Goal: Task Accomplishment & Management: Use online tool/utility

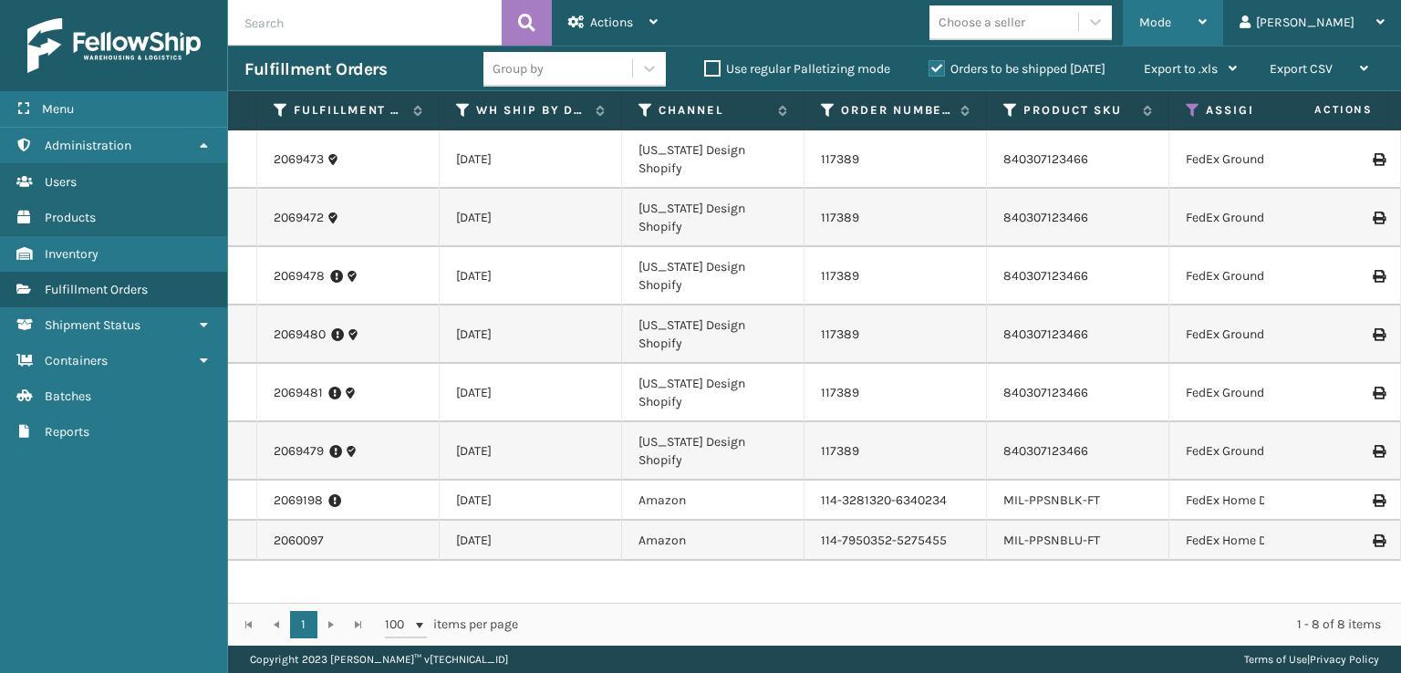
click at [1171, 16] on span "Mode" at bounding box center [1155, 23] width 32 height 16
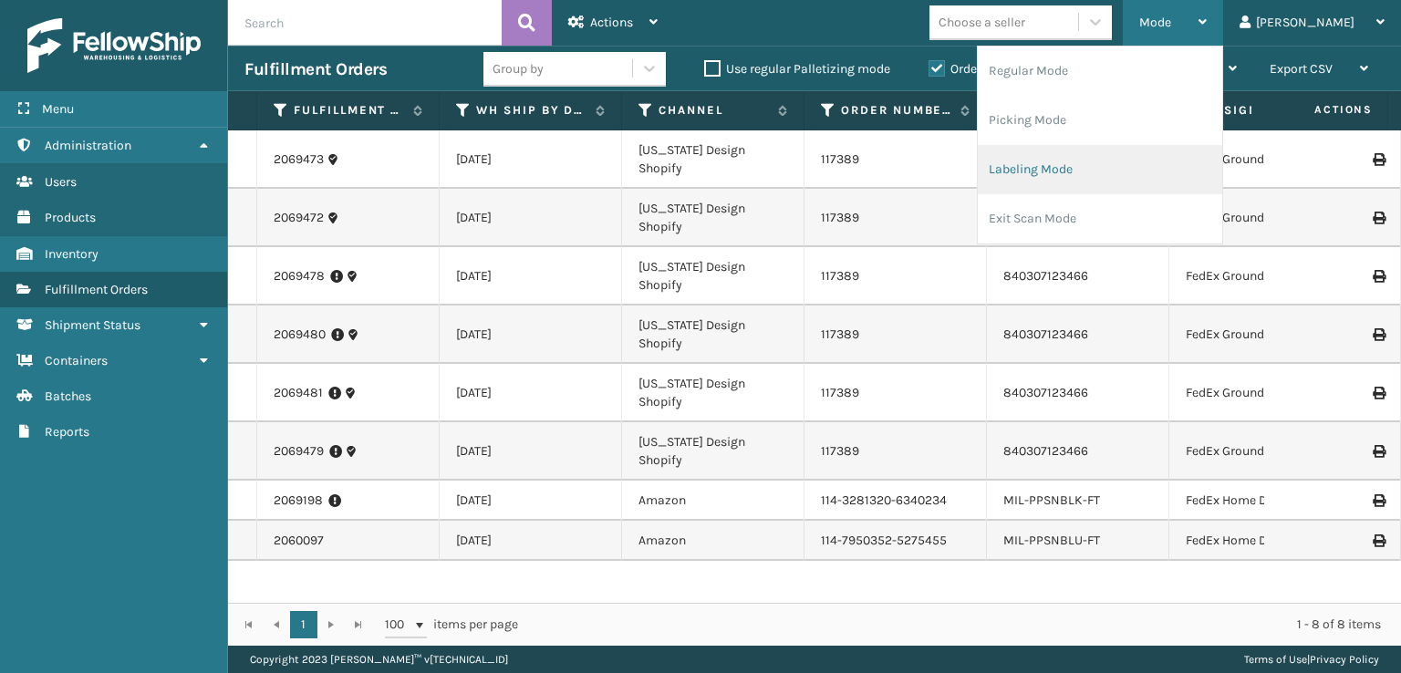
click at [1087, 158] on li "Labeling Mode" at bounding box center [1100, 169] width 244 height 49
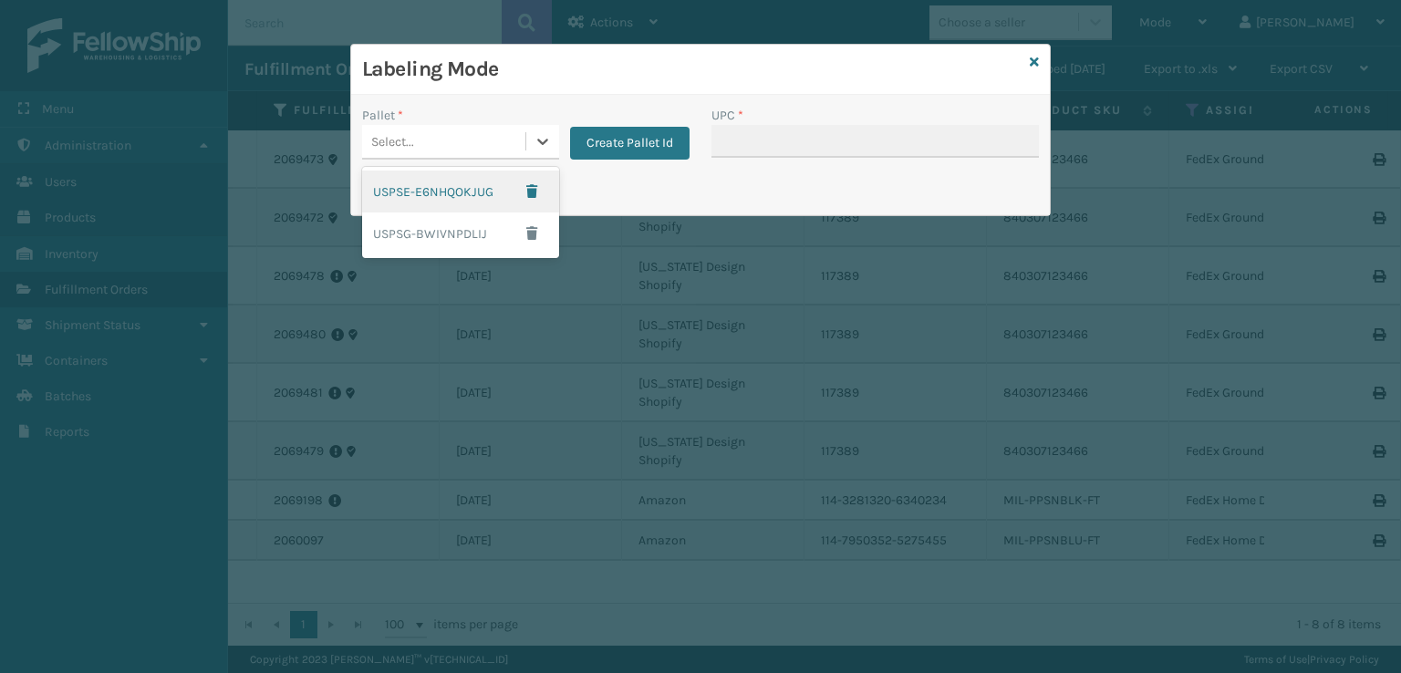
click at [453, 132] on div "Select..." at bounding box center [443, 142] width 163 height 30
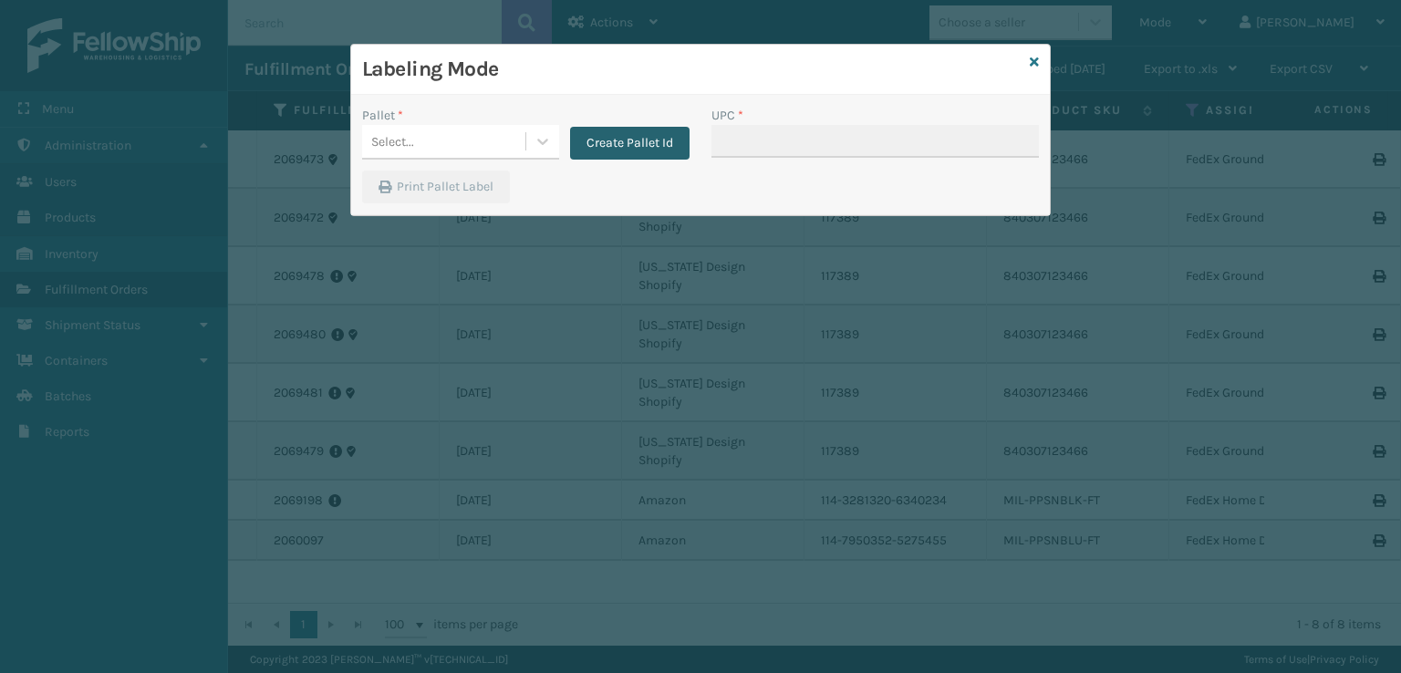
click at [622, 150] on button "Create Pallet Id" at bounding box center [629, 143] width 119 height 33
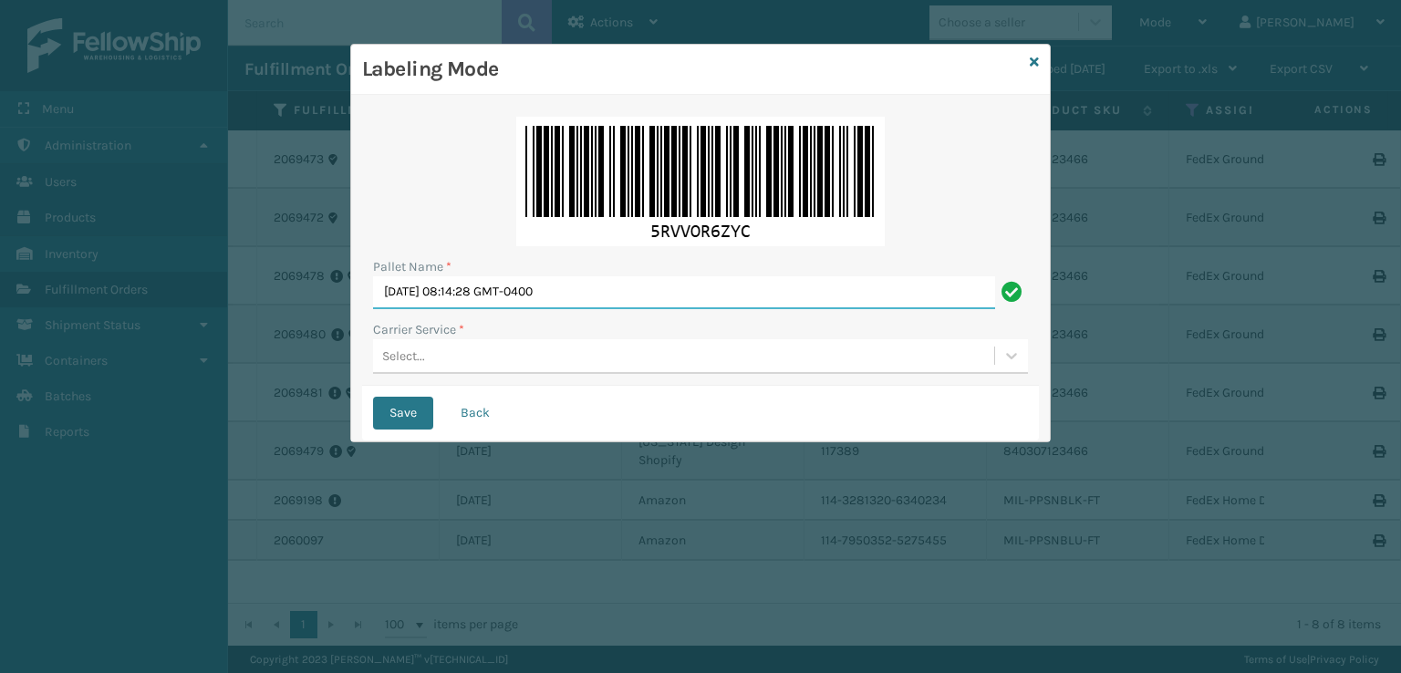
drag, startPoint x: 612, startPoint y: 293, endPoint x: 263, endPoint y: 300, distance: 349.3
click at [244, 305] on div "Labeling Mode Pallet Name * [DATE] 08:14:28 GMT-0400 Carrier Service * Select..…" at bounding box center [700, 336] width 1401 height 673
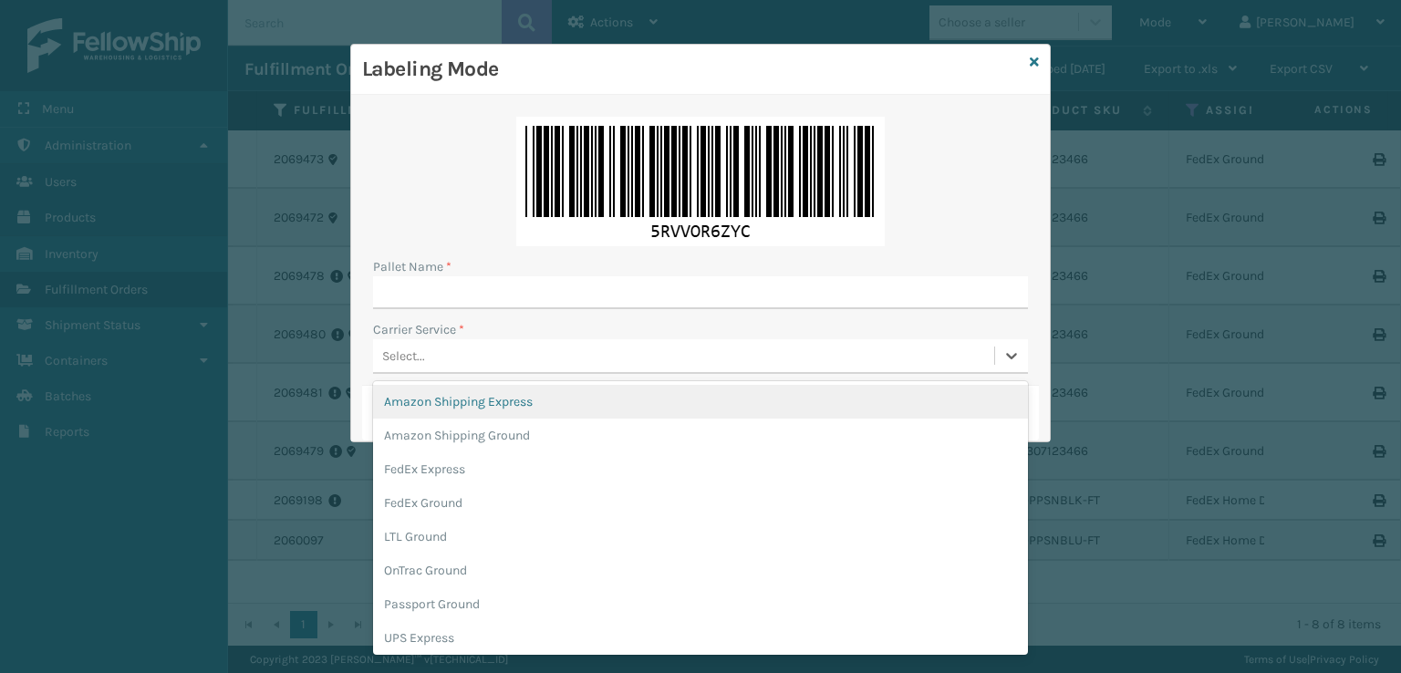
click at [420, 351] on div "Select..." at bounding box center [403, 356] width 43 height 19
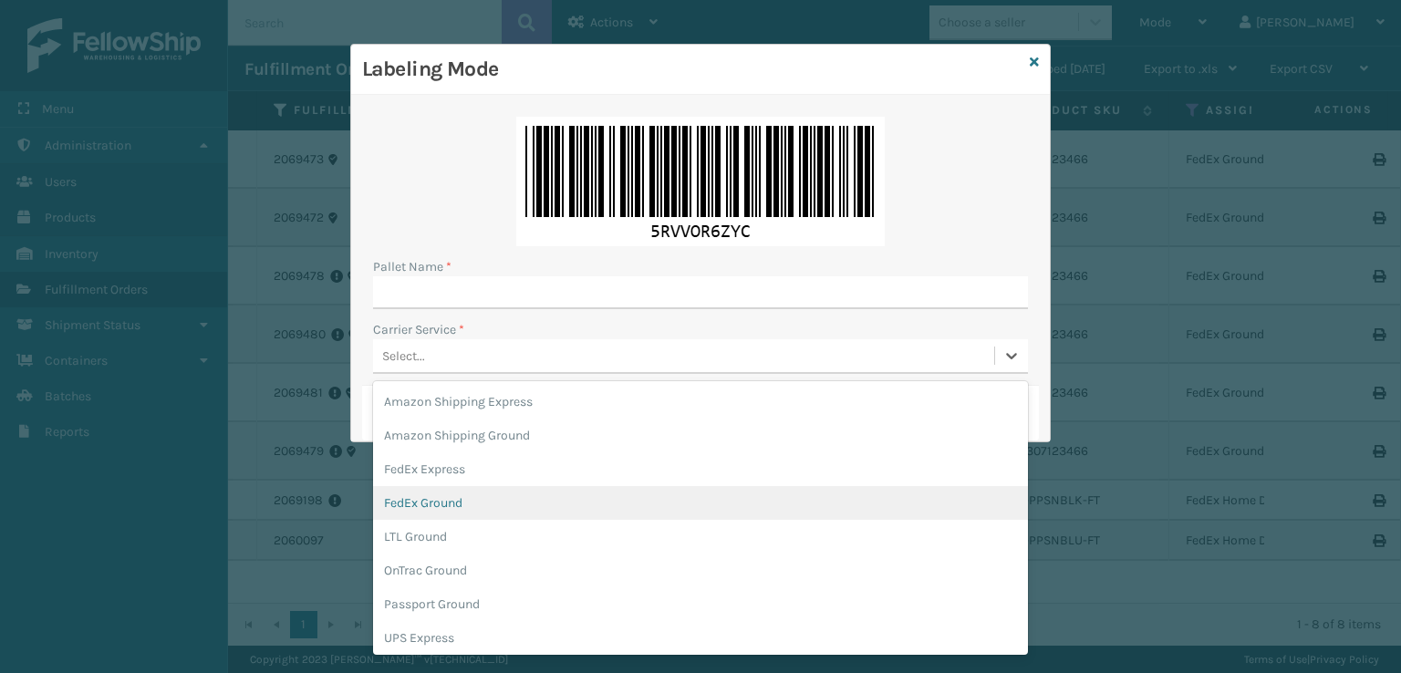
click at [416, 502] on div "FedEx Ground" at bounding box center [700, 503] width 655 height 34
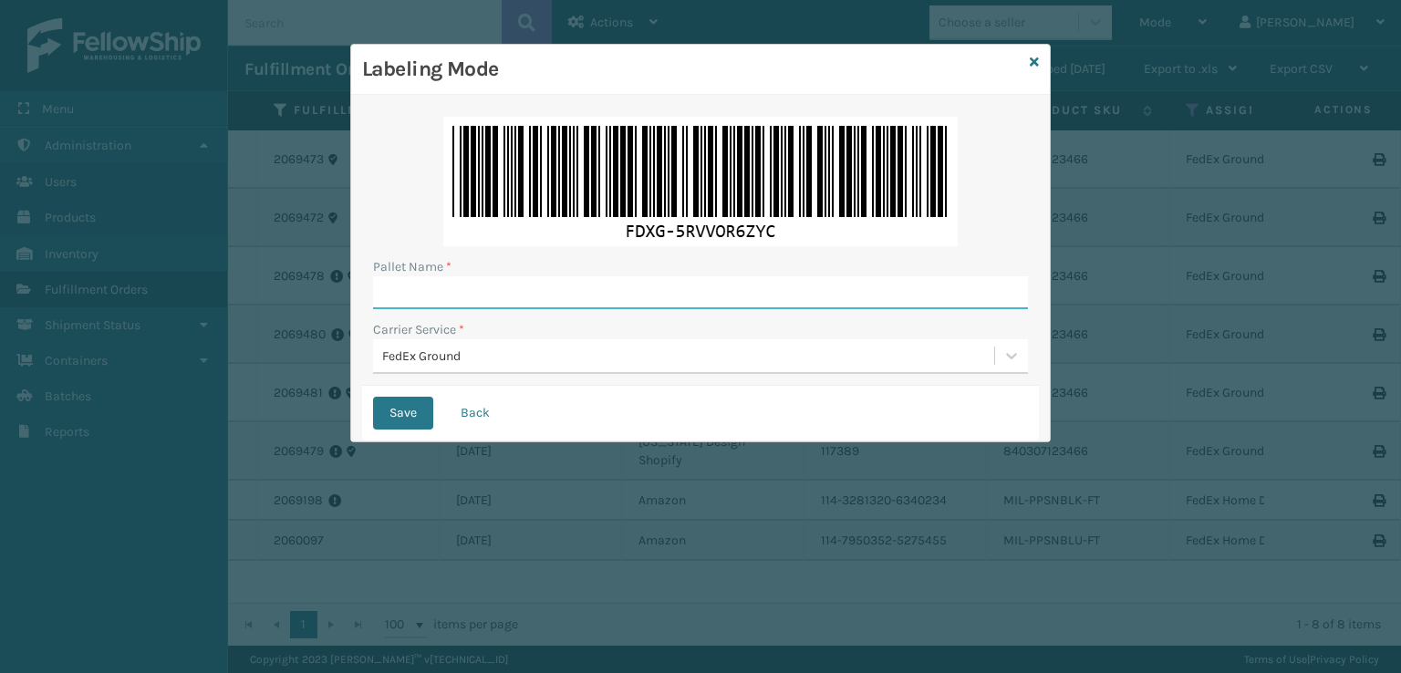
click at [427, 293] on input "Pallet Name *" at bounding box center [700, 292] width 655 height 33
type input "f"
type input "FEDZ566455"
click at [373, 397] on button "Save" at bounding box center [403, 413] width 60 height 33
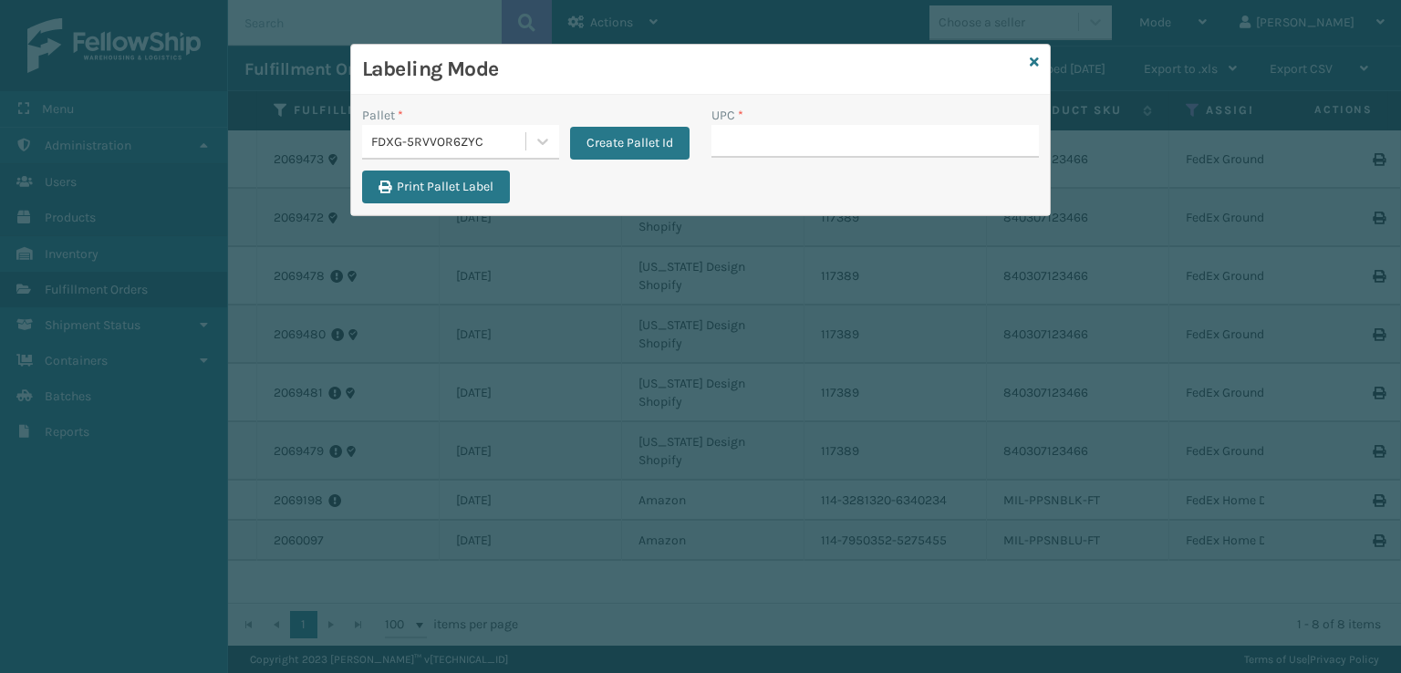
click at [1040, 60] on div "Labeling Mode" at bounding box center [700, 70] width 699 height 50
click at [1038, 61] on icon at bounding box center [1034, 62] width 9 height 13
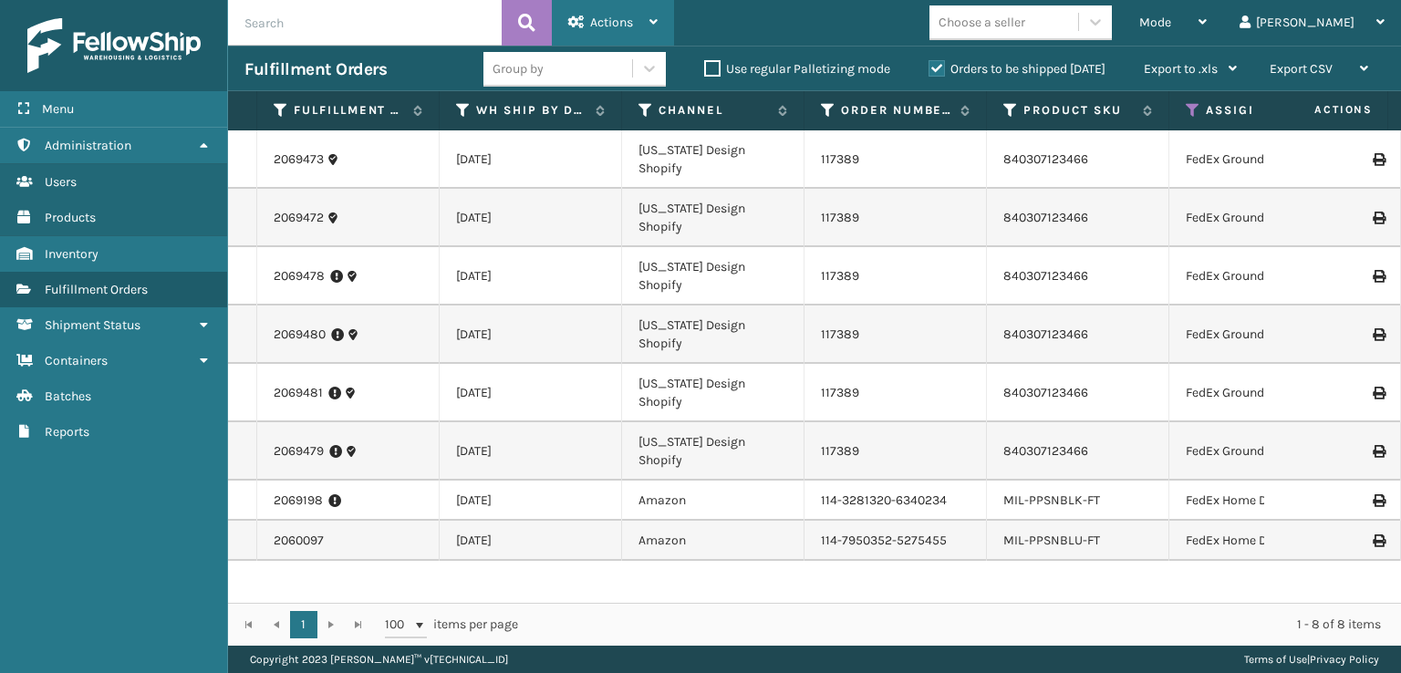
click at [582, 19] on icon at bounding box center [576, 22] width 16 height 13
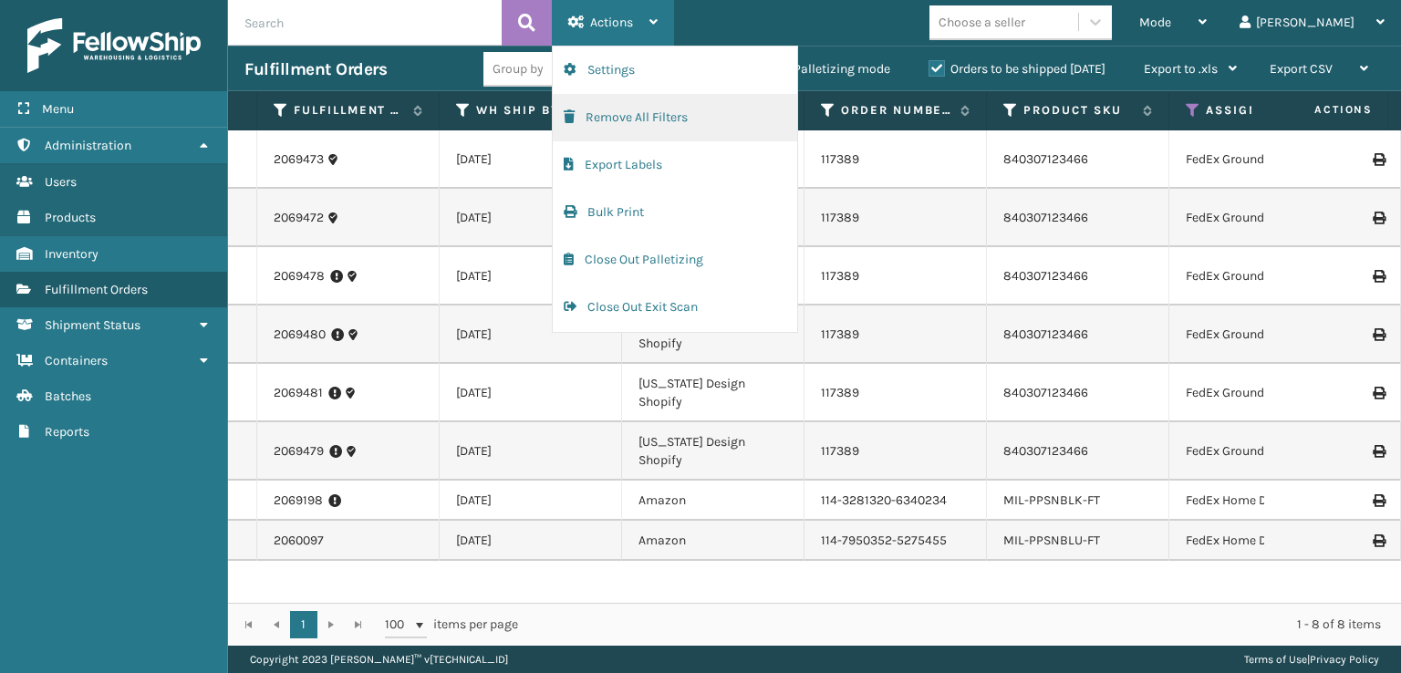
click at [601, 122] on button "Remove All Filters" at bounding box center [675, 117] width 244 height 47
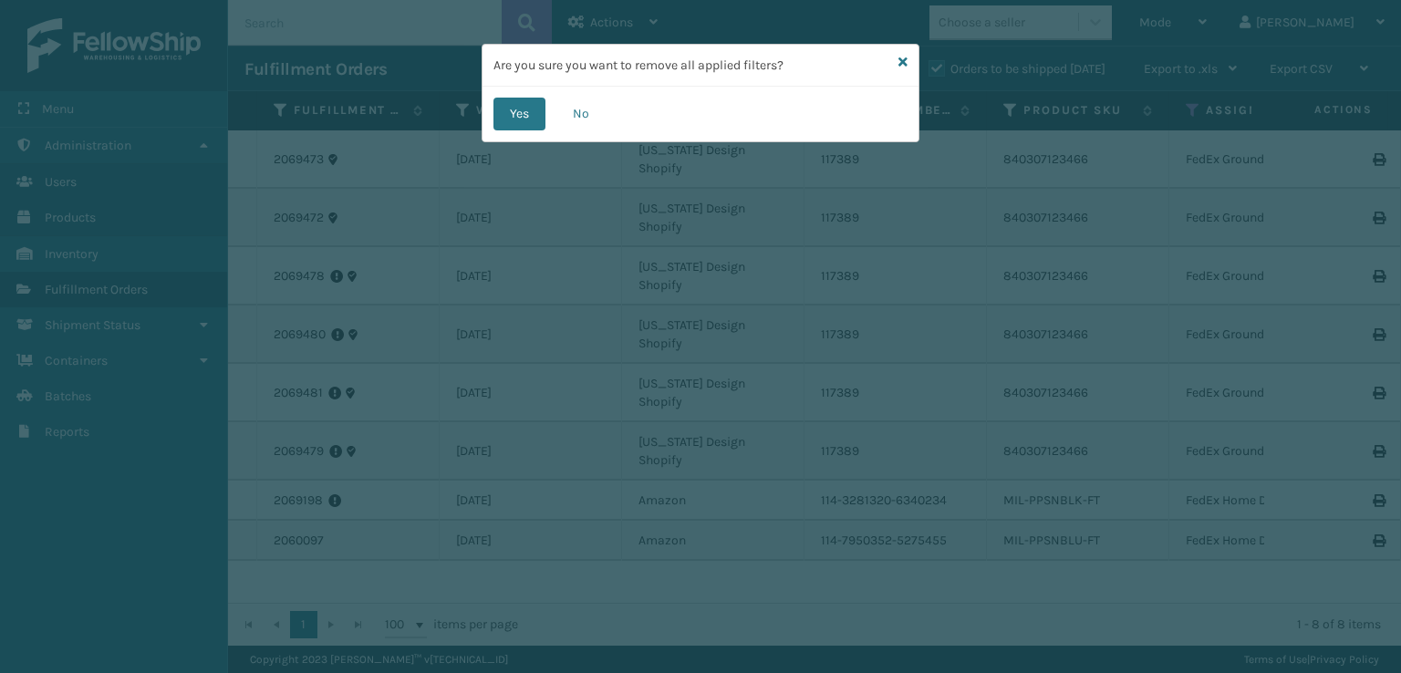
click at [489, 116] on div "Yes No" at bounding box center [700, 114] width 436 height 55
click at [501, 116] on button "Yes" at bounding box center [519, 114] width 52 height 33
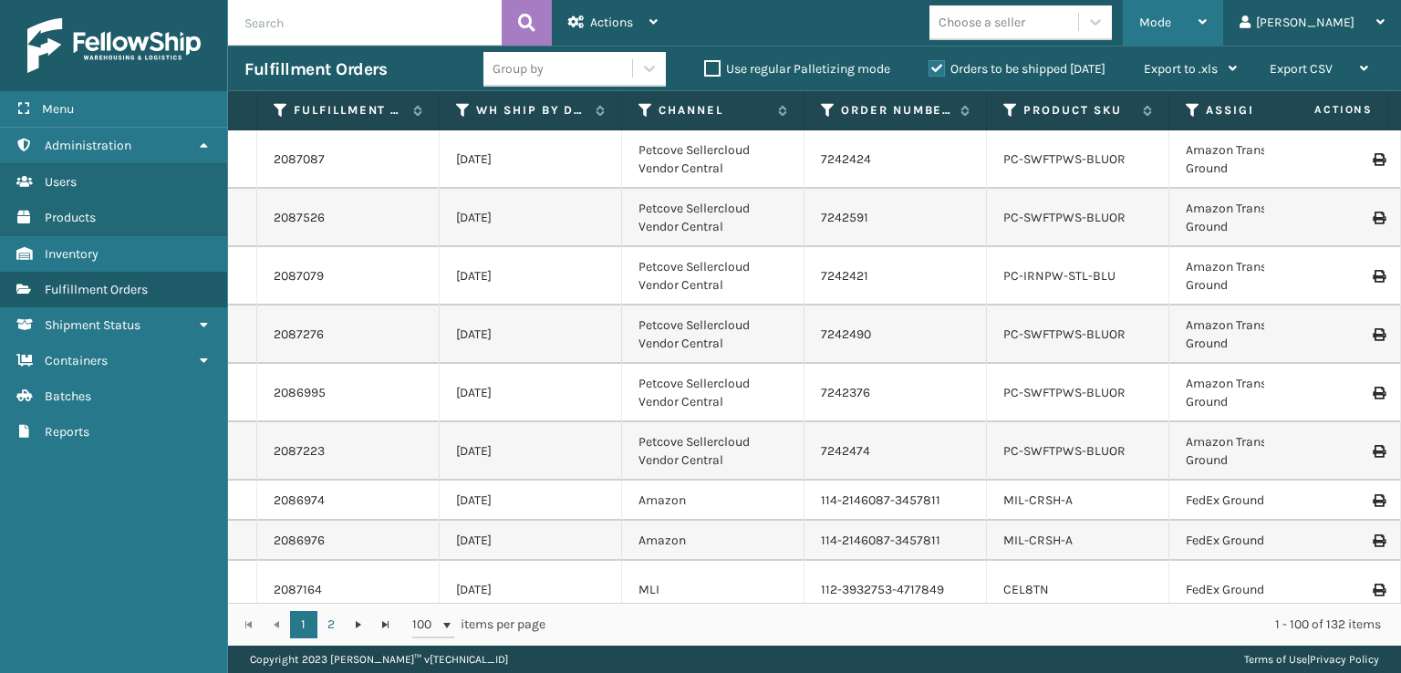
click at [1213, 40] on div "Mode Regular Mode Picking Mode Labeling Mode Exit Scan Mode" at bounding box center [1173, 23] width 100 height 46
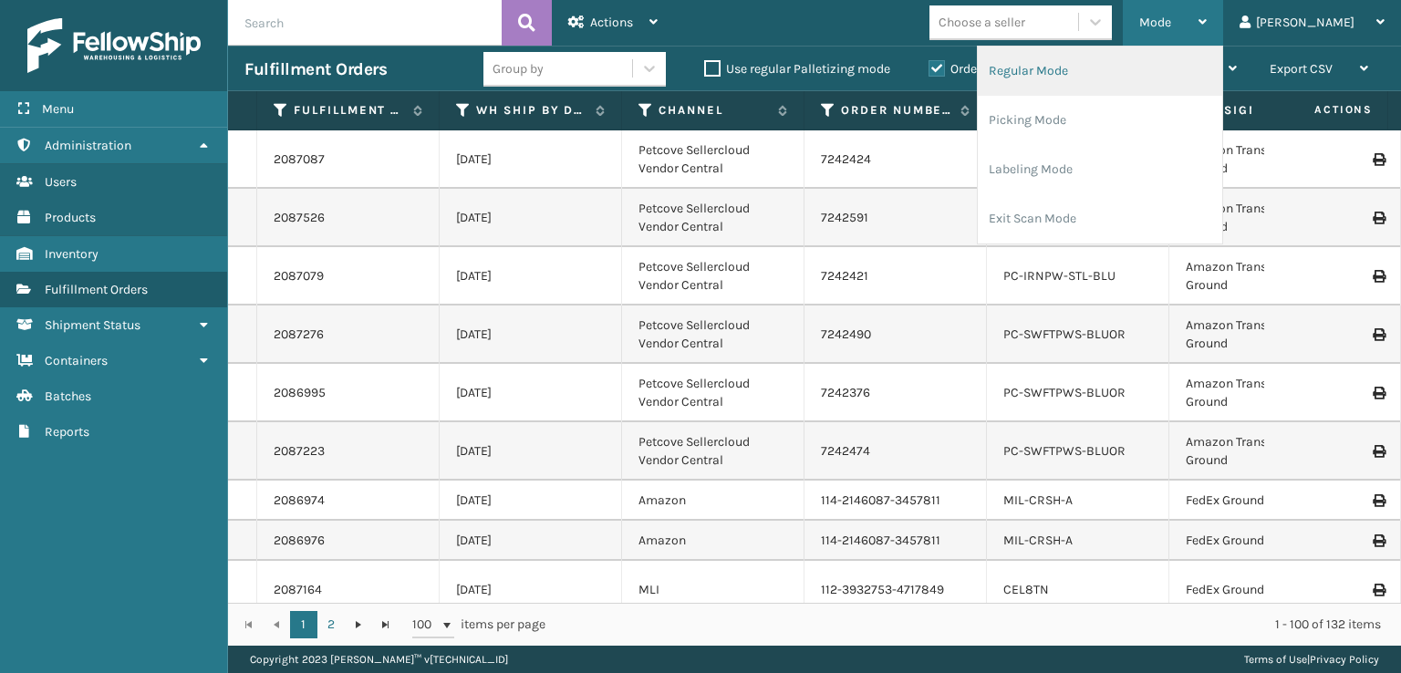
click at [1088, 79] on li "Regular Mode" at bounding box center [1100, 71] width 244 height 49
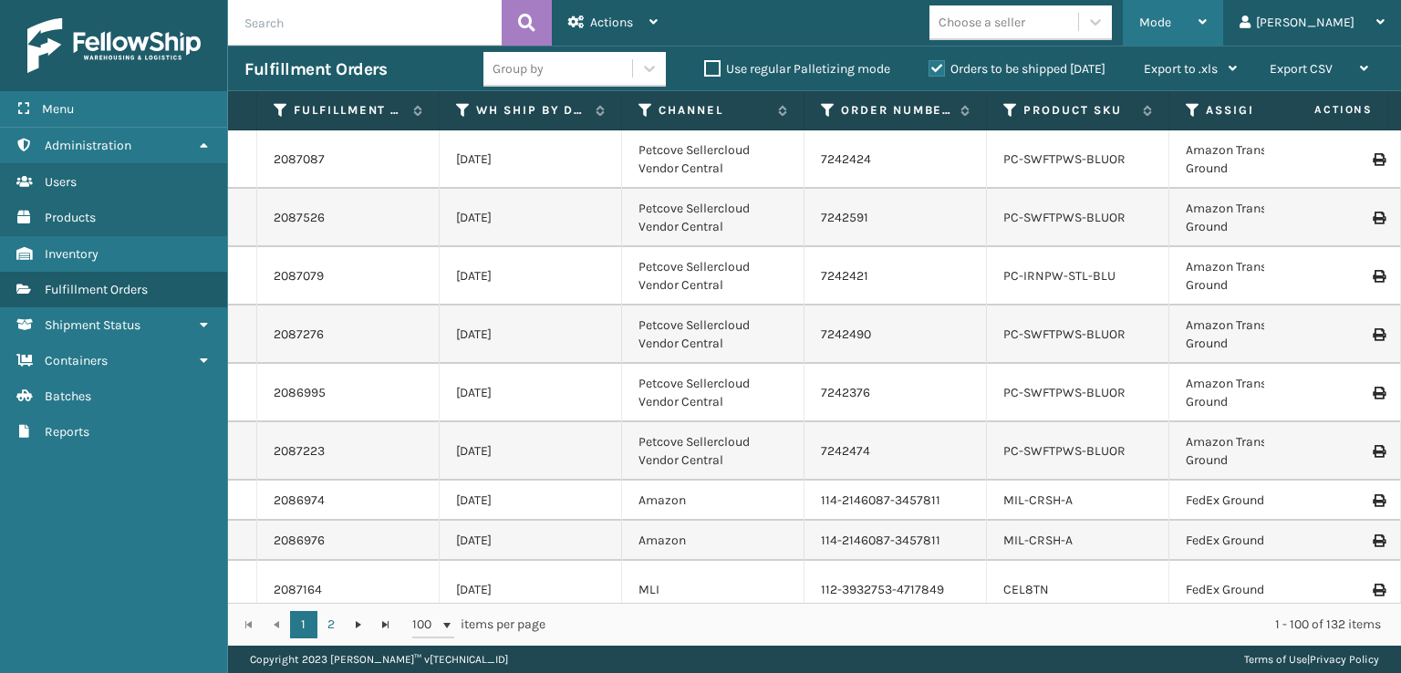
click at [1206, 8] on div "Mode" at bounding box center [1172, 23] width 67 height 46
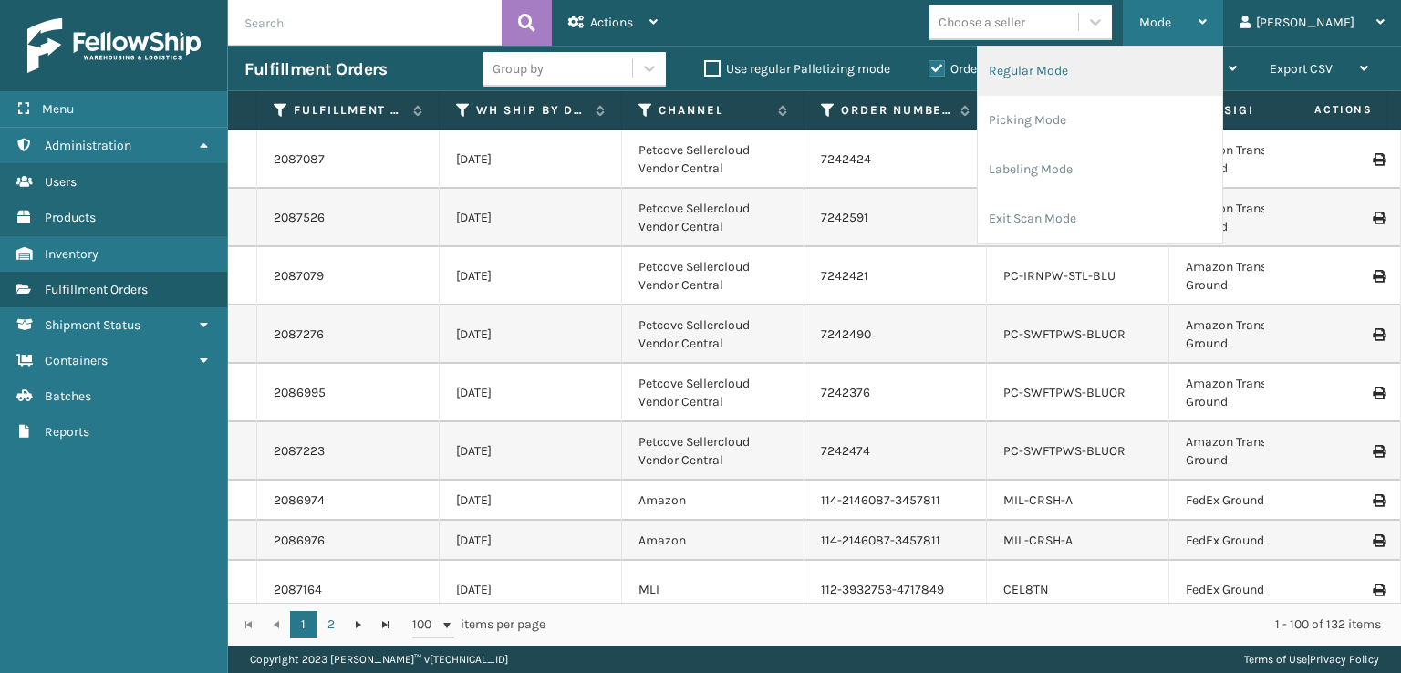
click at [1193, 62] on li "Regular Mode" at bounding box center [1100, 71] width 244 height 49
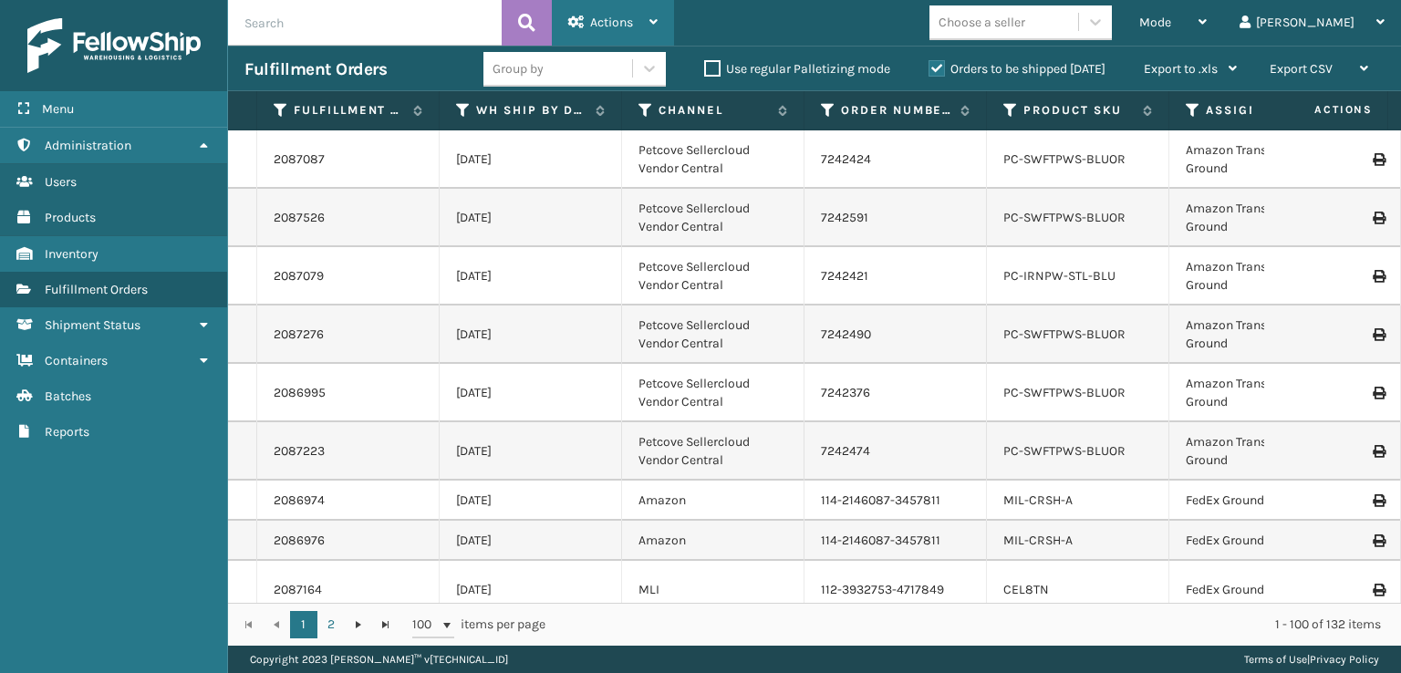
click at [620, 23] on span "Actions" at bounding box center [611, 23] width 43 height 16
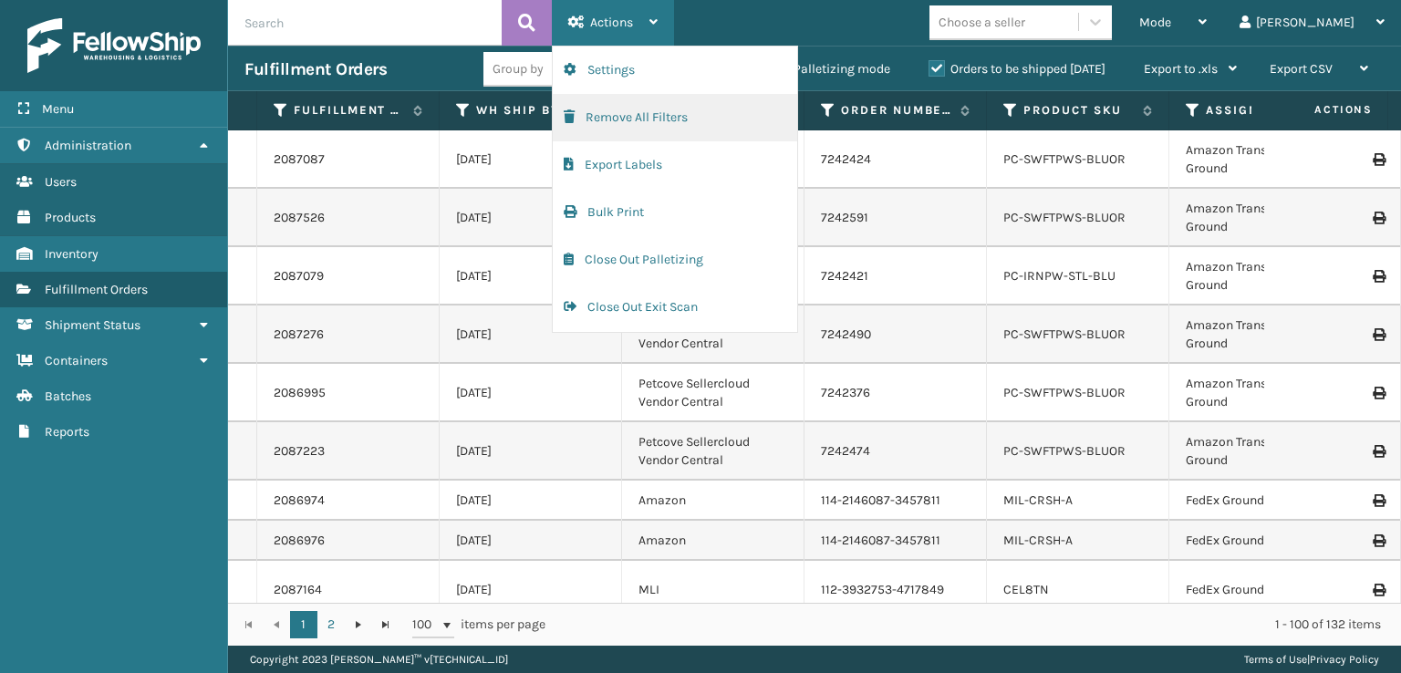
click at [597, 118] on button "Remove All Filters" at bounding box center [675, 117] width 244 height 47
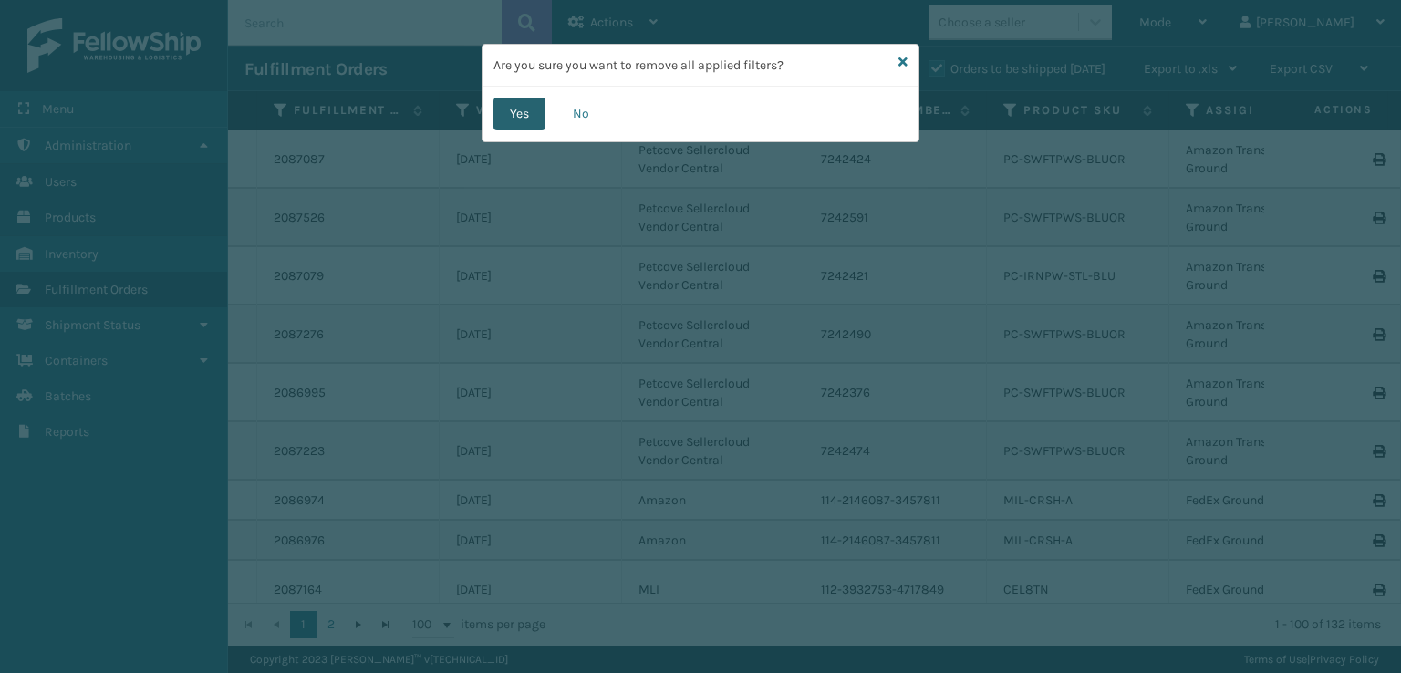
click at [517, 111] on button "Yes" at bounding box center [519, 114] width 52 height 33
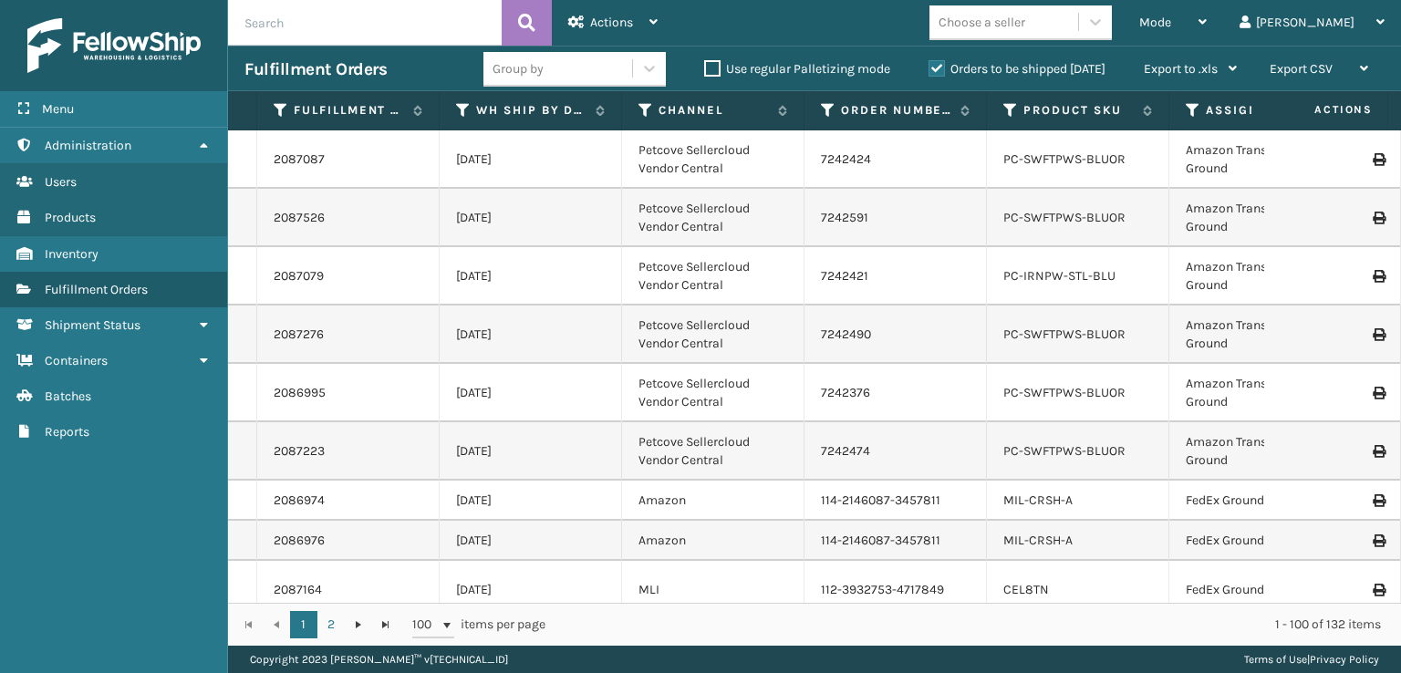
click at [1200, 107] on div "Assigned Carrier Service" at bounding box center [1260, 110] width 149 height 16
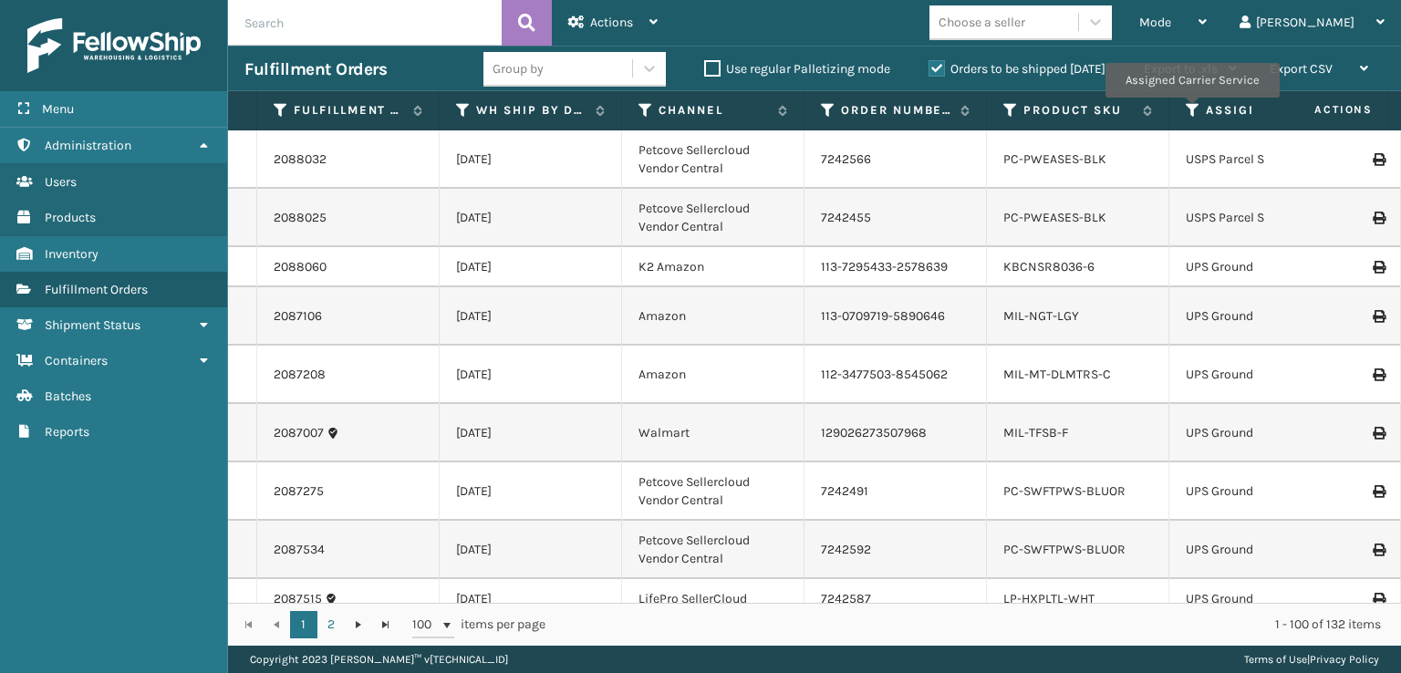
click at [1191, 110] on icon at bounding box center [1193, 110] width 15 height 16
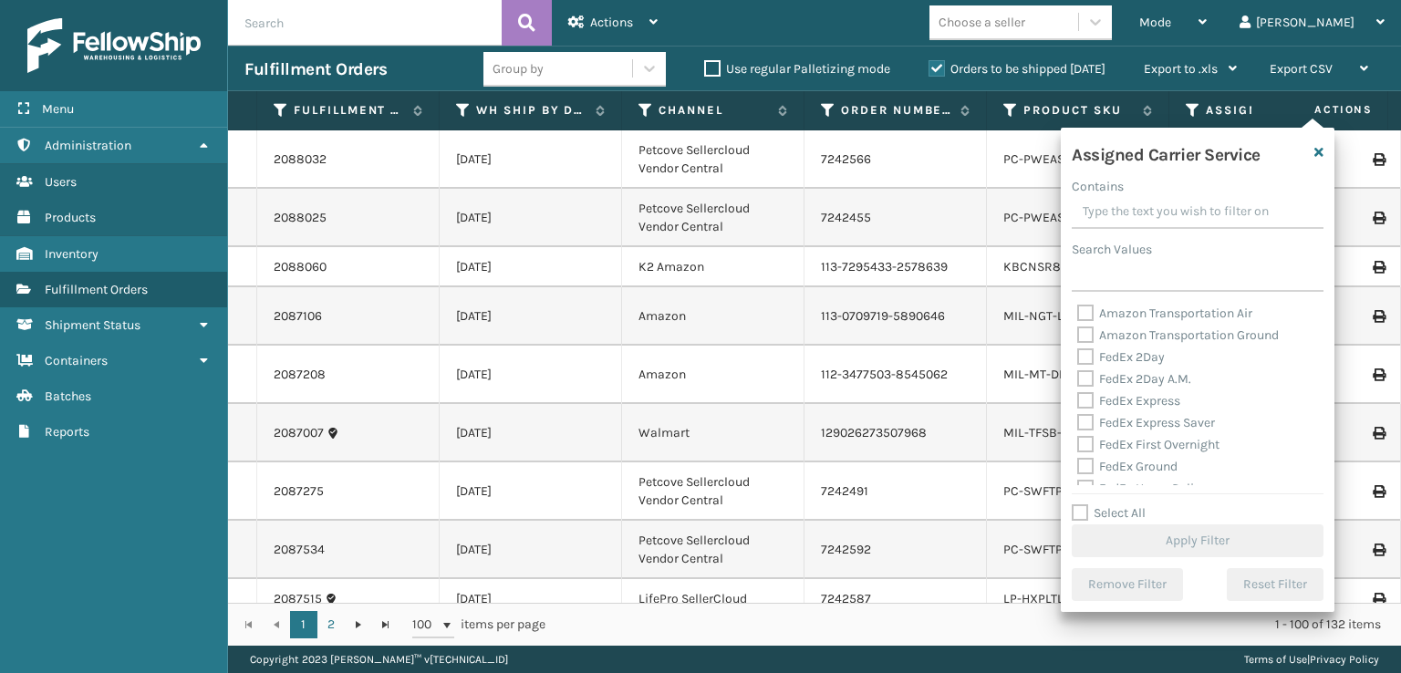
click at [1090, 348] on div "FedEx 2Day" at bounding box center [1197, 358] width 241 height 22
click at [1084, 354] on label "FedEx 2Day" at bounding box center [1121, 357] width 88 height 16
click at [1078, 354] on input "FedEx 2Day" at bounding box center [1077, 353] width 1 height 12
checkbox input "true"
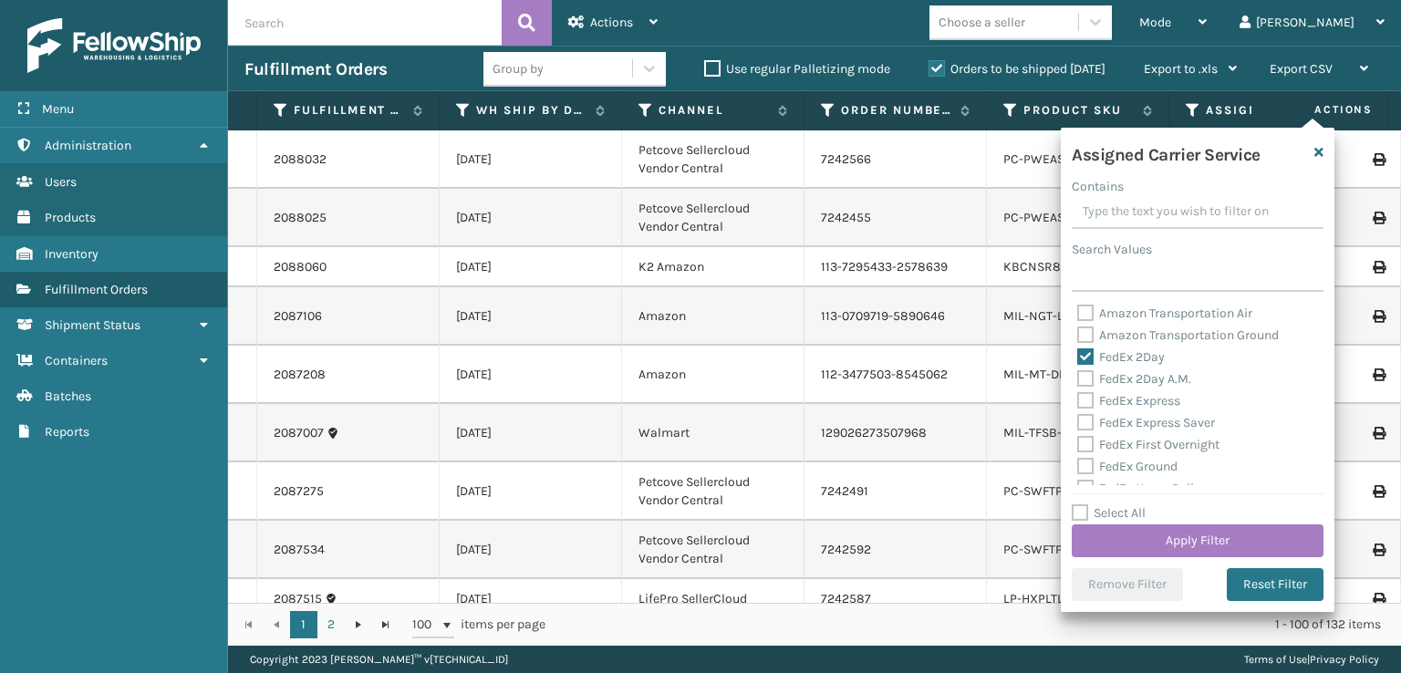
click at [1084, 371] on label "FedEx 2Day A.M." at bounding box center [1134, 379] width 114 height 16
click at [1078, 371] on input "FedEx 2Day A.M." at bounding box center [1077, 374] width 1 height 12
checkbox input "true"
click at [1078, 410] on div "FedEx Express" at bounding box center [1197, 401] width 241 height 22
click at [1094, 393] on label "FedEx Express" at bounding box center [1128, 401] width 103 height 16
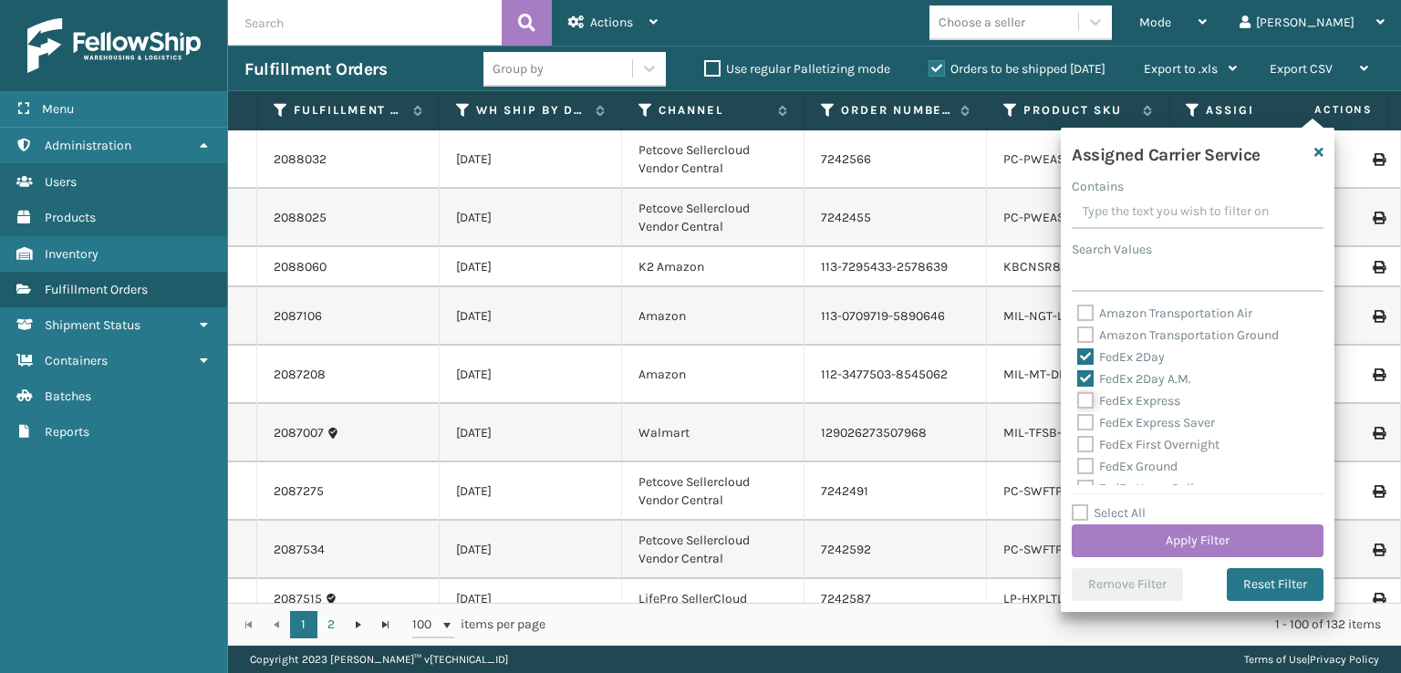
click at [1078, 393] on input "FedEx Express" at bounding box center [1077, 396] width 1 height 12
checkbox input "true"
click at [1087, 424] on label "FedEx Express Saver" at bounding box center [1146, 423] width 138 height 16
click at [1078, 424] on input "FedEx Express Saver" at bounding box center [1077, 418] width 1 height 12
checkbox input "true"
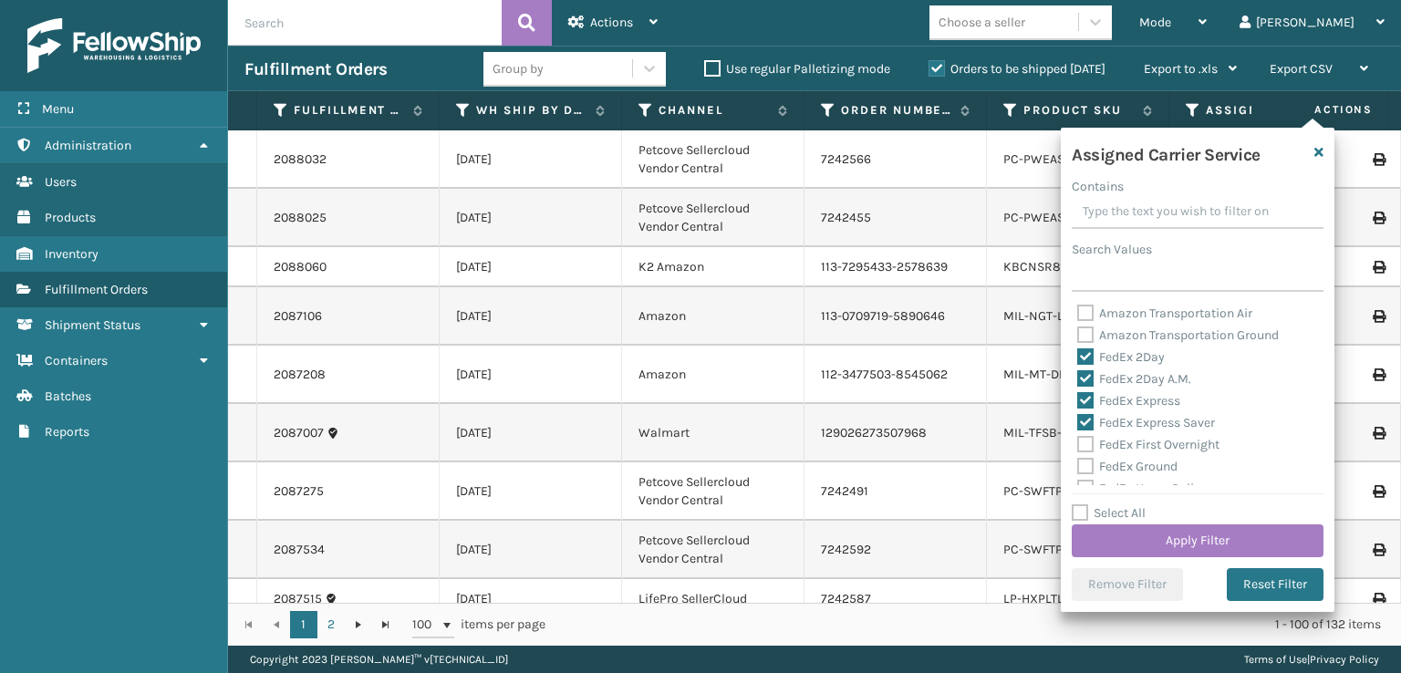
click at [1087, 443] on label "FedEx First Overnight" at bounding box center [1148, 445] width 142 height 16
click at [1078, 443] on input "FedEx First Overnight" at bounding box center [1077, 440] width 1 height 12
checkbox input "true"
click at [1085, 470] on label "FedEx Ground" at bounding box center [1127, 467] width 100 height 16
click at [1078, 468] on input "FedEx Ground" at bounding box center [1077, 462] width 1 height 12
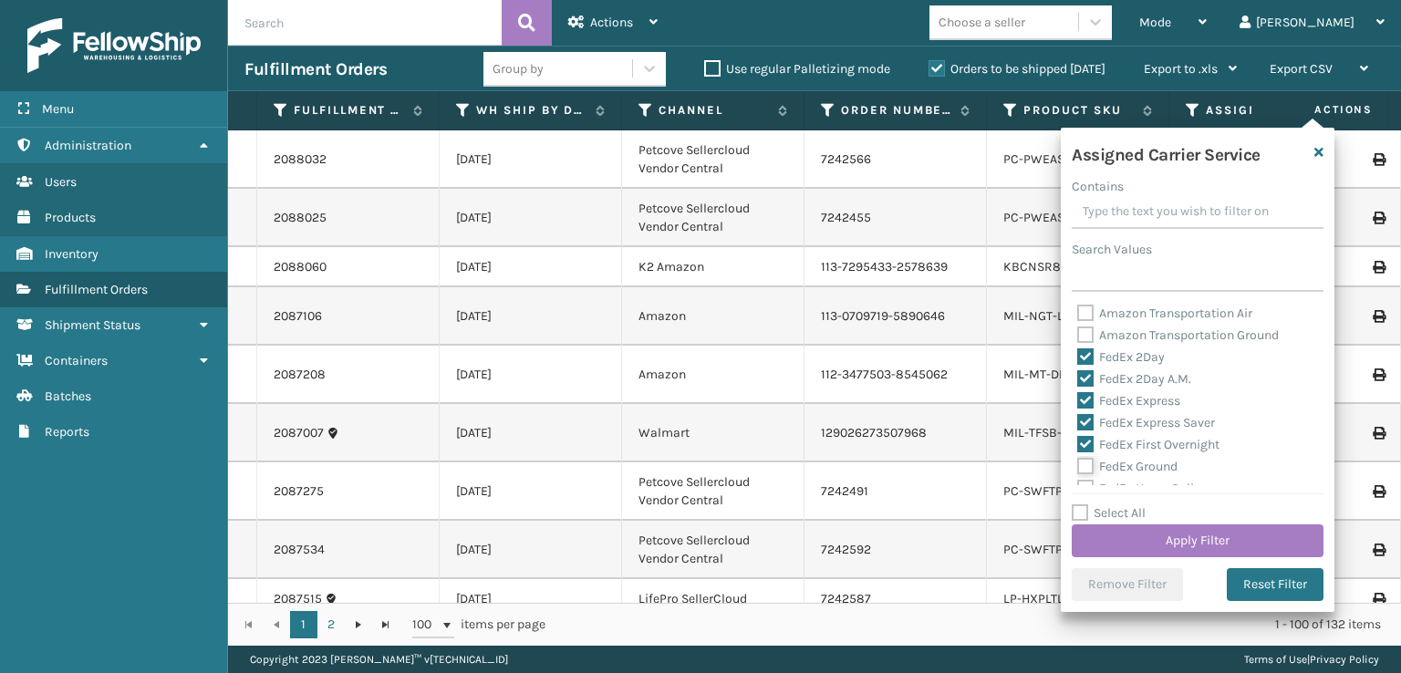
checkbox input "true"
click at [1084, 397] on label "FedEx Home Delivery" at bounding box center [1147, 397] width 140 height 16
click at [1078, 397] on input "FedEx Home Delivery" at bounding box center [1077, 393] width 1 height 12
checkbox input "true"
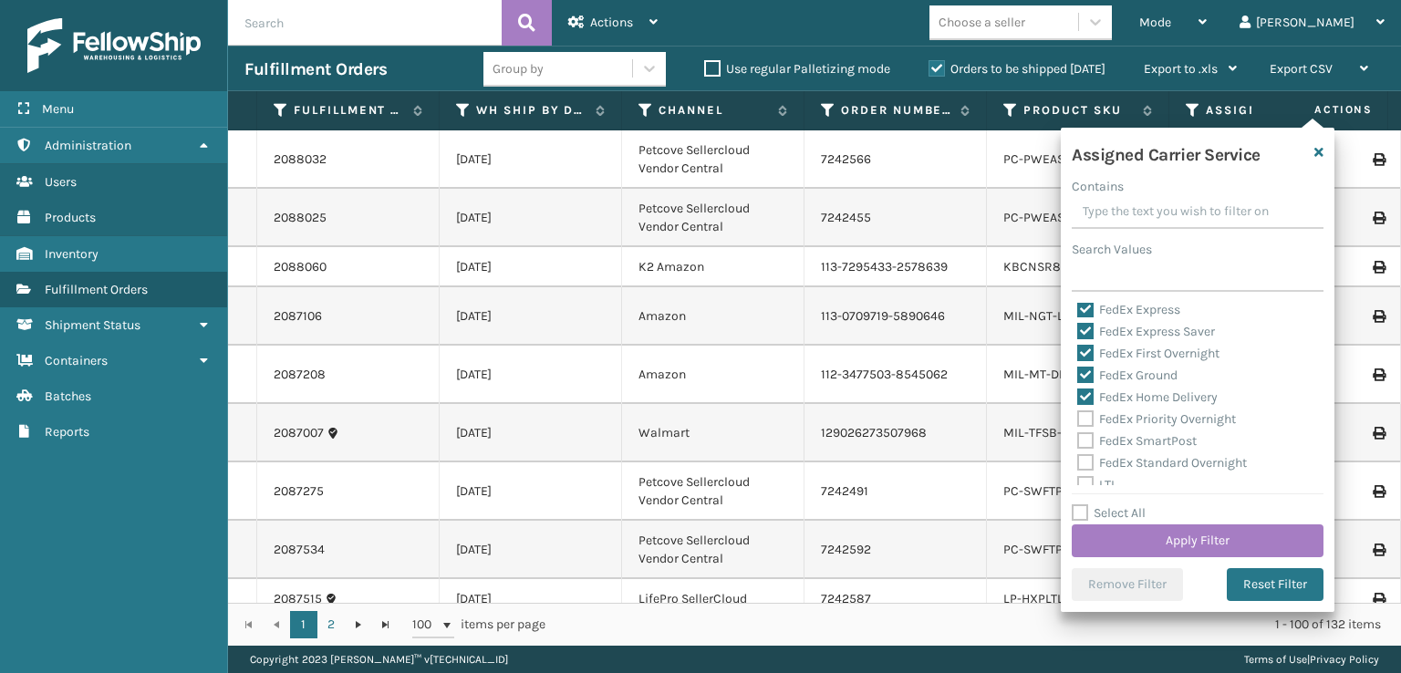
click at [1084, 409] on div "FedEx Priority Overnight" at bounding box center [1197, 420] width 241 height 22
drag, startPoint x: 1086, startPoint y: 443, endPoint x: 1086, endPoint y: 421, distance: 21.9
click at [1086, 440] on label "FedEx SmartPost" at bounding box center [1136, 441] width 119 height 16
click at [1078, 440] on input "FedEx SmartPost" at bounding box center [1077, 436] width 1 height 12
checkbox input "true"
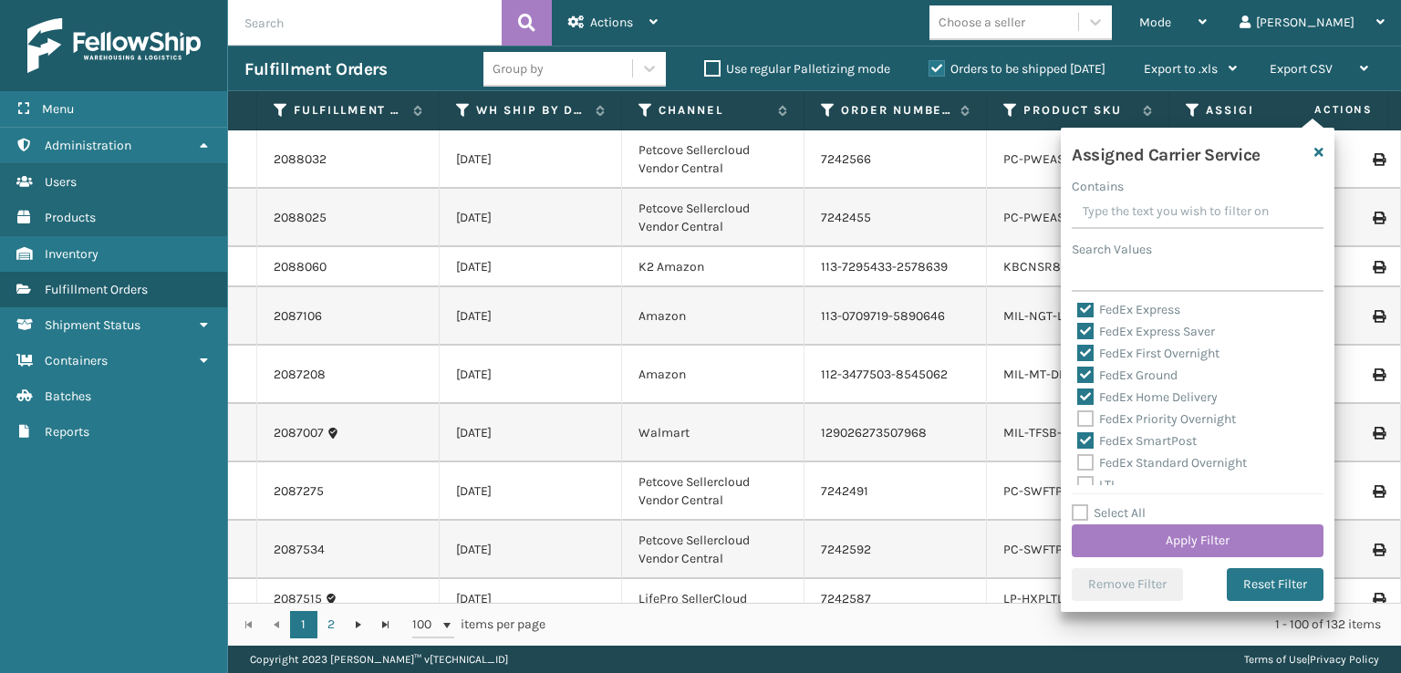
click at [1089, 405] on label "FedEx Home Delivery" at bounding box center [1147, 397] width 140 height 16
click at [1078, 399] on input "FedEx Home Delivery" at bounding box center [1077, 393] width 1 height 12
checkbox input "false"
click at [1089, 415] on label "FedEx Priority Overnight" at bounding box center [1156, 419] width 159 height 16
click at [1078, 415] on input "FedEx Priority Overnight" at bounding box center [1077, 415] width 1 height 12
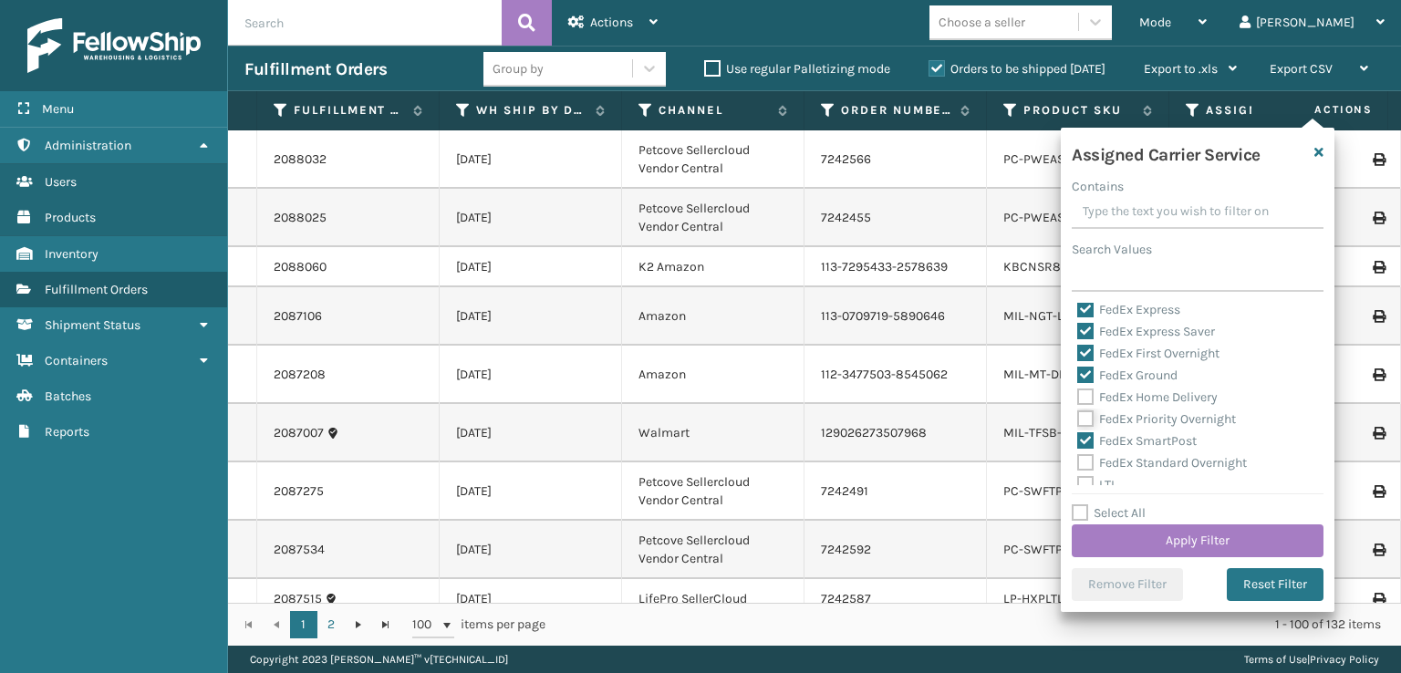
checkbox input "true"
click at [1091, 393] on label "FedEx Home Delivery" at bounding box center [1147, 397] width 140 height 16
click at [1078, 393] on input "FedEx Home Delivery" at bounding box center [1077, 393] width 1 height 12
checkbox input "true"
click at [1087, 465] on label "FedEx Standard Overnight" at bounding box center [1162, 463] width 170 height 16
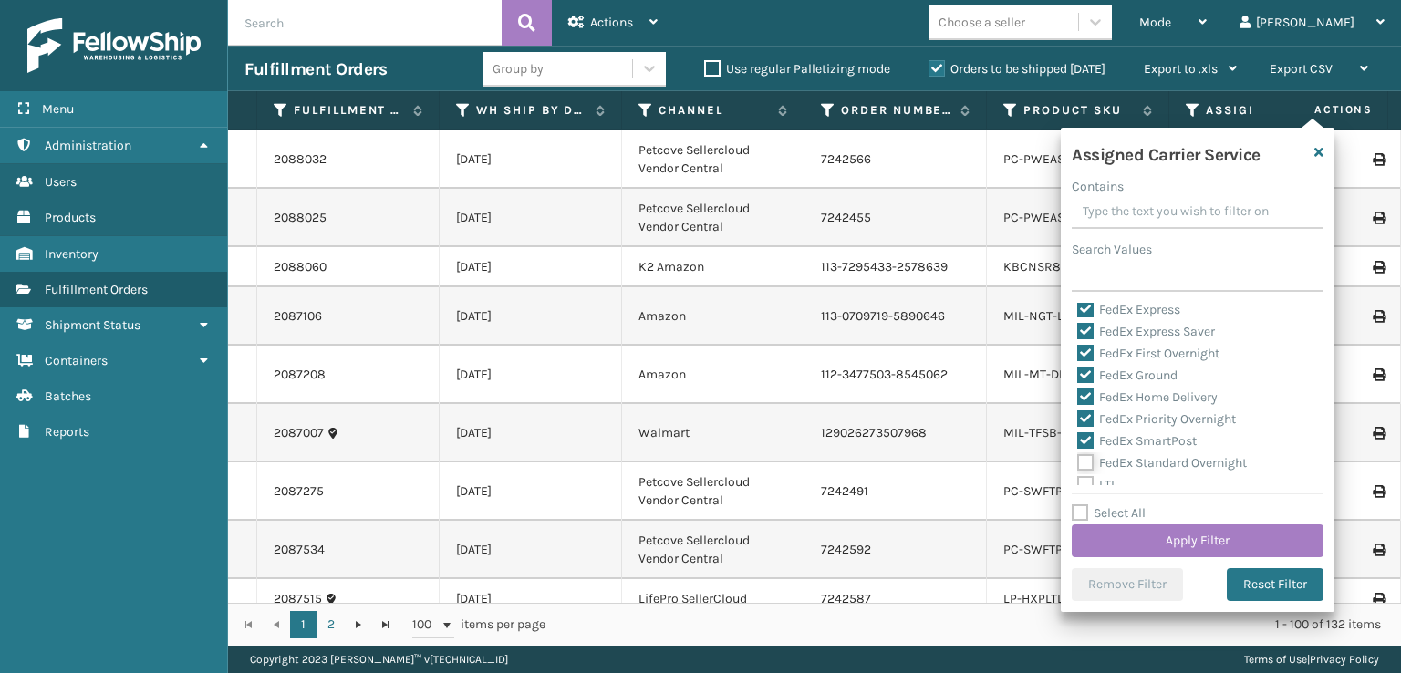
click at [1078, 464] on input "FedEx Standard Overnight" at bounding box center [1077, 458] width 1 height 12
checkbox input "true"
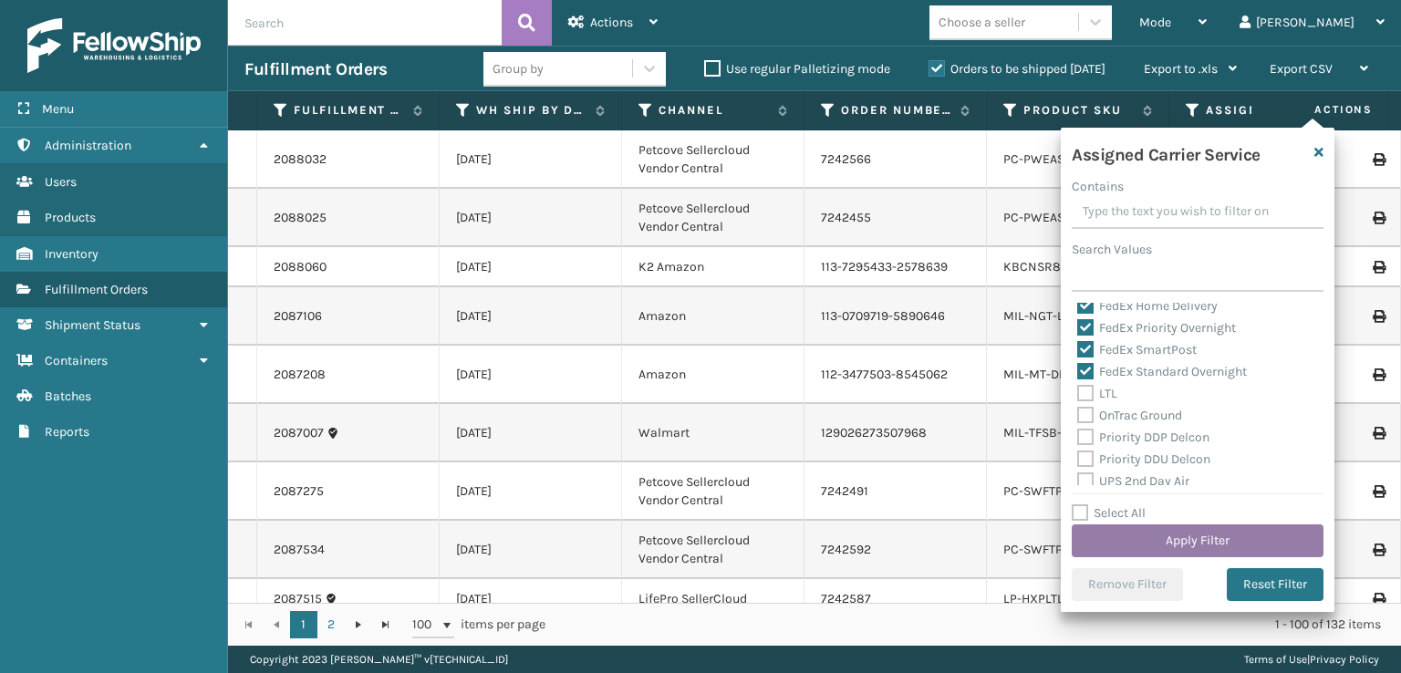
click at [1135, 535] on button "Apply Filter" at bounding box center [1198, 540] width 252 height 33
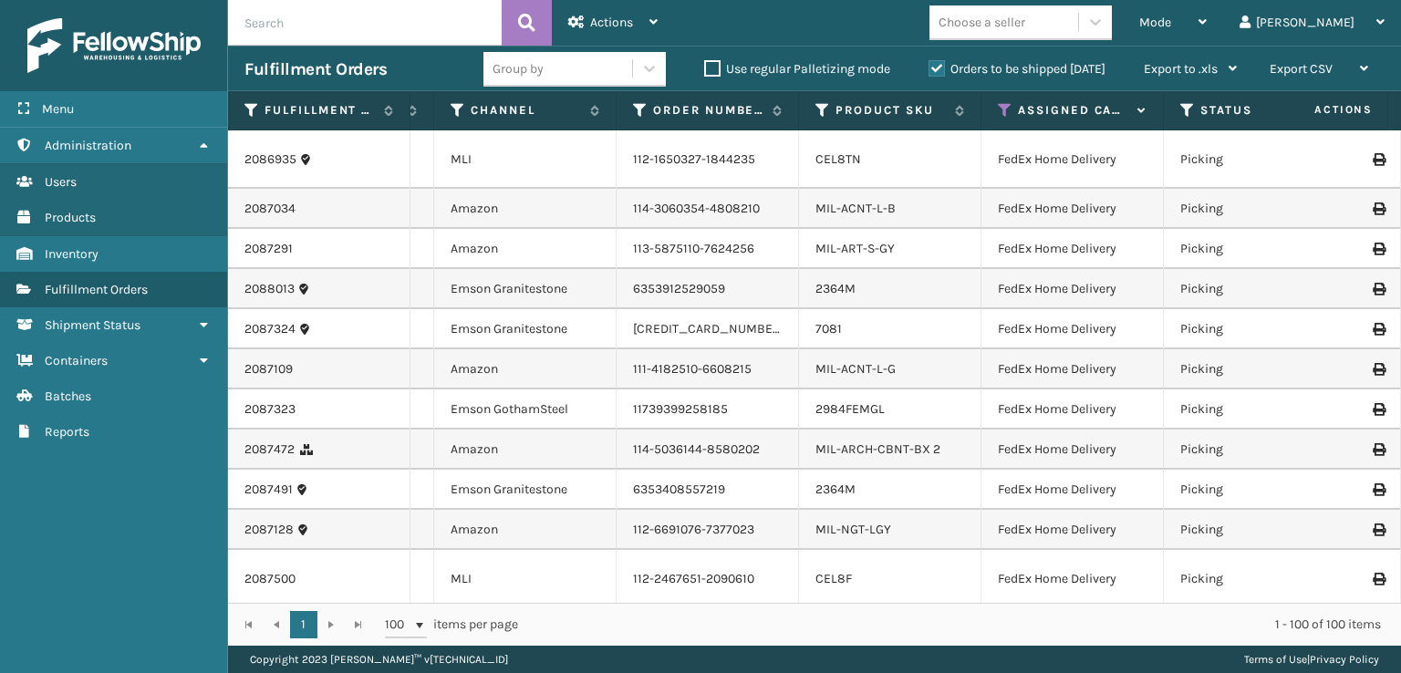
scroll to position [0, 195]
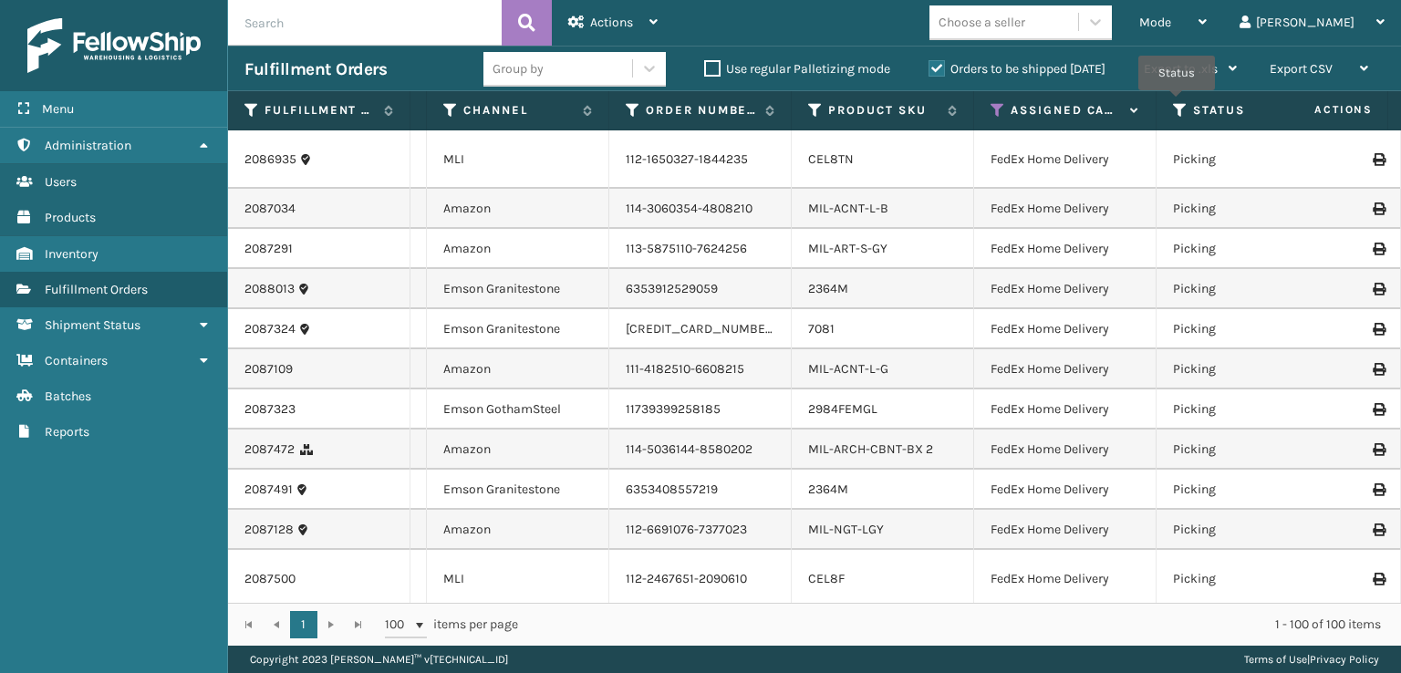
click at [1176, 103] on icon at bounding box center [1180, 110] width 15 height 16
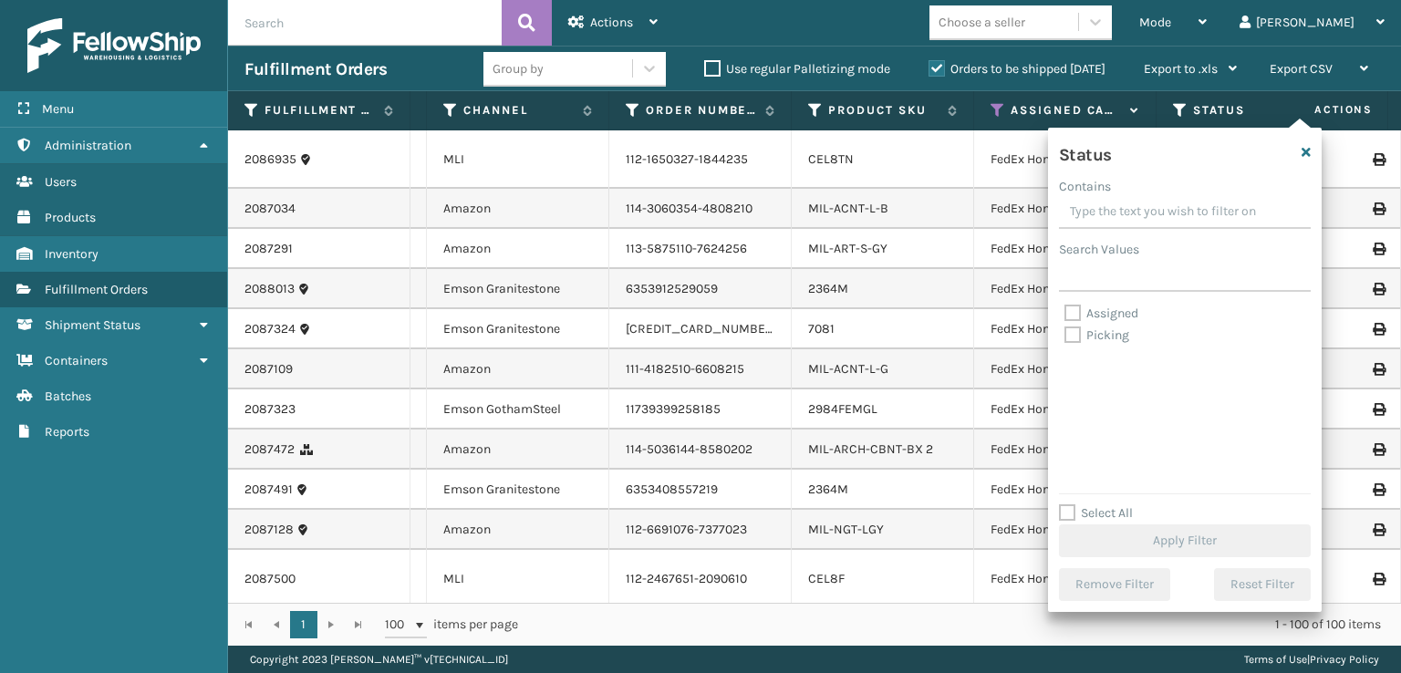
click at [1076, 340] on label "Picking" at bounding box center [1096, 335] width 65 height 16
click at [1065, 337] on input "Picking" at bounding box center [1064, 331] width 1 height 12
checkbox input "true"
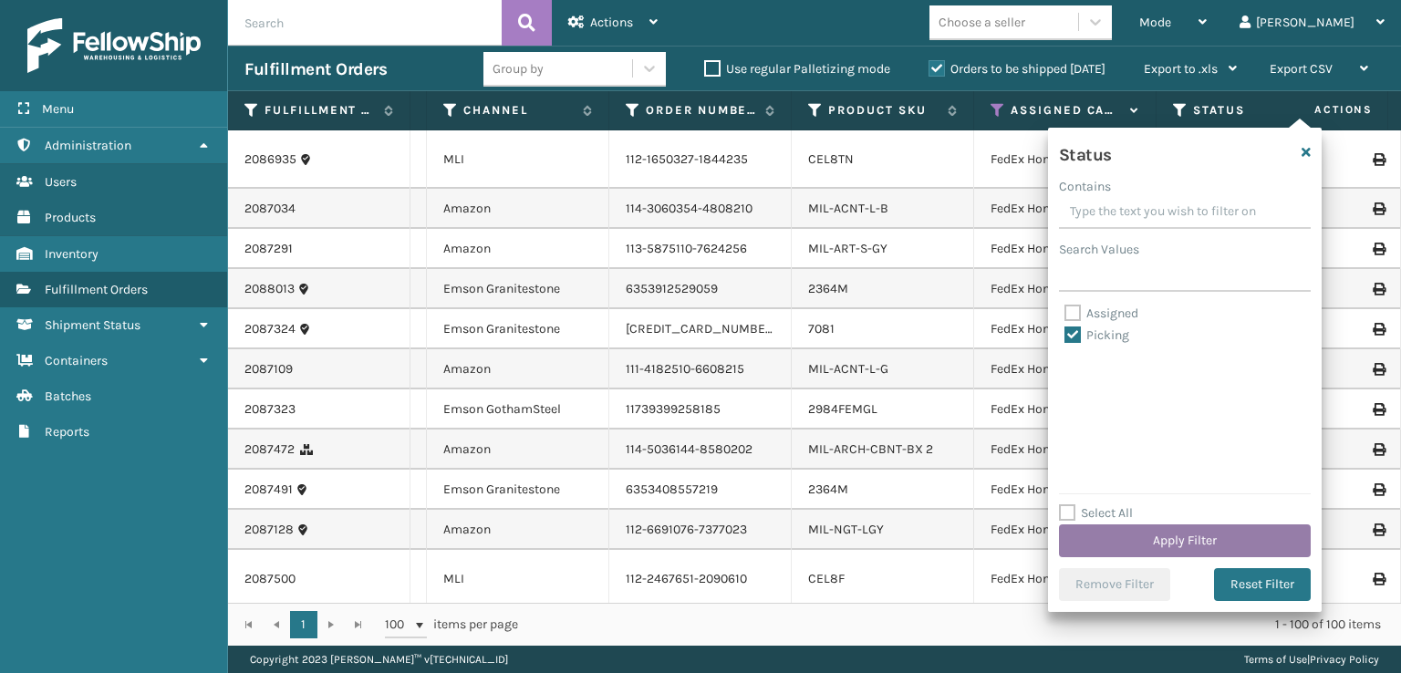
click at [1099, 544] on button "Apply Filter" at bounding box center [1185, 540] width 252 height 33
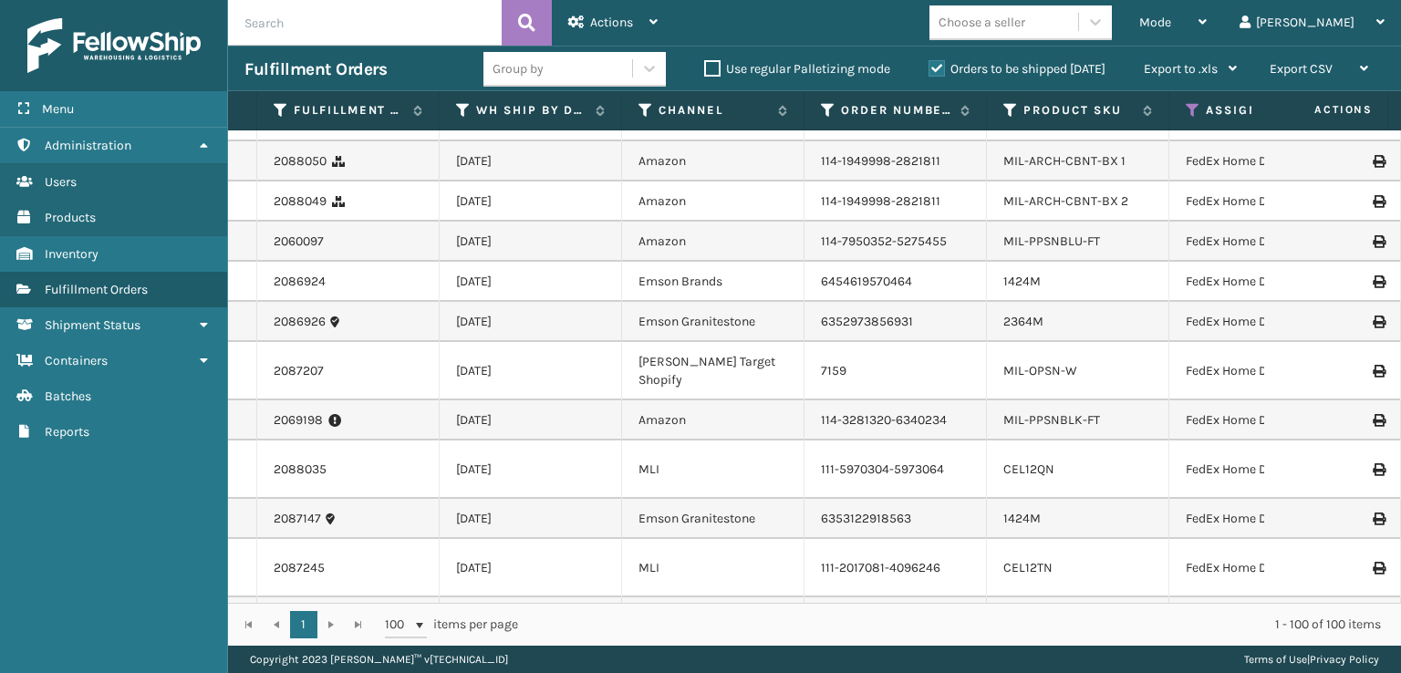
scroll to position [456, 0]
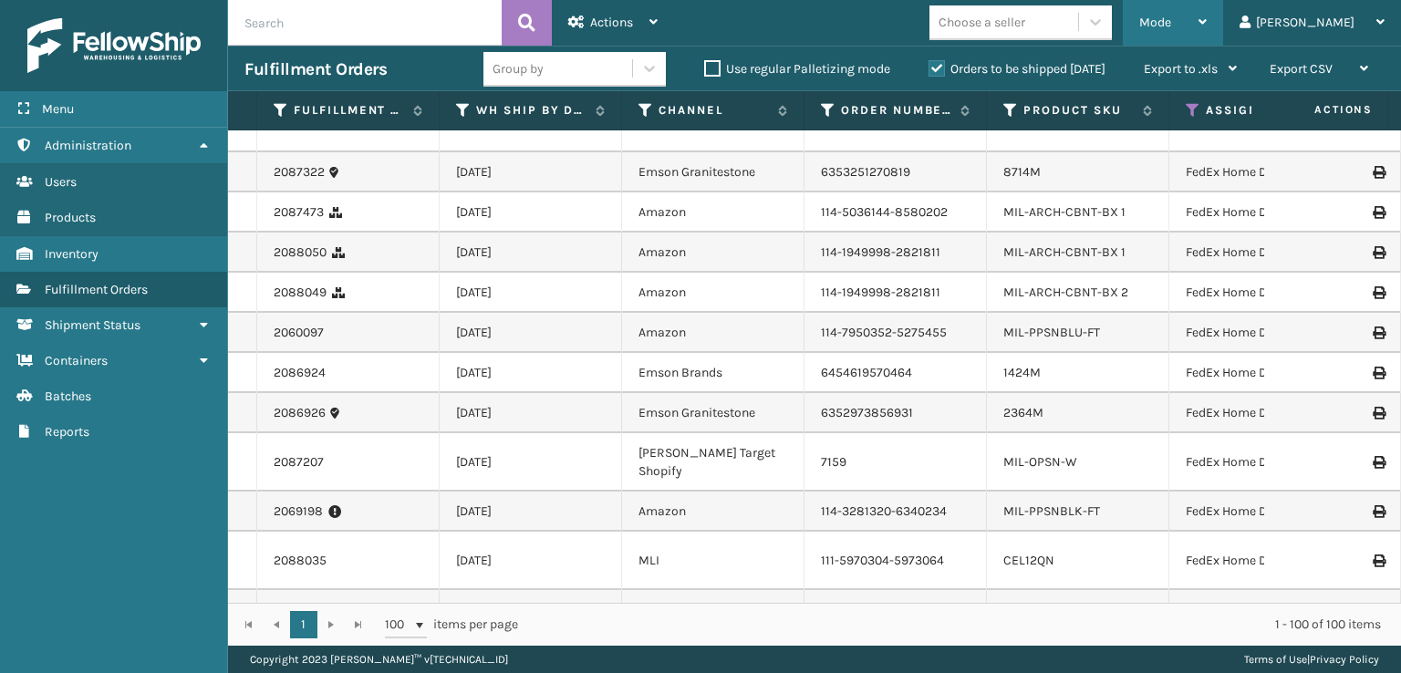
click at [1206, 5] on div "Mode" at bounding box center [1172, 23] width 67 height 46
click at [951, 152] on td "112-2467651-2090610" at bounding box center [895, 123] width 182 height 58
click at [1204, 23] on div "Mode Regular Mode Picking Mode Labeling Mode Exit Scan Mode" at bounding box center [1173, 23] width 100 height 46
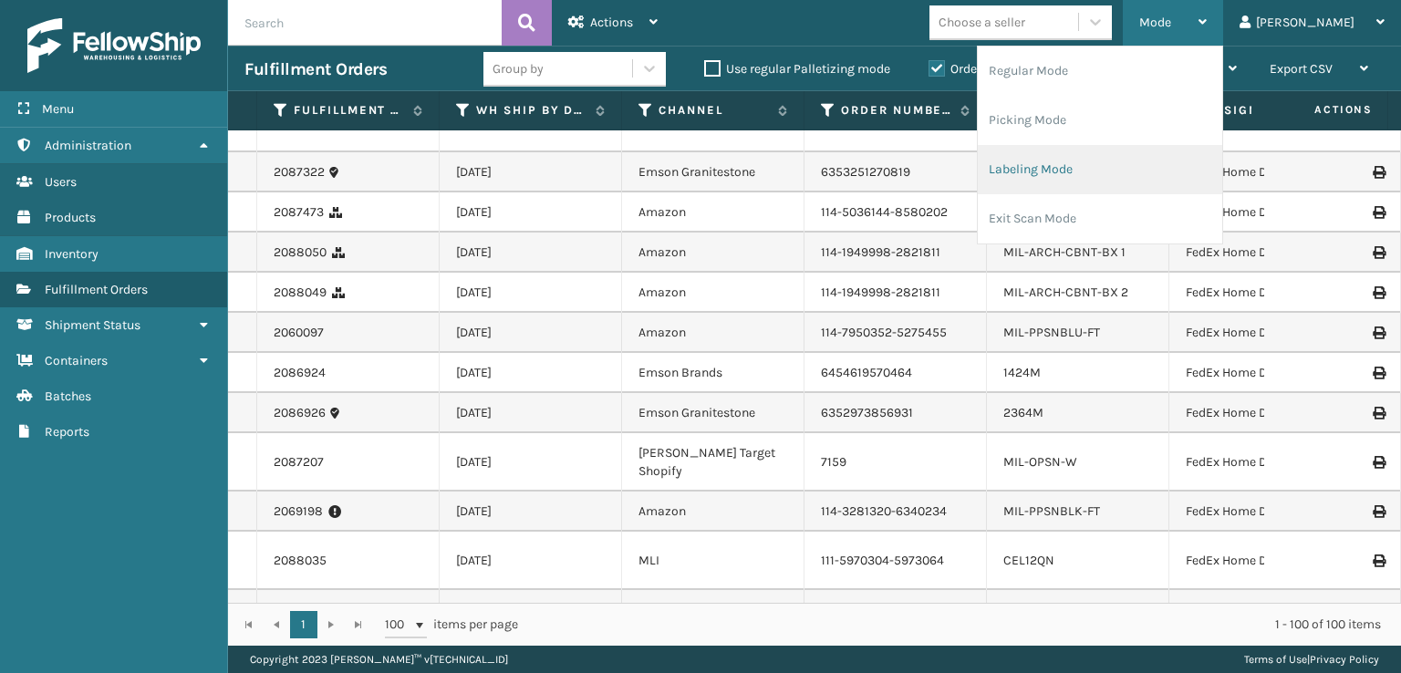
click at [1113, 180] on li "Labeling Mode" at bounding box center [1100, 169] width 244 height 49
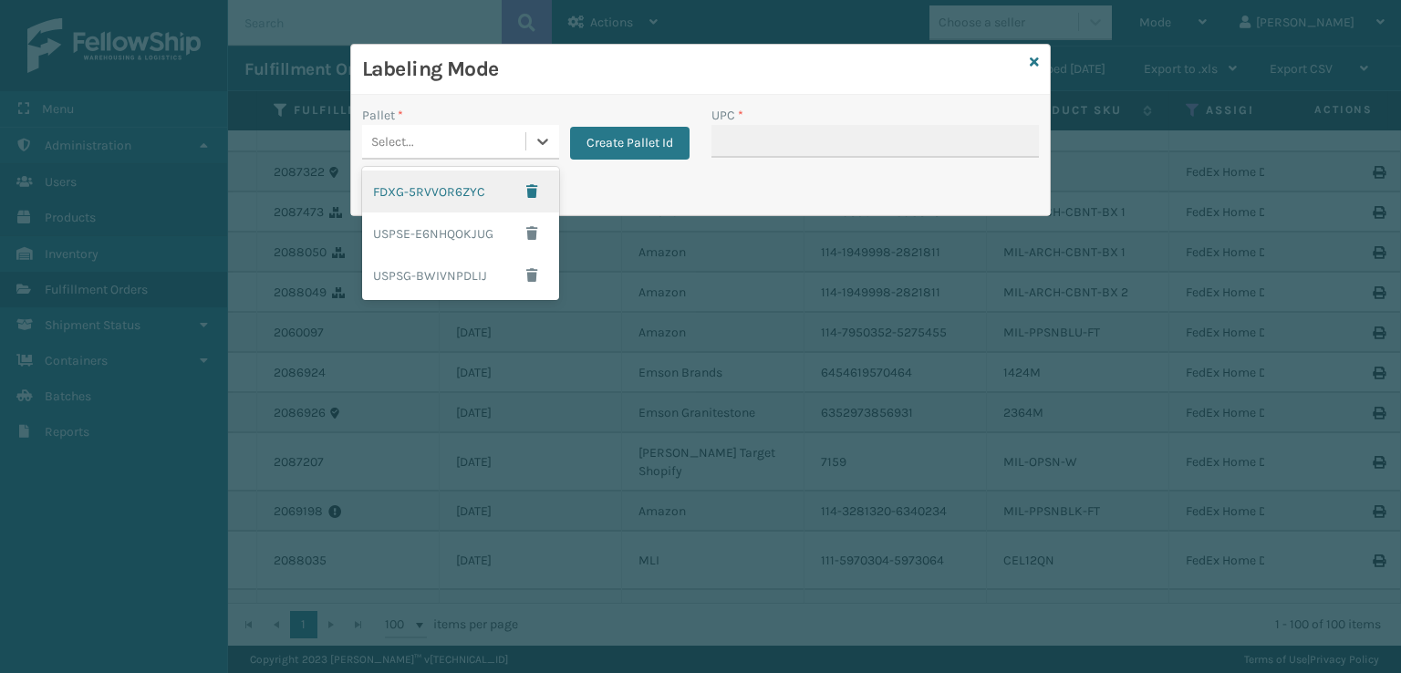
click at [463, 131] on div "Select..." at bounding box center [443, 142] width 163 height 30
click at [448, 187] on div "FDXG-5RVVOR6ZYC" at bounding box center [460, 192] width 197 height 42
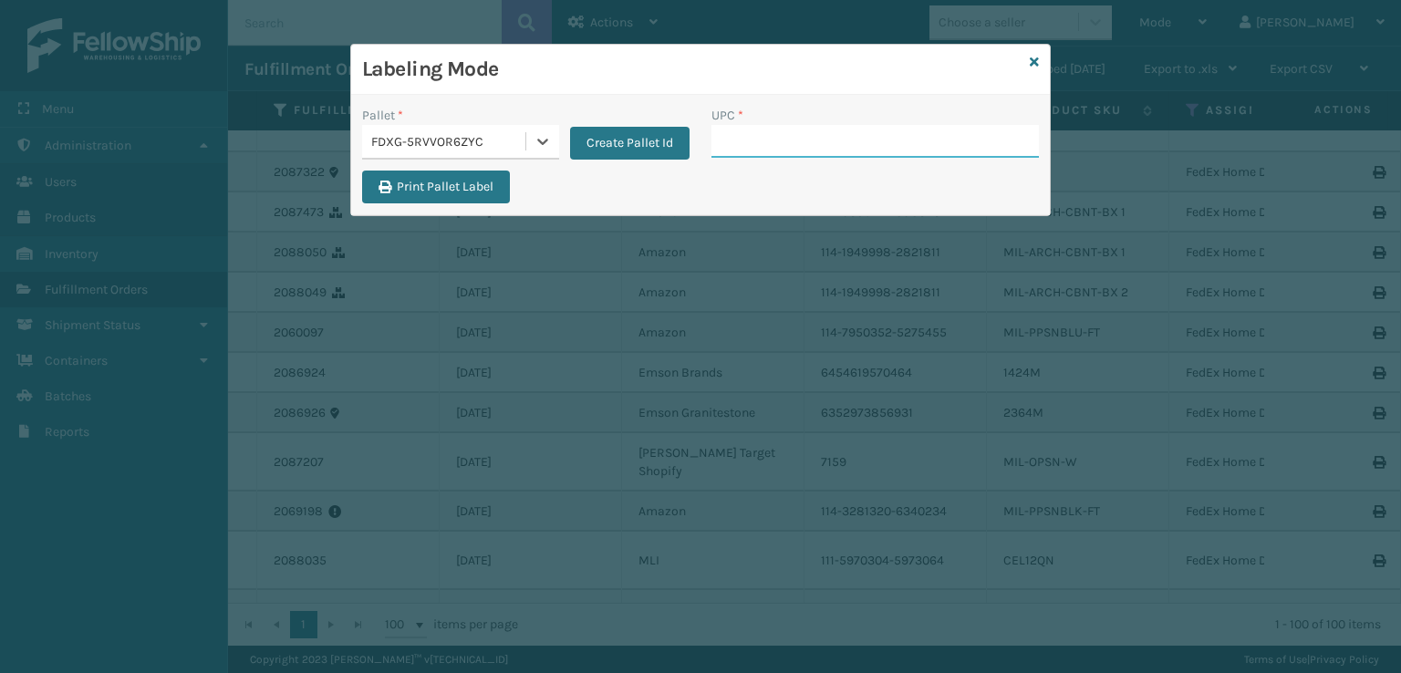
click at [746, 127] on input "UPC *" at bounding box center [874, 141] width 327 height 33
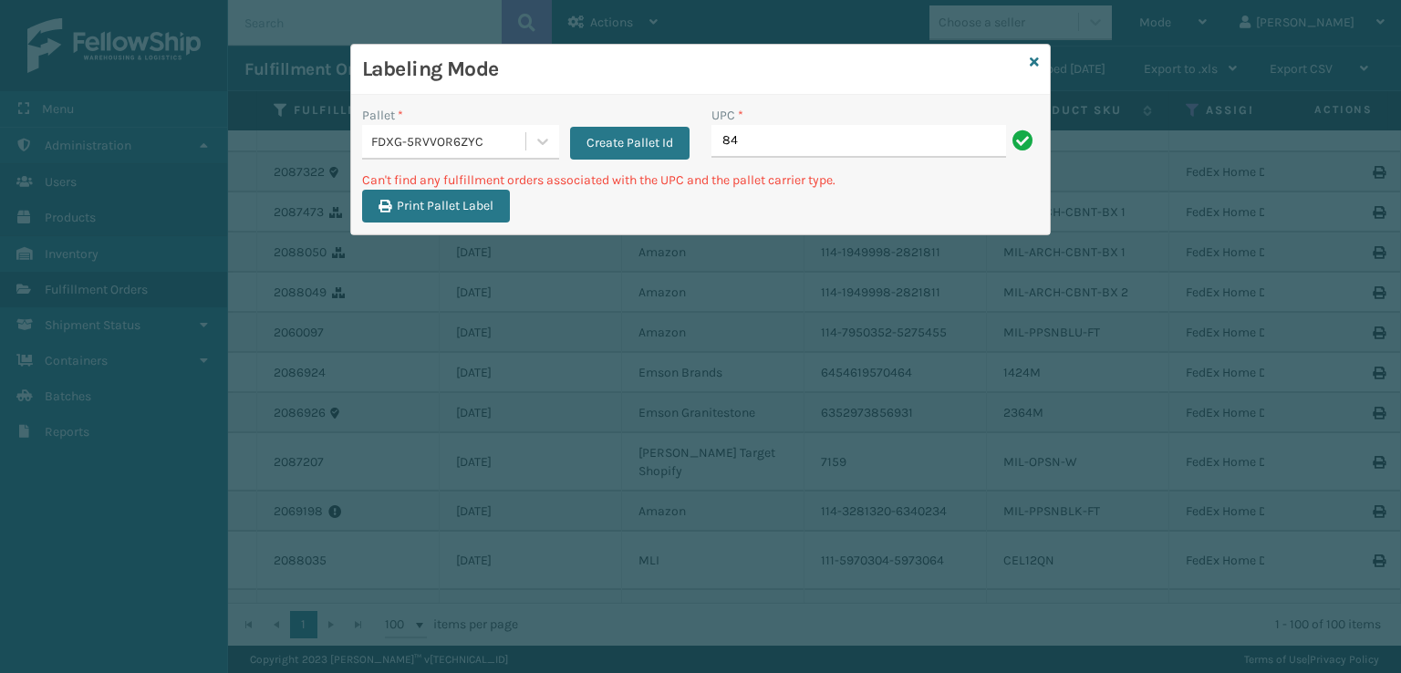
type input "8"
type input "MIL-ARCH-CBNT-BX 1"
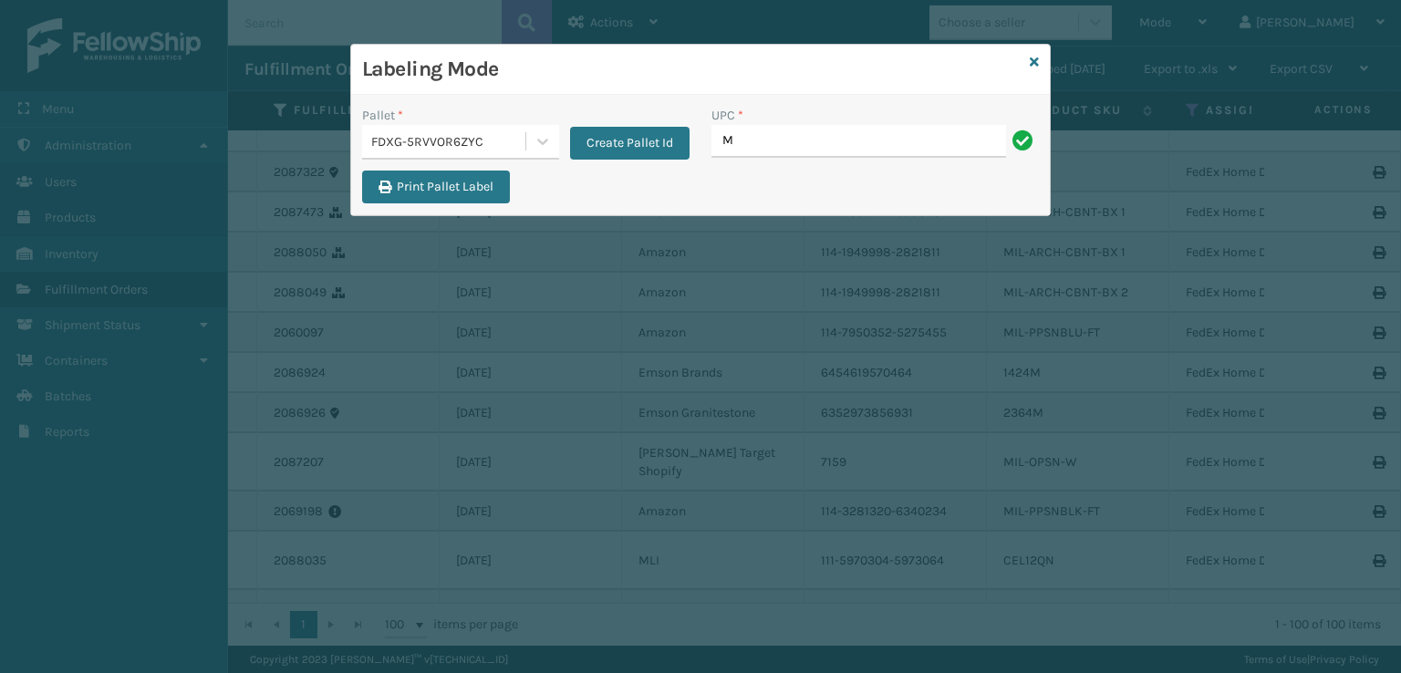
type input "MIL-ARCH-CBNT-BX 2"
type input "ST3402"
click at [851, 153] on input "UPC *" at bounding box center [874, 141] width 327 height 33
click at [619, 147] on button "Create Pallet Id" at bounding box center [629, 143] width 119 height 33
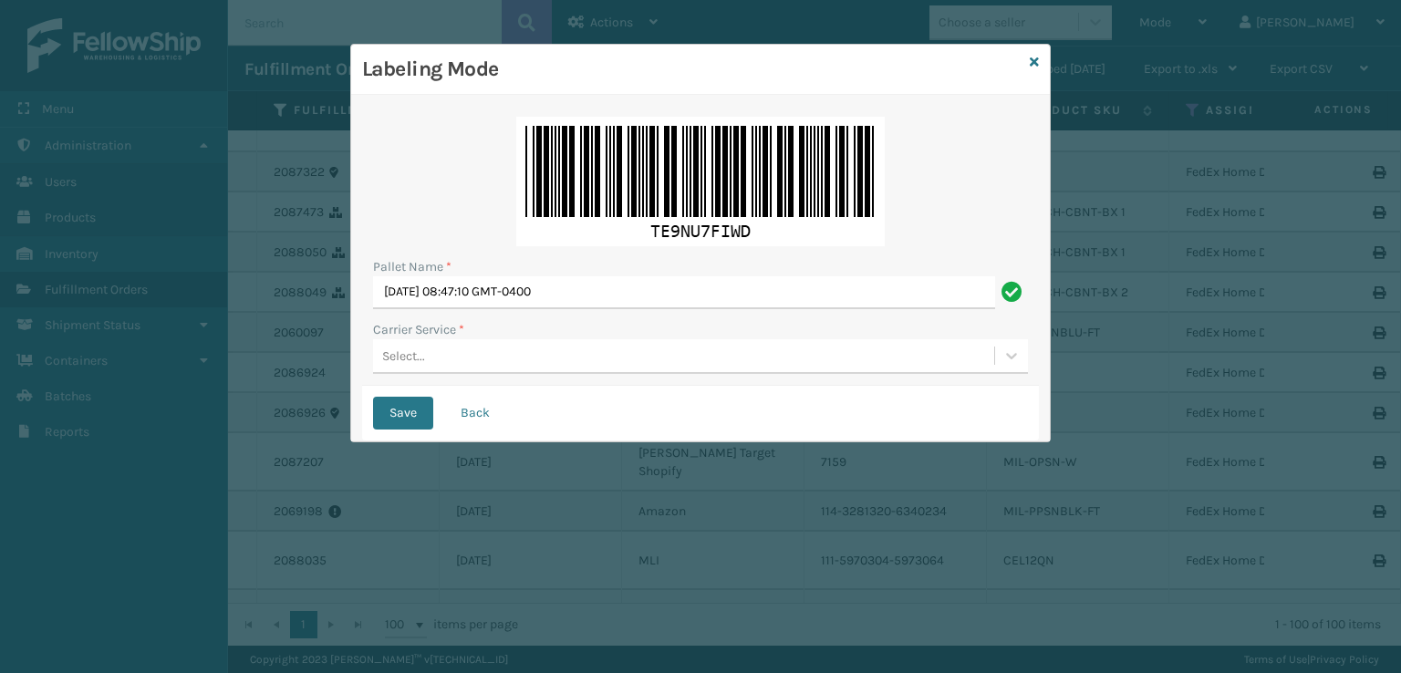
click at [546, 369] on div "Select..." at bounding box center [683, 356] width 621 height 30
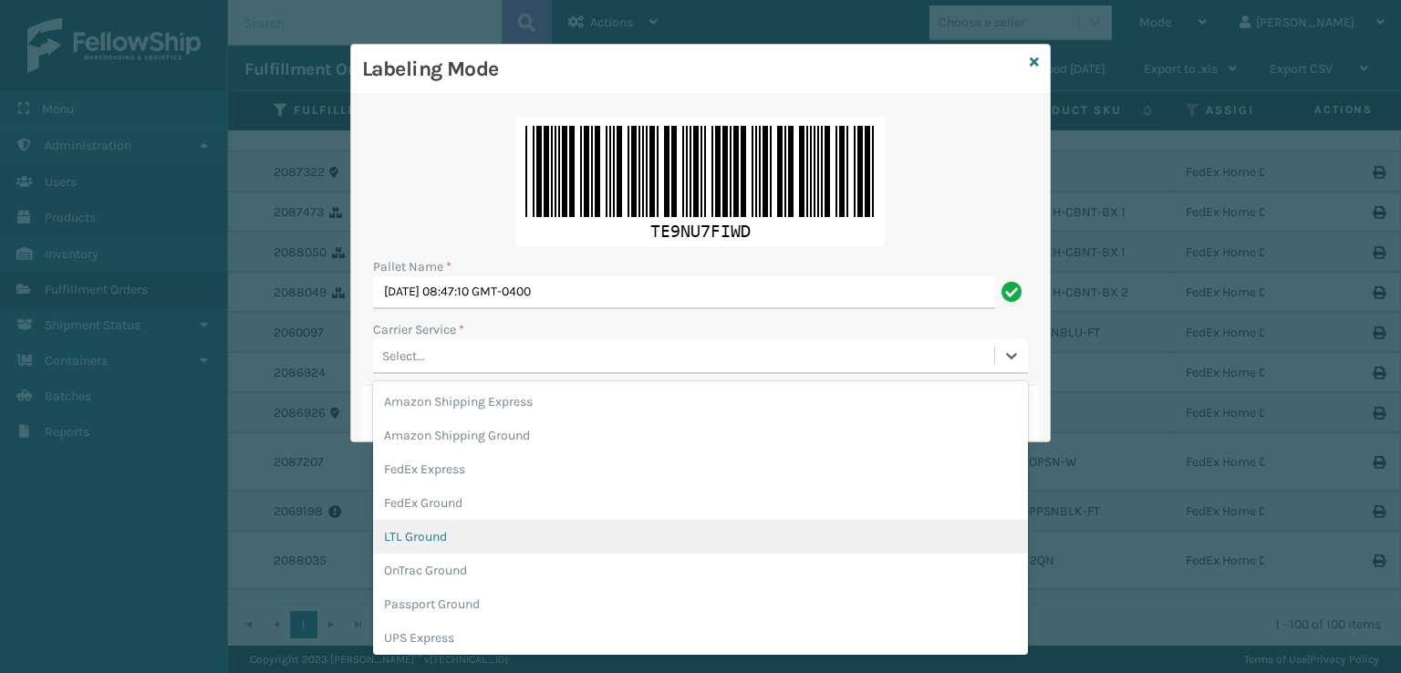
scroll to position [105, 0]
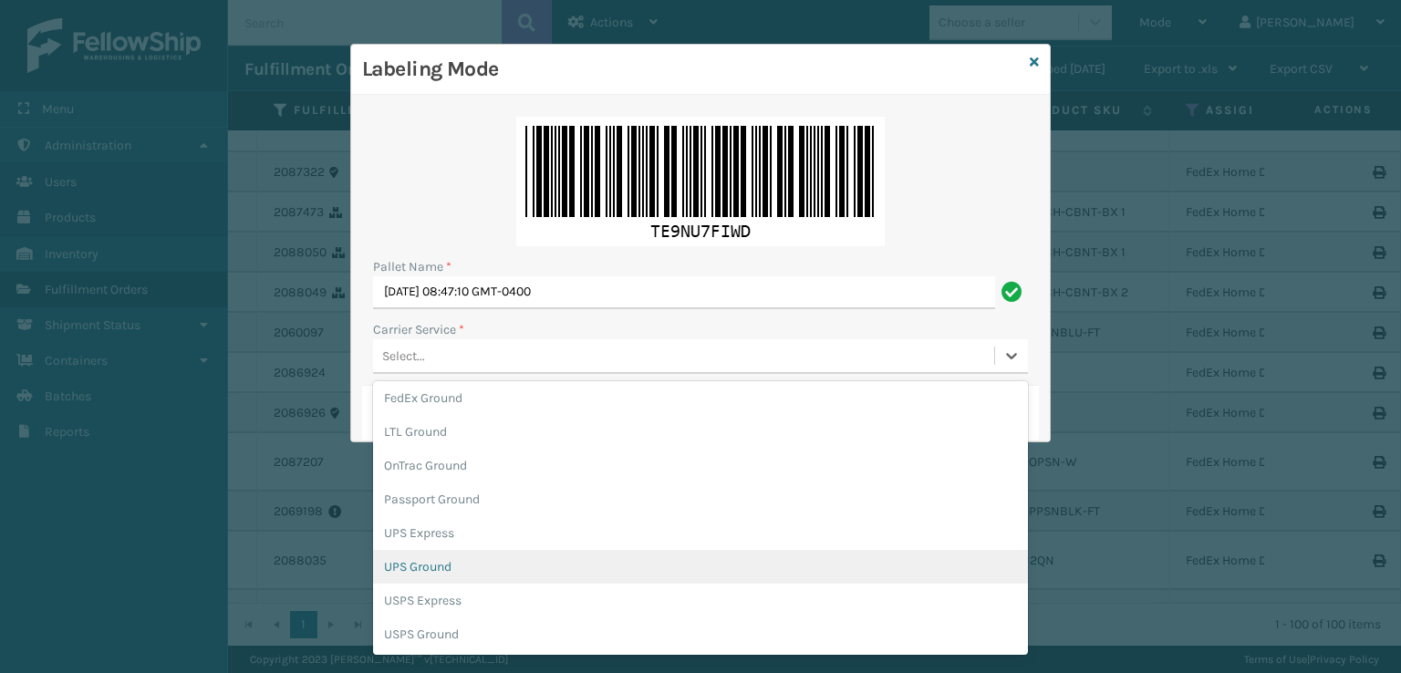
click at [443, 570] on div "UPS Ground" at bounding box center [700, 567] width 655 height 34
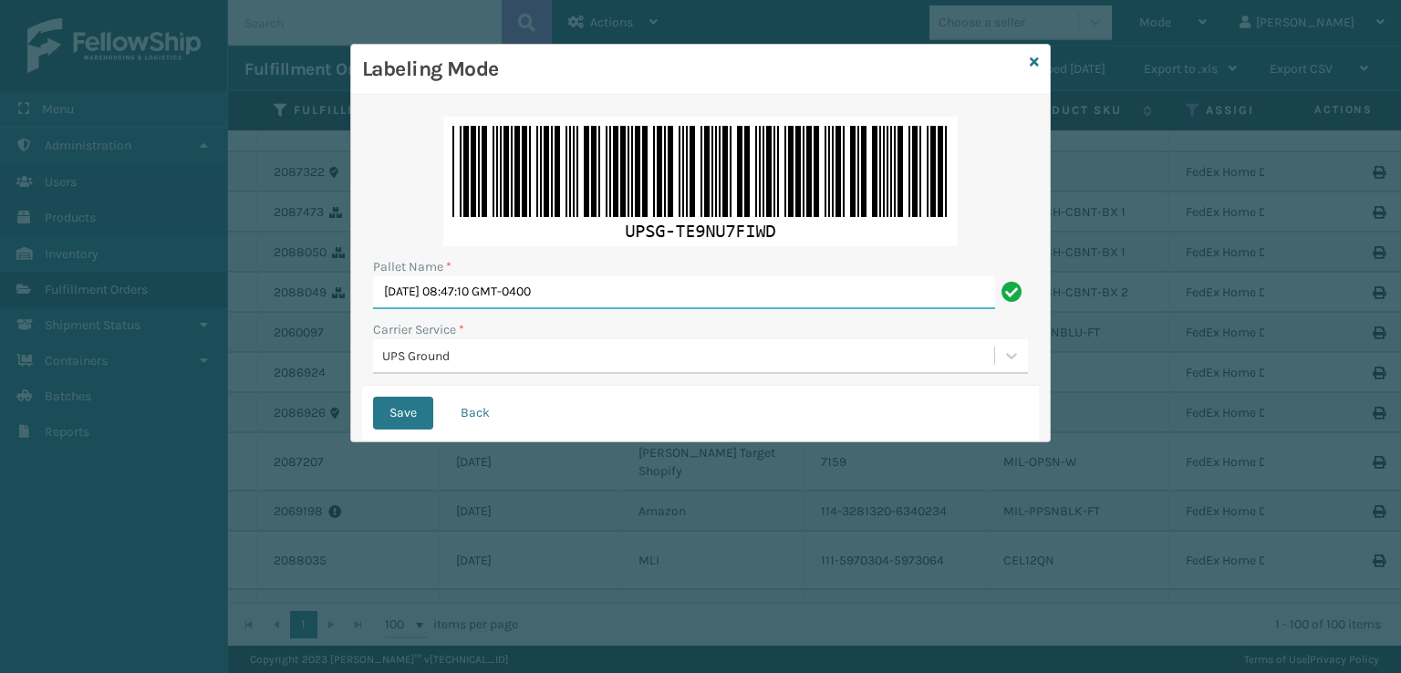
drag, startPoint x: 672, startPoint y: 303, endPoint x: 153, endPoint y: 336, distance: 519.9
click at [153, 336] on div "Labeling Mode Pallet Name * [DATE] 08:47:10 GMT-0400 Carrier Service * UPS Grou…" at bounding box center [700, 336] width 1401 height 673
type input "UPST219037"
click at [373, 397] on button "Save" at bounding box center [403, 413] width 60 height 33
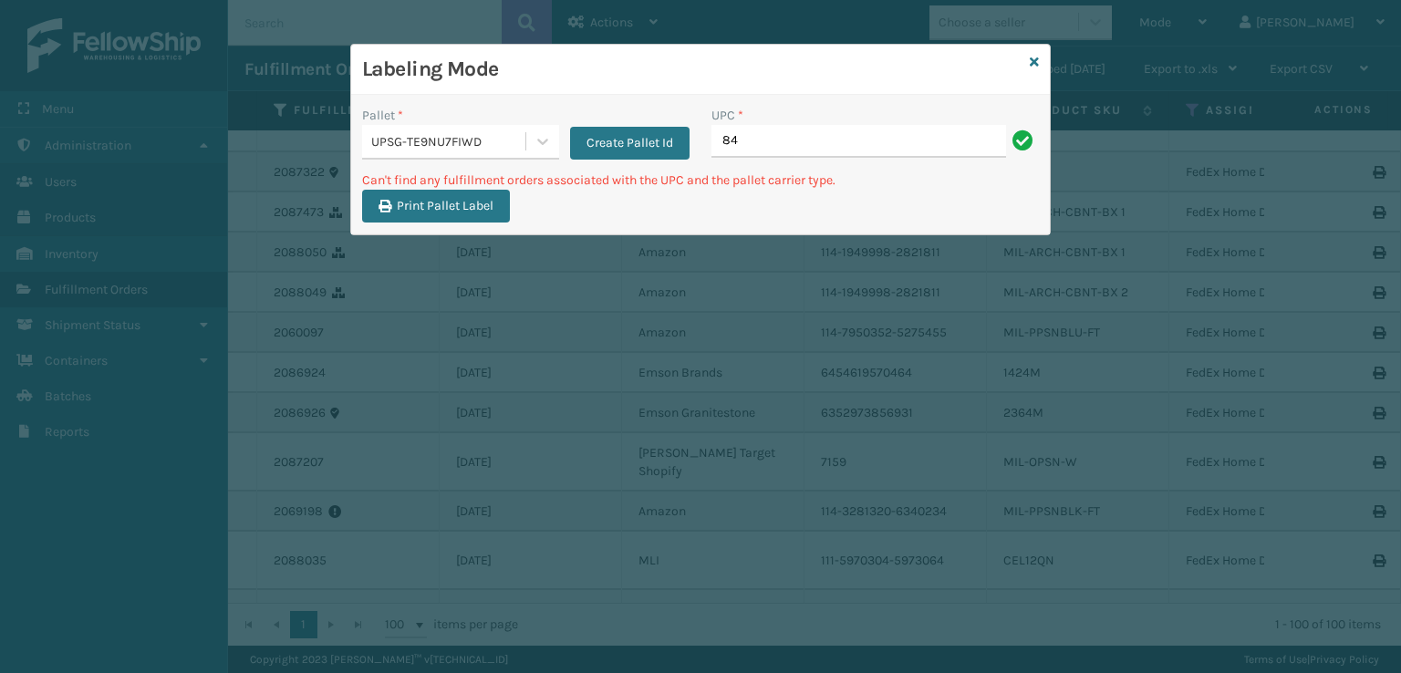
type input "8"
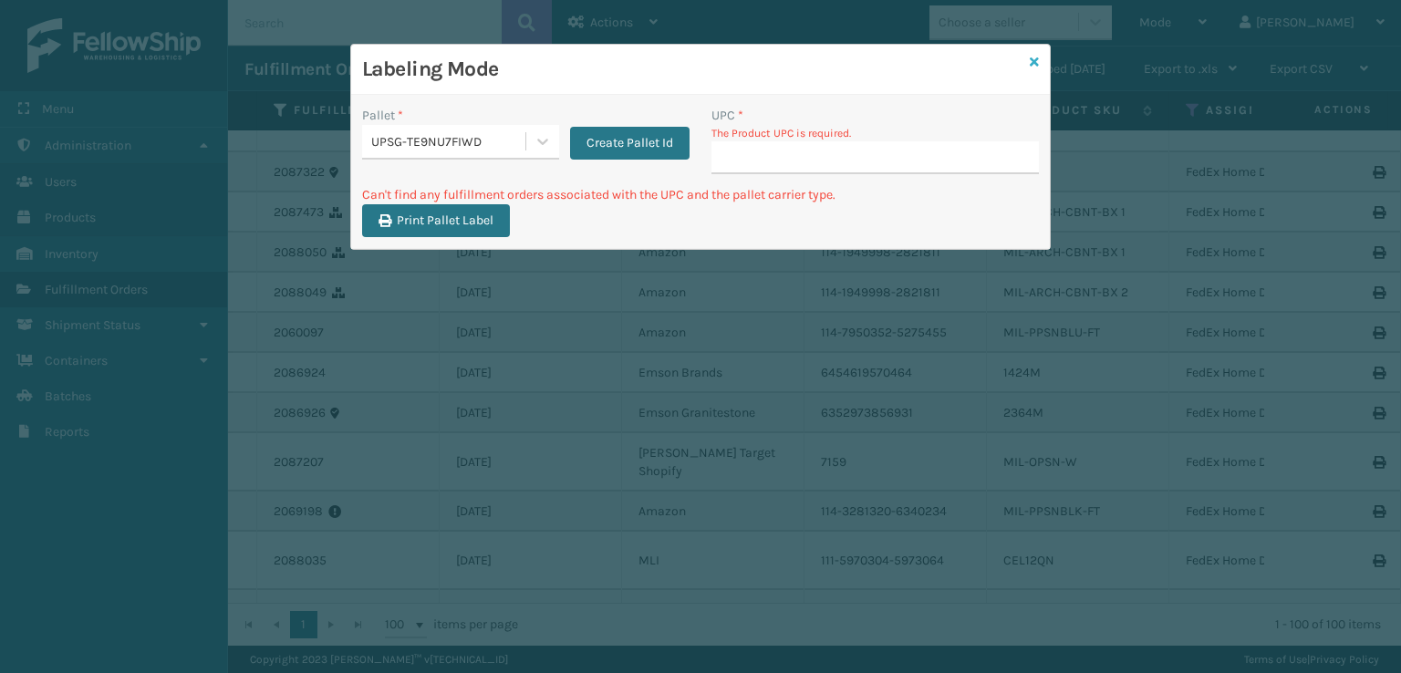
click at [1038, 57] on icon at bounding box center [1034, 62] width 9 height 13
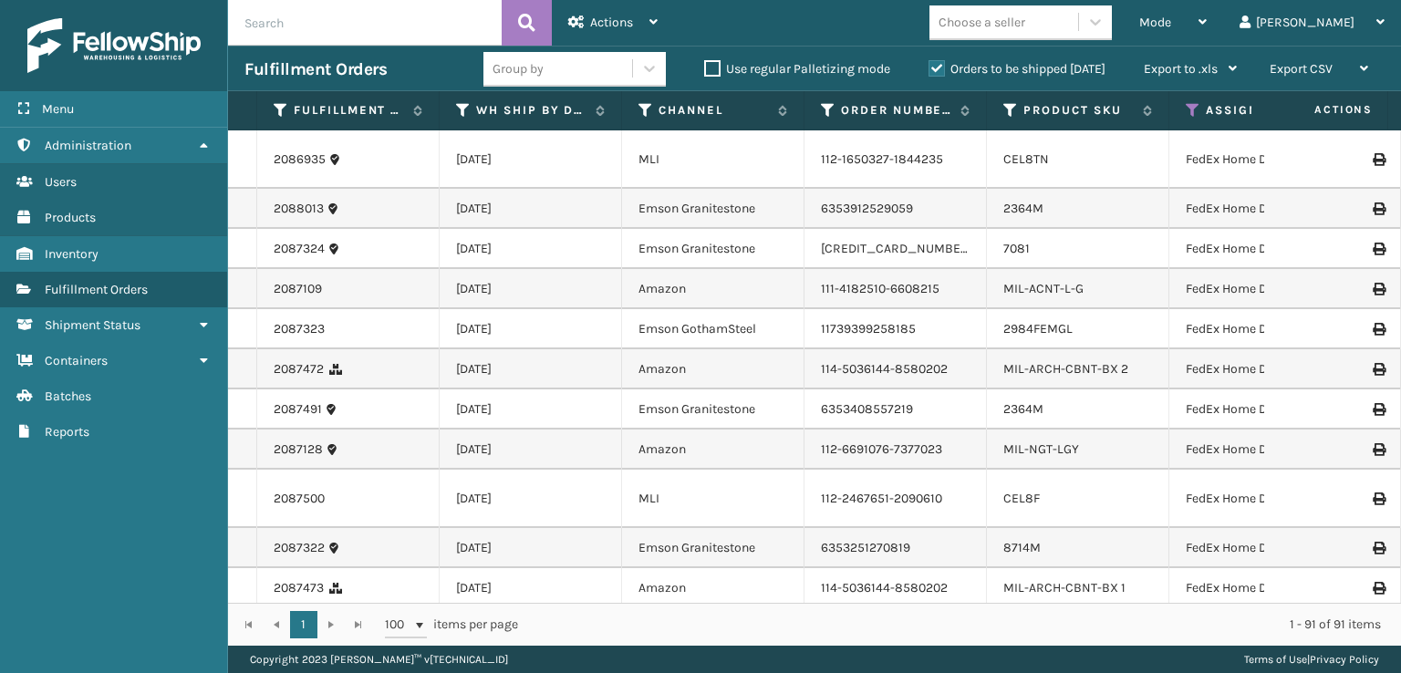
drag, startPoint x: 585, startPoint y: 23, endPoint x: 620, endPoint y: 205, distance: 185.6
click at [595, 39] on div "Actions" at bounding box center [612, 23] width 89 height 46
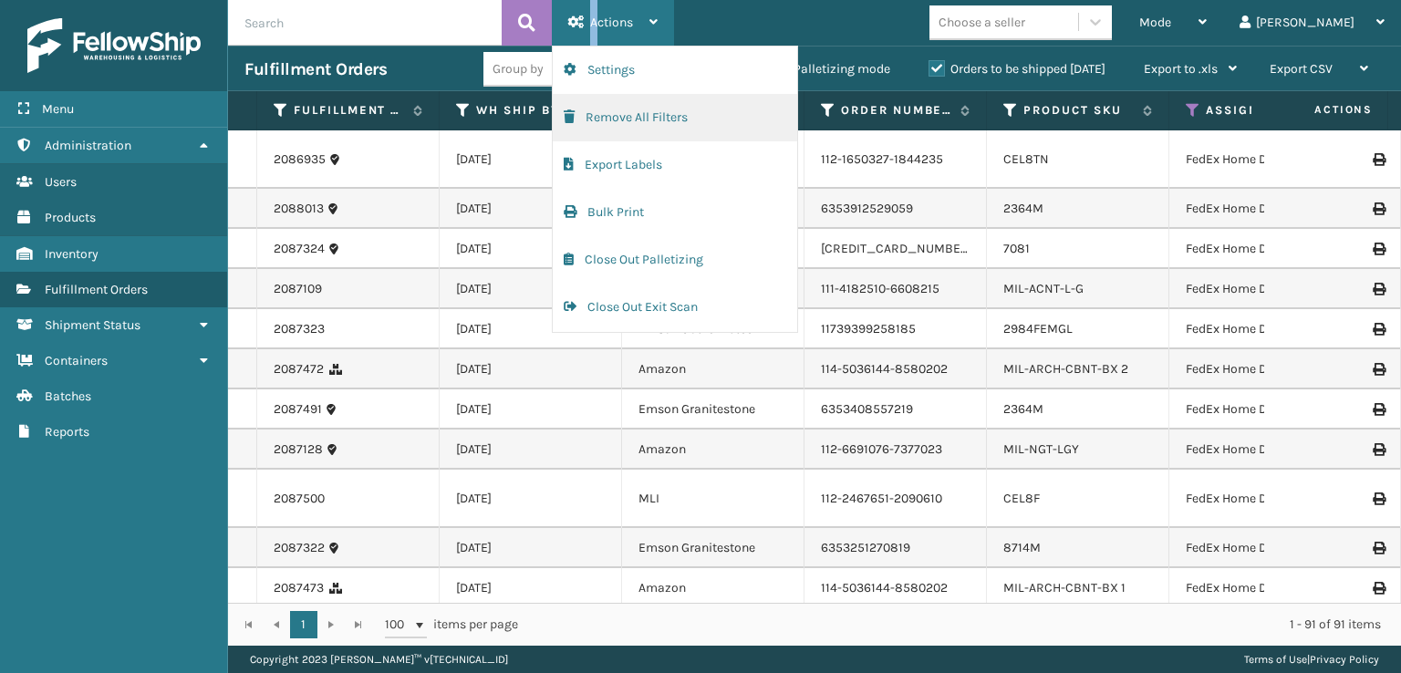
click at [601, 109] on button "Remove All Filters" at bounding box center [675, 117] width 244 height 47
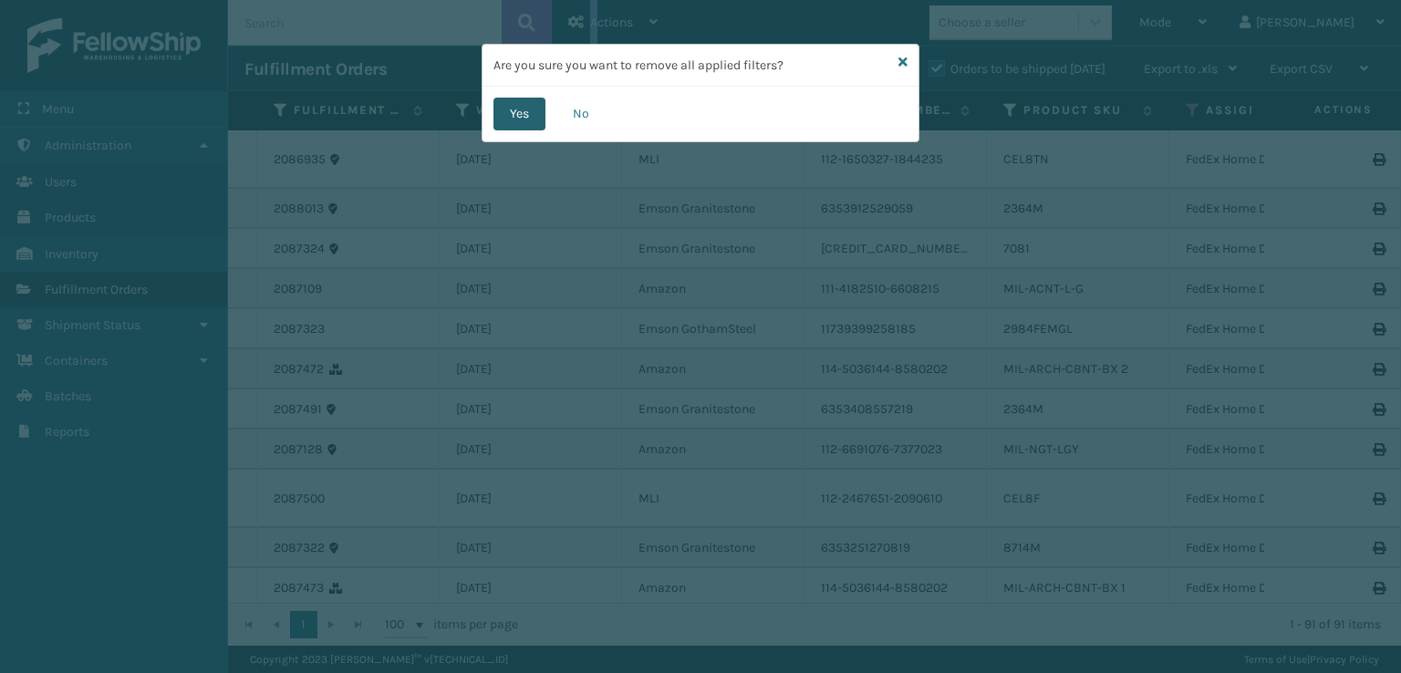
click at [503, 114] on button "Yes" at bounding box center [519, 114] width 52 height 33
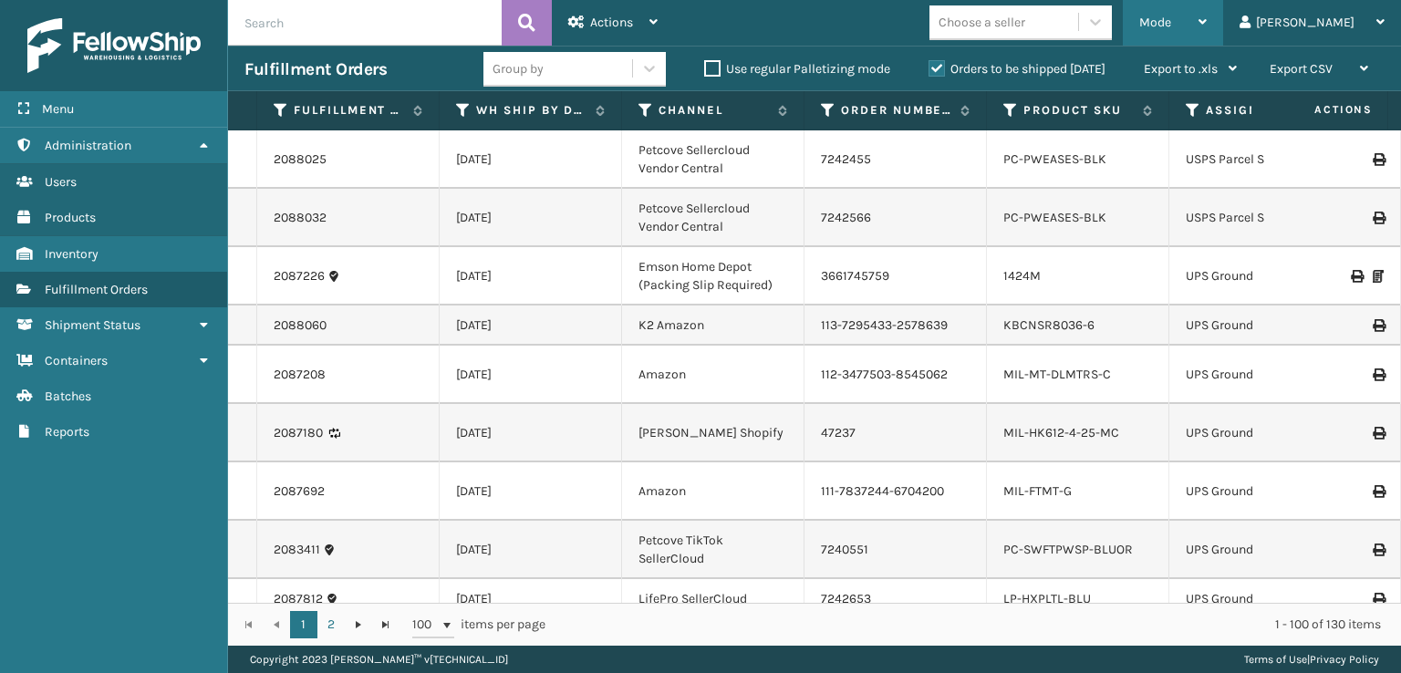
click at [1206, 31] on div "Mode" at bounding box center [1172, 23] width 67 height 46
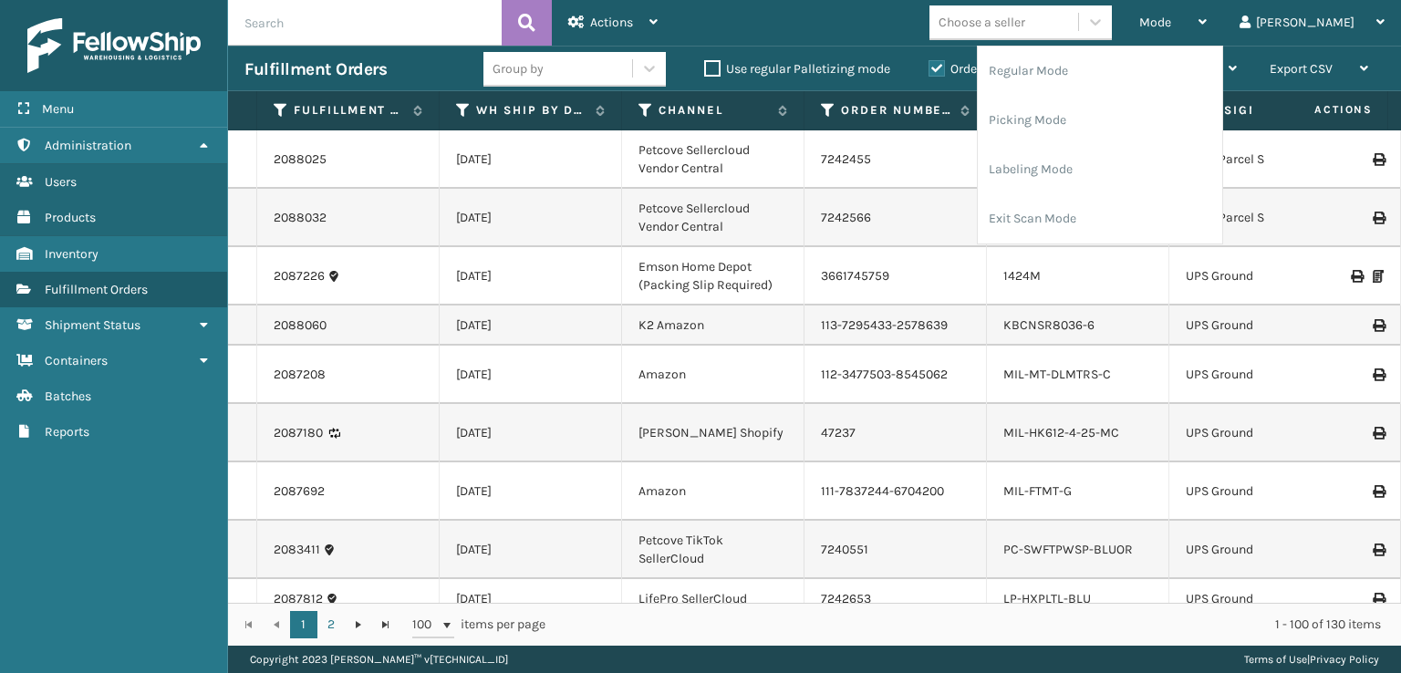
click at [968, 348] on td "112-3477503-8545062" at bounding box center [895, 375] width 182 height 58
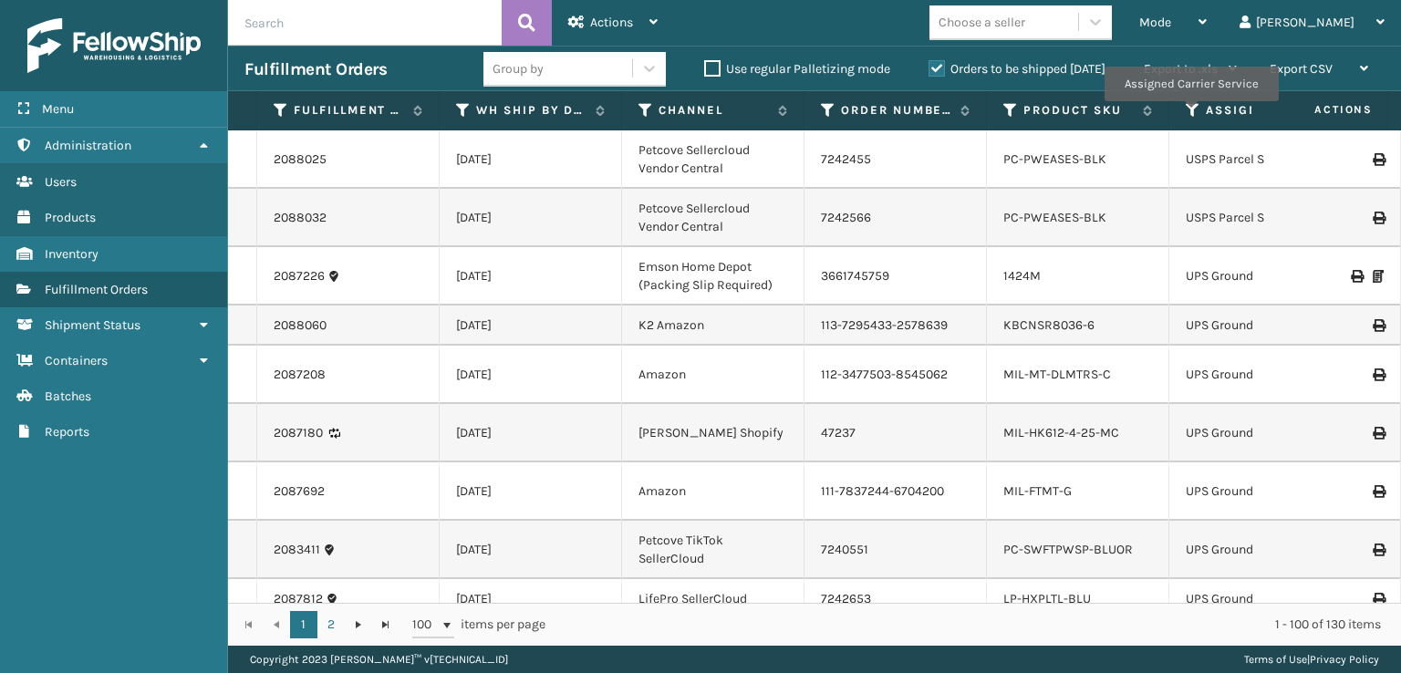
click at [1190, 114] on icon at bounding box center [1193, 110] width 15 height 16
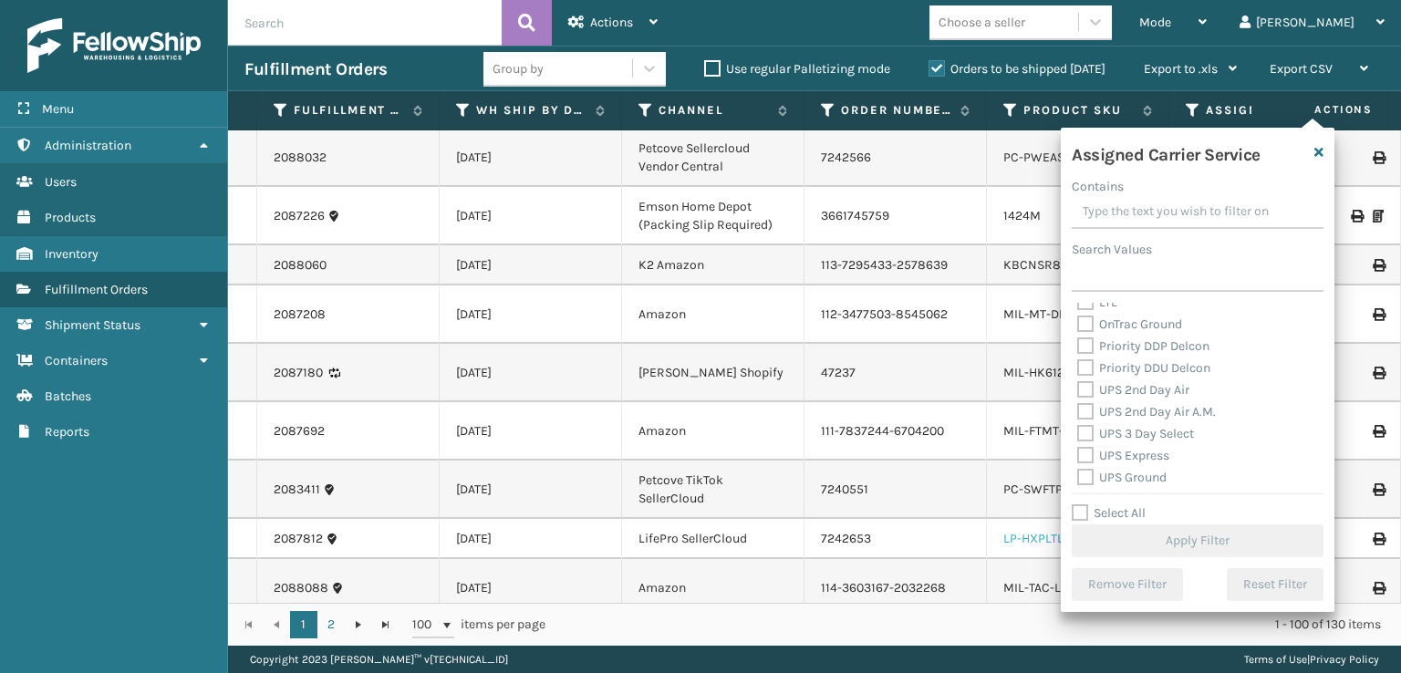
scroll to position [91, 0]
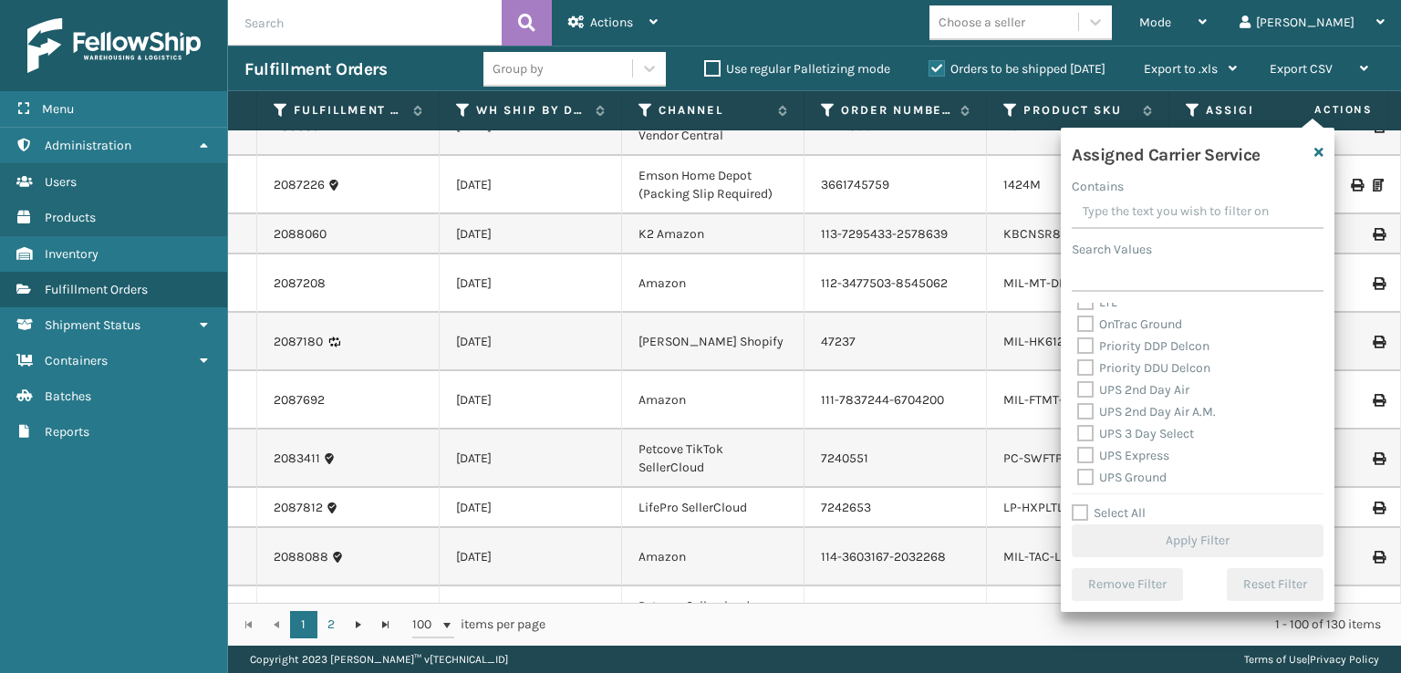
click at [1088, 389] on label "UPS 2nd Day Air" at bounding box center [1133, 390] width 112 height 16
click at [1078, 389] on input "UPS 2nd Day Air" at bounding box center [1077, 385] width 1 height 12
checkbox input "true"
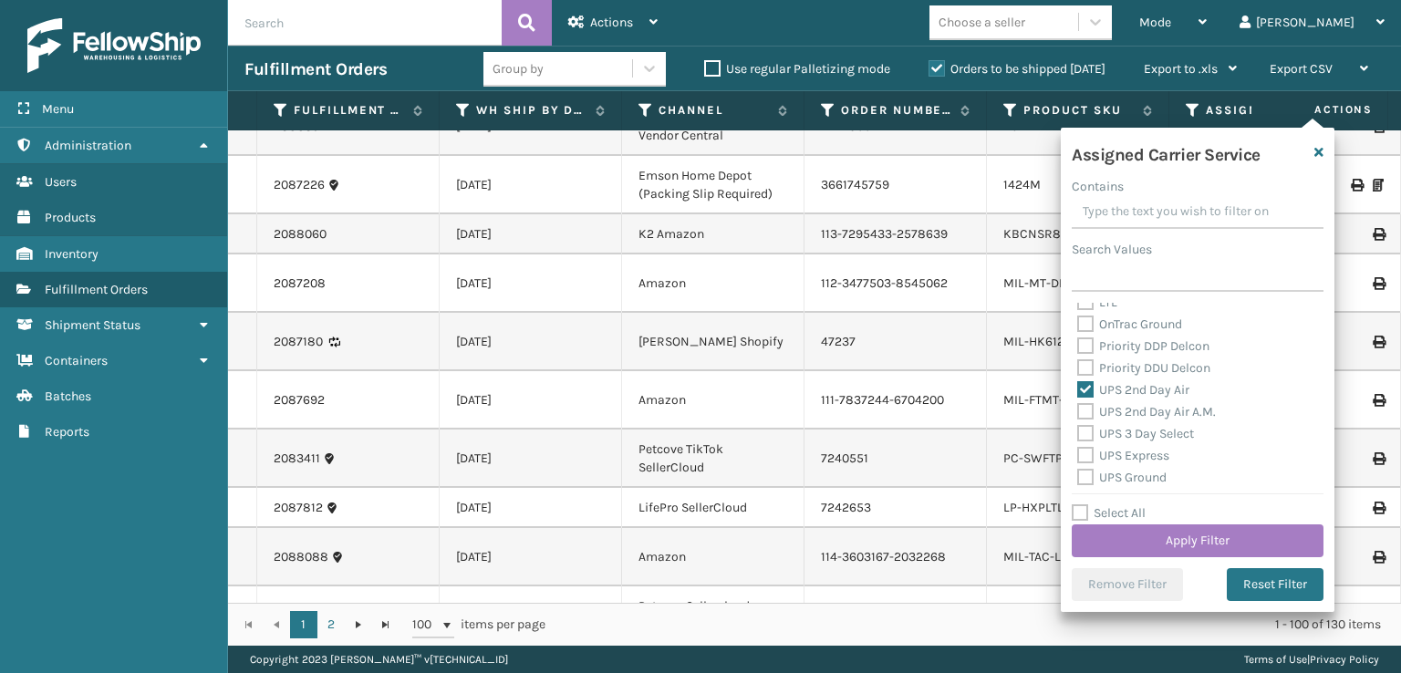
click at [1087, 416] on label "UPS 2nd Day Air A.M." at bounding box center [1146, 412] width 139 height 16
click at [1078, 413] on input "UPS 2nd Day Air A.M." at bounding box center [1077, 407] width 1 height 12
checkbox input "true"
click at [1087, 431] on label "UPS 3 Day Select" at bounding box center [1135, 434] width 117 height 16
click at [1078, 431] on input "UPS 3 Day Select" at bounding box center [1077, 429] width 1 height 12
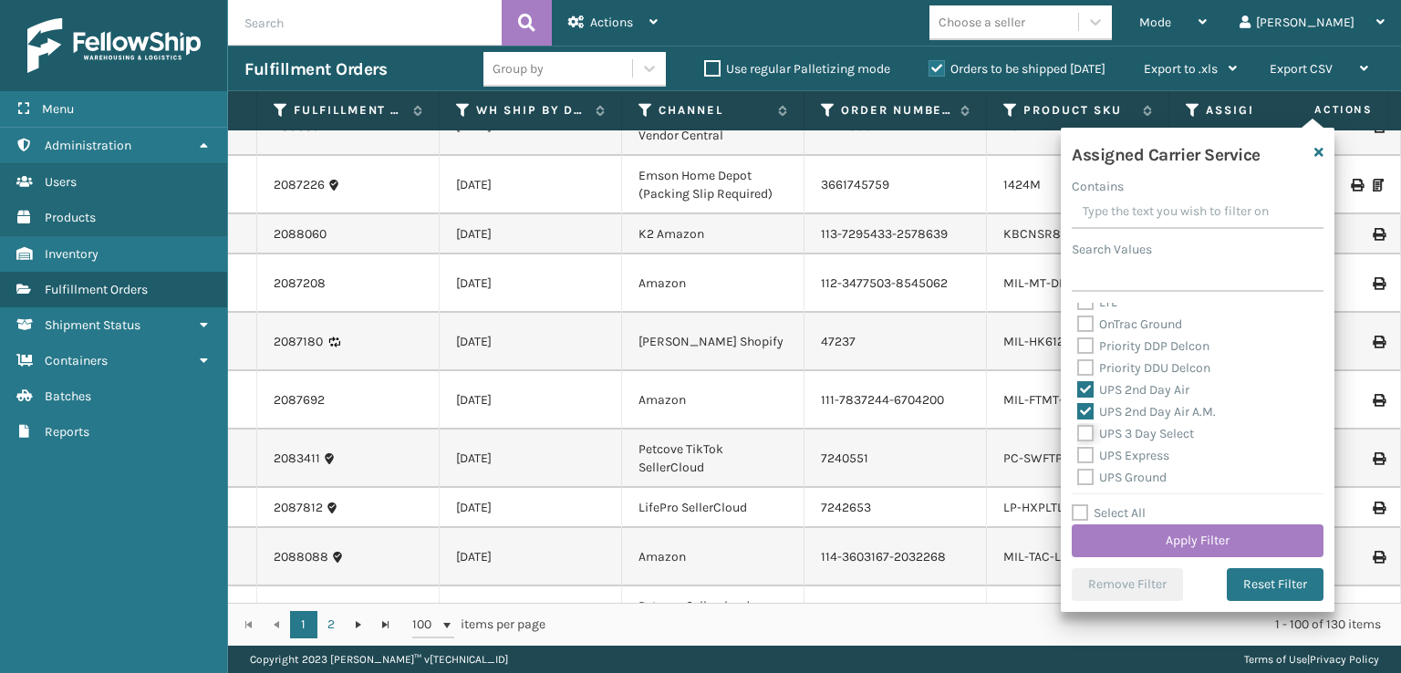
checkbox input "true"
click at [1087, 450] on label "UPS Express" at bounding box center [1123, 456] width 92 height 16
click at [1078, 450] on input "UPS Express" at bounding box center [1077, 451] width 1 height 12
checkbox input "true"
click at [1087, 470] on label "UPS Ground" at bounding box center [1121, 478] width 89 height 16
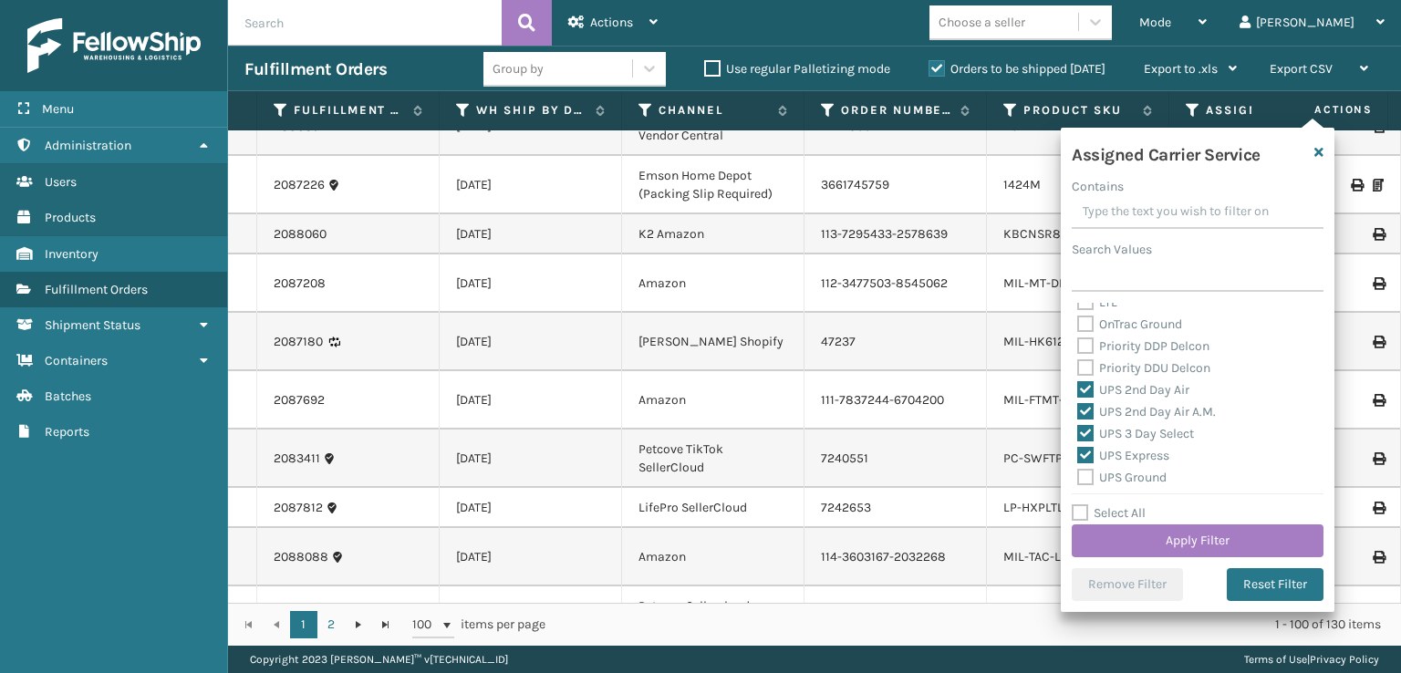
click at [1078, 469] on input "UPS Ground" at bounding box center [1077, 473] width 1 height 12
checkbox input "true"
click at [1094, 315] on label "UPS Next Day Air" at bounding box center [1135, 317] width 117 height 16
click at [1078, 315] on input "UPS Next Day Air" at bounding box center [1077, 312] width 1 height 12
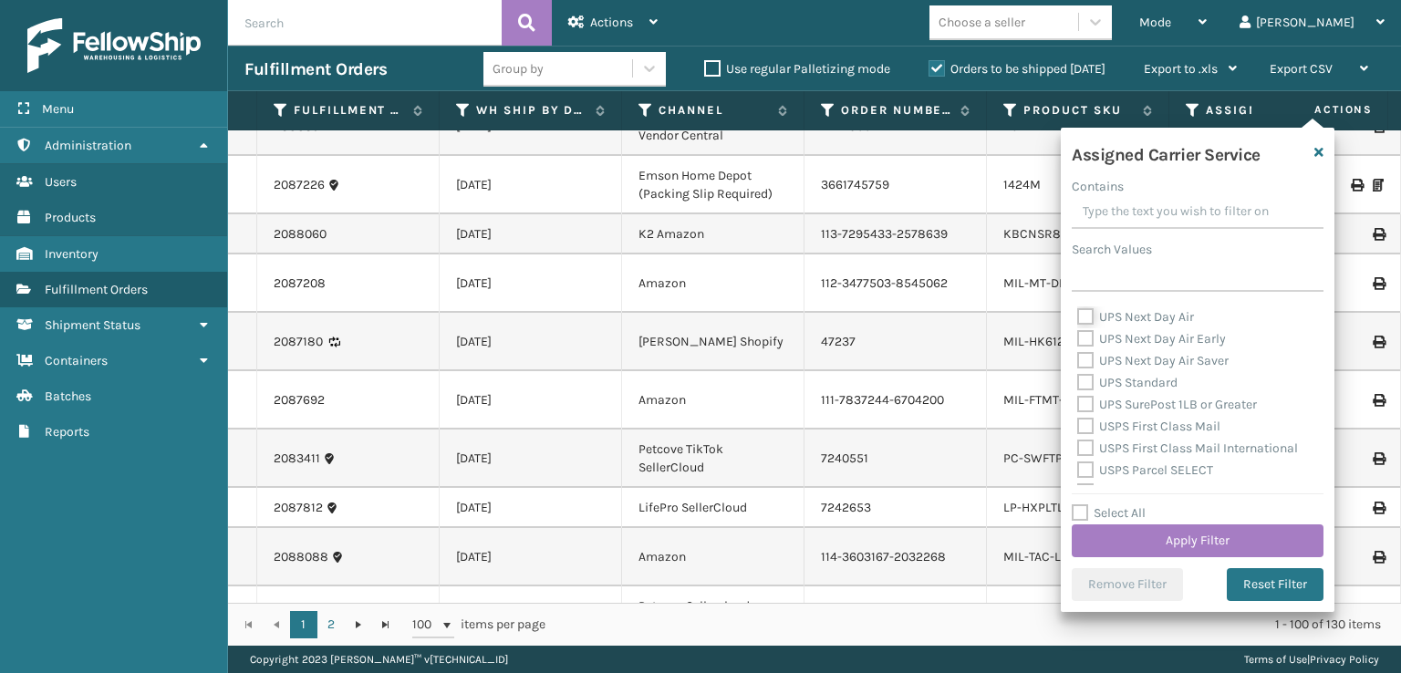
checkbox input "true"
click at [1091, 334] on label "UPS Next Day Air Early" at bounding box center [1151, 339] width 149 height 16
click at [1078, 334] on input "UPS Next Day Air Early" at bounding box center [1077, 334] width 1 height 12
checkbox input "true"
click at [1092, 348] on div "UPS Next Day Air Early" at bounding box center [1197, 339] width 241 height 22
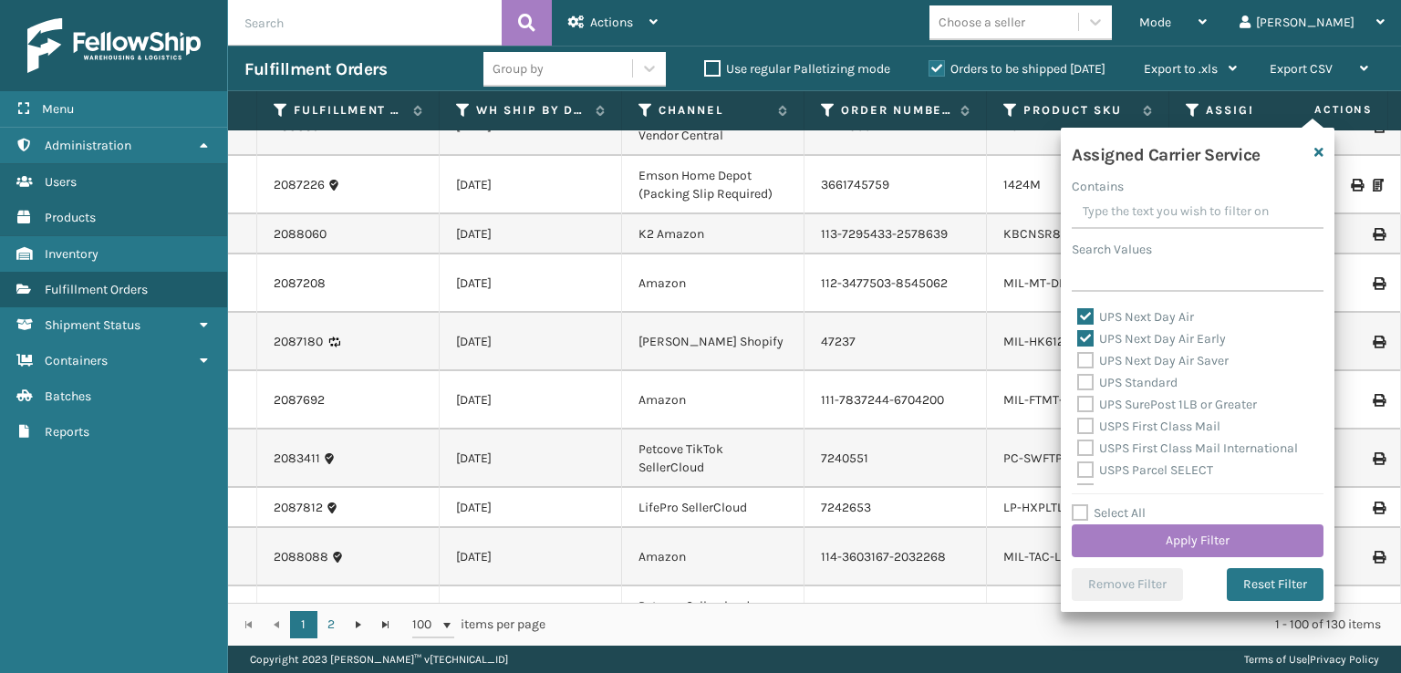
click at [1092, 362] on label "UPS Next Day Air Saver" at bounding box center [1152, 361] width 151 height 16
click at [1078, 362] on input "UPS Next Day Air Saver" at bounding box center [1077, 356] width 1 height 12
checkbox input "true"
click at [1087, 391] on div "UPS Standard" at bounding box center [1197, 383] width 241 height 22
click at [1082, 388] on div "UPS Standard" at bounding box center [1197, 383] width 241 height 22
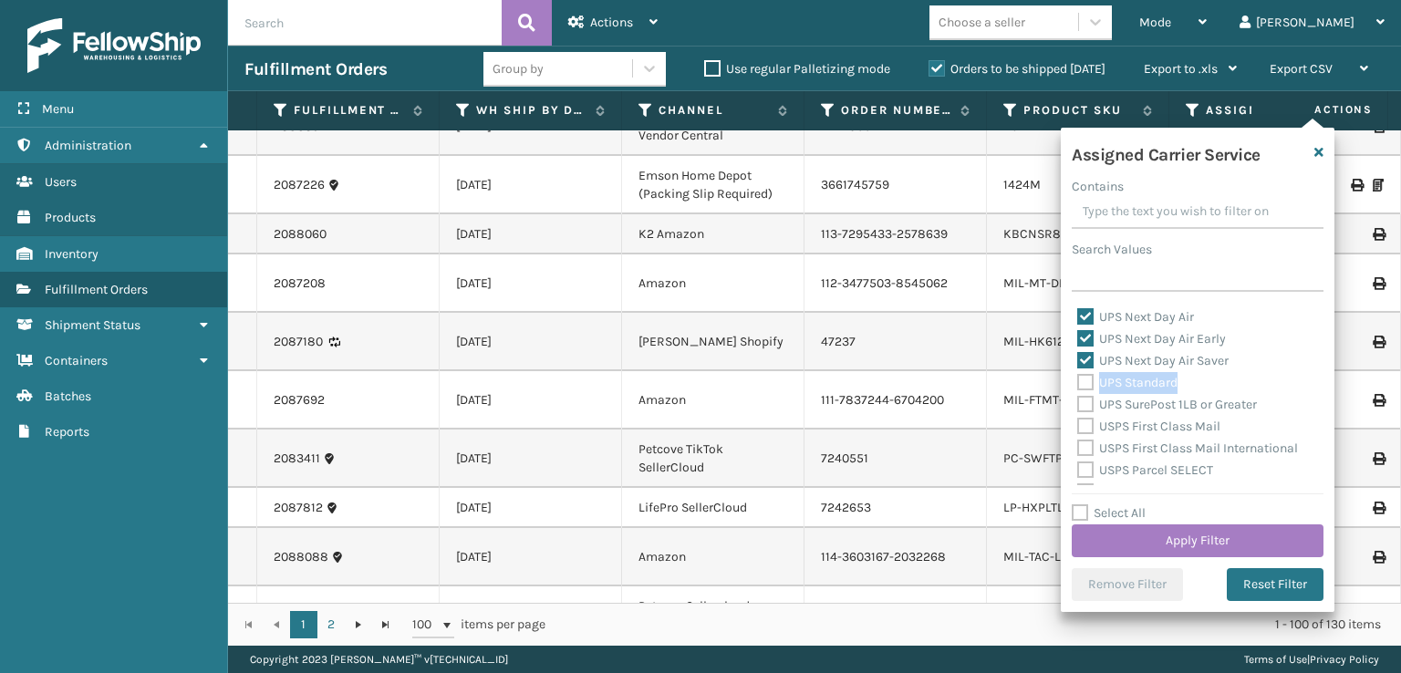
click at [1080, 381] on label "UPS Standard" at bounding box center [1127, 383] width 100 height 16
click at [1078, 381] on input "UPS Standard" at bounding box center [1077, 378] width 1 height 12
checkbox input "true"
drag, startPoint x: 1083, startPoint y: 402, endPoint x: 1108, endPoint y: 413, distance: 26.9
click at [1083, 402] on label "UPS SurePost 1LB or Greater" at bounding box center [1167, 405] width 180 height 16
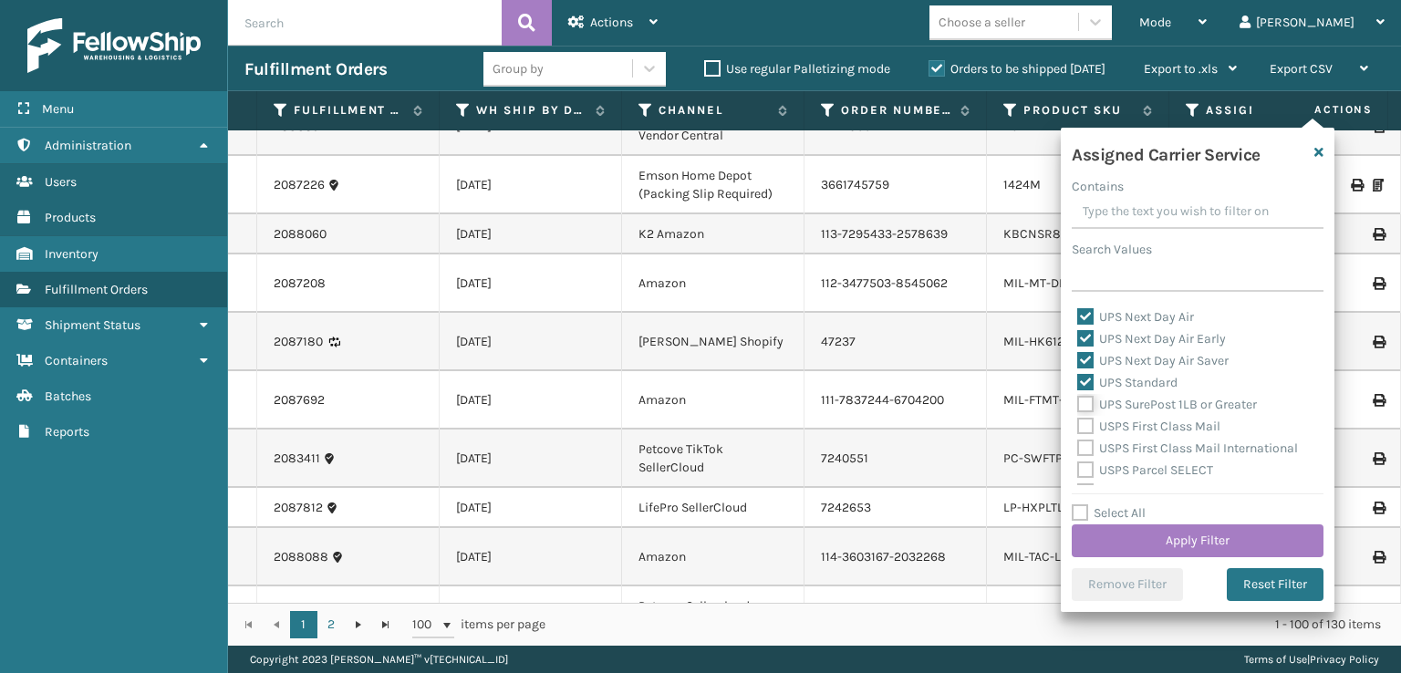
click at [1078, 402] on input "UPS SurePost 1LB or Greater" at bounding box center [1077, 400] width 1 height 12
checkbox input "true"
click at [1142, 530] on button "Apply Filter" at bounding box center [1198, 540] width 252 height 33
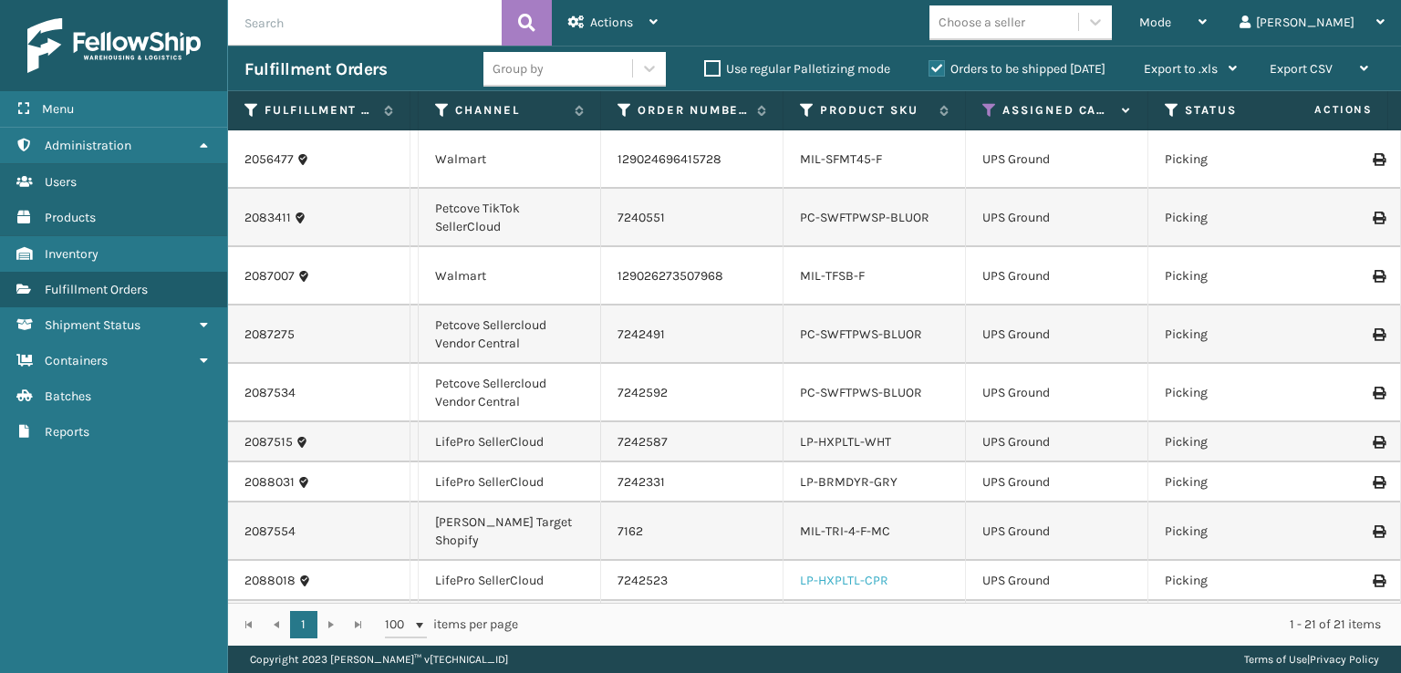
scroll to position [0, 0]
drag, startPoint x: 1162, startPoint y: 110, endPoint x: 1149, endPoint y: 180, distance: 70.5
click at [1160, 121] on th "Status" at bounding box center [1235, 110] width 182 height 39
click at [1161, 109] on th "Status" at bounding box center [1235, 110] width 182 height 39
drag, startPoint x: 1165, startPoint y: 106, endPoint x: 1172, endPoint y: 126, distance: 21.3
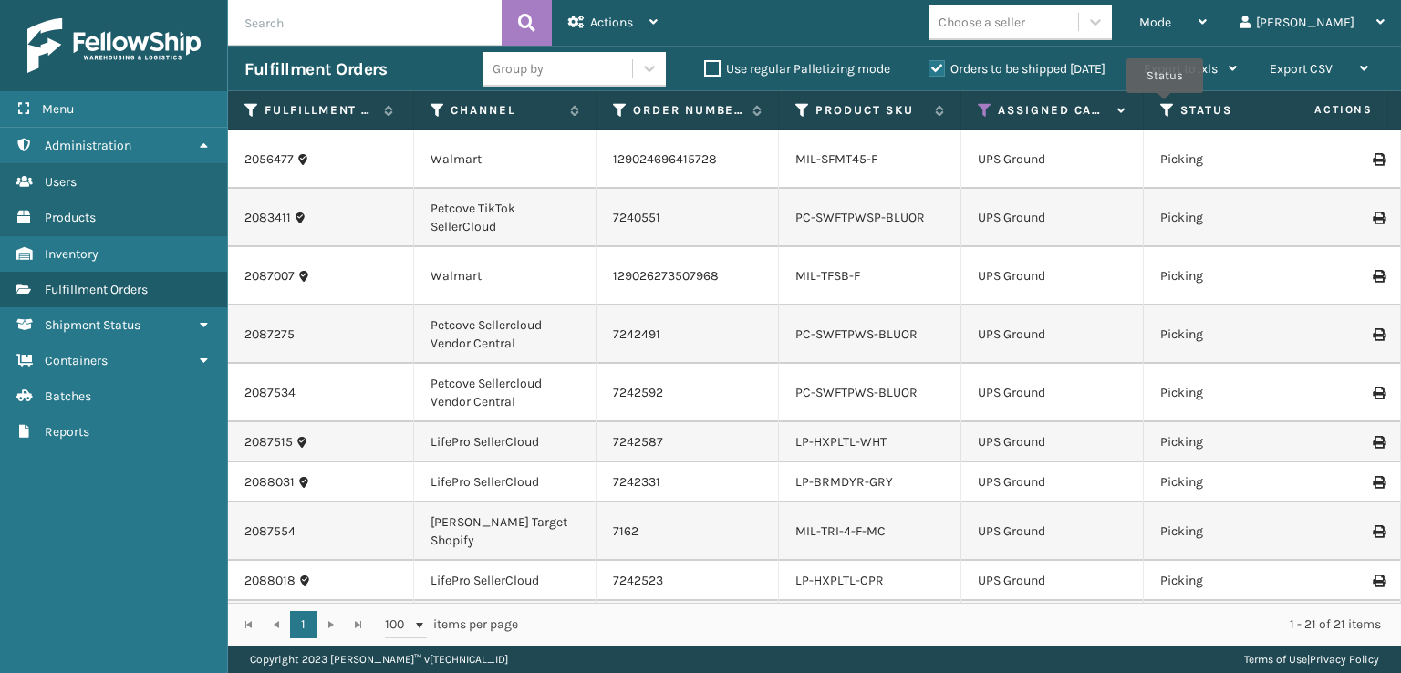
click at [1165, 106] on icon at bounding box center [1167, 110] width 15 height 16
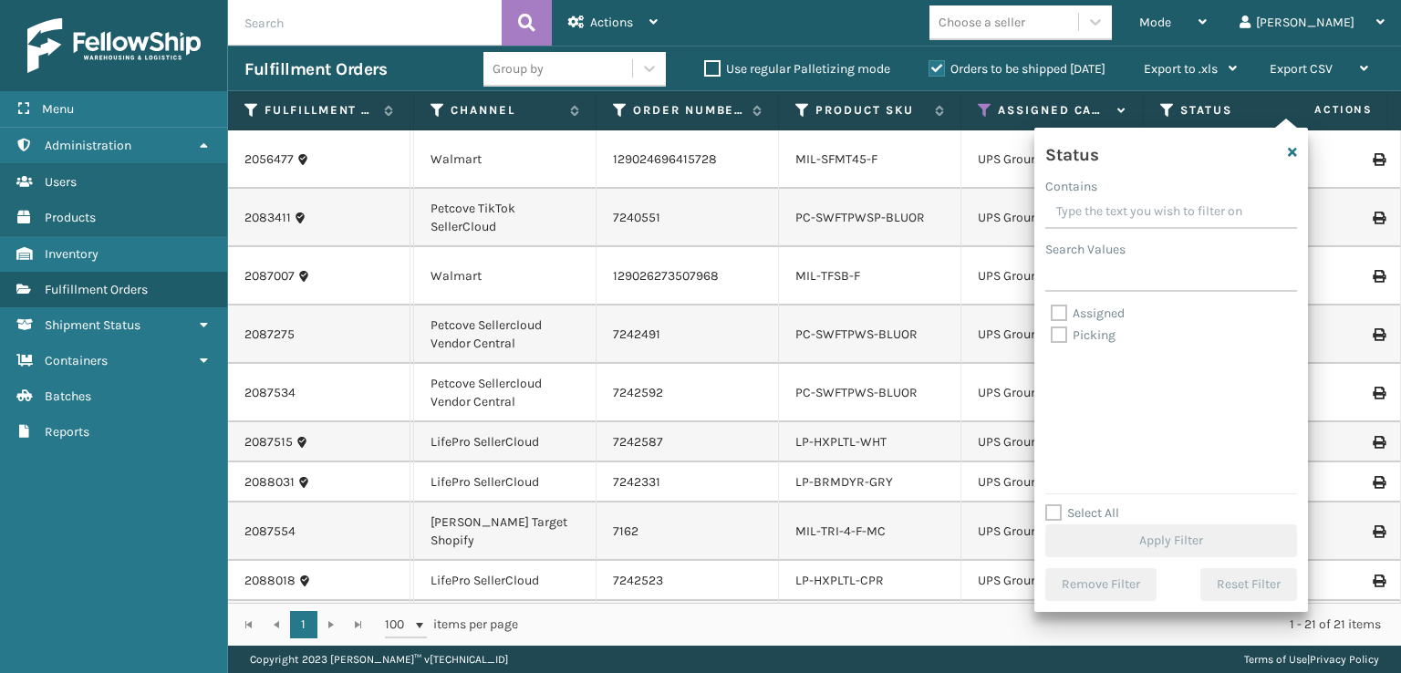
drag, startPoint x: 1061, startPoint y: 334, endPoint x: 1090, endPoint y: 370, distance: 46.7
click at [1066, 337] on label "Picking" at bounding box center [1083, 335] width 65 height 16
click at [1051, 337] on input "Picking" at bounding box center [1051, 331] width 1 height 12
checkbox input "true"
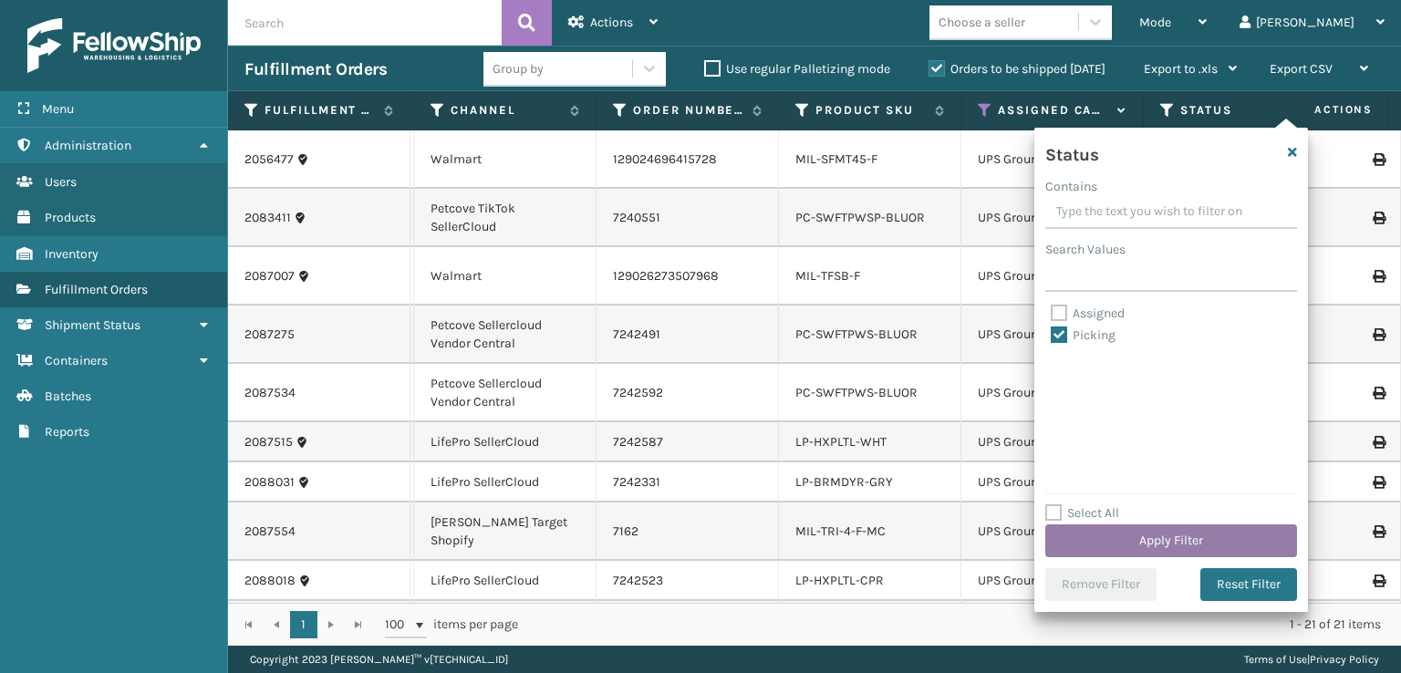
click at [1182, 536] on button "Apply Filter" at bounding box center [1171, 540] width 252 height 33
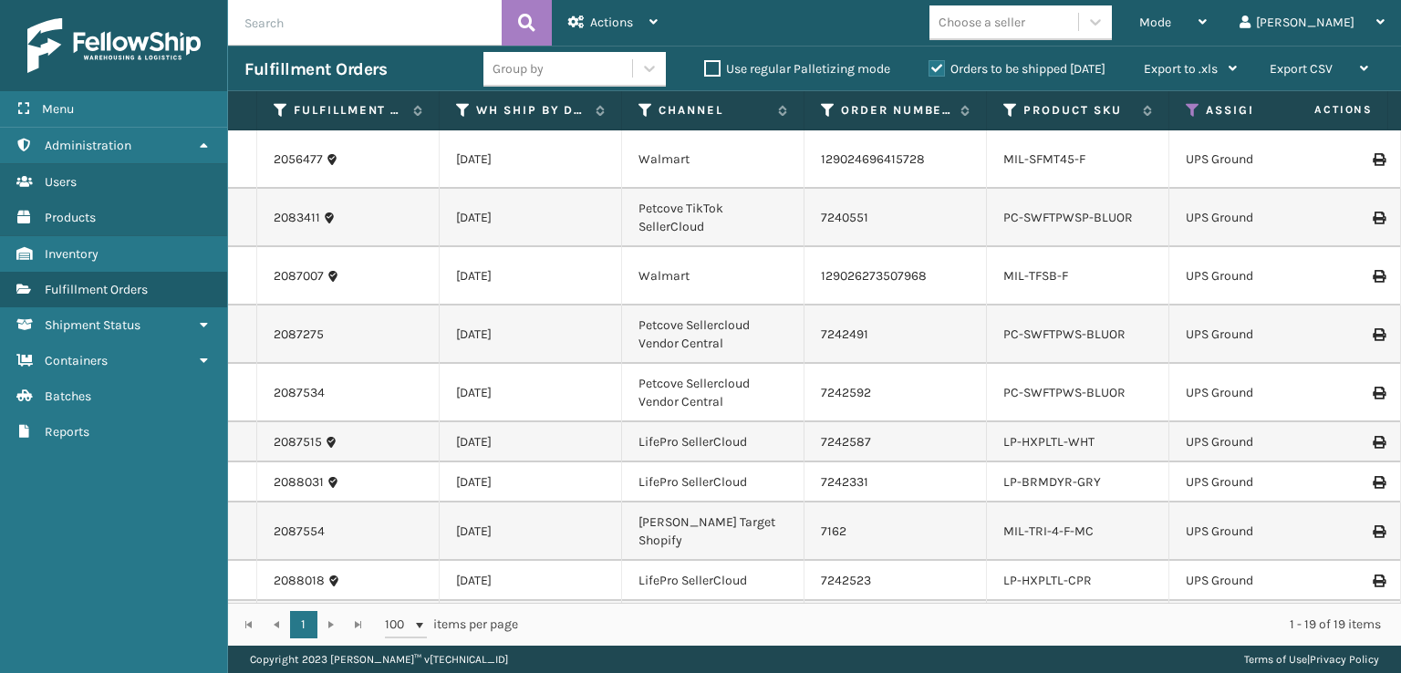
click at [1025, 27] on div "Choose a seller" at bounding box center [981, 22] width 87 height 19
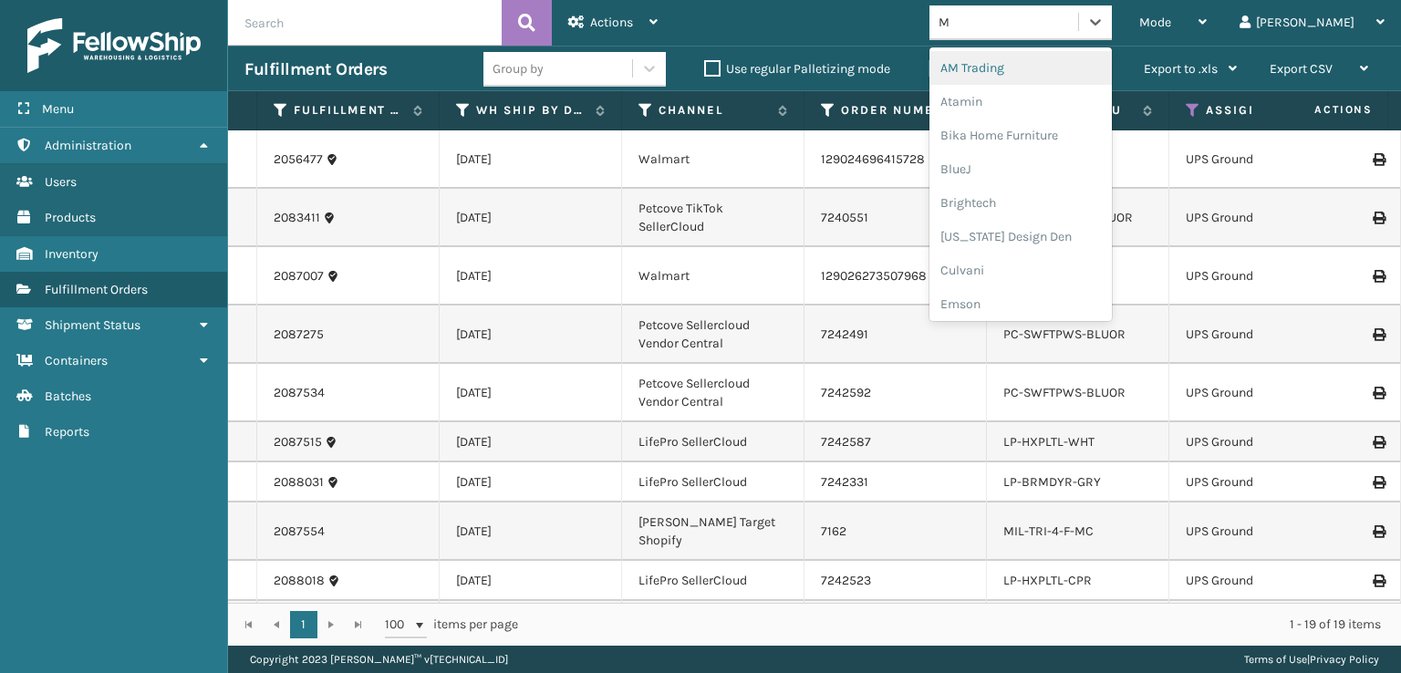
type input "MI"
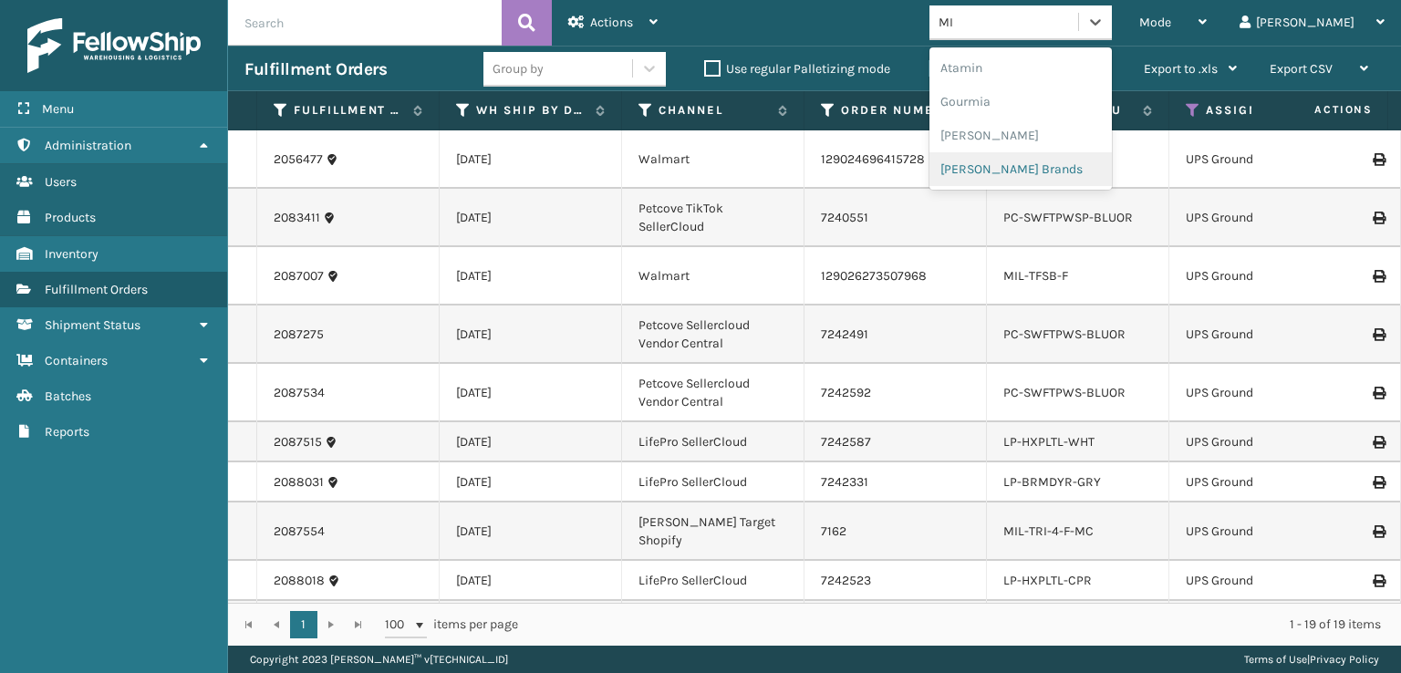
click at [1054, 172] on div "[PERSON_NAME] Brands" at bounding box center [1020, 169] width 182 height 34
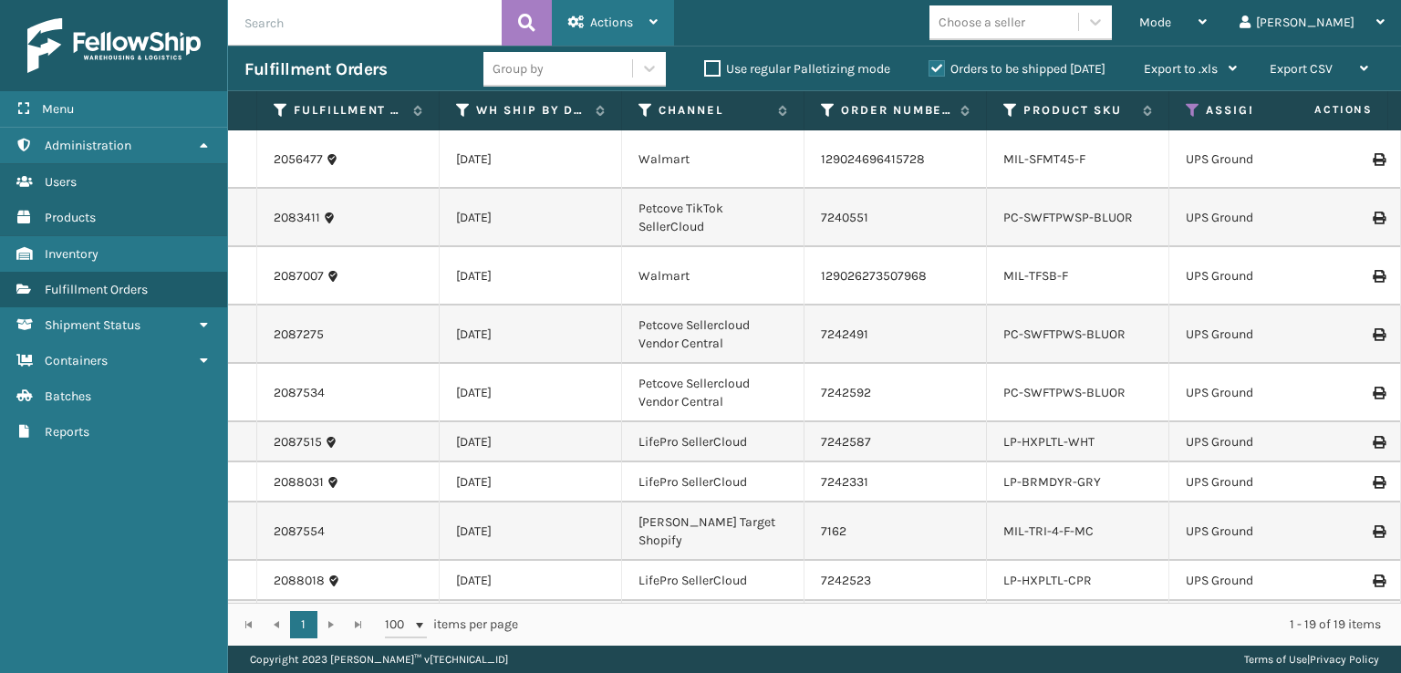
click at [614, 21] on span "Actions" at bounding box center [611, 23] width 43 height 16
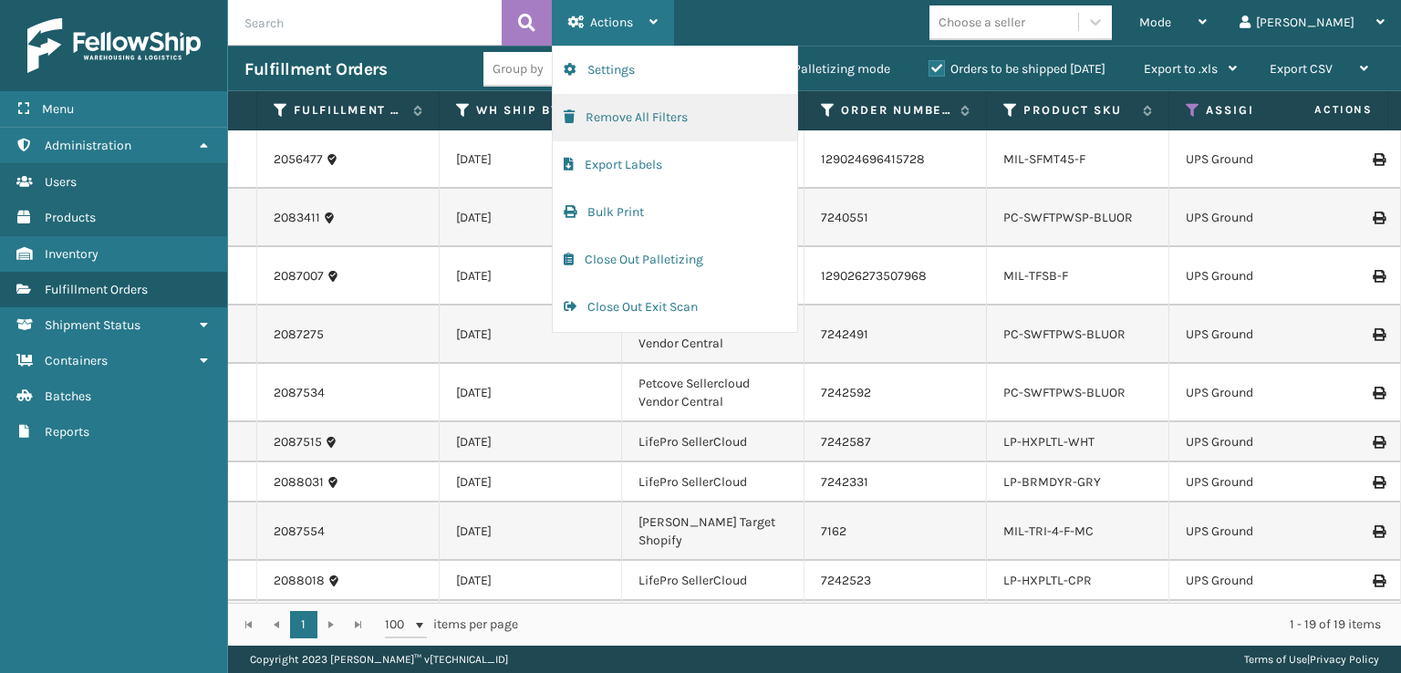
click at [621, 118] on button "Remove All Filters" at bounding box center [675, 117] width 244 height 47
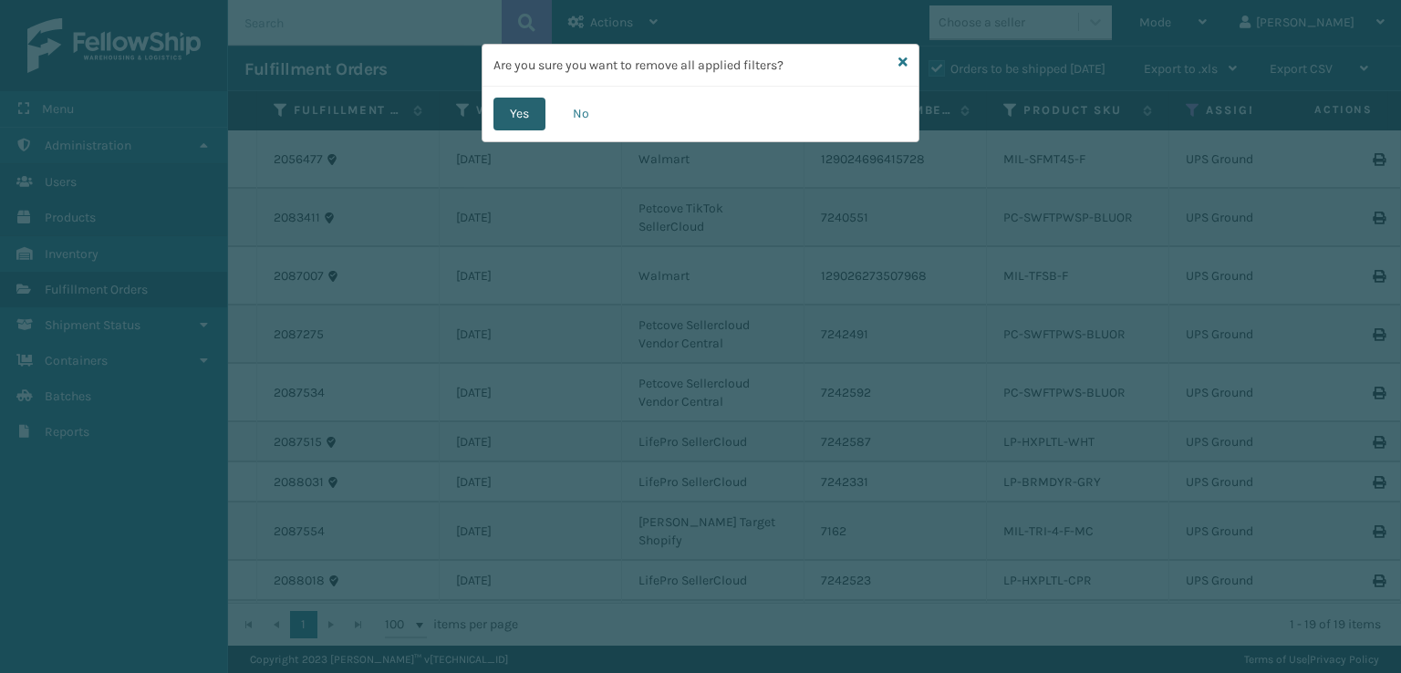
drag, startPoint x: 517, startPoint y: 113, endPoint x: 526, endPoint y: 118, distance: 10.2
click at [526, 118] on button "Yes" at bounding box center [519, 114] width 52 height 33
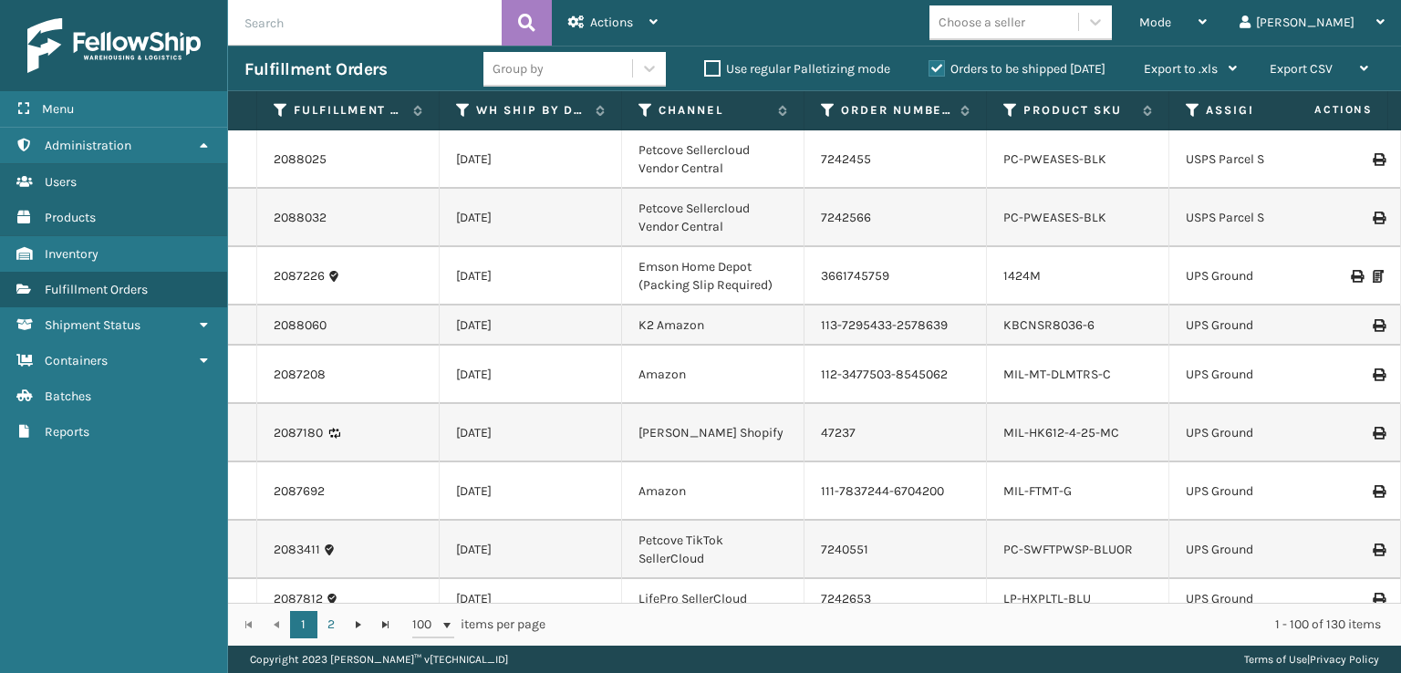
click at [1201, 102] on div "Assigned Carrier Service" at bounding box center [1260, 110] width 149 height 16
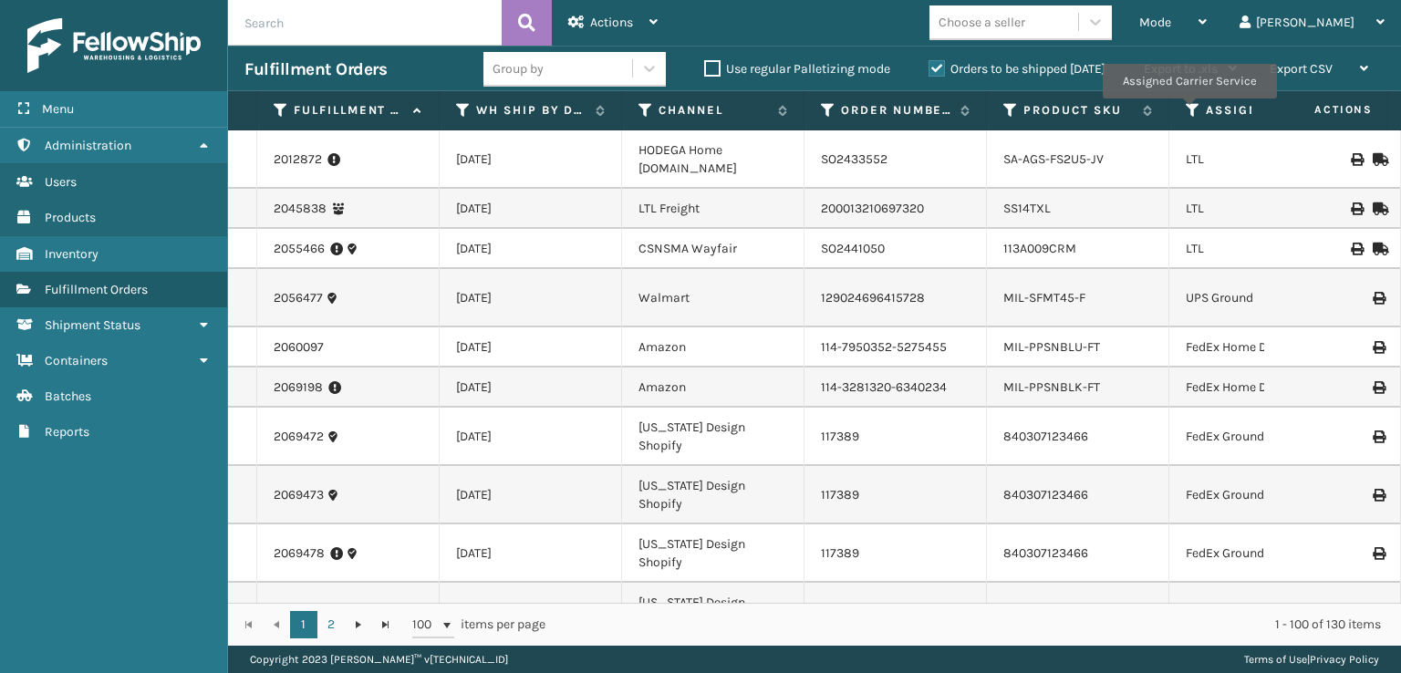
click at [1188, 111] on icon at bounding box center [1193, 110] width 15 height 16
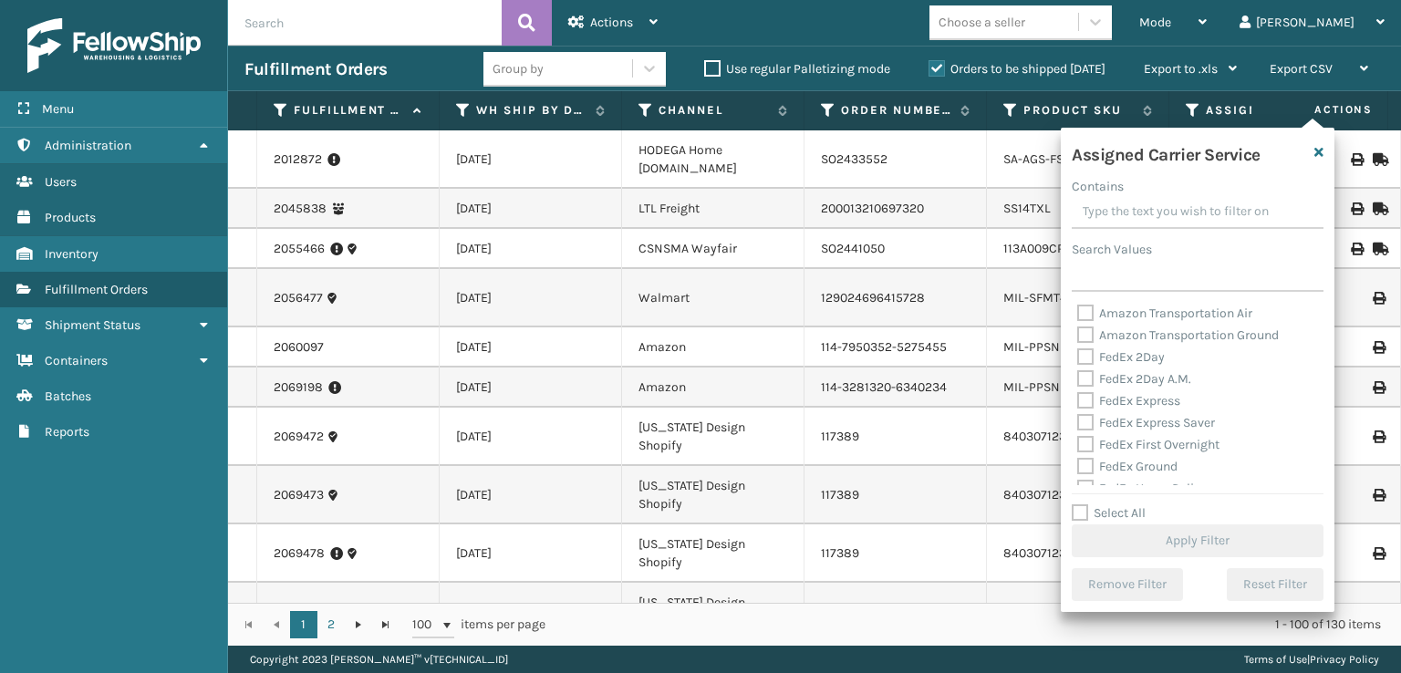
click at [1091, 351] on label "FedEx 2Day" at bounding box center [1121, 357] width 88 height 16
click at [1078, 351] on input "FedEx 2Day" at bounding box center [1077, 353] width 1 height 12
checkbox input "true"
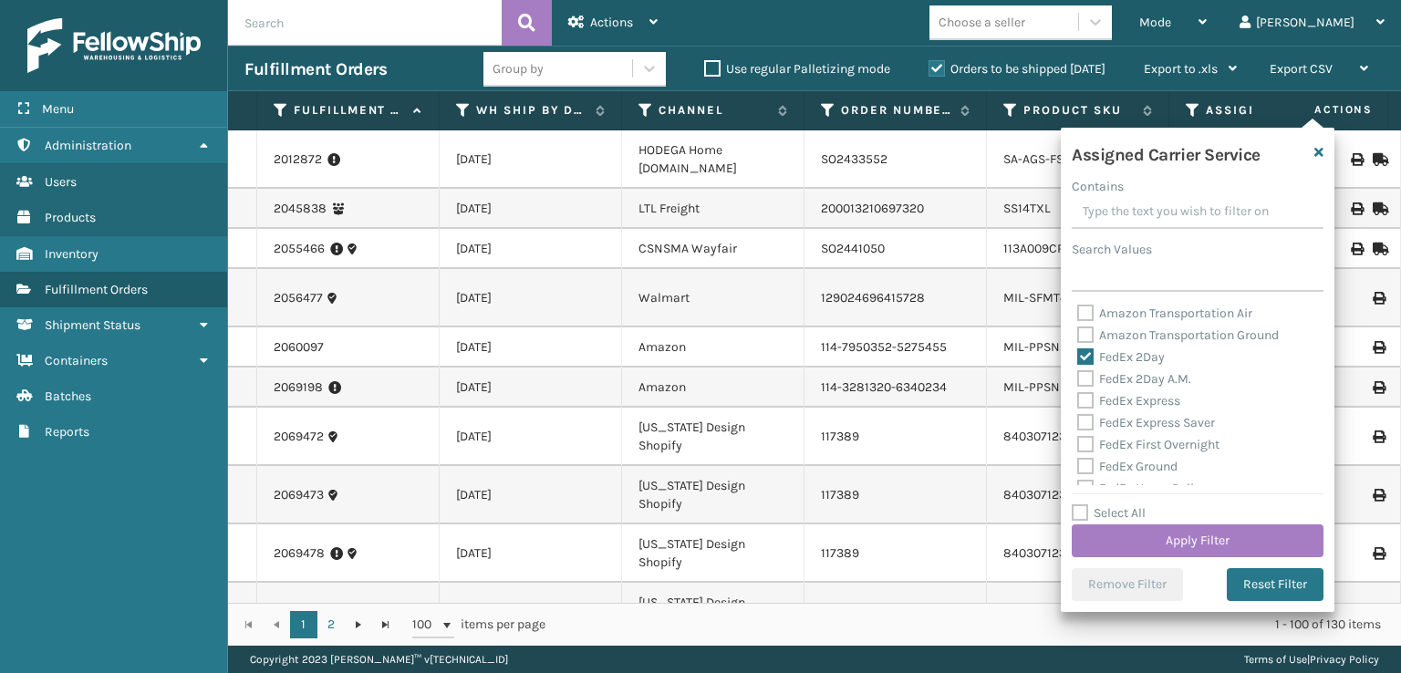
click at [1088, 378] on label "FedEx 2Day A.M." at bounding box center [1134, 379] width 114 height 16
click at [1078, 378] on input "FedEx 2Day A.M." at bounding box center [1077, 374] width 1 height 12
checkbox input "true"
click at [1091, 405] on label "FedEx Express" at bounding box center [1128, 401] width 103 height 16
click at [1078, 402] on input "FedEx Express" at bounding box center [1077, 396] width 1 height 12
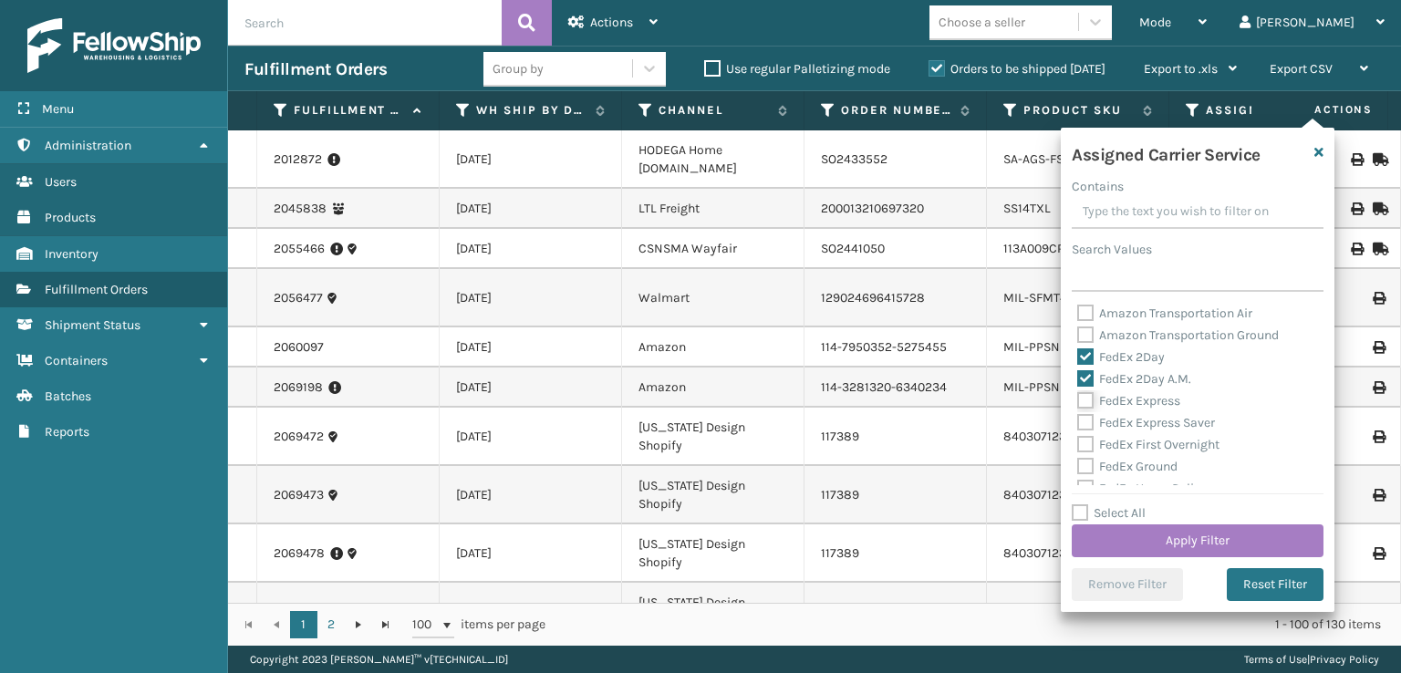
checkbox input "true"
click at [1095, 419] on label "FedEx Express Saver" at bounding box center [1146, 423] width 138 height 16
click at [1078, 419] on input "FedEx Express Saver" at bounding box center [1077, 418] width 1 height 12
checkbox input "true"
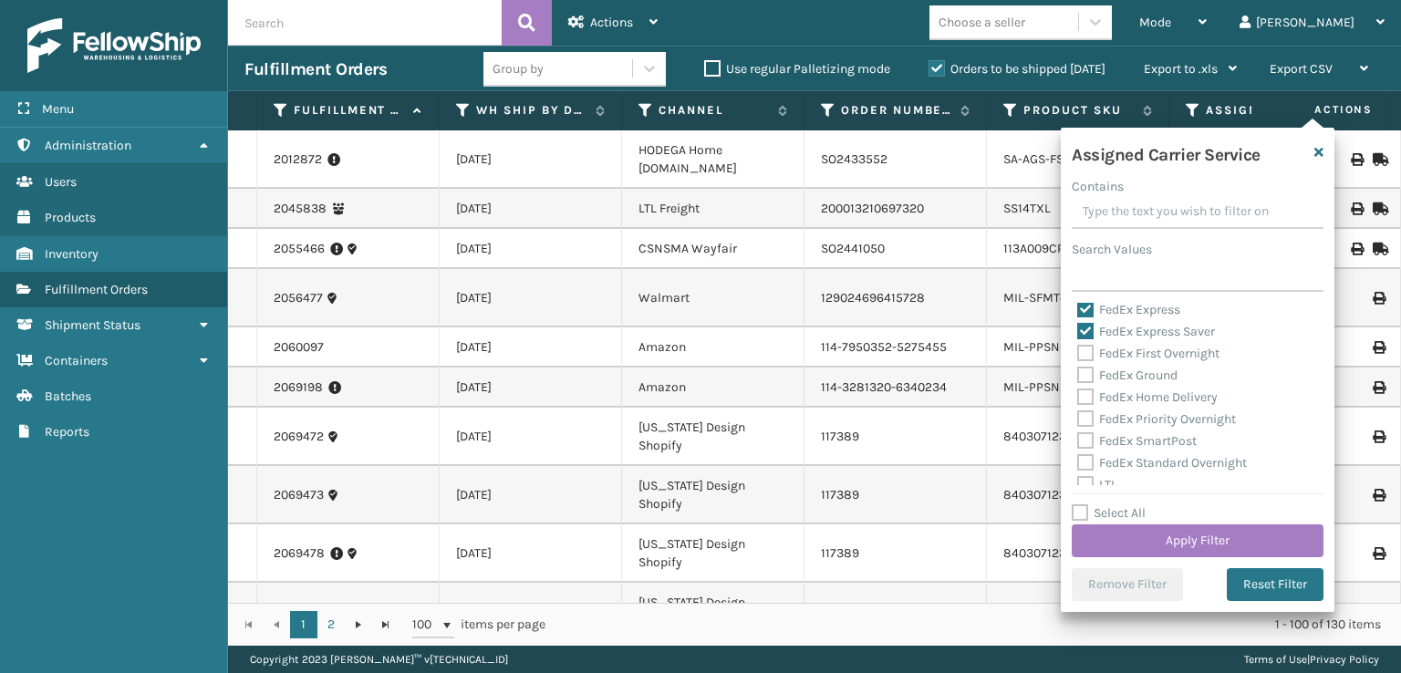
click at [1082, 354] on label "FedEx First Overnight" at bounding box center [1148, 354] width 142 height 16
click at [1078, 354] on input "FedEx First Overnight" at bounding box center [1077, 349] width 1 height 12
checkbox input "true"
click at [1082, 385] on div "Amazon Transportation Air Amazon Transportation Ground FedEx 2Day FedEx 2Day A.…" at bounding box center [1198, 394] width 252 height 182
drag, startPoint x: 1082, startPoint y: 376, endPoint x: 1082, endPoint y: 399, distance: 22.8
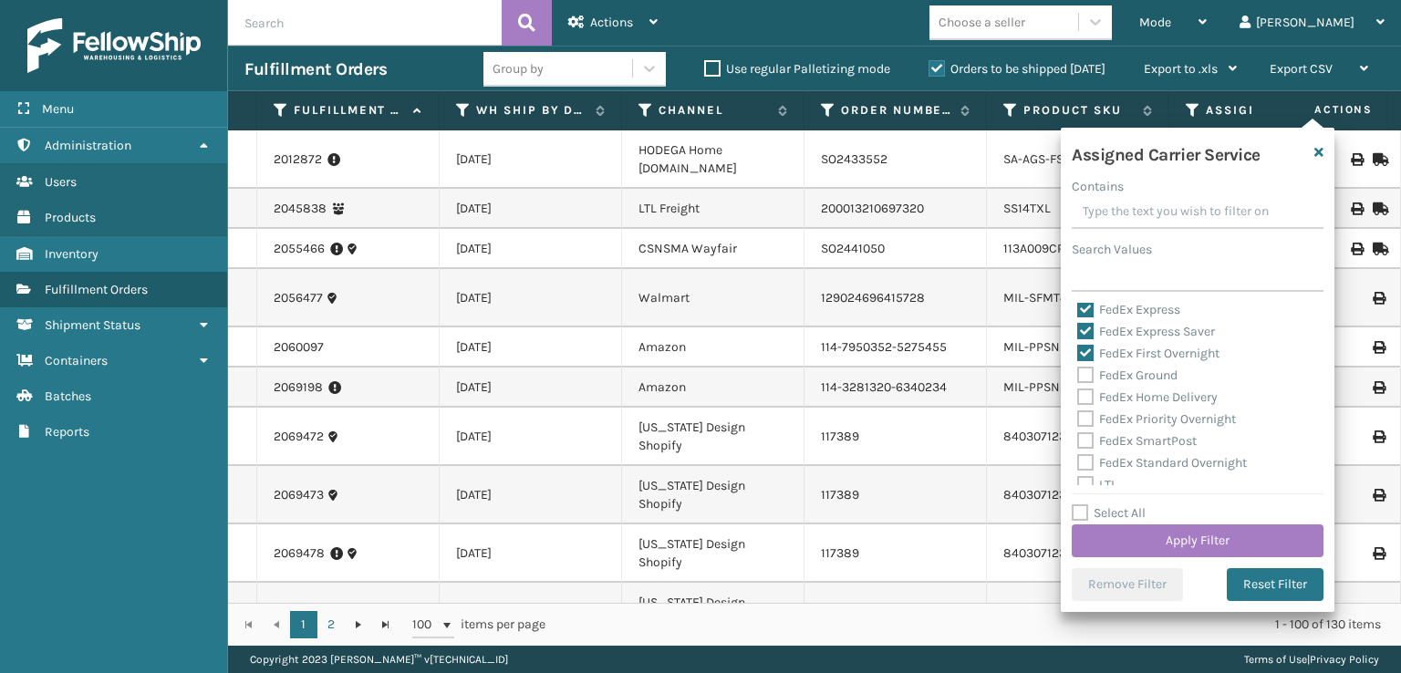
click at [1082, 377] on label "FedEx Ground" at bounding box center [1127, 376] width 100 height 16
click at [1078, 377] on input "FedEx Ground" at bounding box center [1077, 371] width 1 height 12
checkbox input "true"
drag, startPoint x: 1083, startPoint y: 396, endPoint x: 1085, endPoint y: 422, distance: 26.5
click at [1083, 397] on label "FedEx Home Delivery" at bounding box center [1147, 397] width 140 height 16
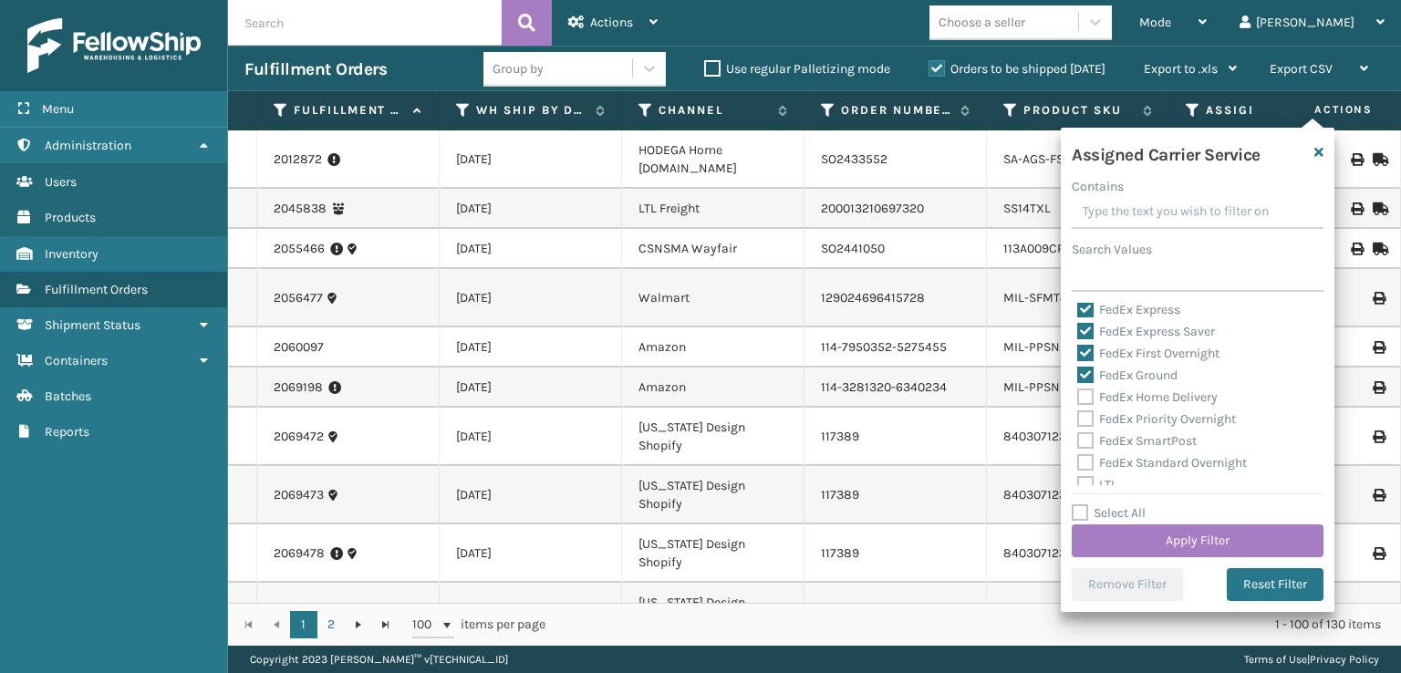
click at [1078, 397] on input "FedEx Home Delivery" at bounding box center [1077, 393] width 1 height 12
checkbox input "true"
click at [1082, 417] on label "FedEx Priority Overnight" at bounding box center [1156, 419] width 159 height 16
click at [1078, 417] on input "FedEx Priority Overnight" at bounding box center [1077, 415] width 1 height 12
checkbox input "true"
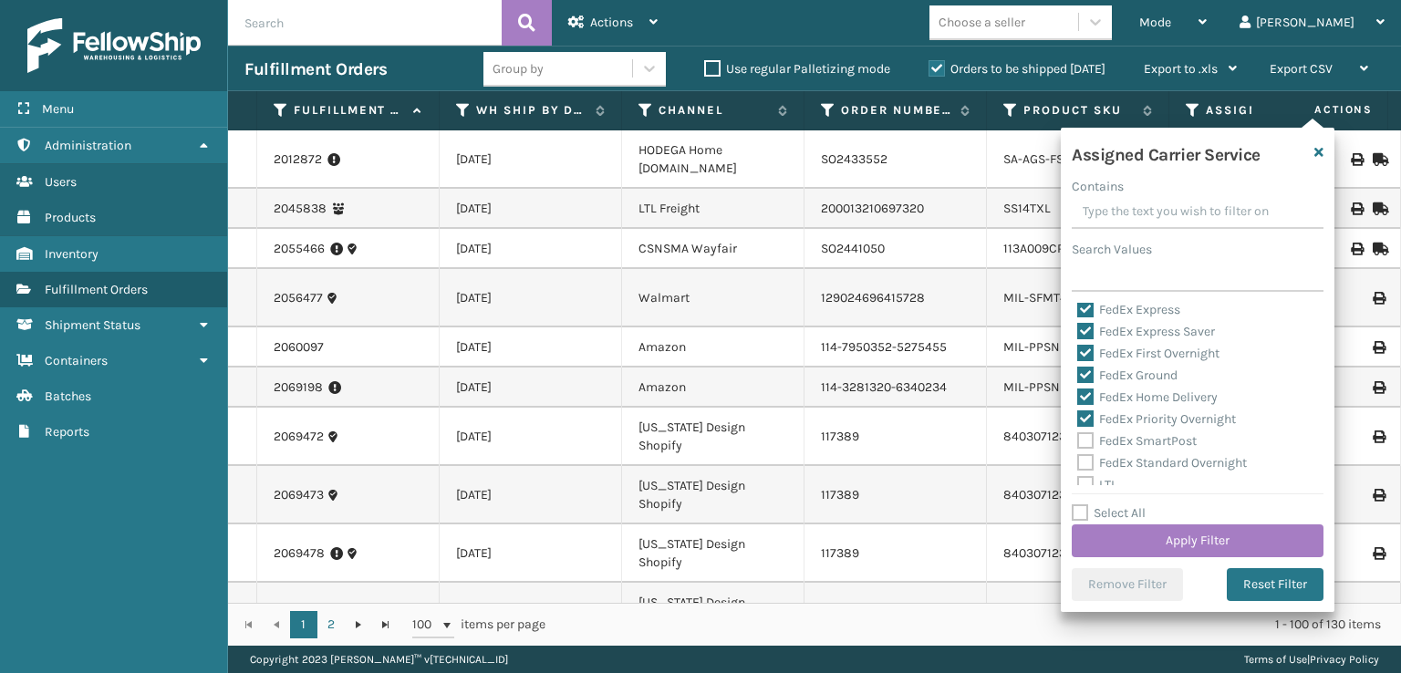
click at [1082, 438] on label "FedEx SmartPost" at bounding box center [1136, 441] width 119 height 16
click at [1078, 438] on input "FedEx SmartPost" at bounding box center [1077, 436] width 1 height 12
checkbox input "true"
click at [1088, 468] on label "FedEx Standard Overnight" at bounding box center [1162, 463] width 170 height 16
click at [1078, 464] on input "FedEx Standard Overnight" at bounding box center [1077, 458] width 1 height 12
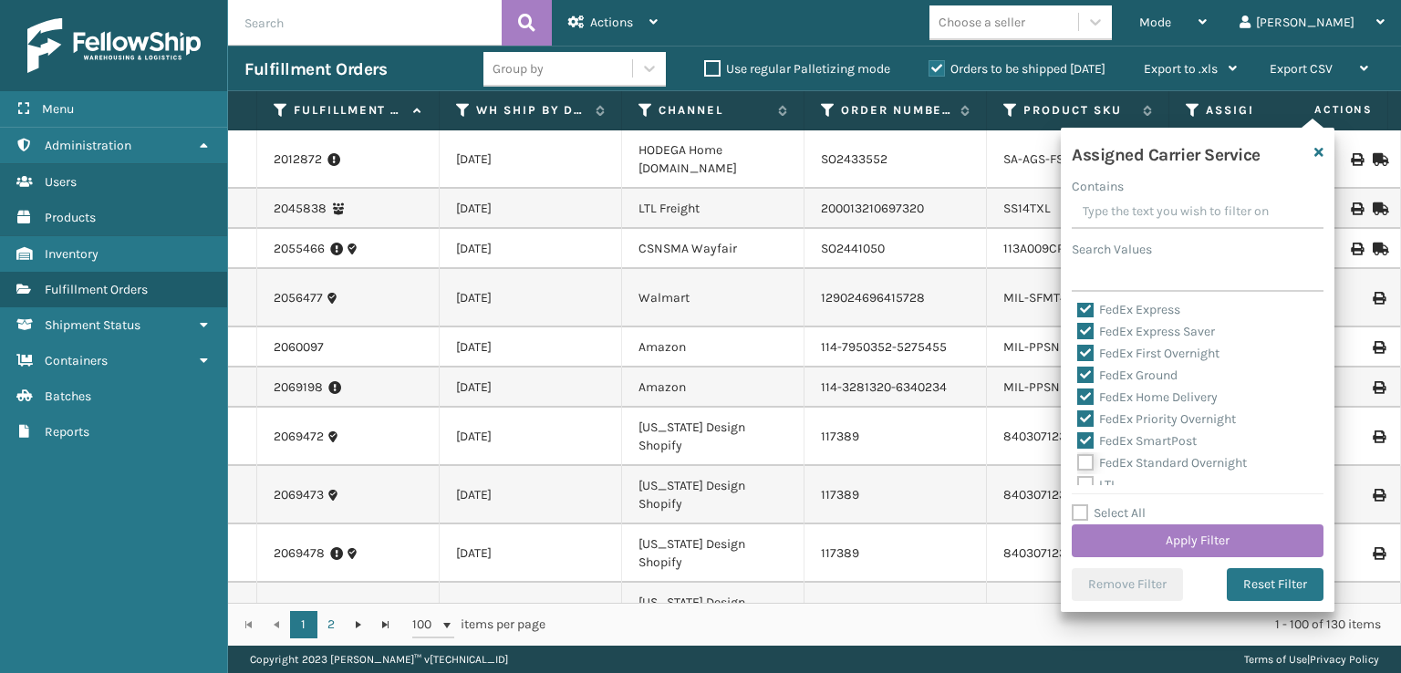
checkbox input "true"
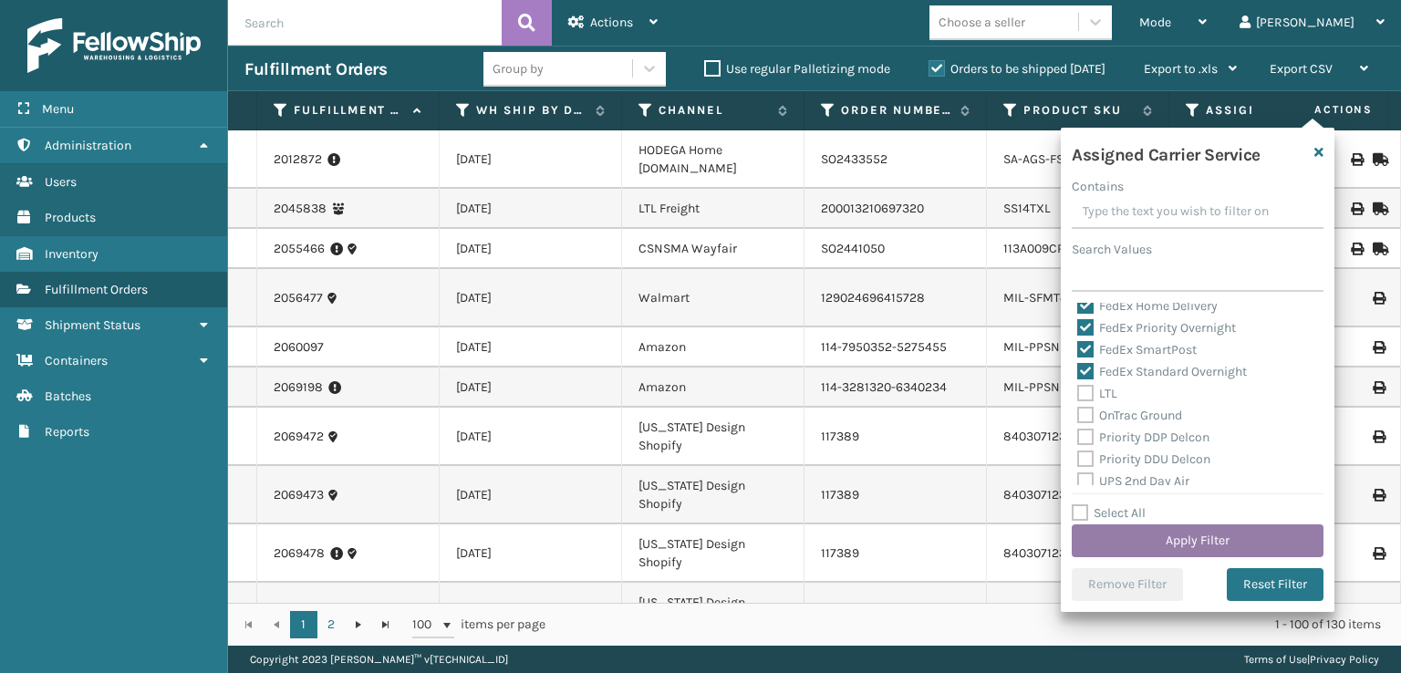
drag, startPoint x: 1198, startPoint y: 544, endPoint x: 1195, endPoint y: 534, distance: 10.7
click at [1195, 534] on button "Apply Filter" at bounding box center [1198, 540] width 252 height 33
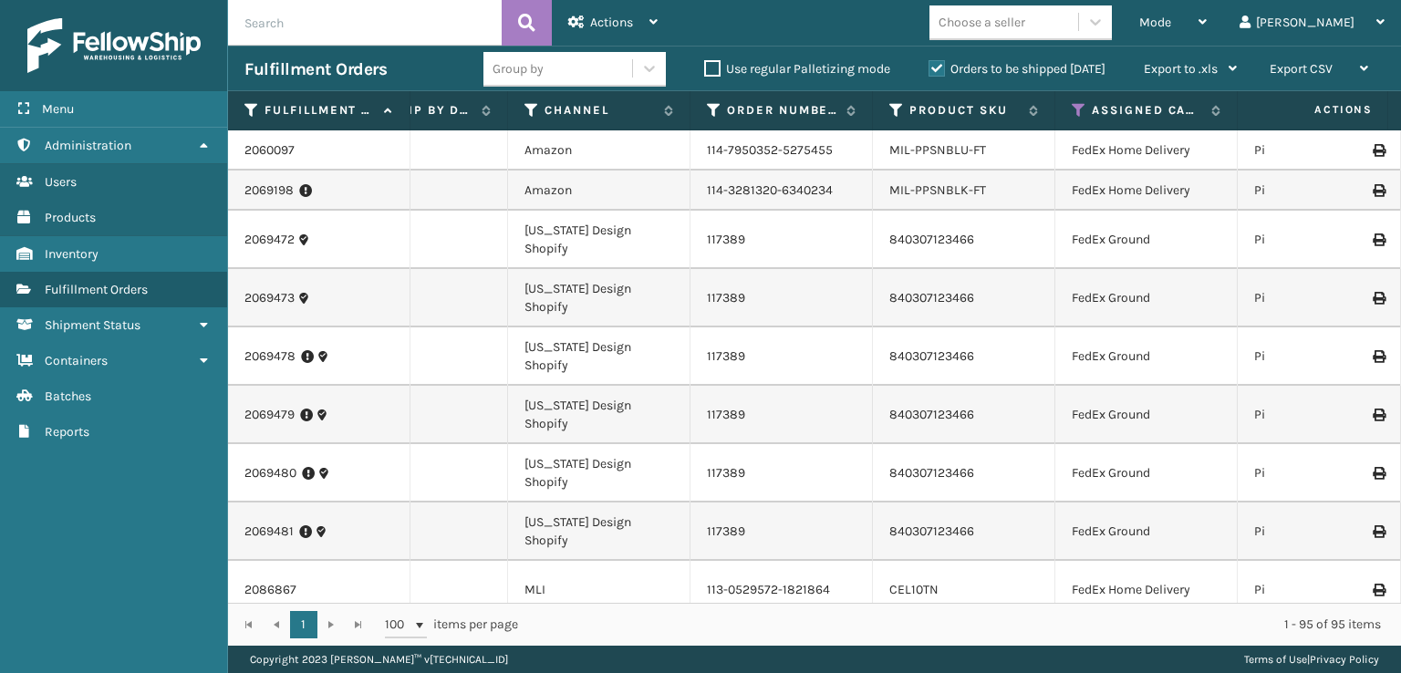
scroll to position [0, 150]
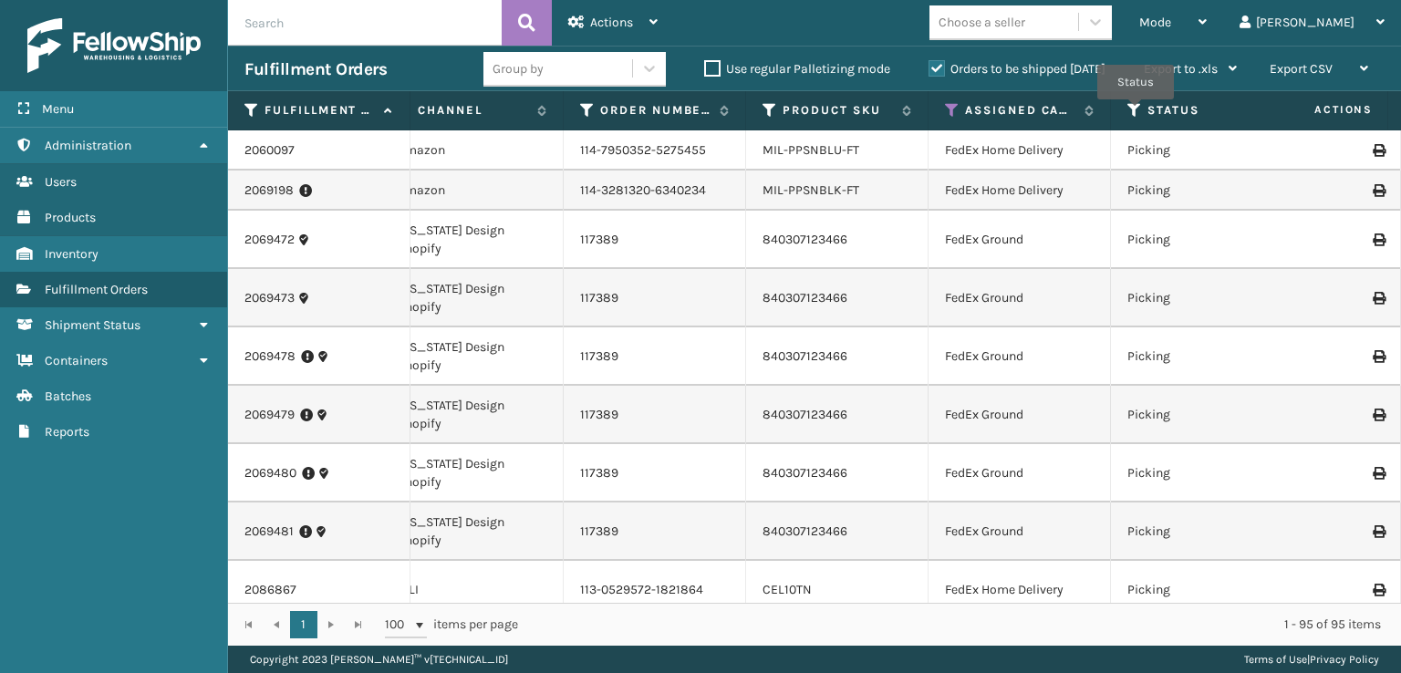
click at [1134, 113] on icon at bounding box center [1134, 110] width 15 height 16
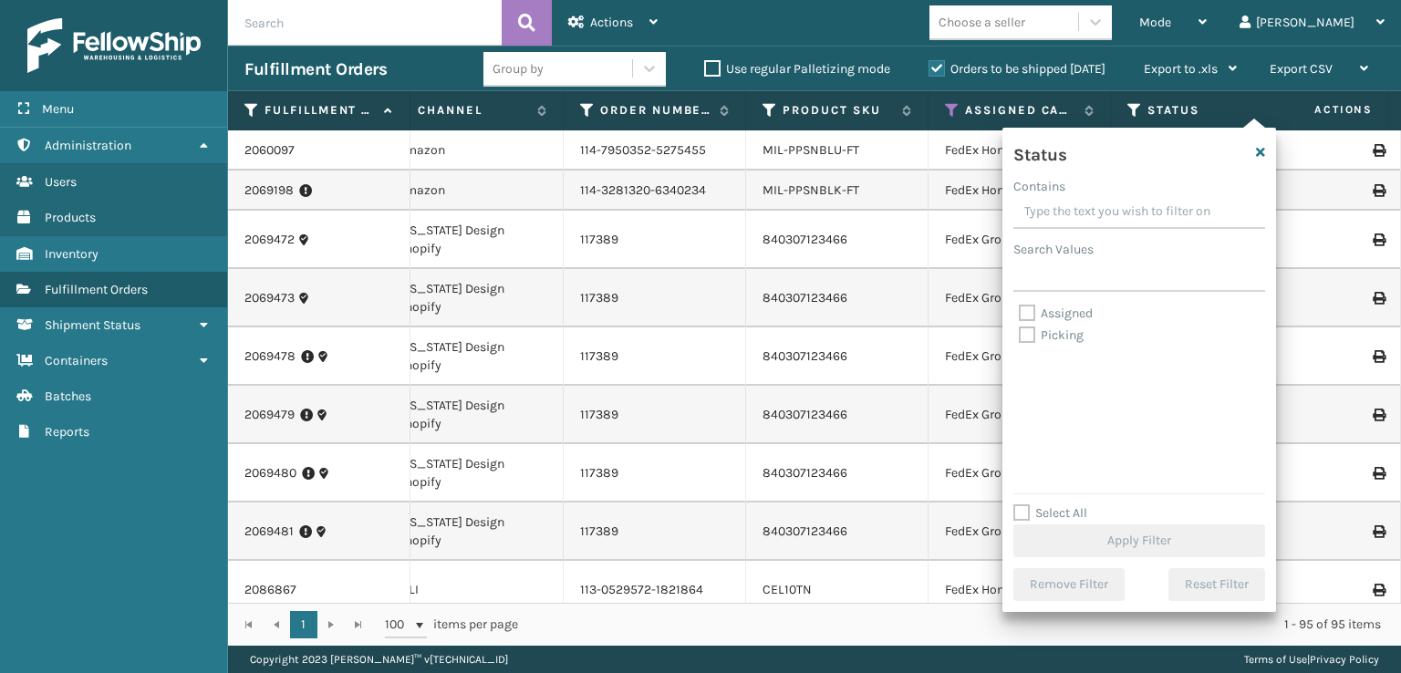
click at [1018, 334] on div "Assigned Picking" at bounding box center [1139, 394] width 252 height 182
click at [1032, 335] on label "Picking" at bounding box center [1051, 335] width 65 height 16
click at [1020, 335] on input "Picking" at bounding box center [1019, 331] width 1 height 12
checkbox input "true"
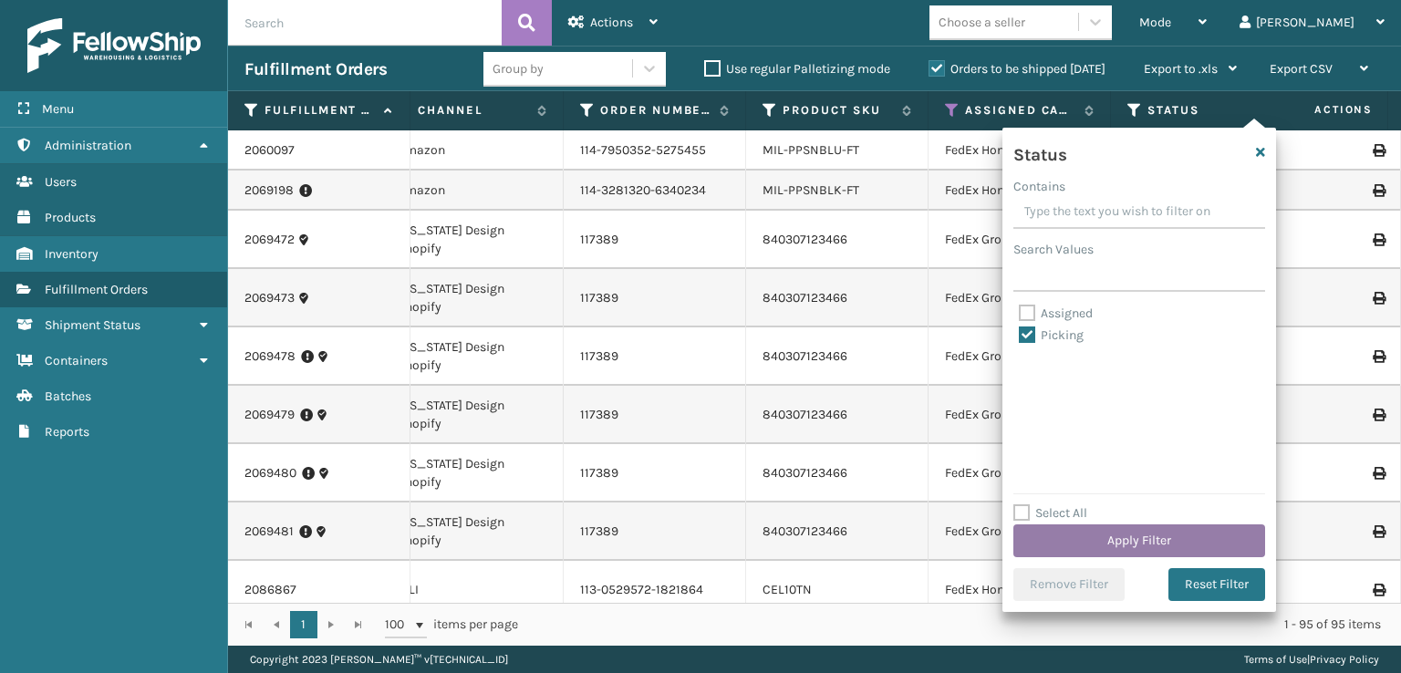
click at [1116, 541] on button "Apply Filter" at bounding box center [1139, 540] width 252 height 33
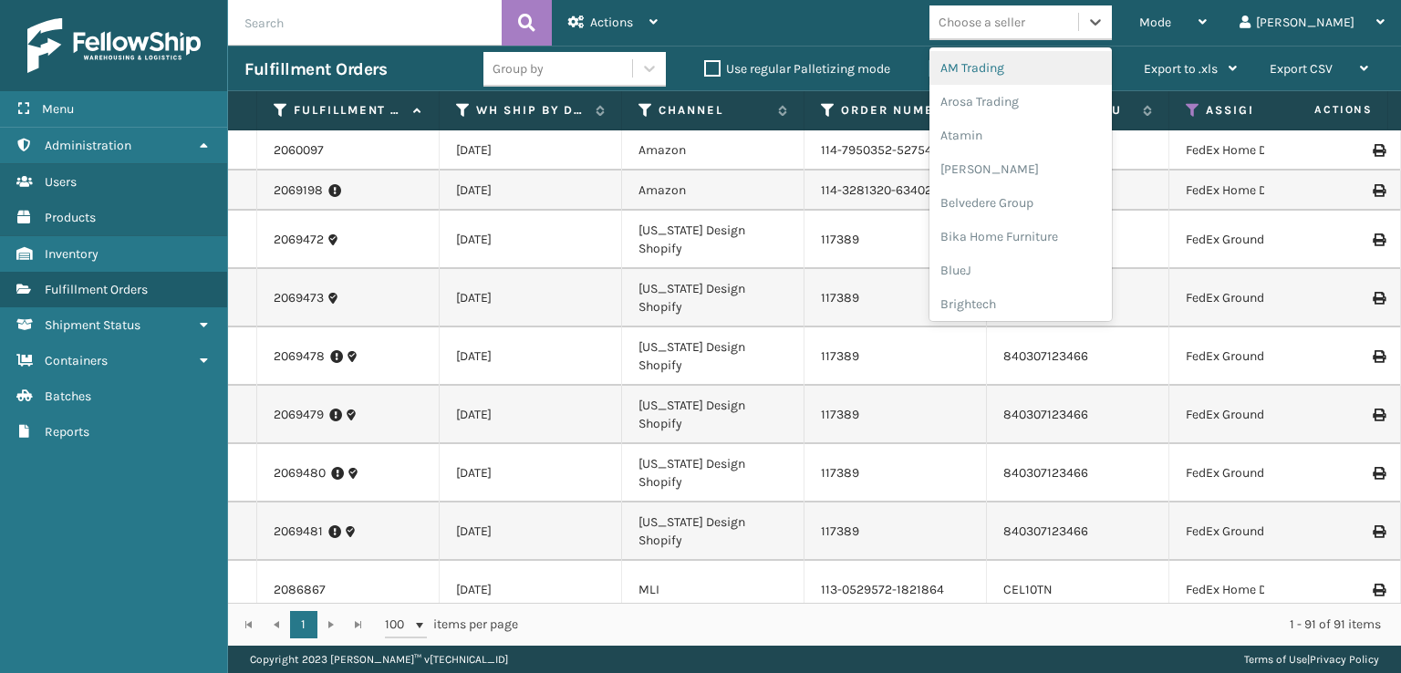
click at [1025, 27] on div "Choose a seller" at bounding box center [981, 22] width 87 height 19
type input "MI"
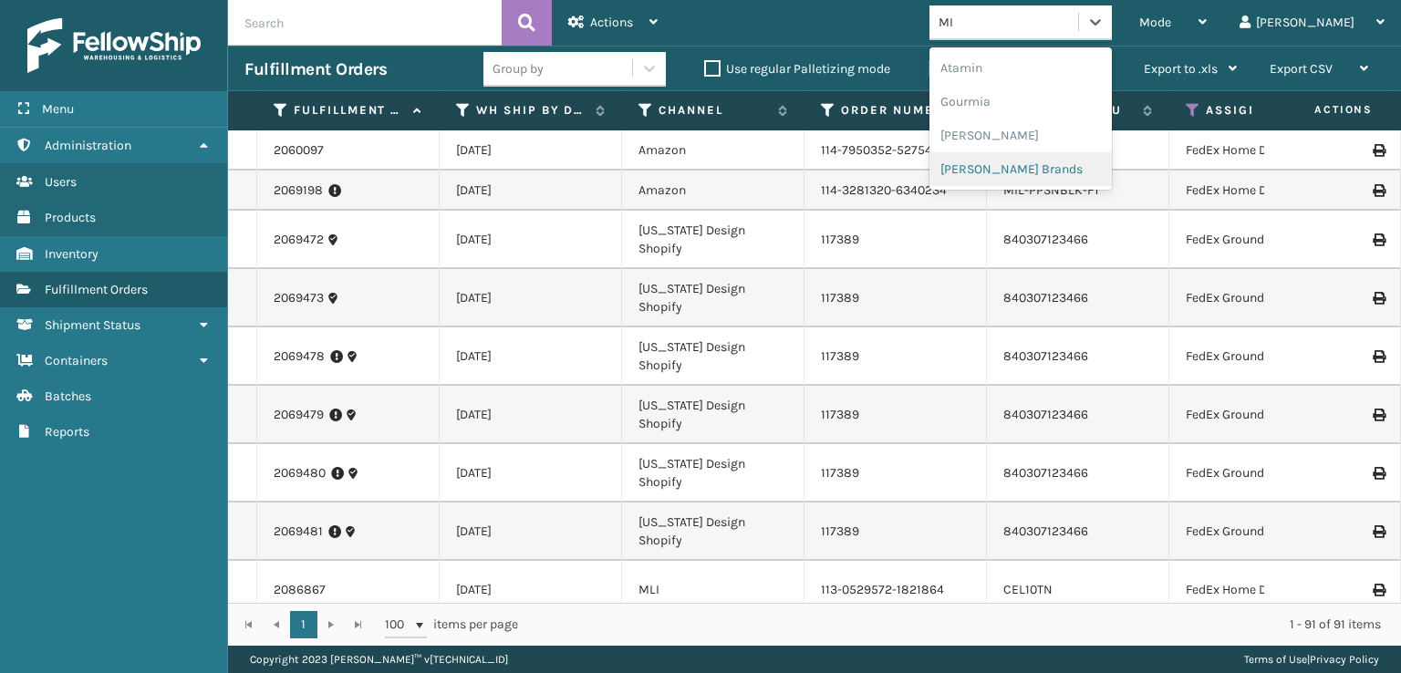
click at [1067, 170] on div "[PERSON_NAME] Brands" at bounding box center [1020, 169] width 182 height 34
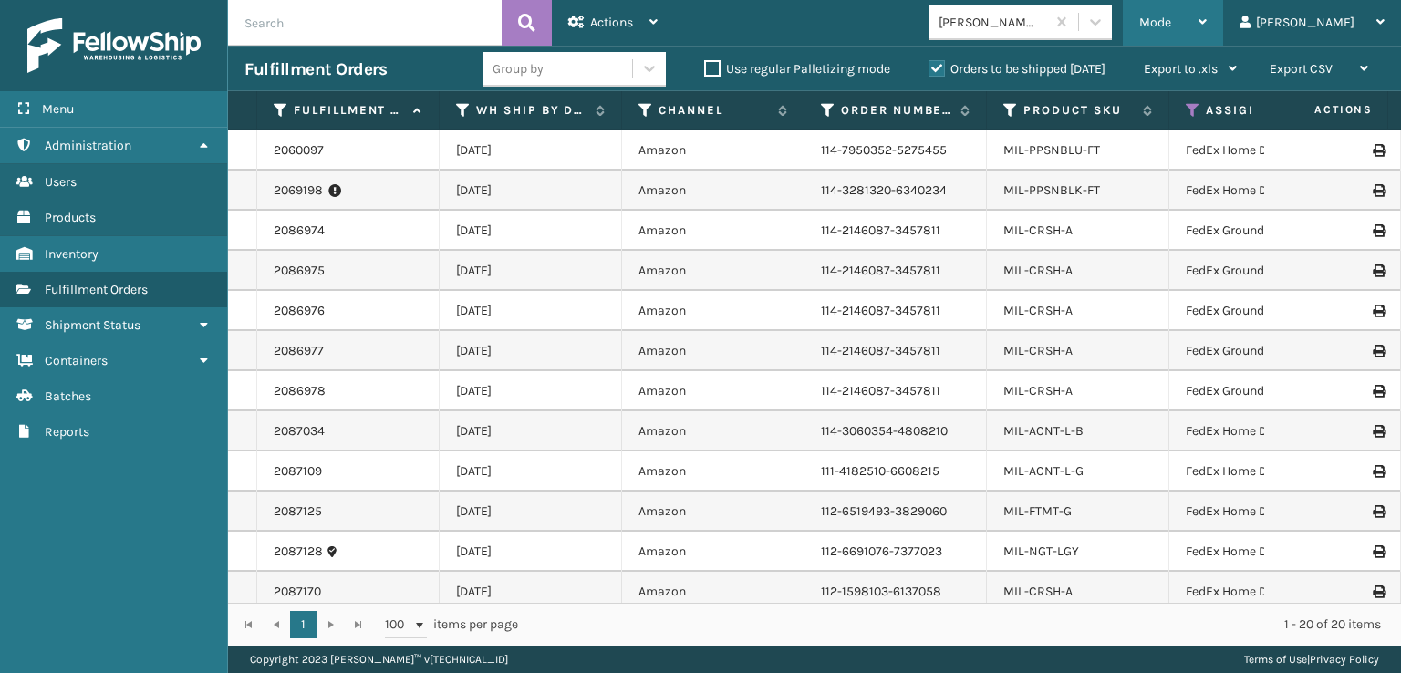
click at [1206, 25] on div "Mode" at bounding box center [1172, 23] width 67 height 46
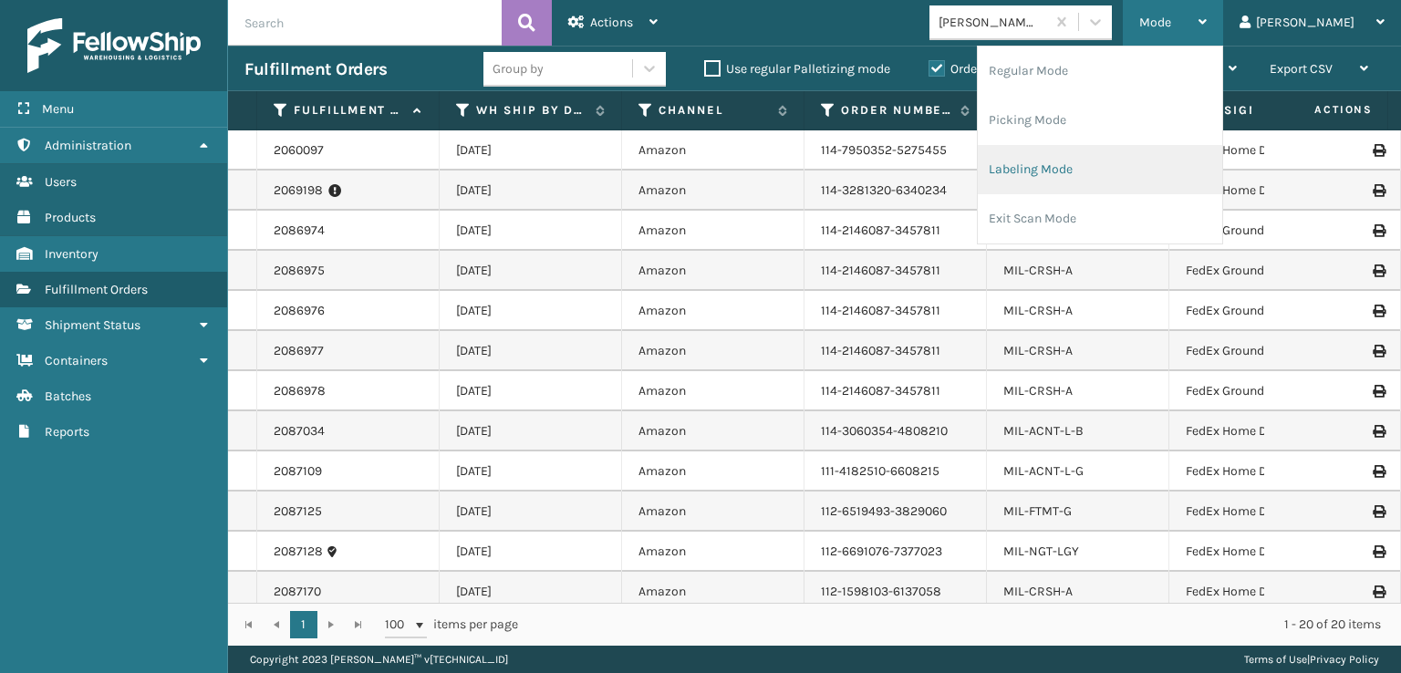
click at [1120, 183] on li "Labeling Mode" at bounding box center [1100, 169] width 244 height 49
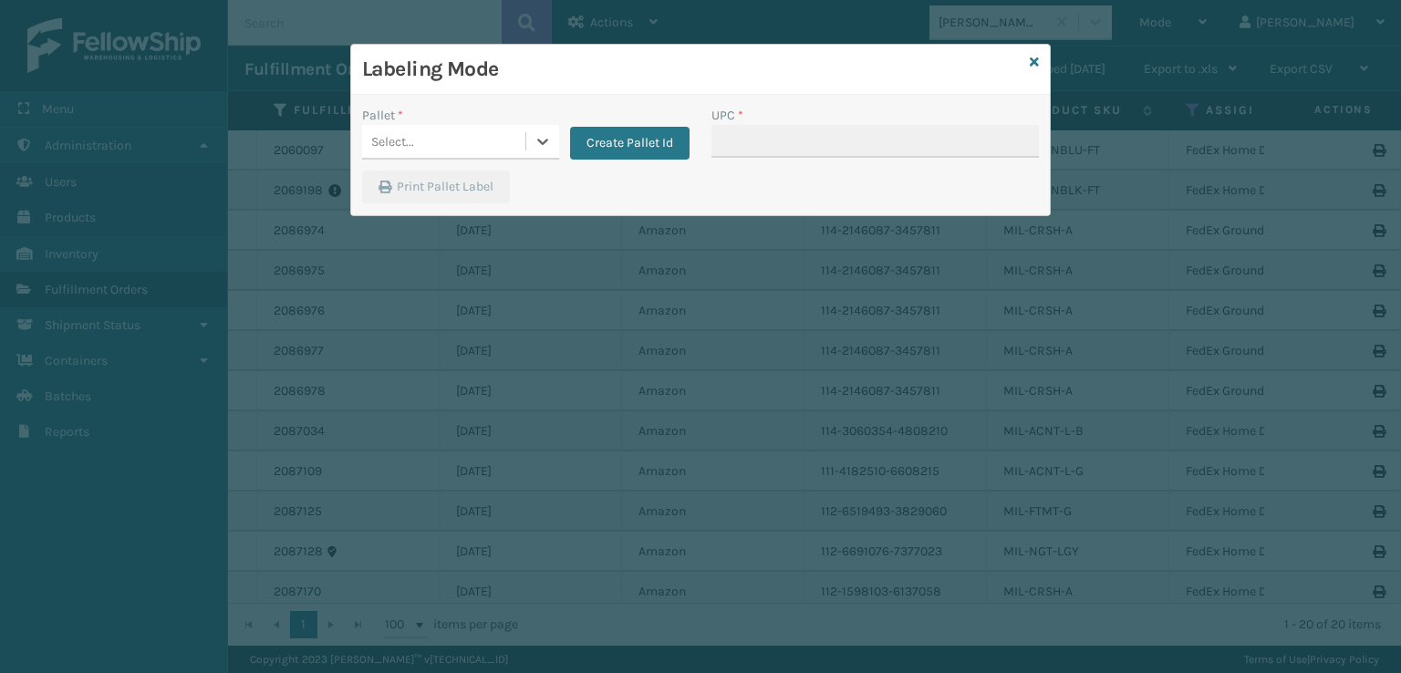
click at [461, 138] on div "Select..." at bounding box center [443, 142] width 163 height 30
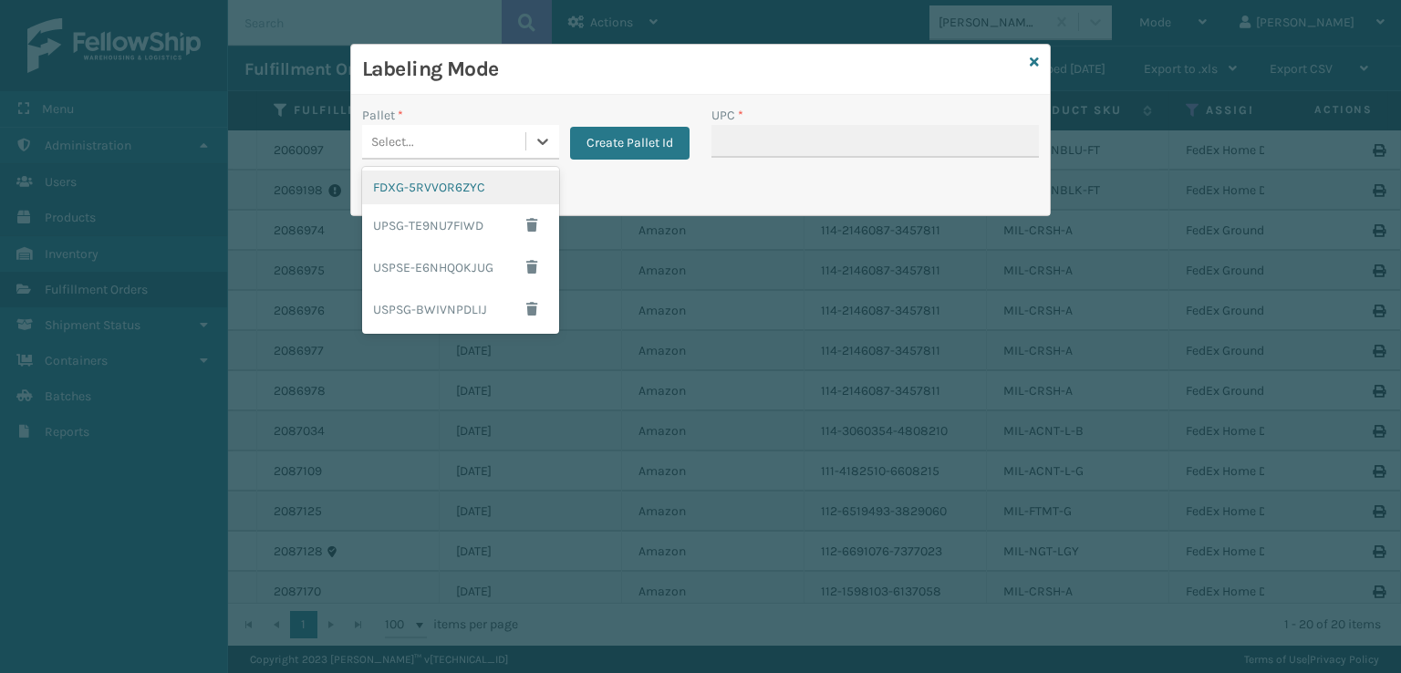
click at [492, 180] on div "FDXG-5RVVOR6ZYC" at bounding box center [460, 188] width 197 height 34
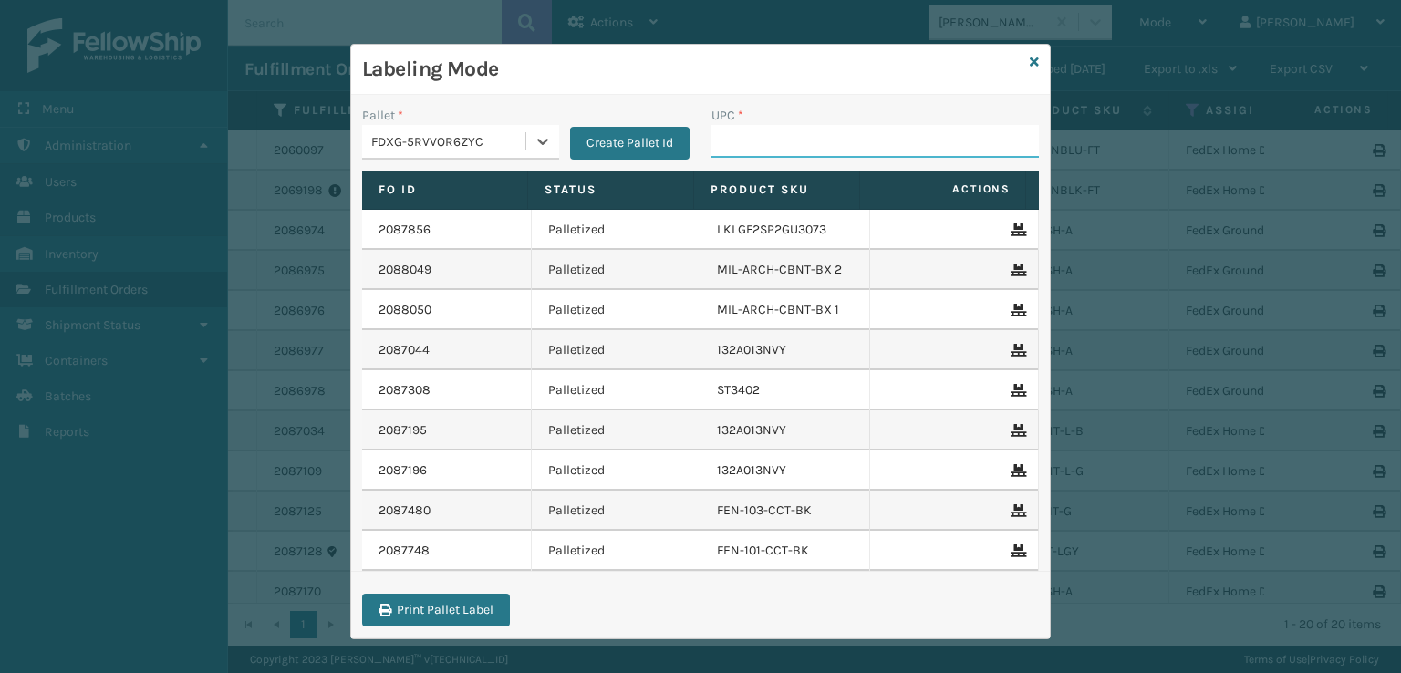
click at [770, 150] on input "UPC *" at bounding box center [874, 141] width 327 height 33
type input "MIL-ARCH-CBNT-BX 1"
click at [894, 147] on input "MIL-ARCH-CBNT-BX 1" at bounding box center [858, 141] width 295 height 33
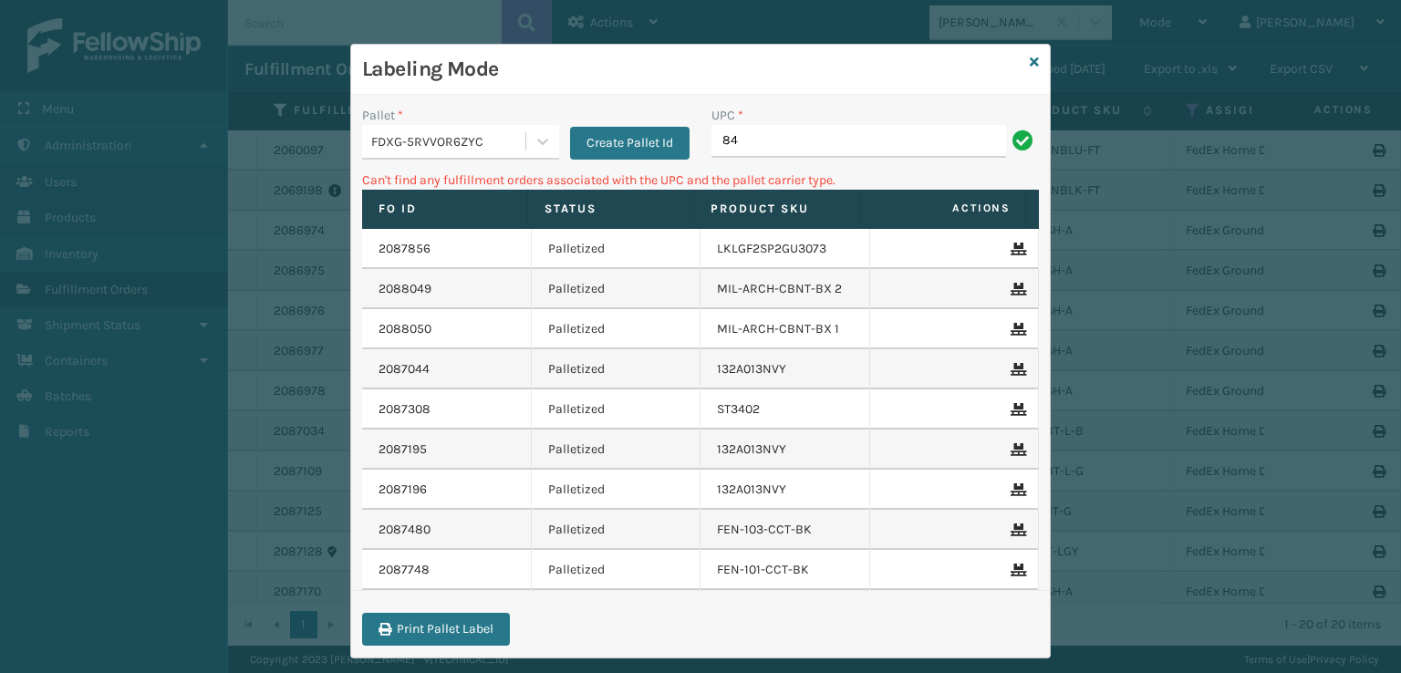
type input "8"
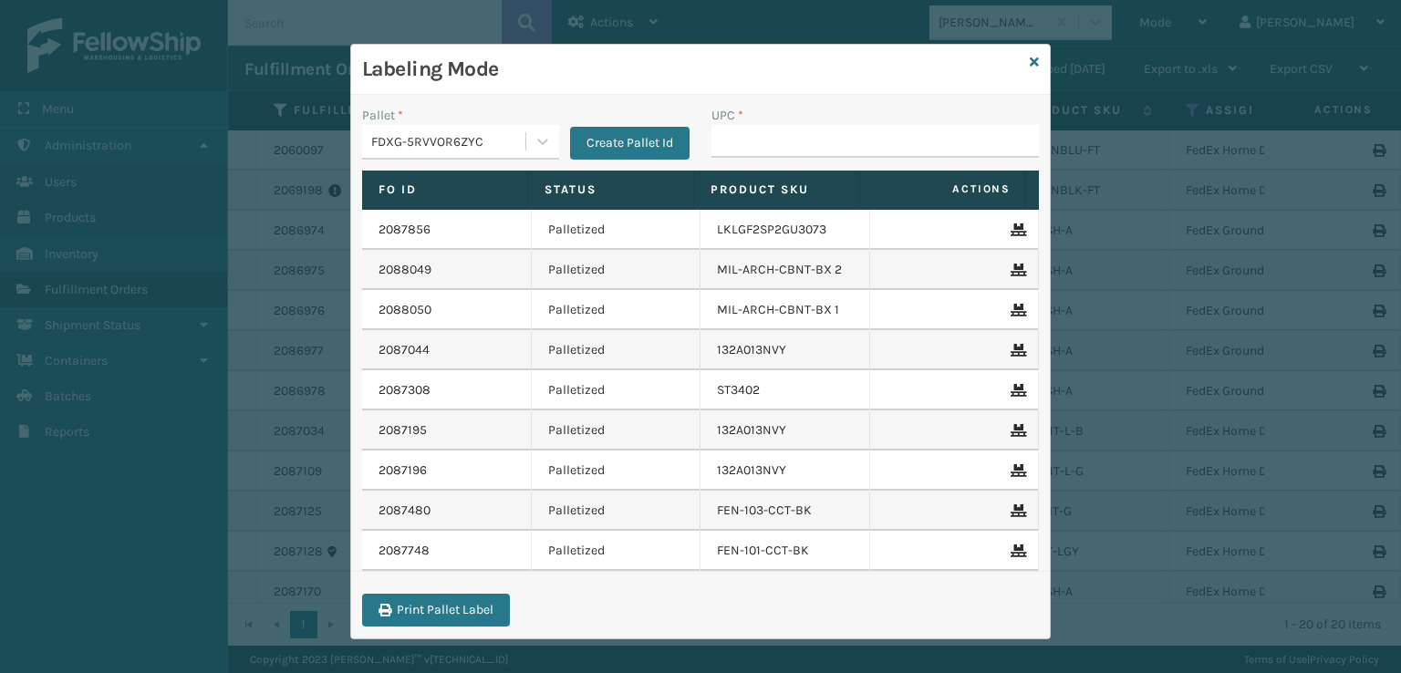
scroll to position [9, 0]
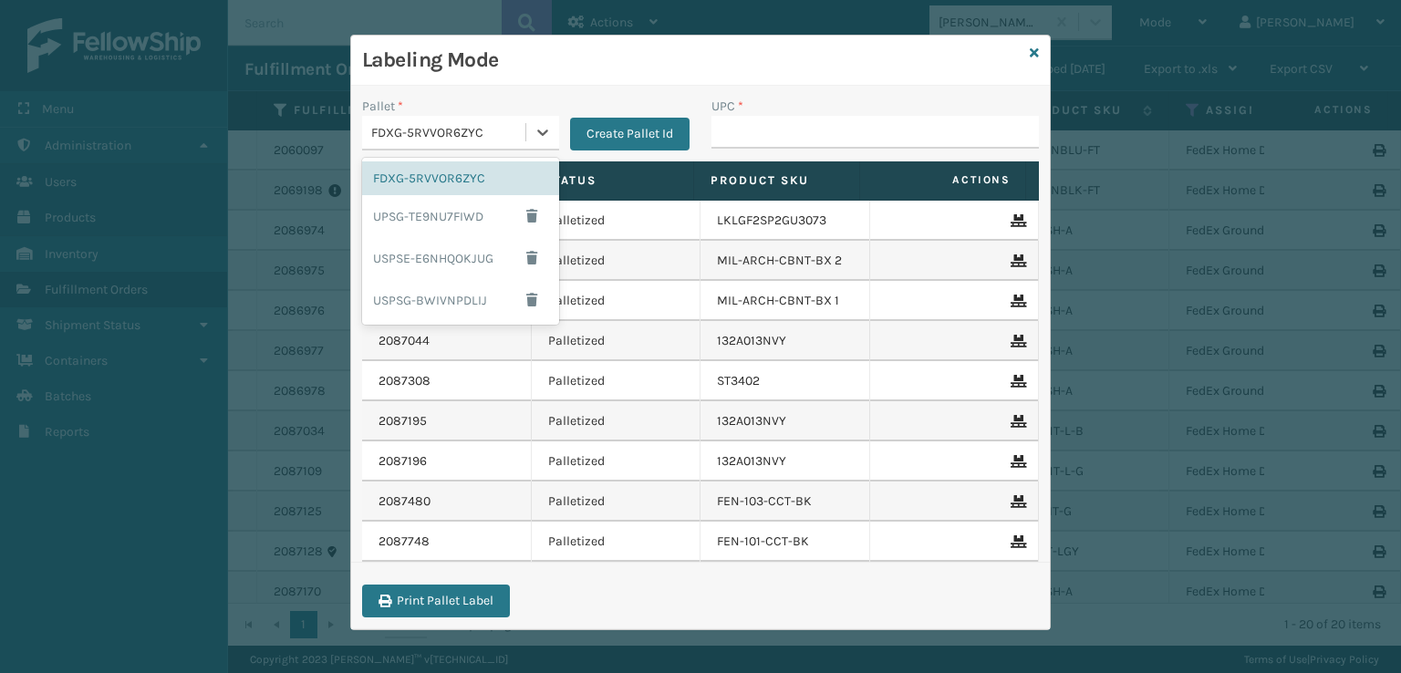
click at [490, 123] on div "FDXG-5RVVOR6ZYC" at bounding box center [443, 133] width 163 height 30
click at [452, 225] on div "UPSG-TE9NU7FIWD" at bounding box center [460, 216] width 197 height 42
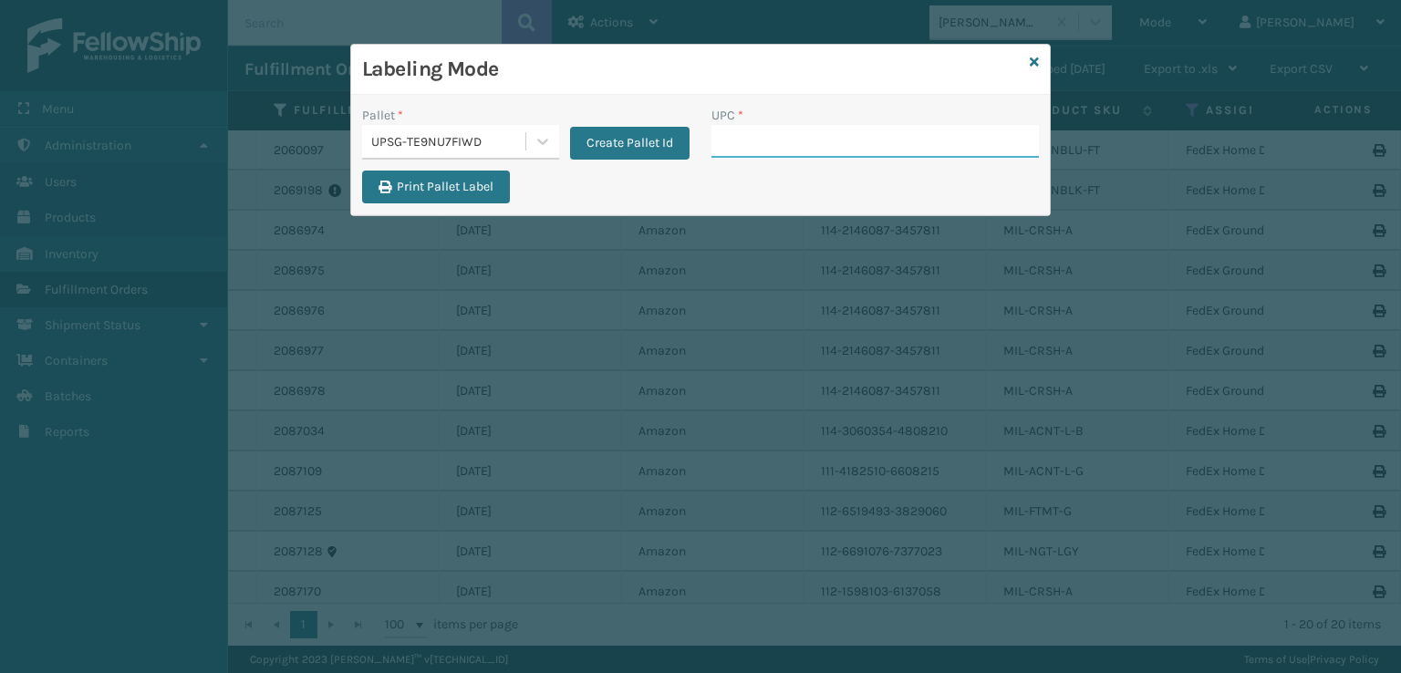
click at [770, 141] on input "UPC *" at bounding box center [874, 141] width 327 height 33
type input "840985124038"
type input "8409856124168"
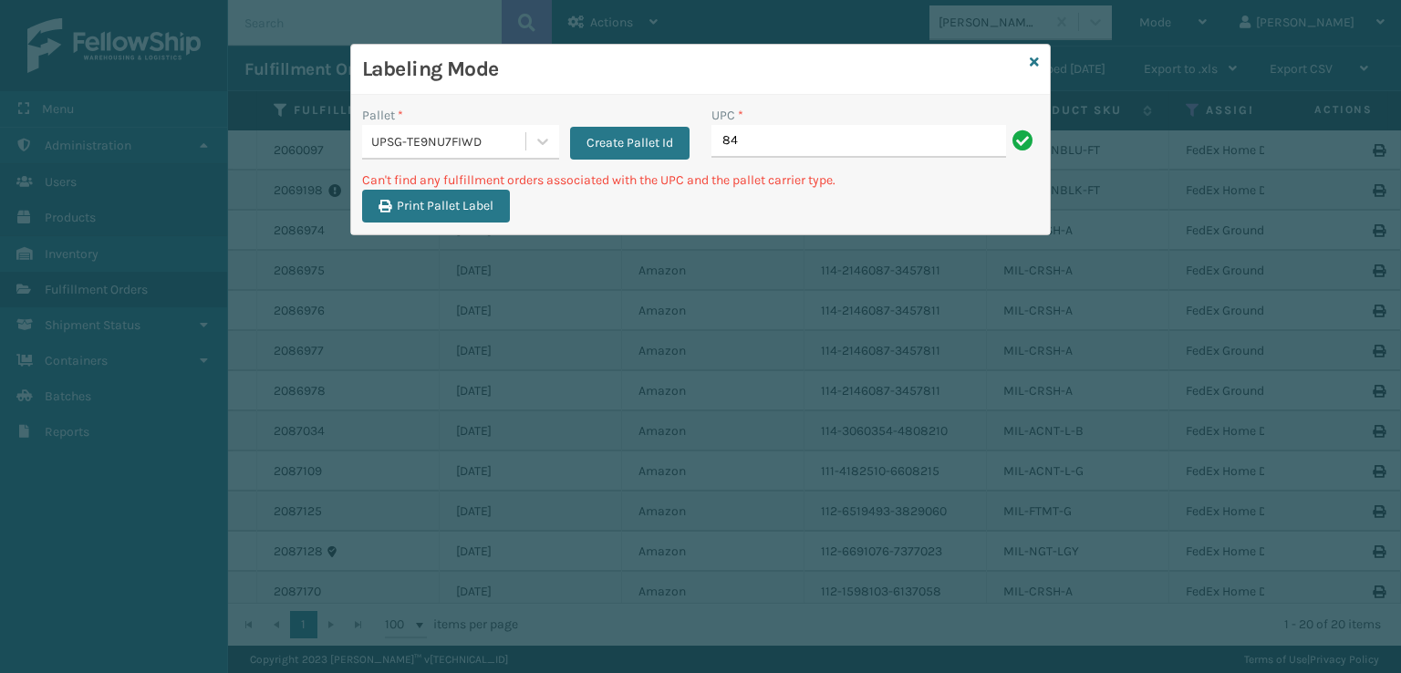
type input "8"
type input "840985124168"
type input "M"
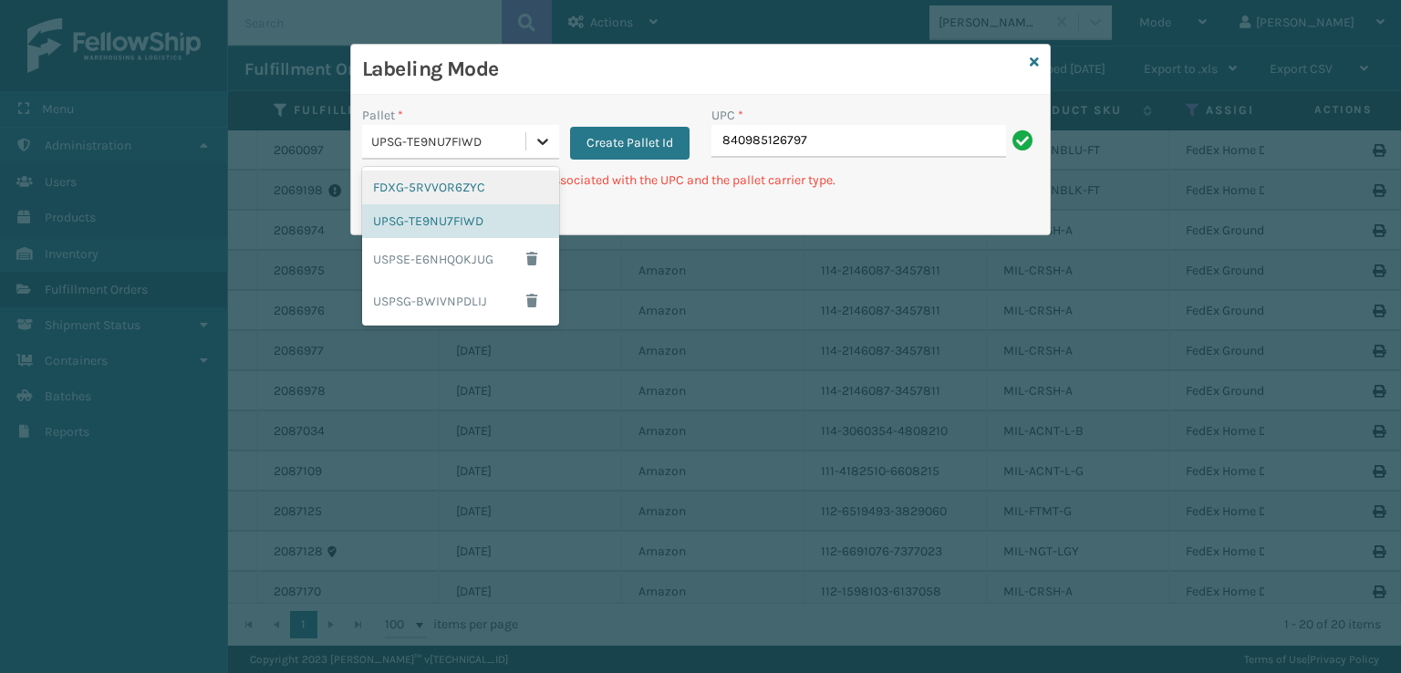
click at [532, 148] on div at bounding box center [542, 141] width 33 height 33
click at [452, 194] on div "FDXG-5RVVOR6ZYC" at bounding box center [460, 188] width 197 height 34
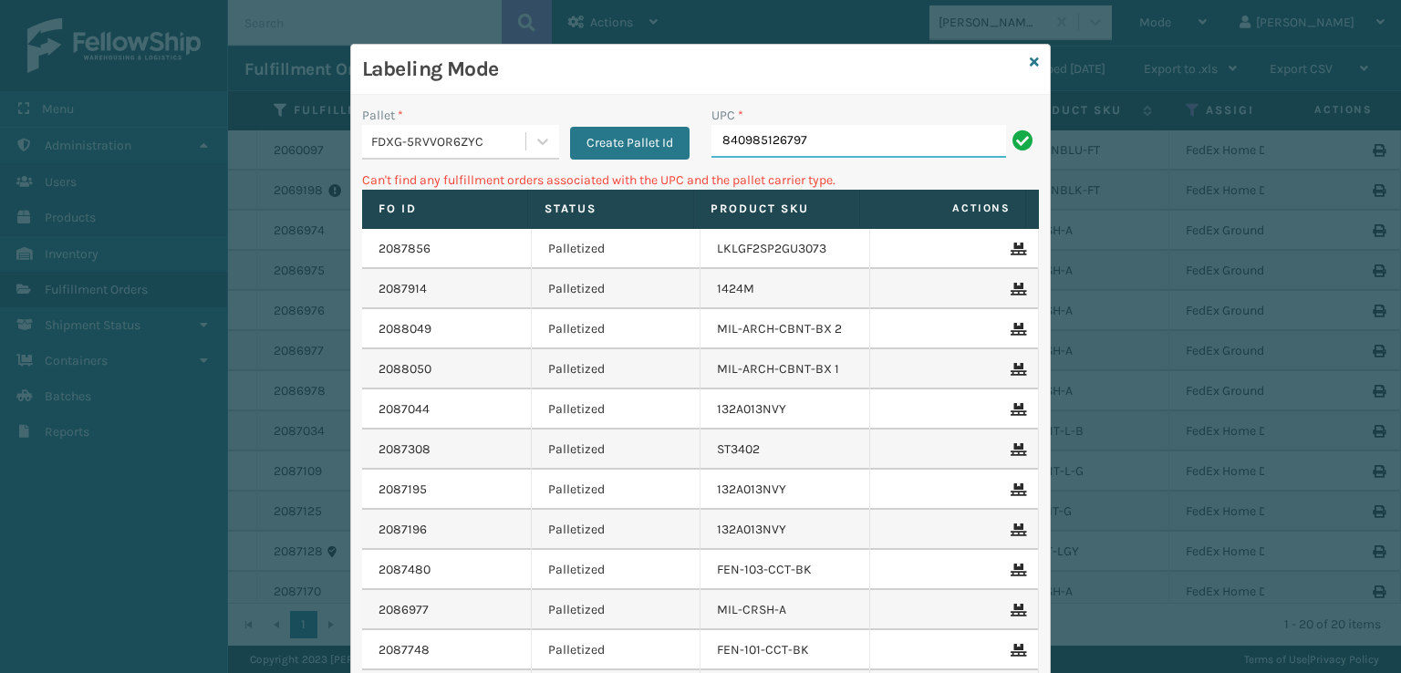
click at [920, 146] on input "840985126797" at bounding box center [858, 141] width 295 height 33
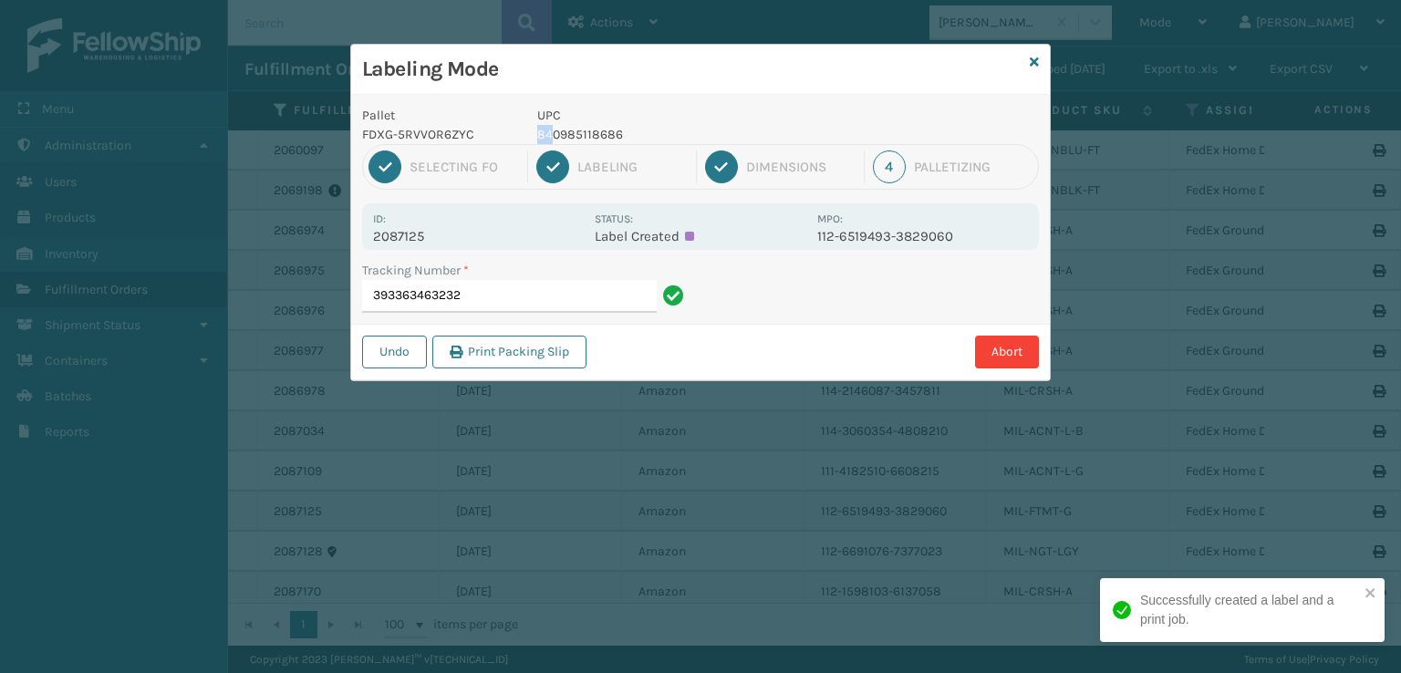
drag, startPoint x: 677, startPoint y: 120, endPoint x: 554, endPoint y: 127, distance: 122.4
click at [554, 127] on div "UPC 840985118686" at bounding box center [671, 125] width 291 height 38
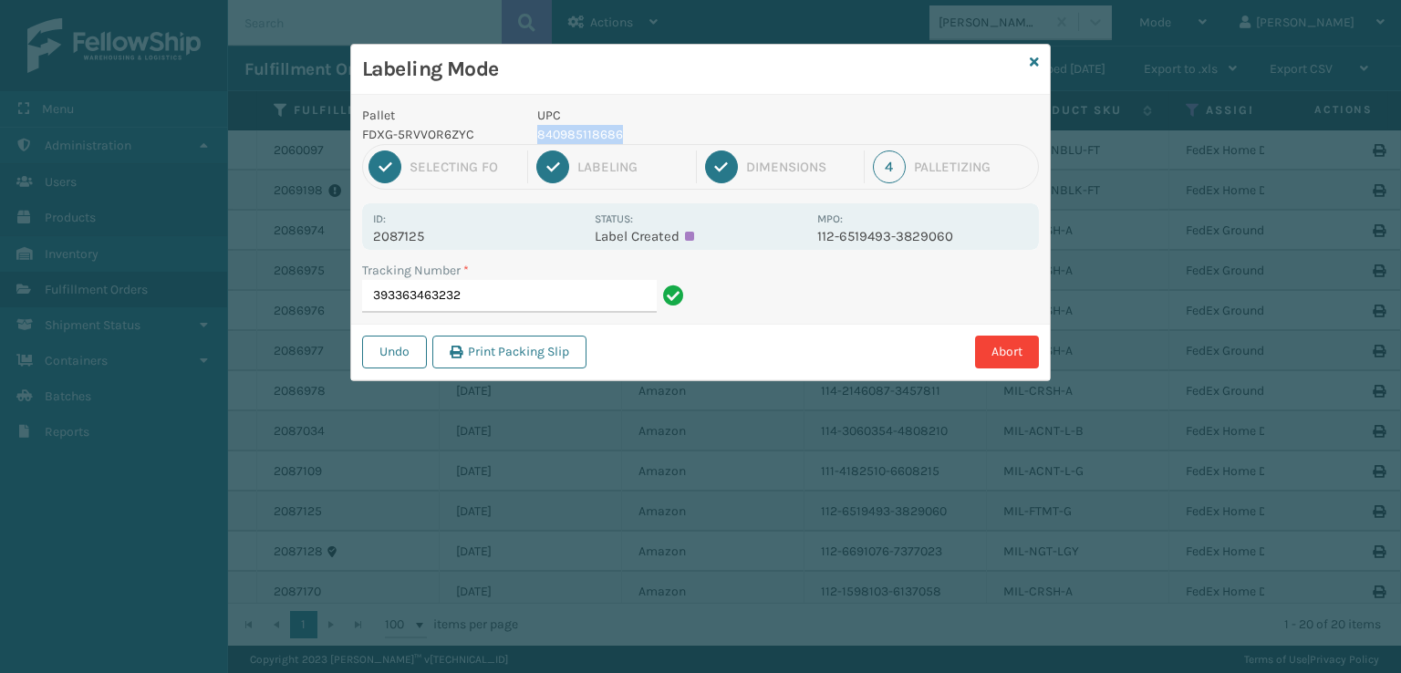
drag, startPoint x: 629, startPoint y: 131, endPoint x: 537, endPoint y: 129, distance: 92.1
click at [537, 129] on p "840985118686" at bounding box center [671, 134] width 269 height 19
copy p "840985118686"
drag, startPoint x: 500, startPoint y: 295, endPoint x: 482, endPoint y: 294, distance: 17.4
click at [496, 295] on input "393363463232" at bounding box center [509, 296] width 295 height 33
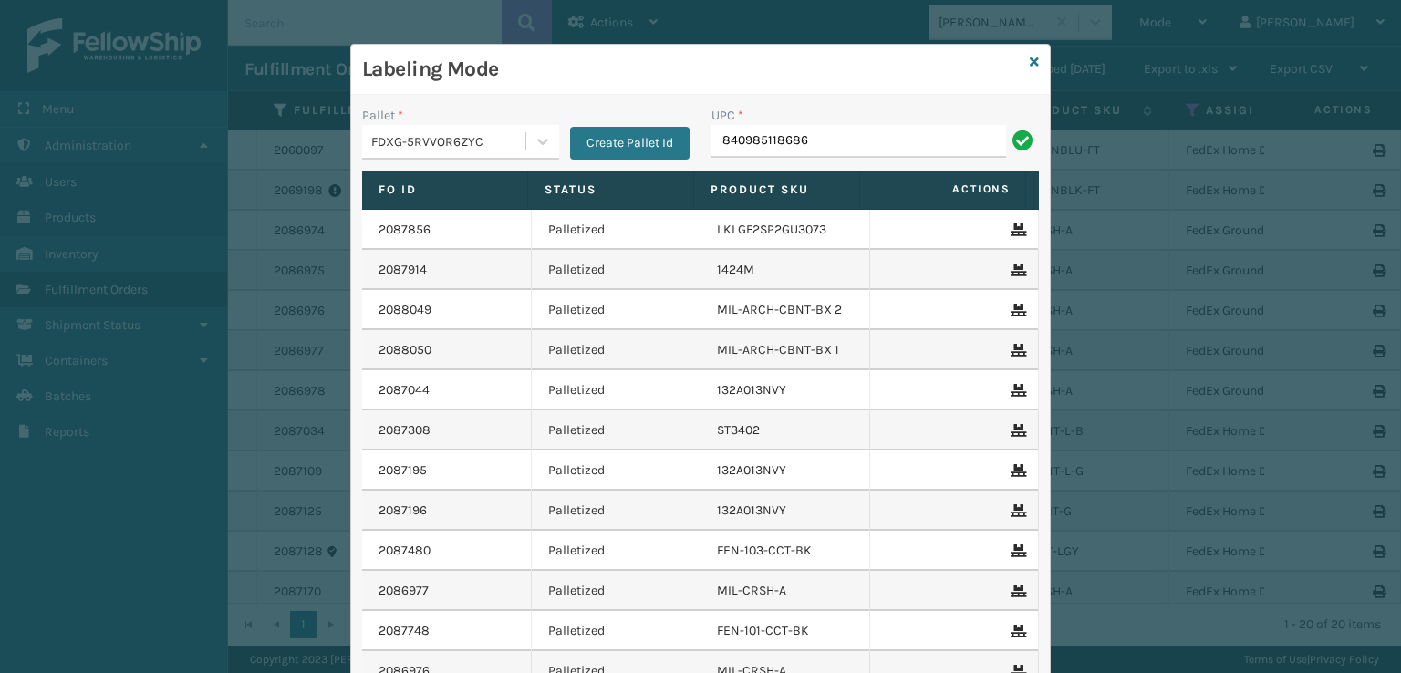
type input "840985118686"
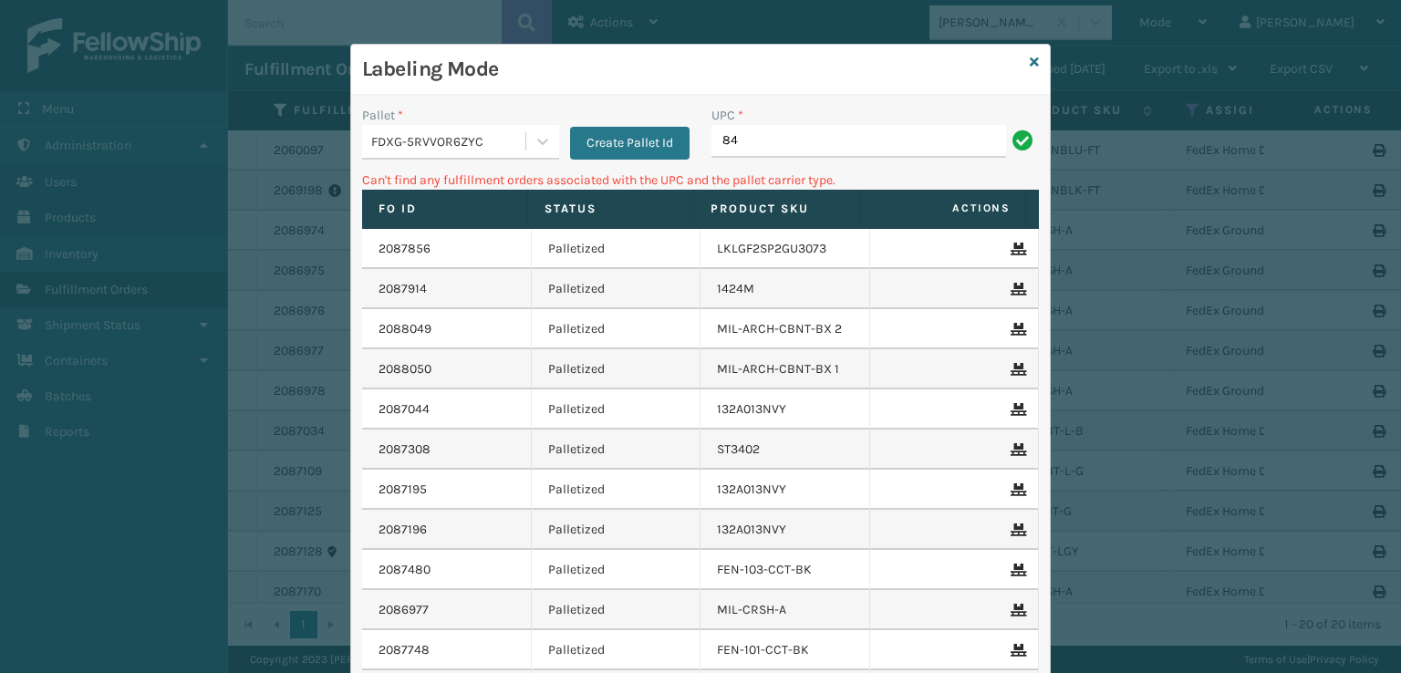
type input "8"
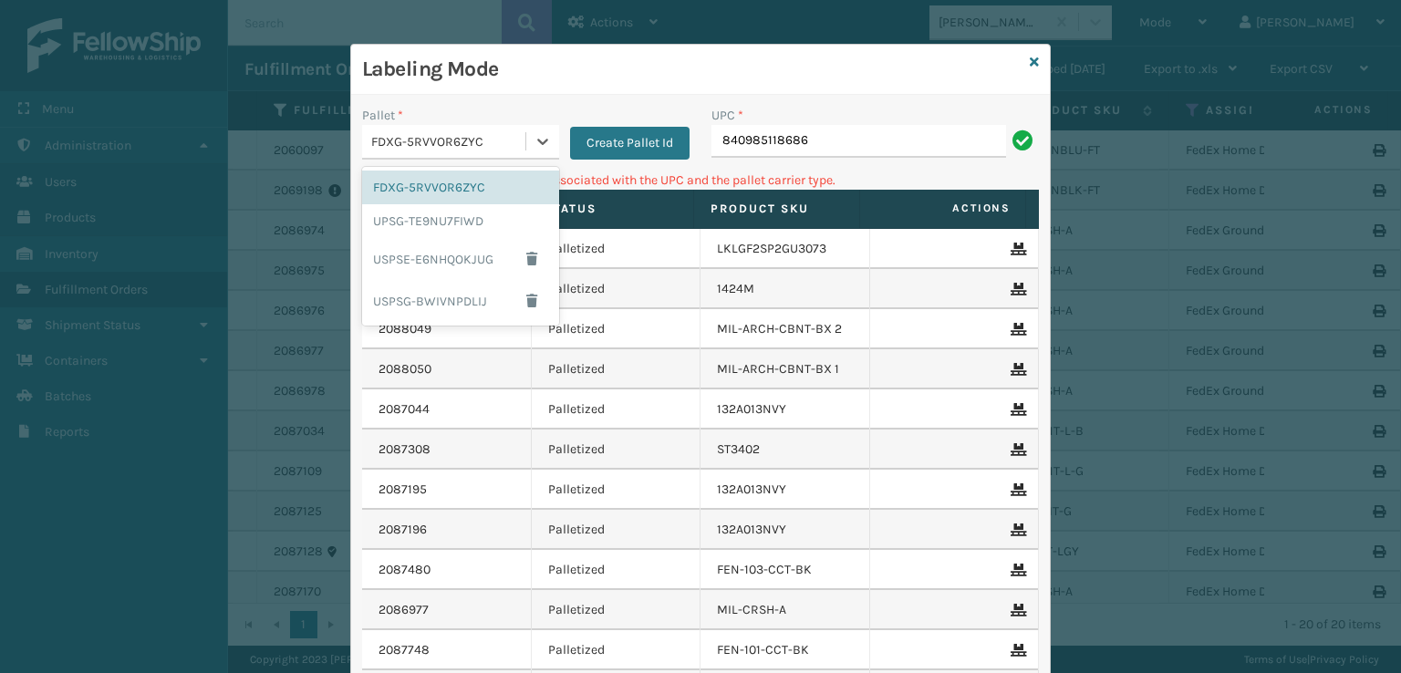
click at [468, 129] on div "FDXG-5RVVOR6ZYC" at bounding box center [443, 142] width 163 height 30
click at [418, 228] on div "UPSG-TE9NU7FIWD" at bounding box center [460, 221] width 197 height 34
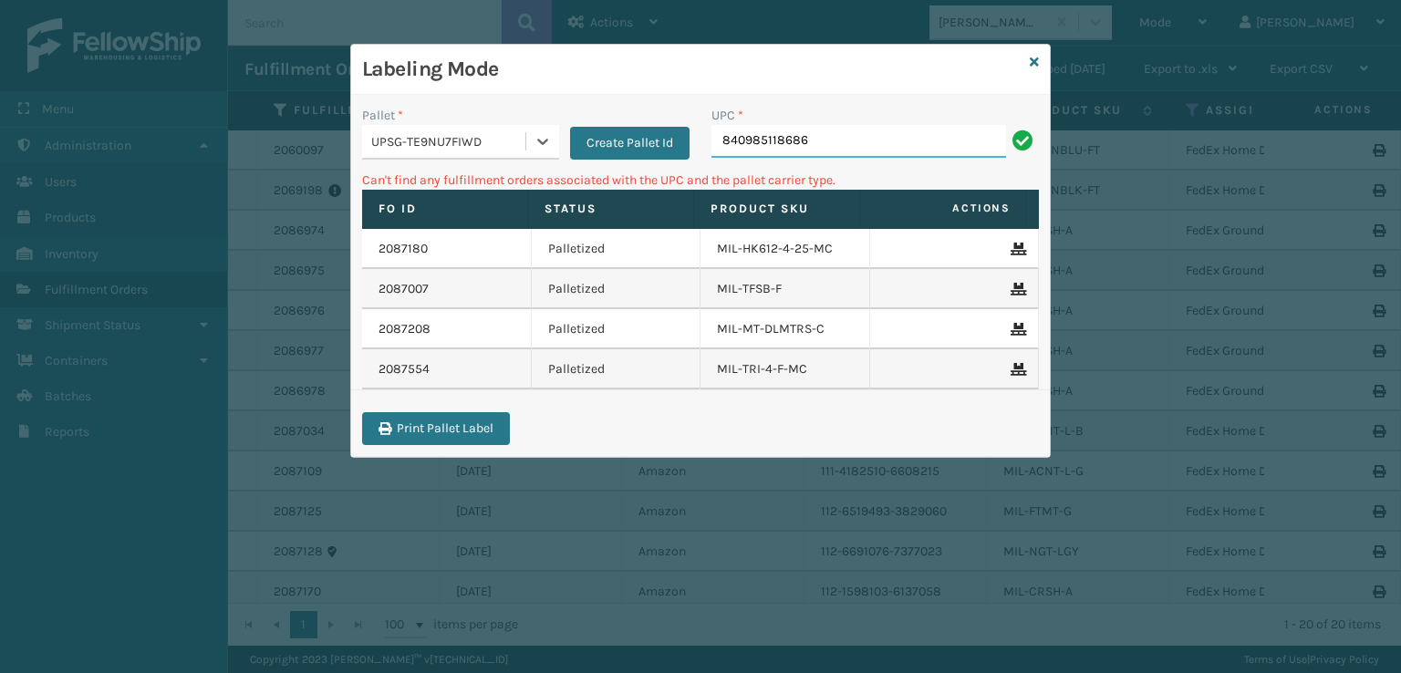
click at [850, 139] on input "840985118686" at bounding box center [858, 141] width 295 height 33
type input "8"
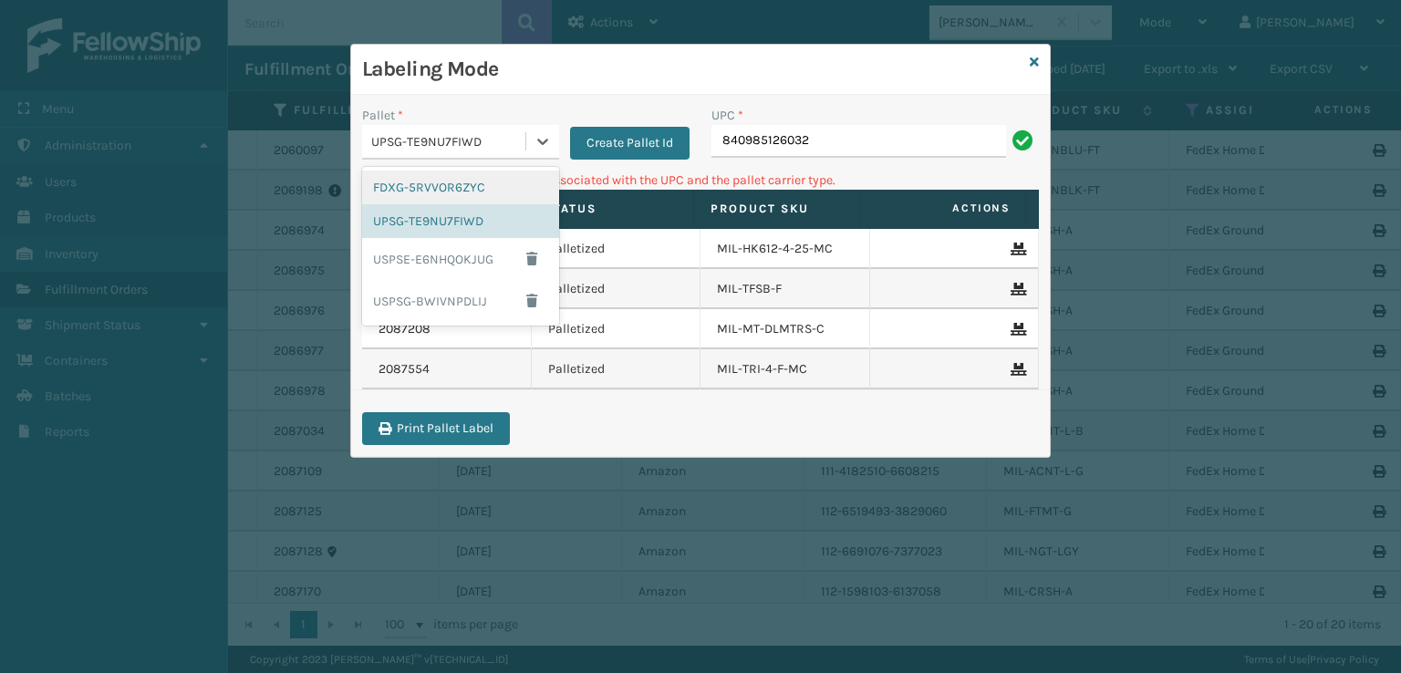
click at [498, 137] on div "UPSG-TE9NU7FIWD" at bounding box center [449, 141] width 156 height 19
click at [390, 187] on div "FDXG-5RVVOR6ZYC" at bounding box center [460, 188] width 197 height 34
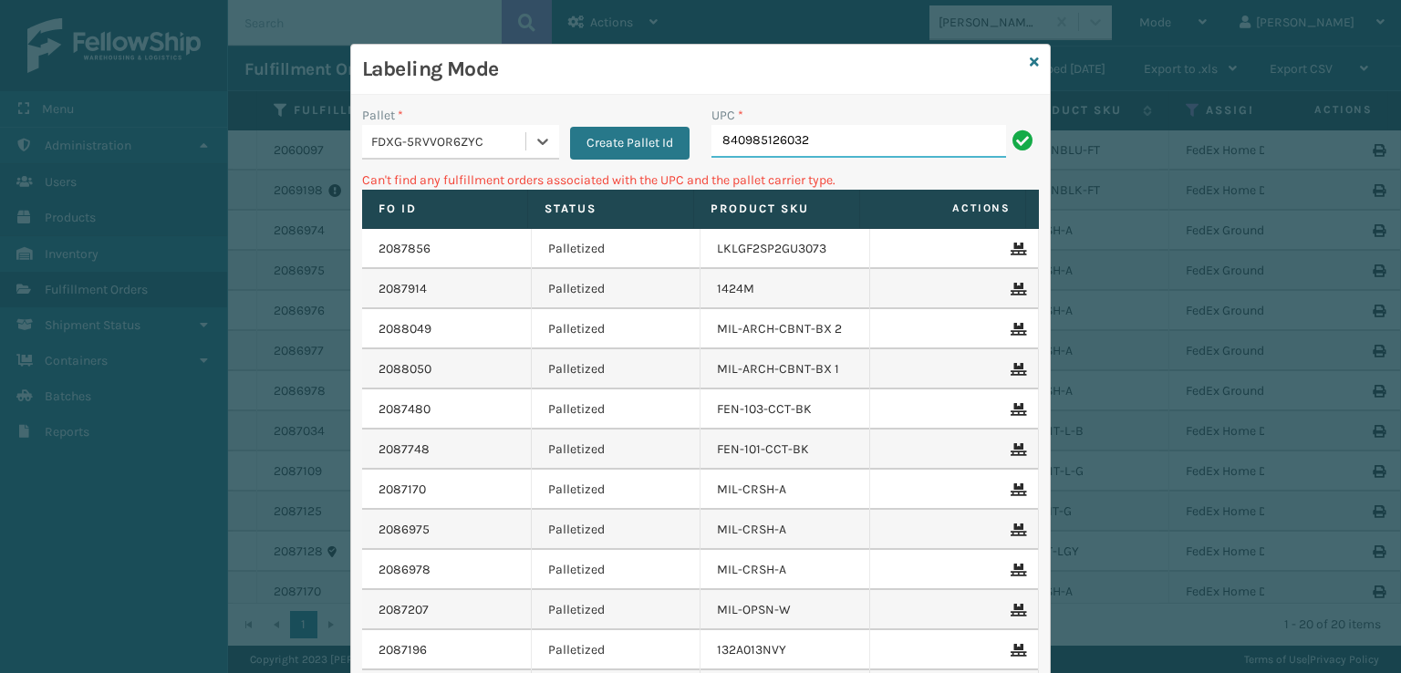
click at [815, 143] on input "840985126032" at bounding box center [858, 141] width 295 height 33
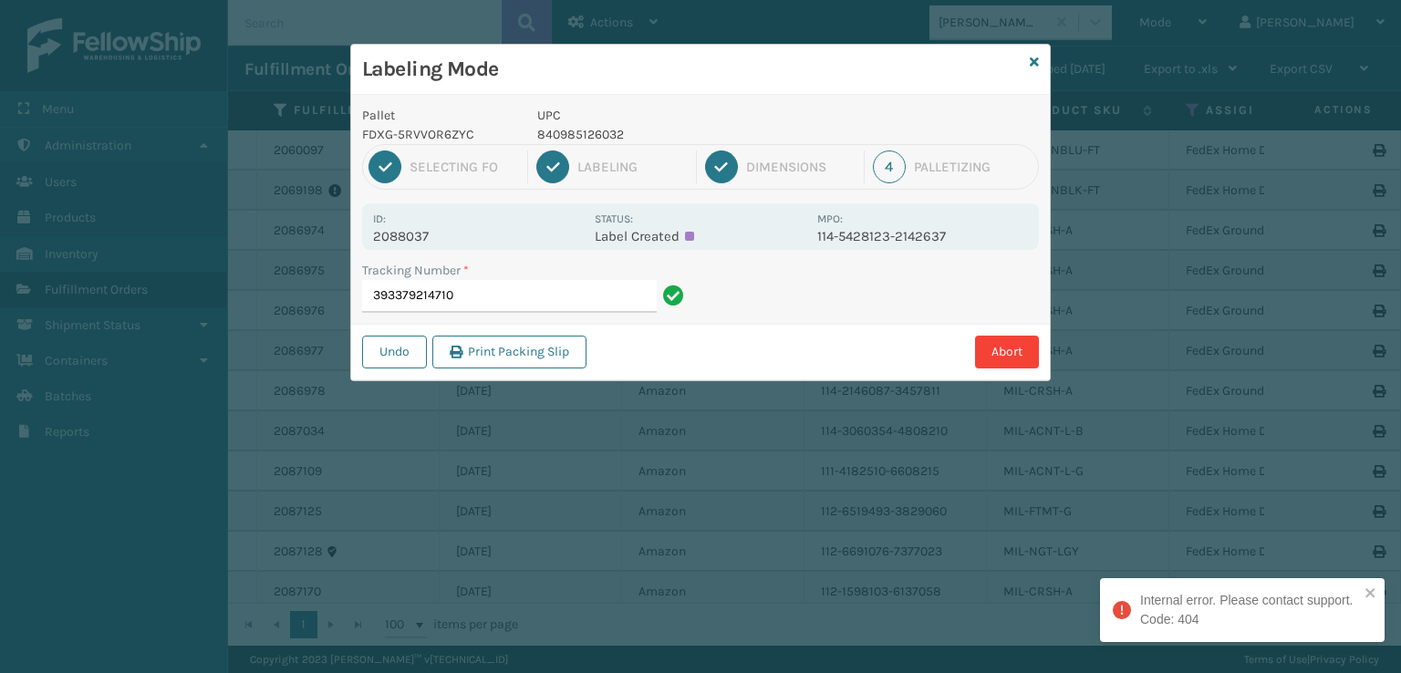
type input "393379214710"
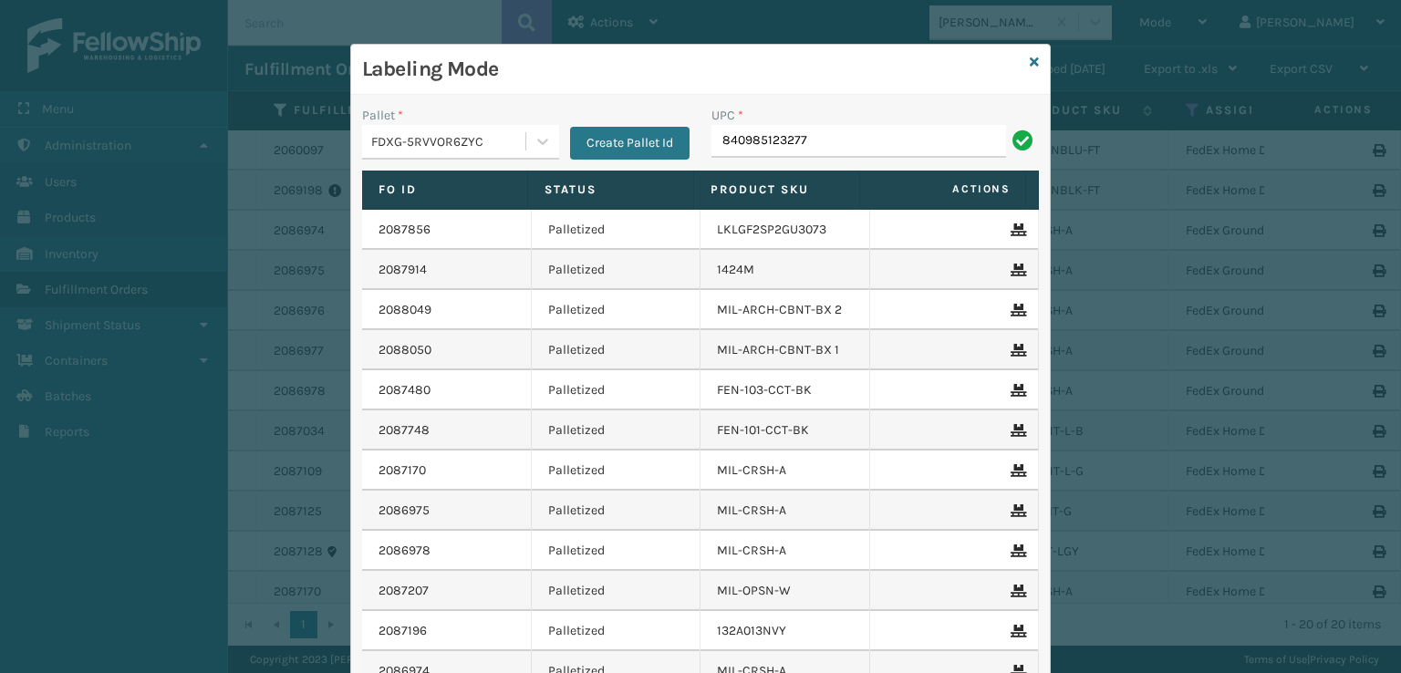
type input "840985123277"
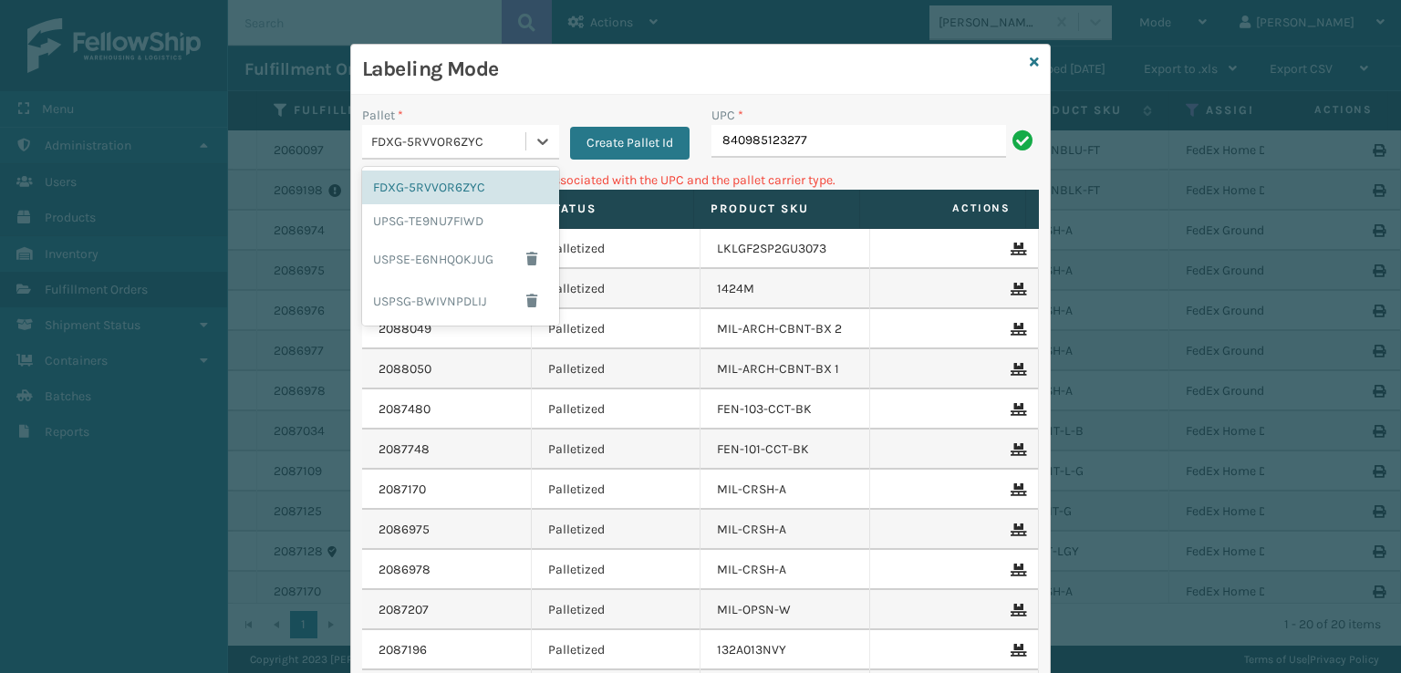
click at [514, 140] on div "FDXG-5RVVOR6ZYC" at bounding box center [449, 141] width 156 height 19
click at [471, 215] on div "UPSG-TE9NU7FIWD" at bounding box center [460, 221] width 197 height 34
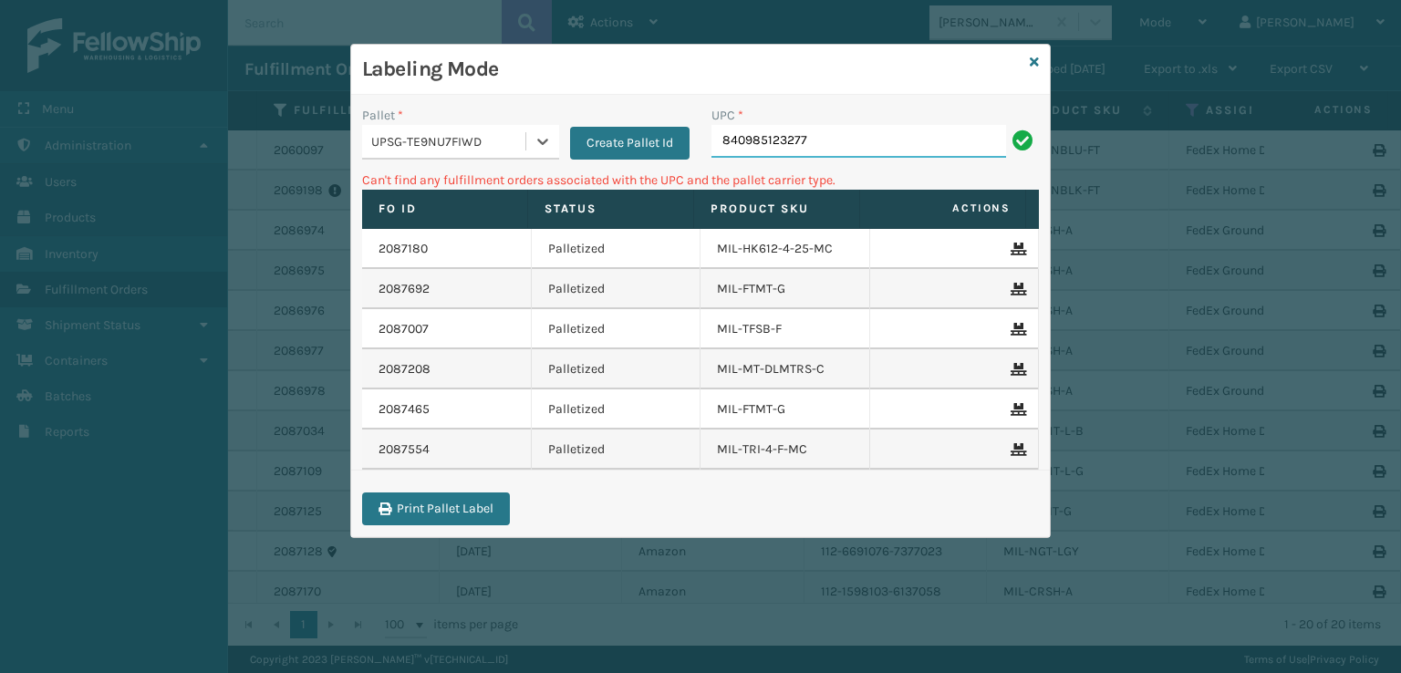
click at [842, 138] on input "840985123277" at bounding box center [858, 141] width 295 height 33
type input "8"
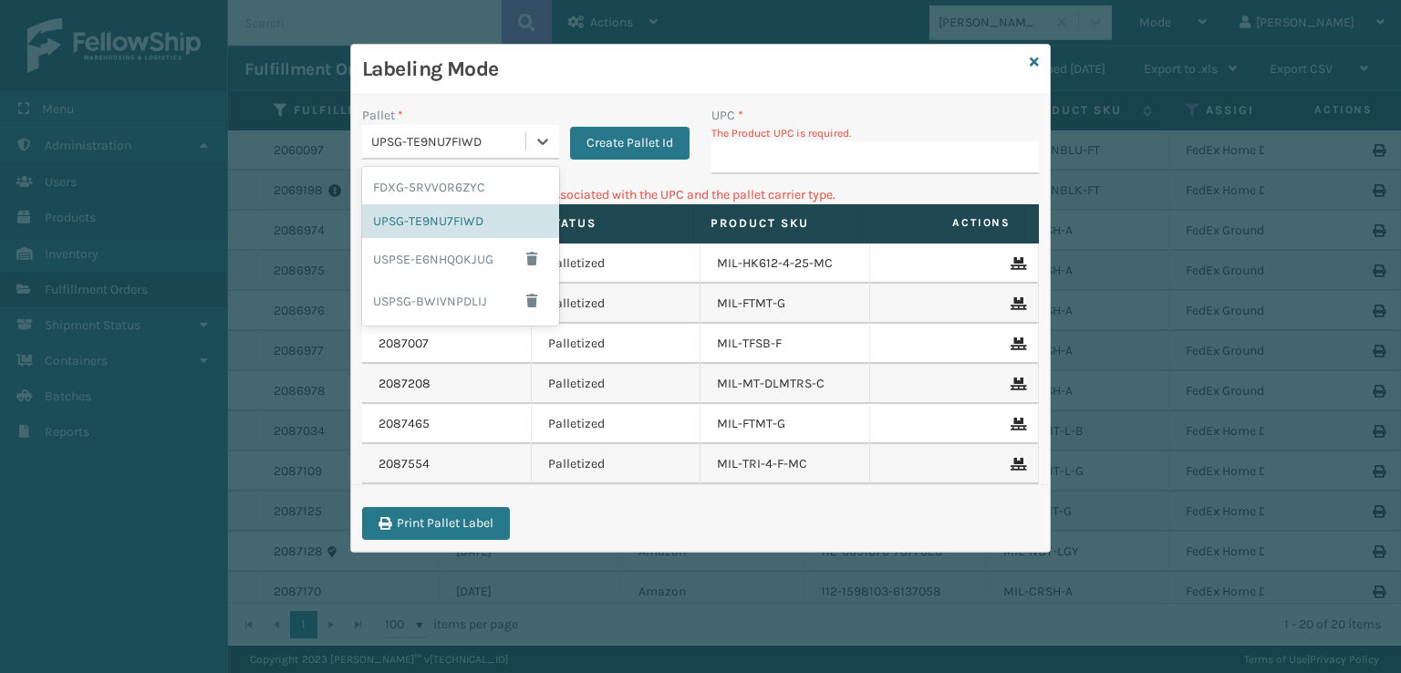
drag, startPoint x: 544, startPoint y: 134, endPoint x: 504, endPoint y: 149, distance: 42.7
click at [544, 136] on icon at bounding box center [542, 141] width 18 height 18
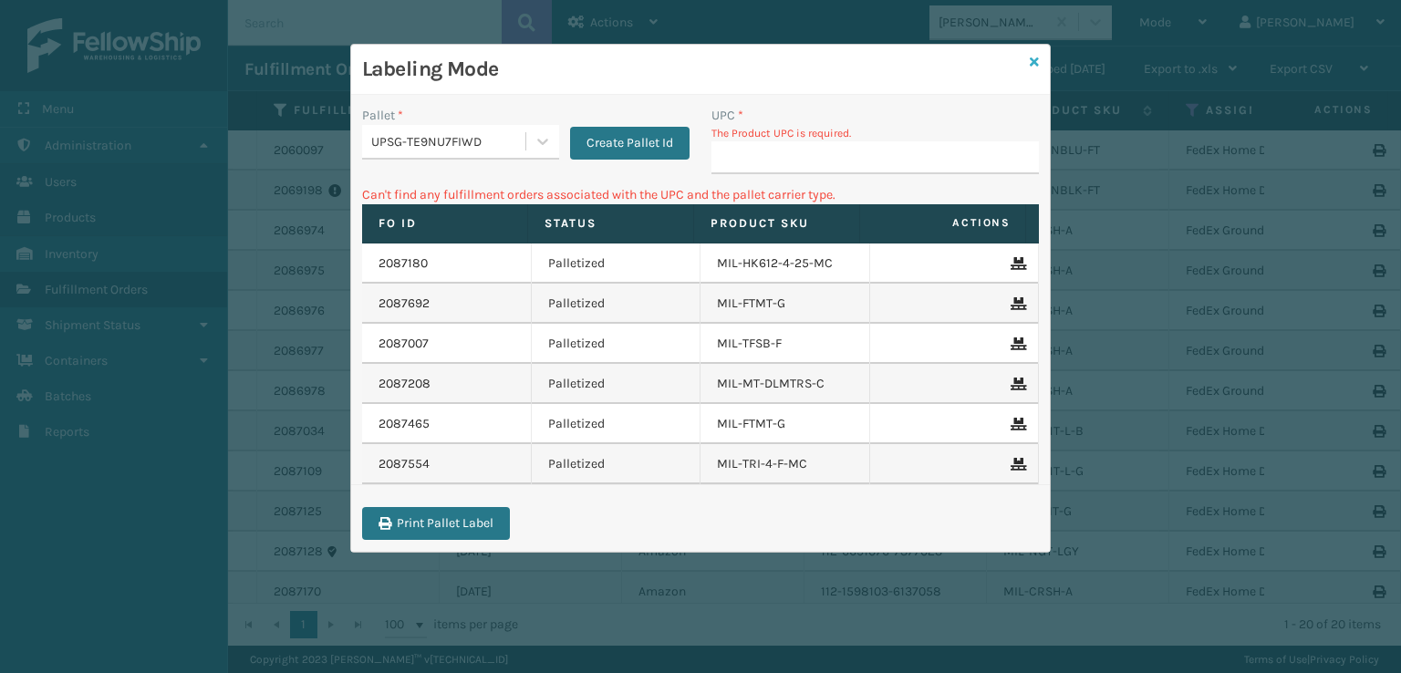
click at [1032, 63] on icon at bounding box center [1034, 62] width 9 height 13
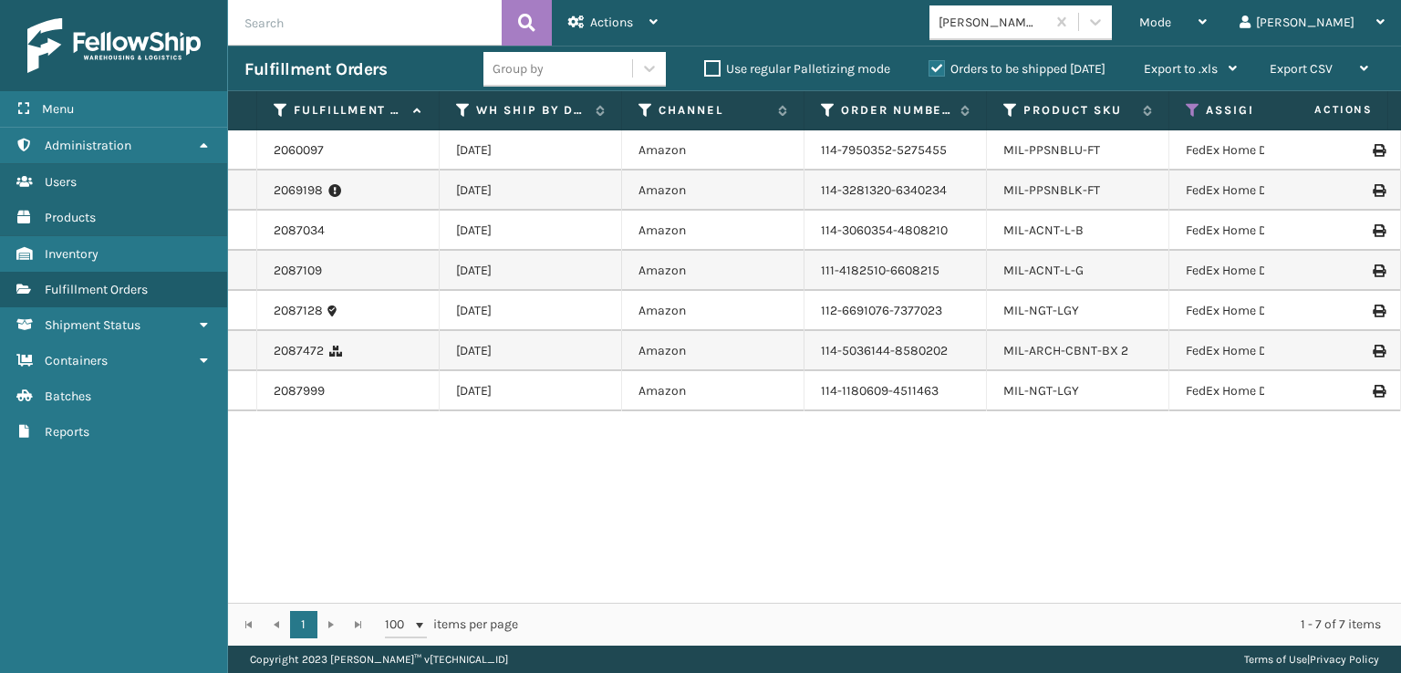
click at [1025, 278] on li "MIL-ACNT-L-G" at bounding box center [1043, 271] width 80 height 18
click at [958, 278] on td "111-4182510-6608215" at bounding box center [895, 271] width 182 height 40
click at [1018, 271] on link "MIL-ACNT-L-G" at bounding box center [1043, 271] width 80 height 16
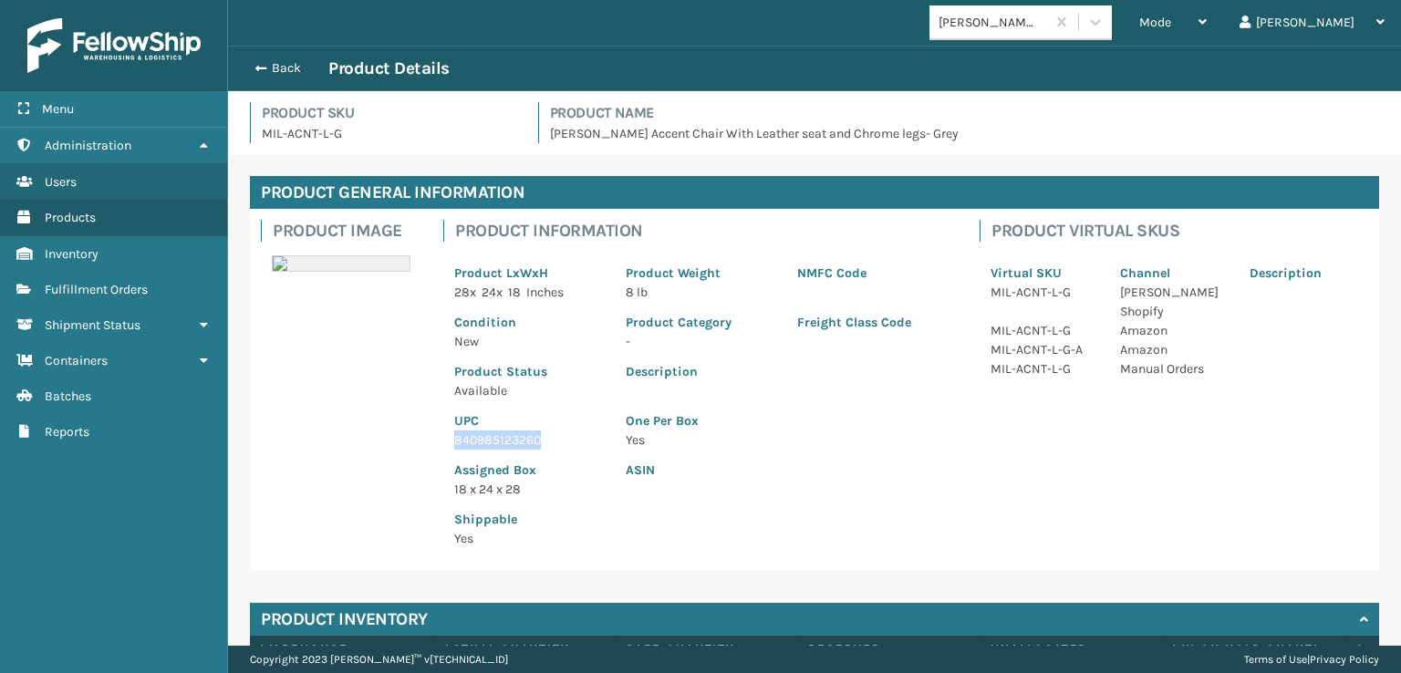
drag, startPoint x: 537, startPoint y: 436, endPoint x: 439, endPoint y: 440, distance: 98.6
click at [439, 440] on div "Product Information Product LxWxH 28 x 24 x 18 Inches Product Weight 8 lb NMFC …" at bounding box center [700, 389] width 536 height 361
copy p "840985123260"
click at [259, 63] on span "button" at bounding box center [258, 68] width 11 height 13
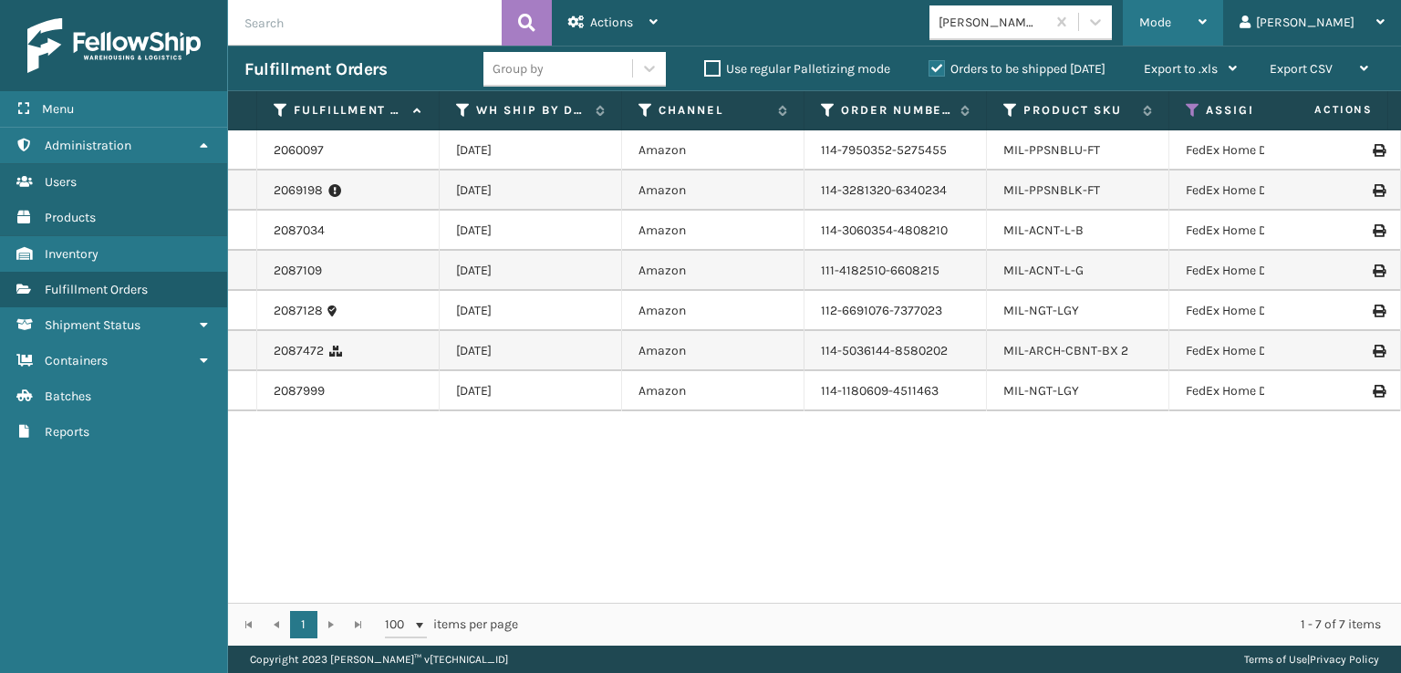
click at [1171, 22] on span "Mode" at bounding box center [1155, 23] width 32 height 16
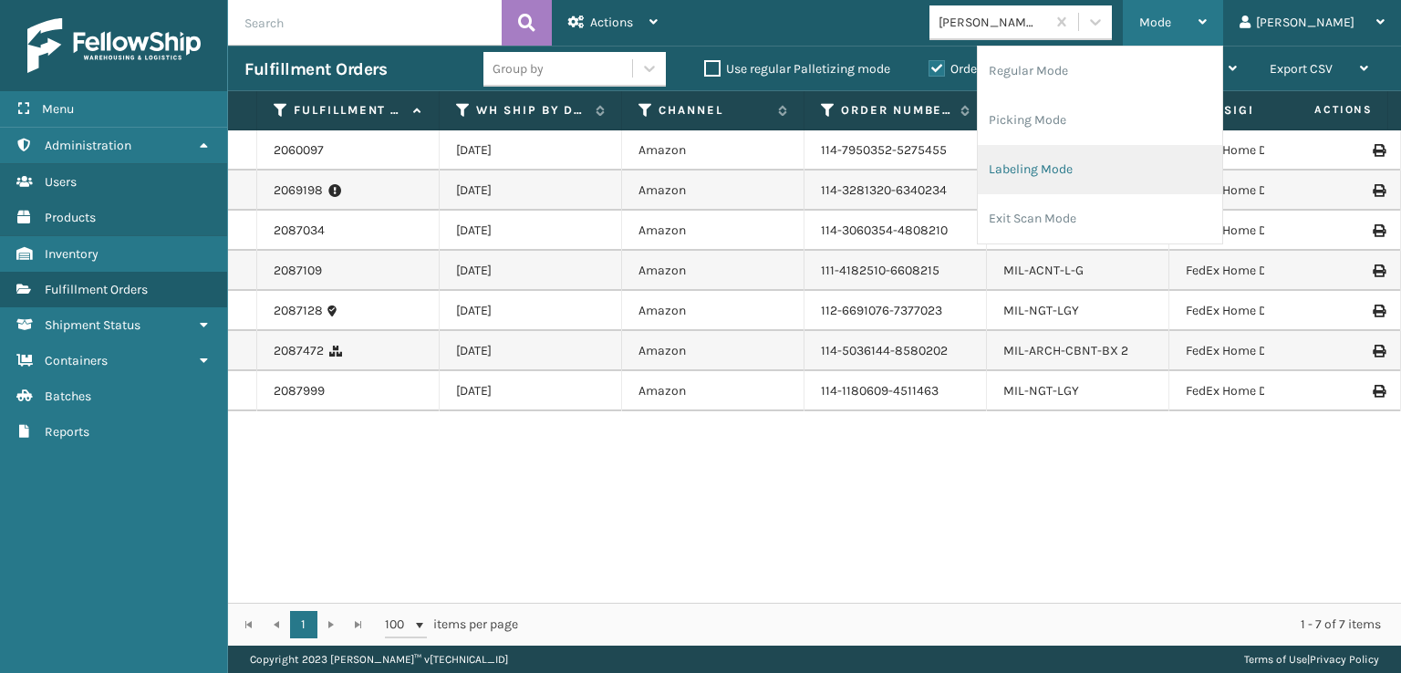
click at [1123, 181] on li "Labeling Mode" at bounding box center [1100, 169] width 244 height 49
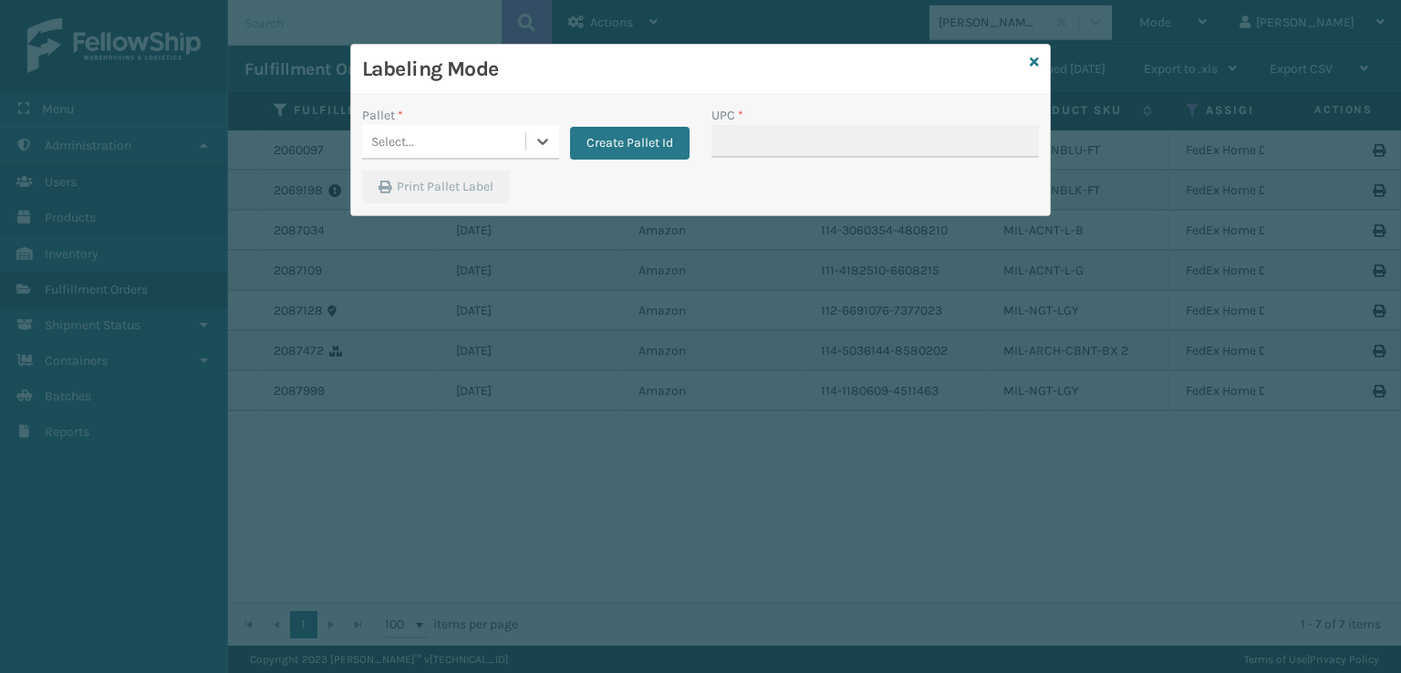
click at [438, 147] on div "Select..." at bounding box center [443, 142] width 163 height 30
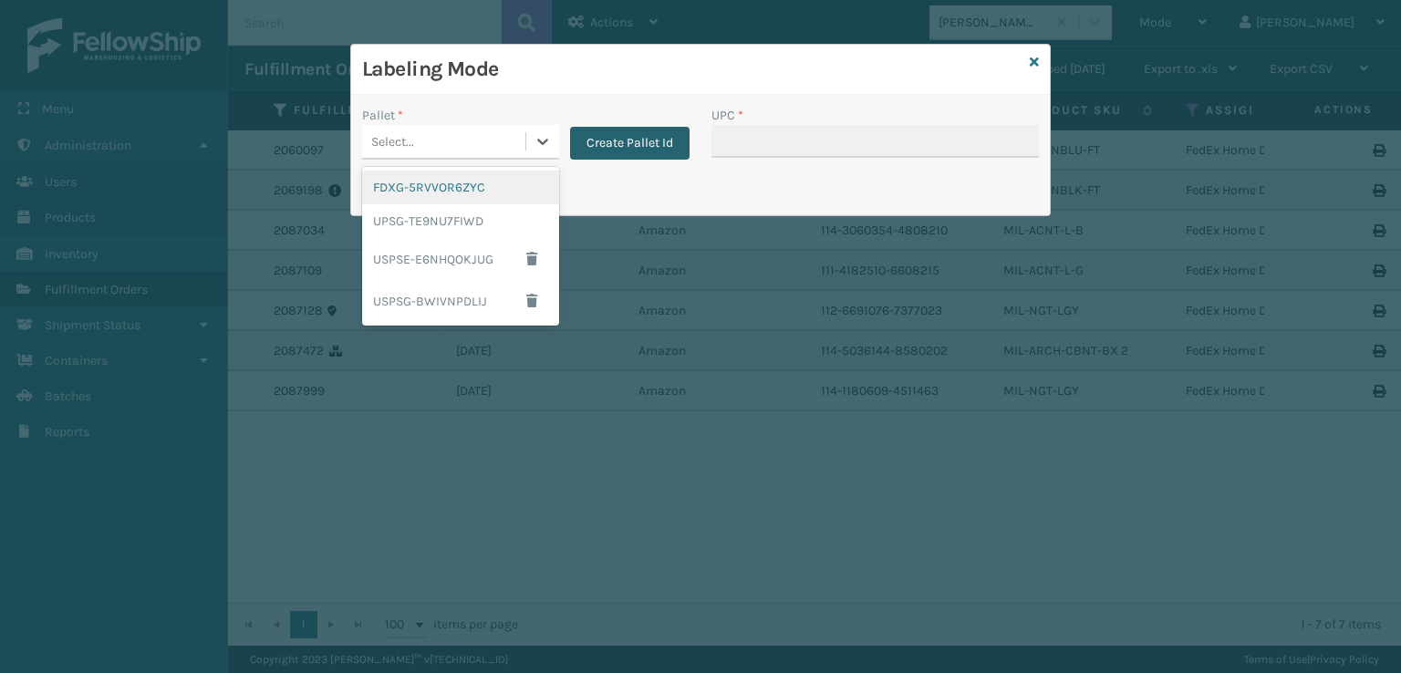
drag, startPoint x: 405, startPoint y: 191, endPoint x: 566, endPoint y: 155, distance: 165.3
click at [460, 180] on div "FDXG-5RVVOR6ZYC" at bounding box center [460, 188] width 197 height 34
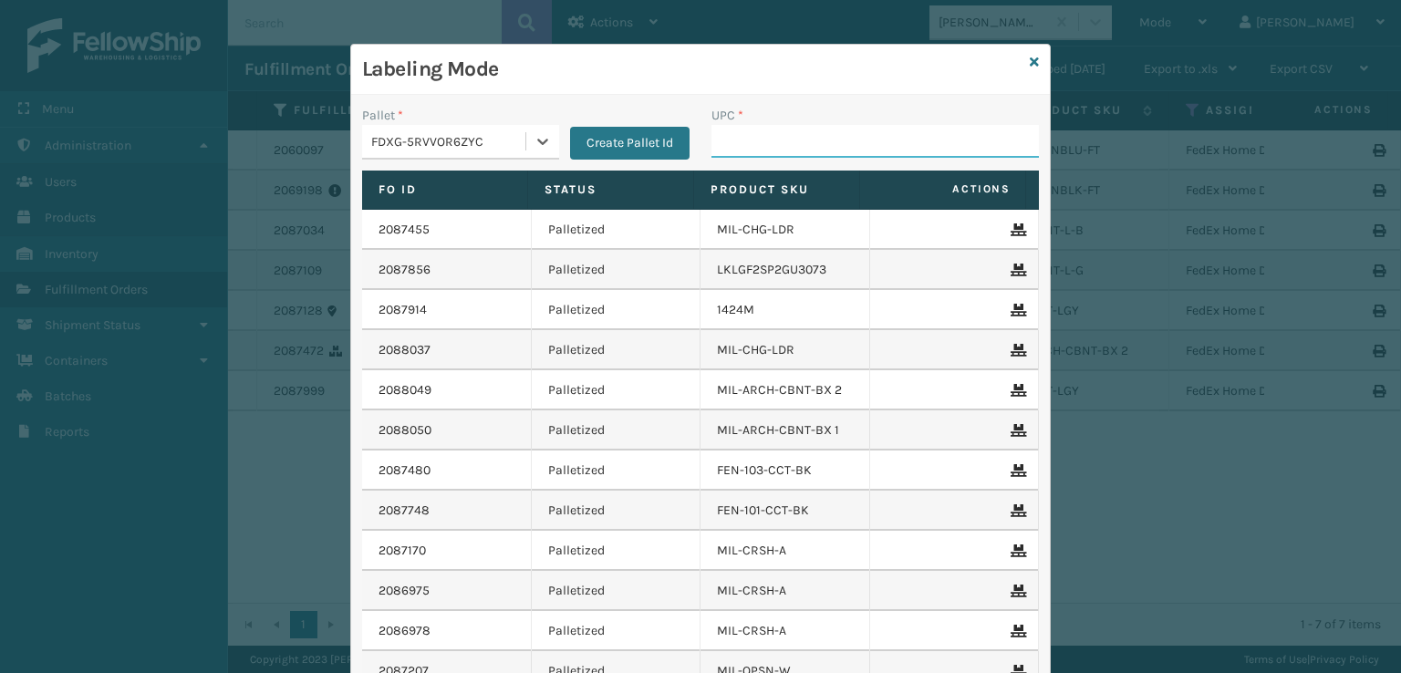
drag, startPoint x: 718, startPoint y: 141, endPoint x: 724, endPoint y: 150, distance: 10.4
click at [723, 150] on input "UPC *" at bounding box center [874, 141] width 327 height 33
paste input "840985123260"
type input "840985123260"
click at [1030, 60] on icon at bounding box center [1034, 62] width 9 height 13
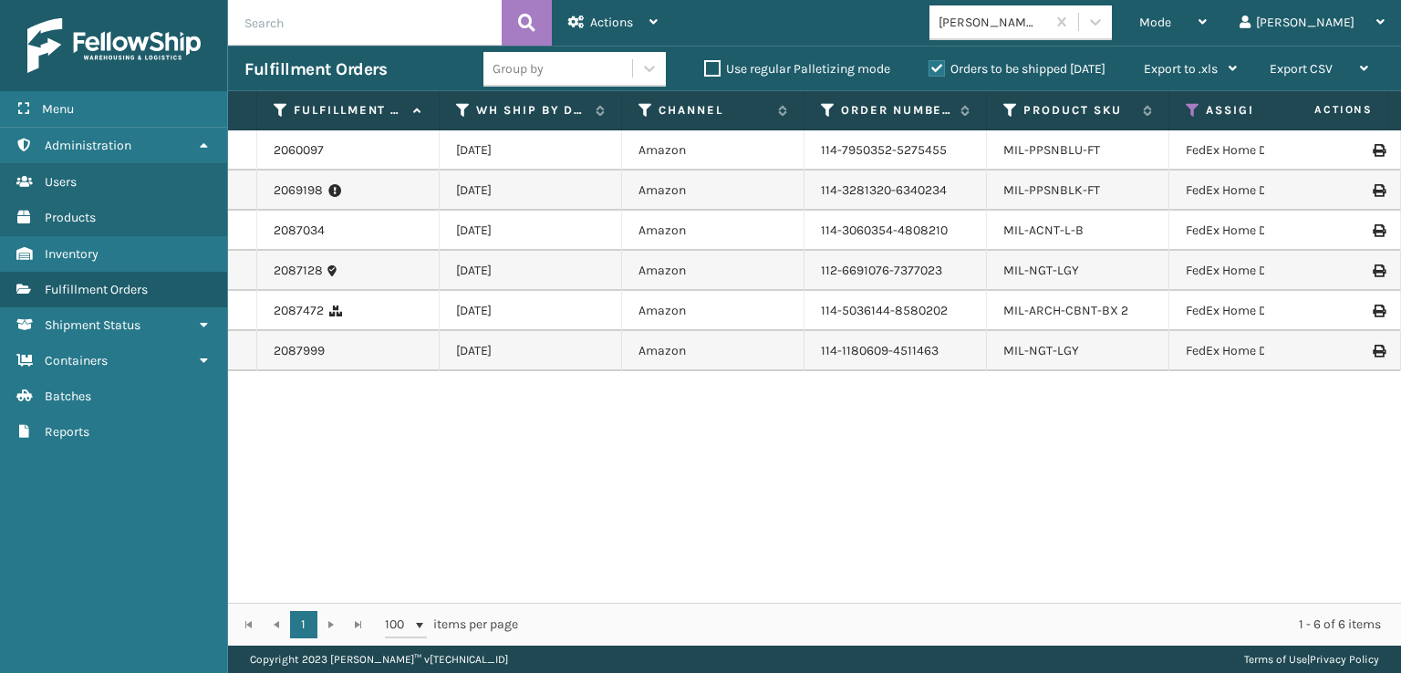
click at [1072, 240] on td "MIL-ACNT-L-B" at bounding box center [1078, 231] width 182 height 40
click at [1032, 231] on link "MIL-ACNT-L-B" at bounding box center [1043, 231] width 80 height 16
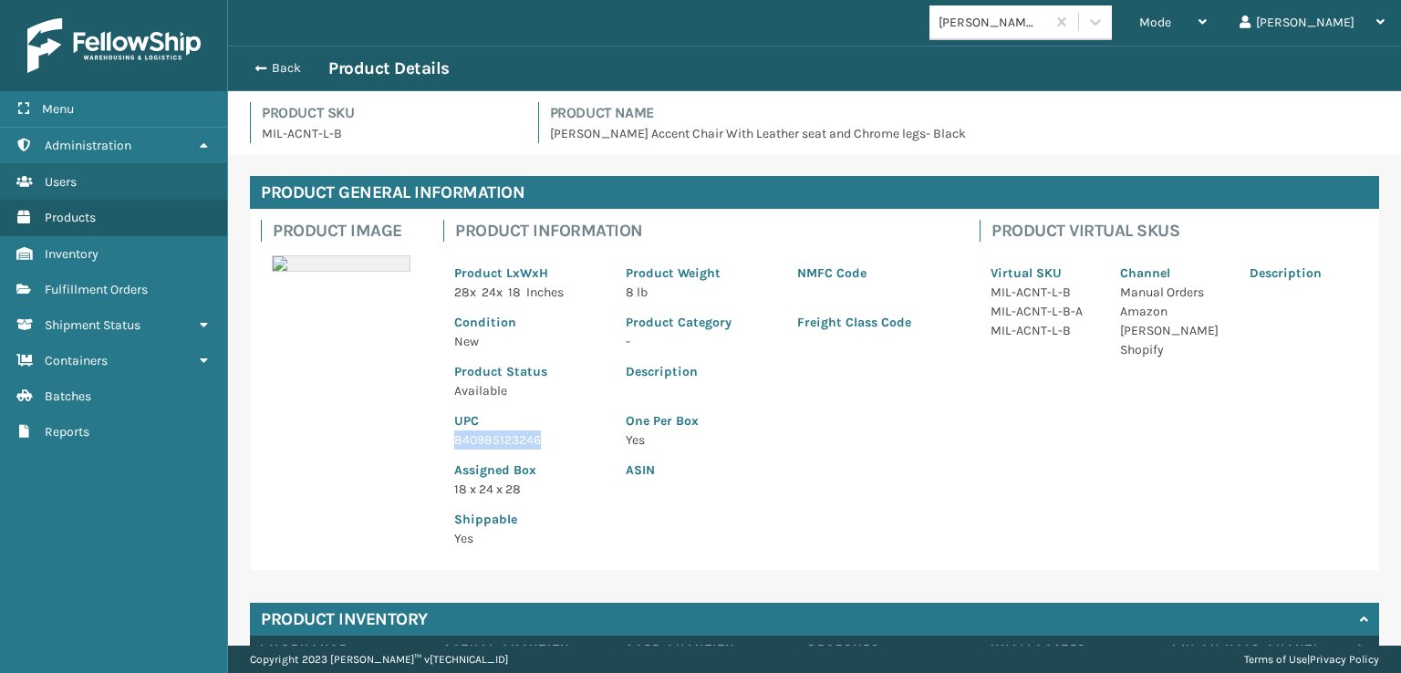
drag, startPoint x: 546, startPoint y: 443, endPoint x: 440, endPoint y: 446, distance: 106.7
click at [440, 446] on div "Product Information Product LxWxH 28 x 24 x 18 Inches Product Weight 8 lb NMFC …" at bounding box center [700, 389] width 536 height 361
copy p "840985123246"
click at [257, 66] on span "button" at bounding box center [258, 68] width 11 height 13
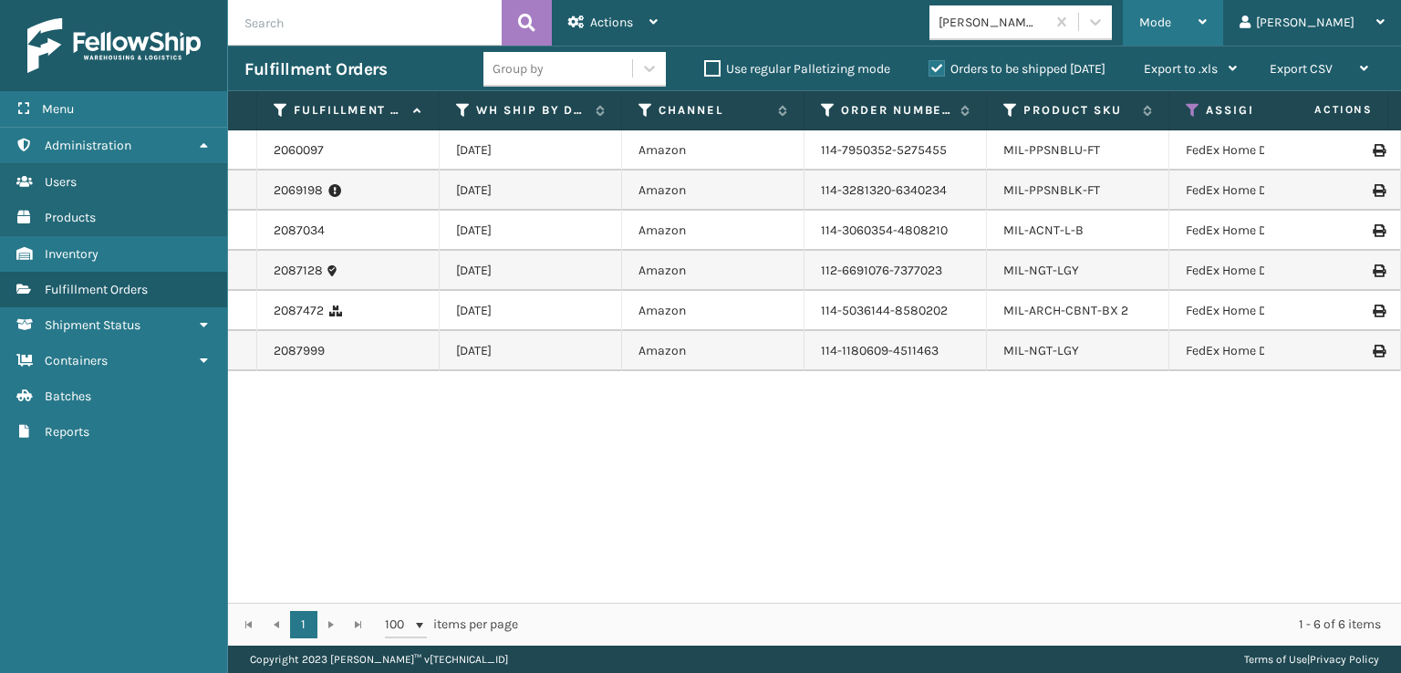
click at [1211, 16] on div "Mode Regular Mode Picking Mode Labeling Mode Exit Scan Mode" at bounding box center [1173, 23] width 100 height 46
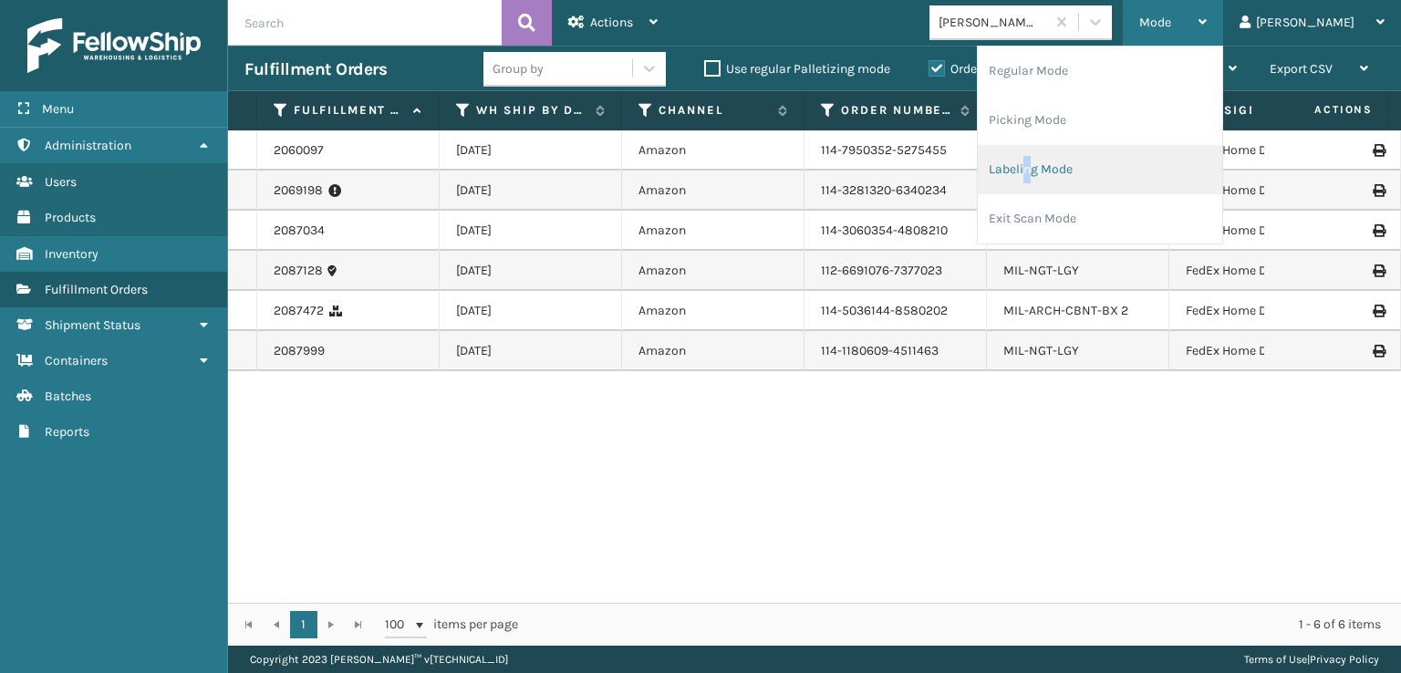
click at [1096, 171] on li "Labeling Mode" at bounding box center [1100, 169] width 244 height 49
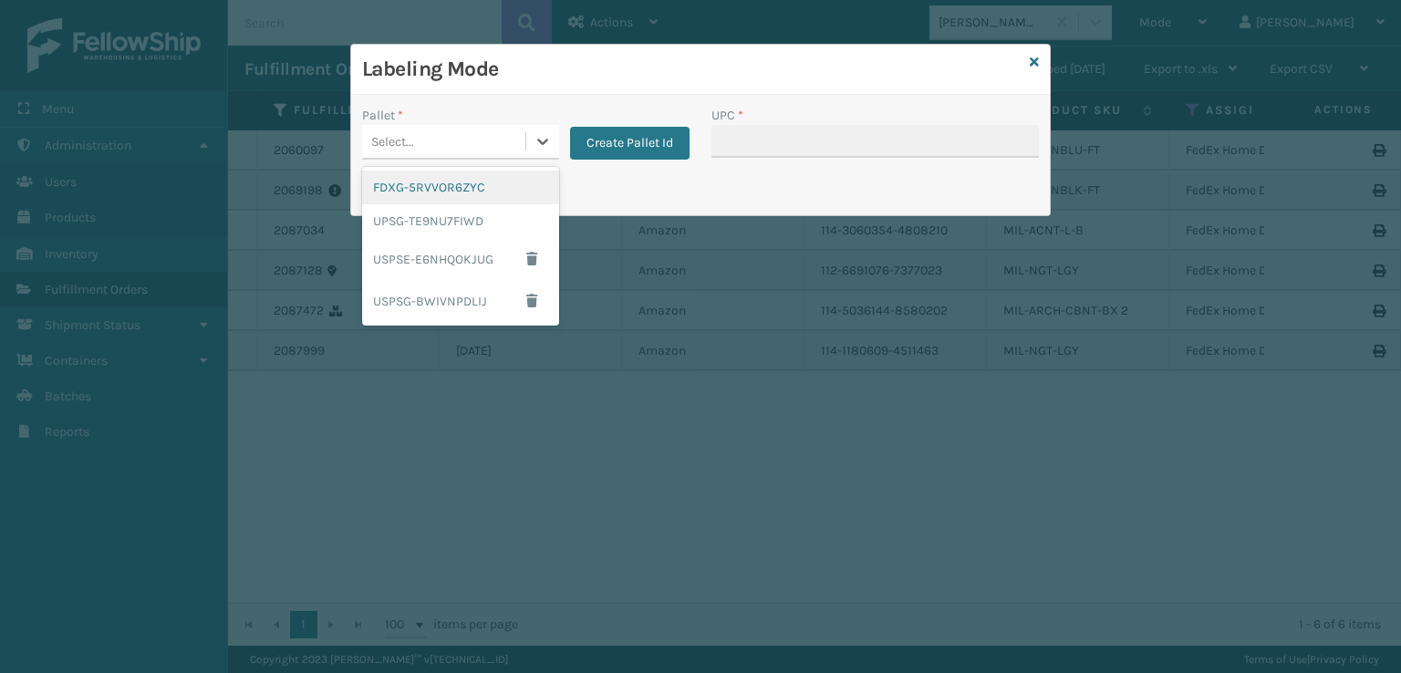
click at [388, 155] on div "Select..." at bounding box center [443, 142] width 163 height 30
drag, startPoint x: 399, startPoint y: 187, endPoint x: 702, endPoint y: 96, distance: 317.1
click at [525, 172] on div "FDXG-5RVVOR6ZYC" at bounding box center [460, 188] width 197 height 34
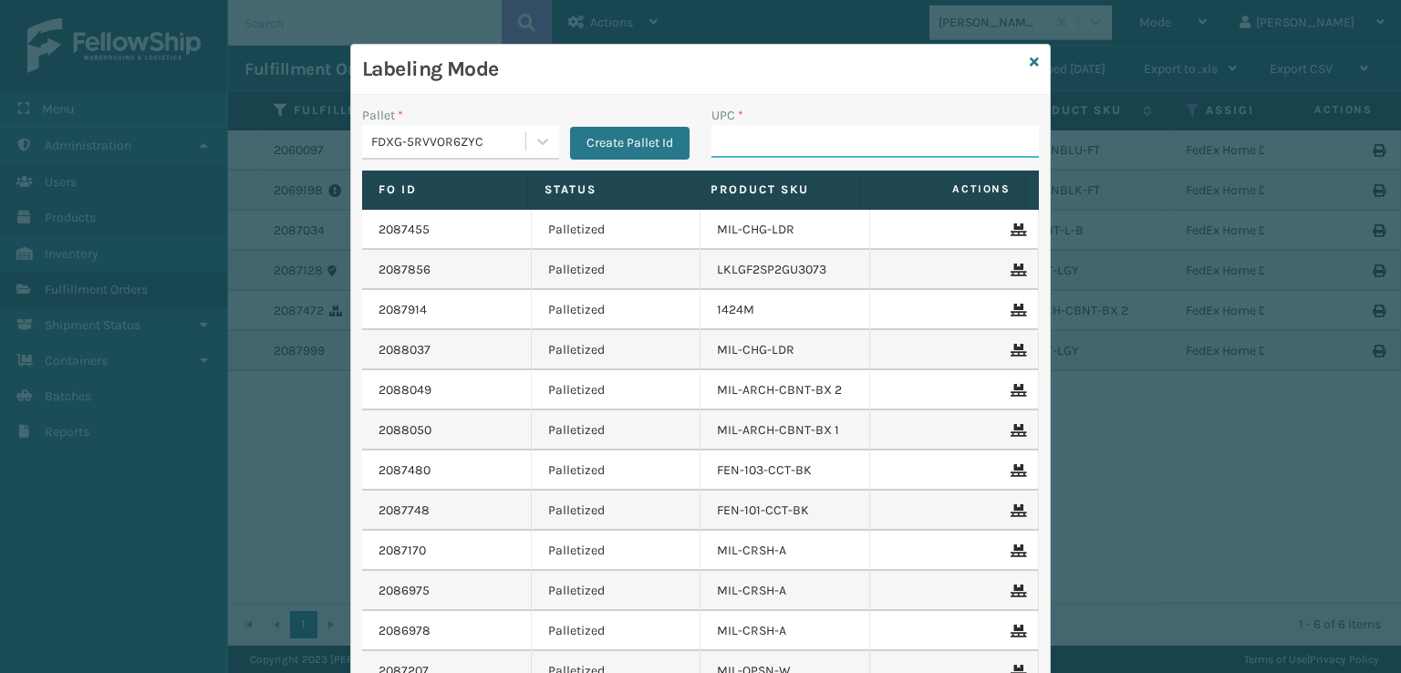
click at [744, 132] on input "UPC *" at bounding box center [874, 141] width 327 height 33
paste input "840985123246"
type input "840985123246"
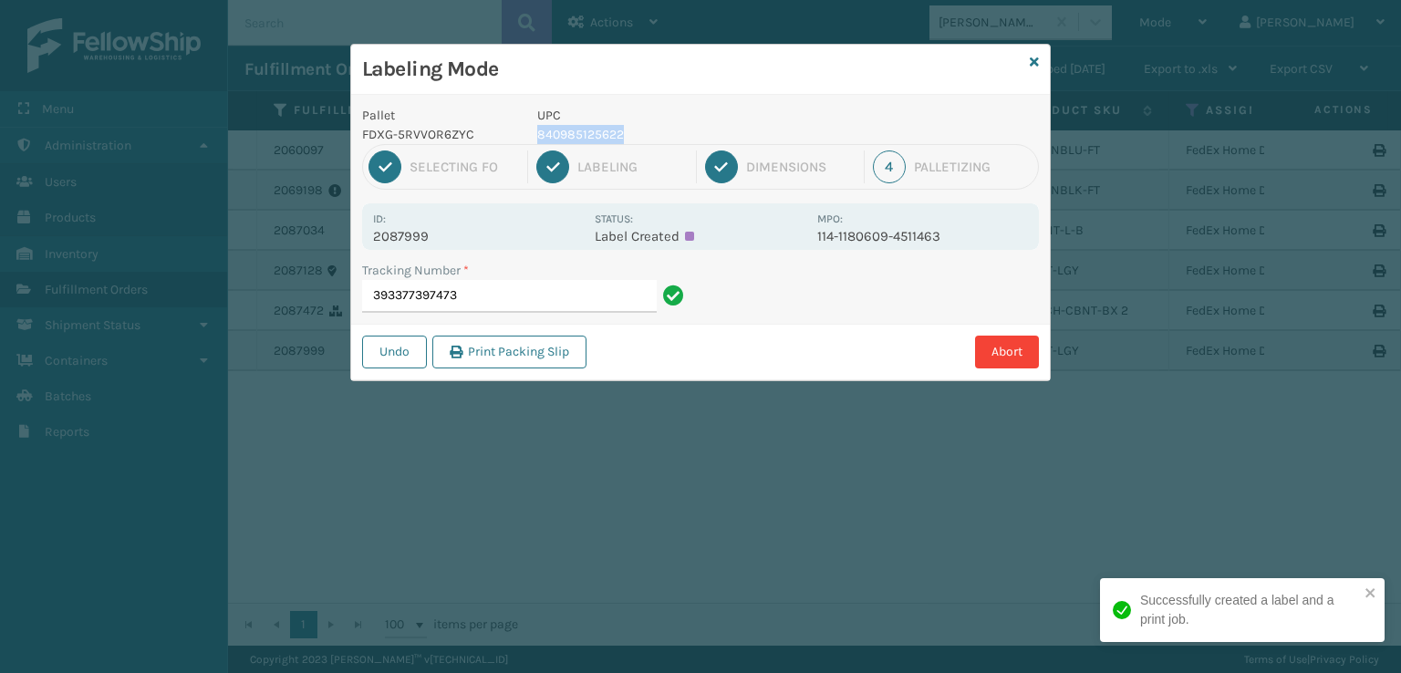
drag, startPoint x: 643, startPoint y: 122, endPoint x: 651, endPoint y: 129, distance: 11.0
click at [651, 129] on div "UPC 840985125622" at bounding box center [671, 125] width 291 height 38
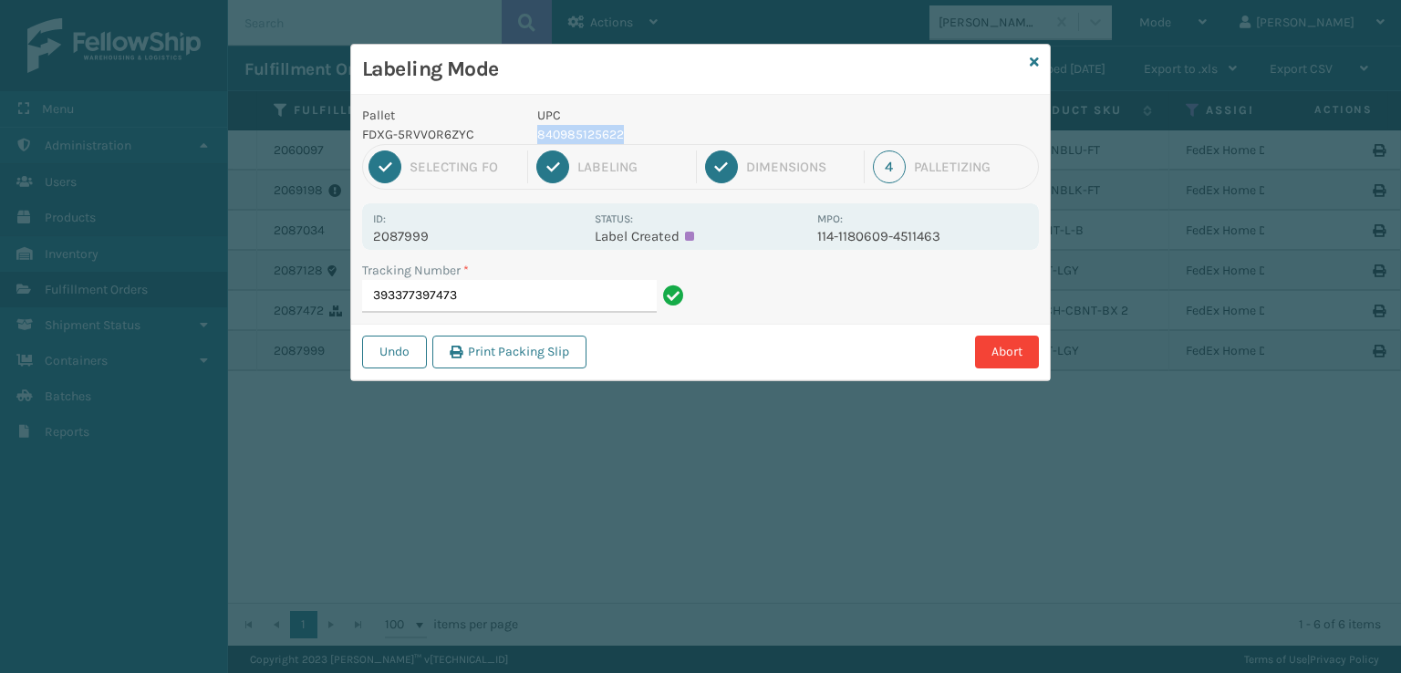
copy div "840985125622"
drag, startPoint x: 574, startPoint y: 285, endPoint x: 569, endPoint y: 275, distance: 11.0
click at [575, 284] on input "393377397473" at bounding box center [509, 296] width 295 height 33
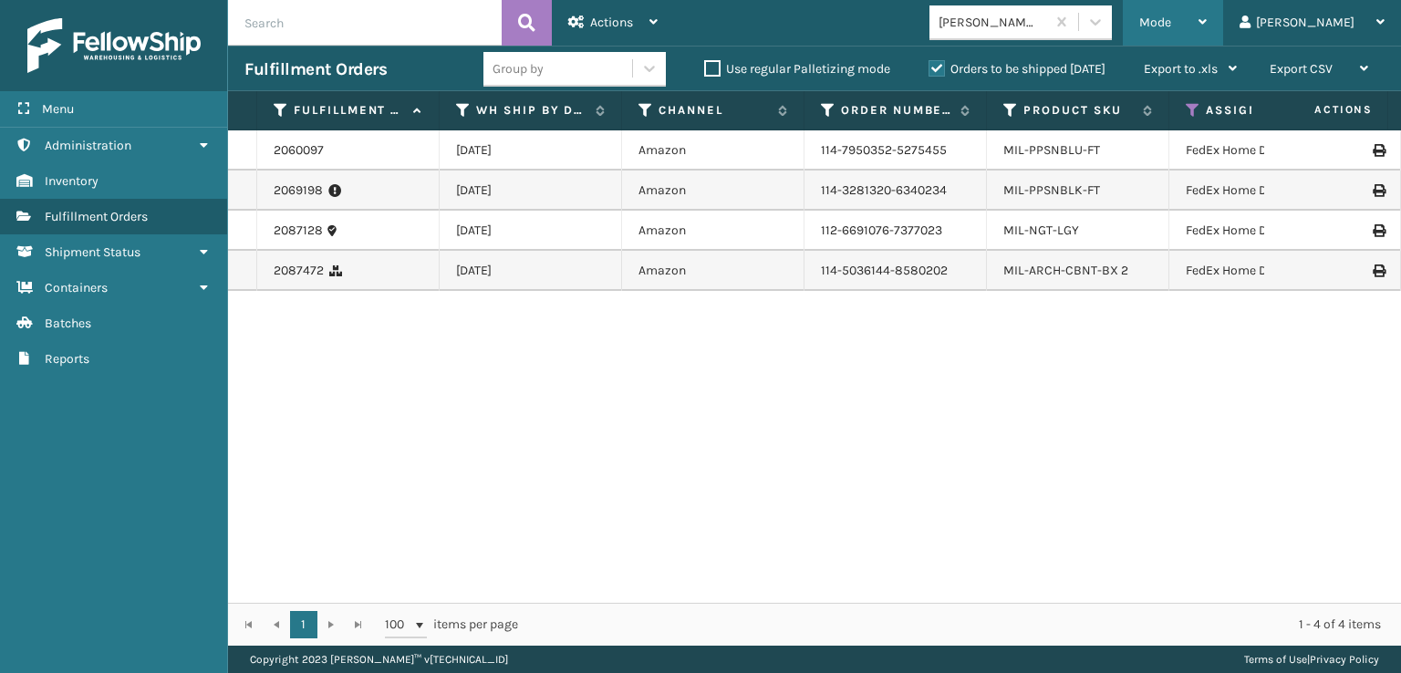
click at [1171, 19] on span "Mode" at bounding box center [1155, 23] width 32 height 16
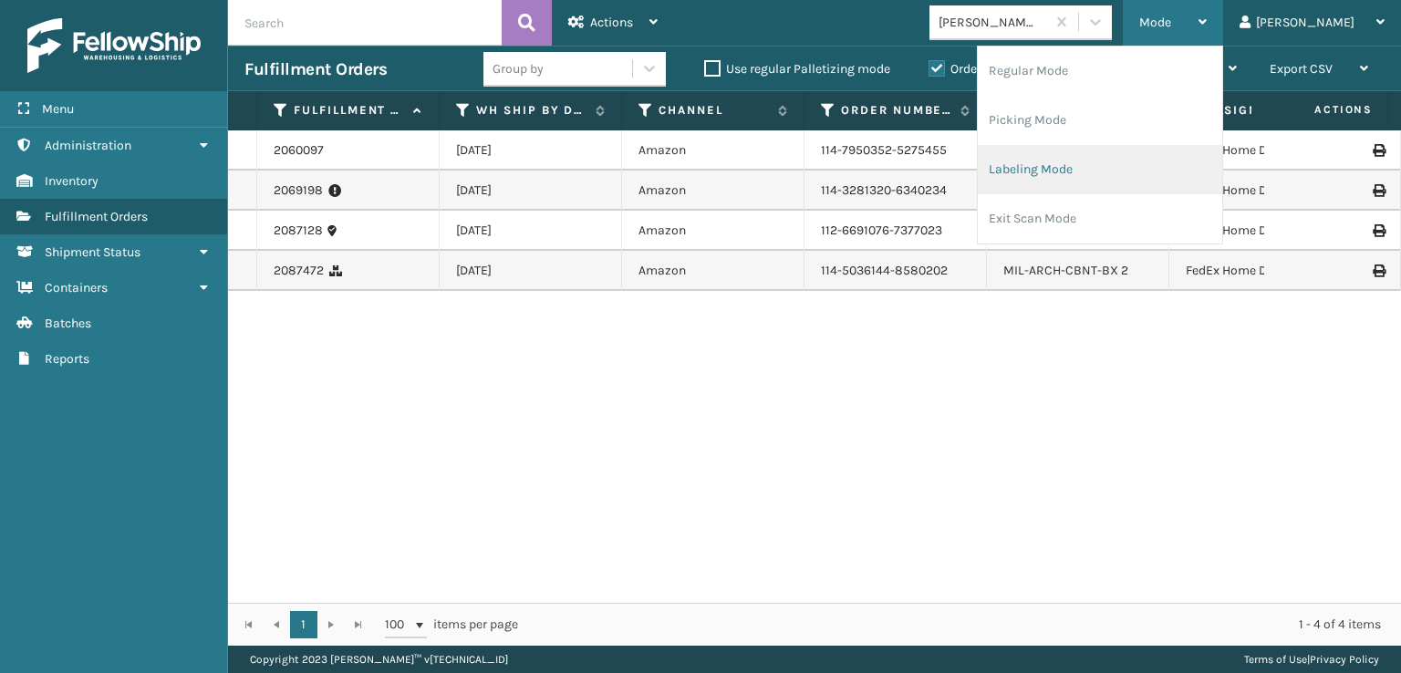
click at [1094, 171] on li "Labeling Mode" at bounding box center [1100, 169] width 244 height 49
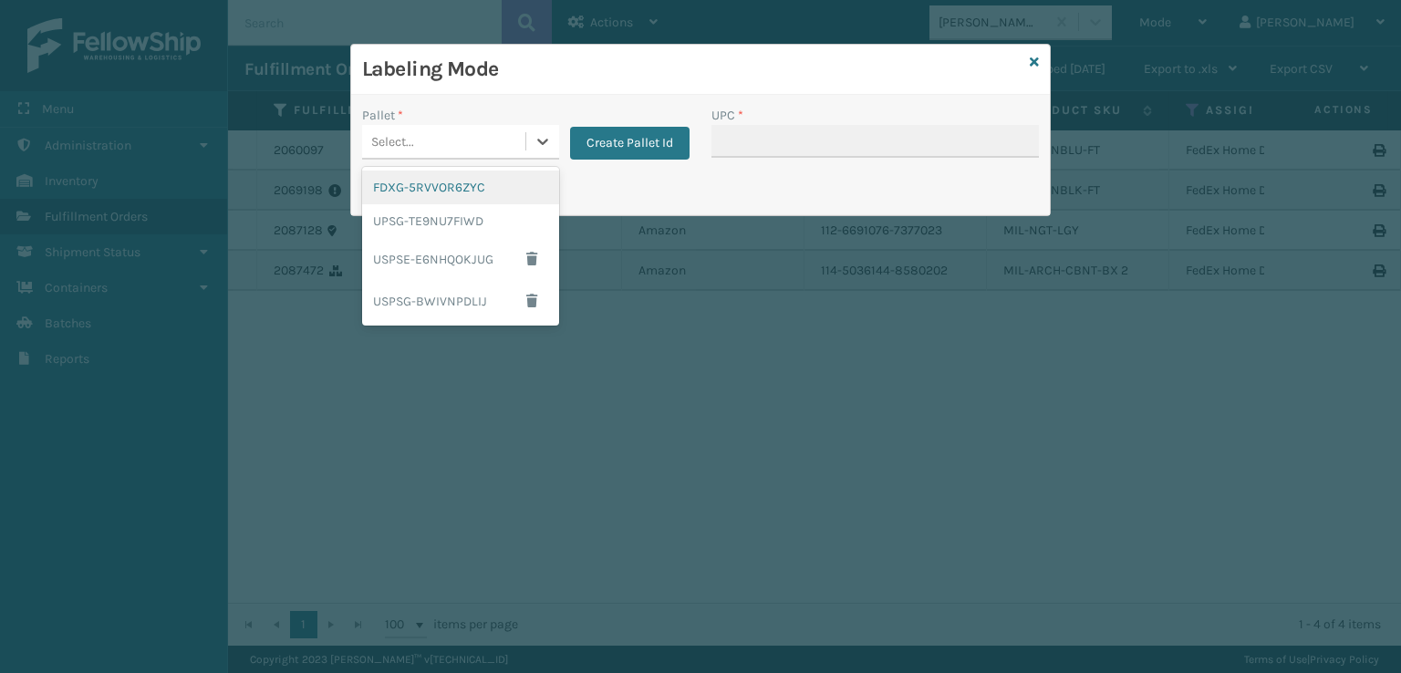
click at [507, 130] on div "Select..." at bounding box center [443, 142] width 163 height 30
drag, startPoint x: 449, startPoint y: 195, endPoint x: 469, endPoint y: 194, distance: 20.1
click at [469, 194] on div "FDXG-5RVVOR6ZYC" at bounding box center [460, 188] width 197 height 34
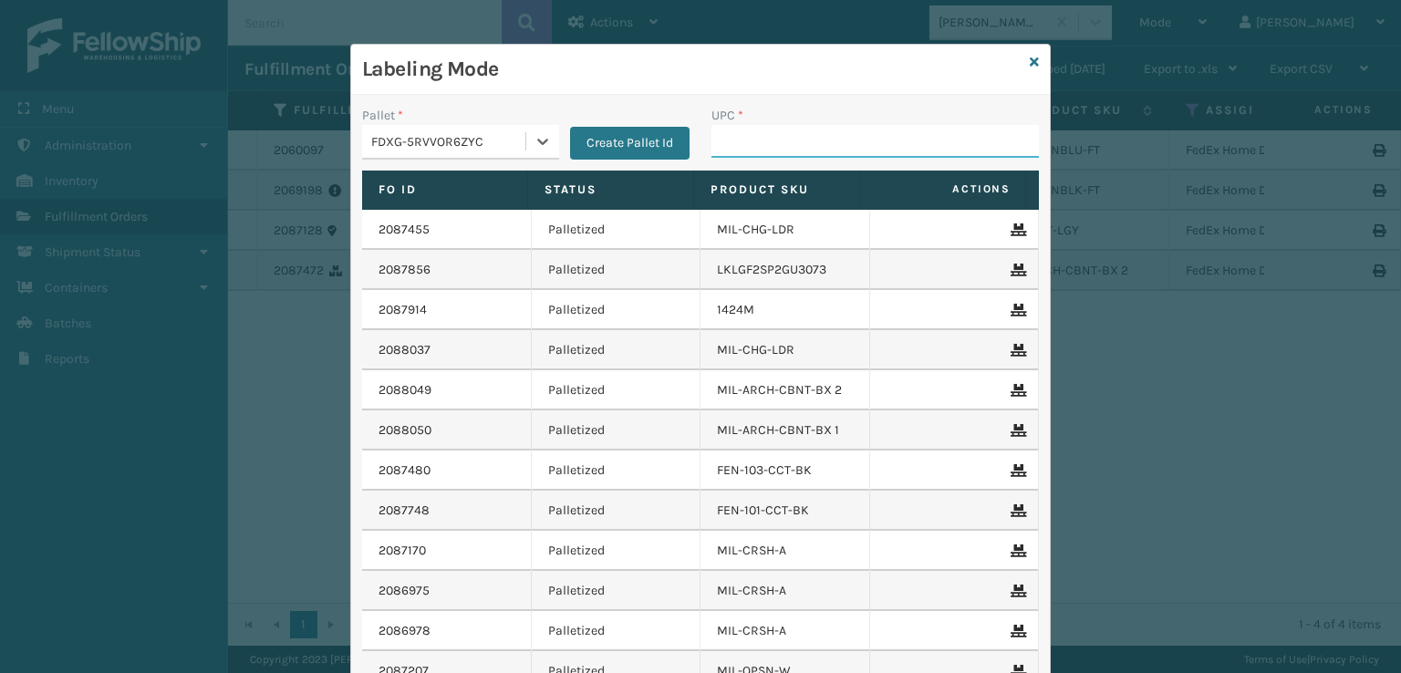
click at [792, 143] on input "UPC *" at bounding box center [874, 141] width 327 height 33
paste input "840985125622"
type input "840985125622"
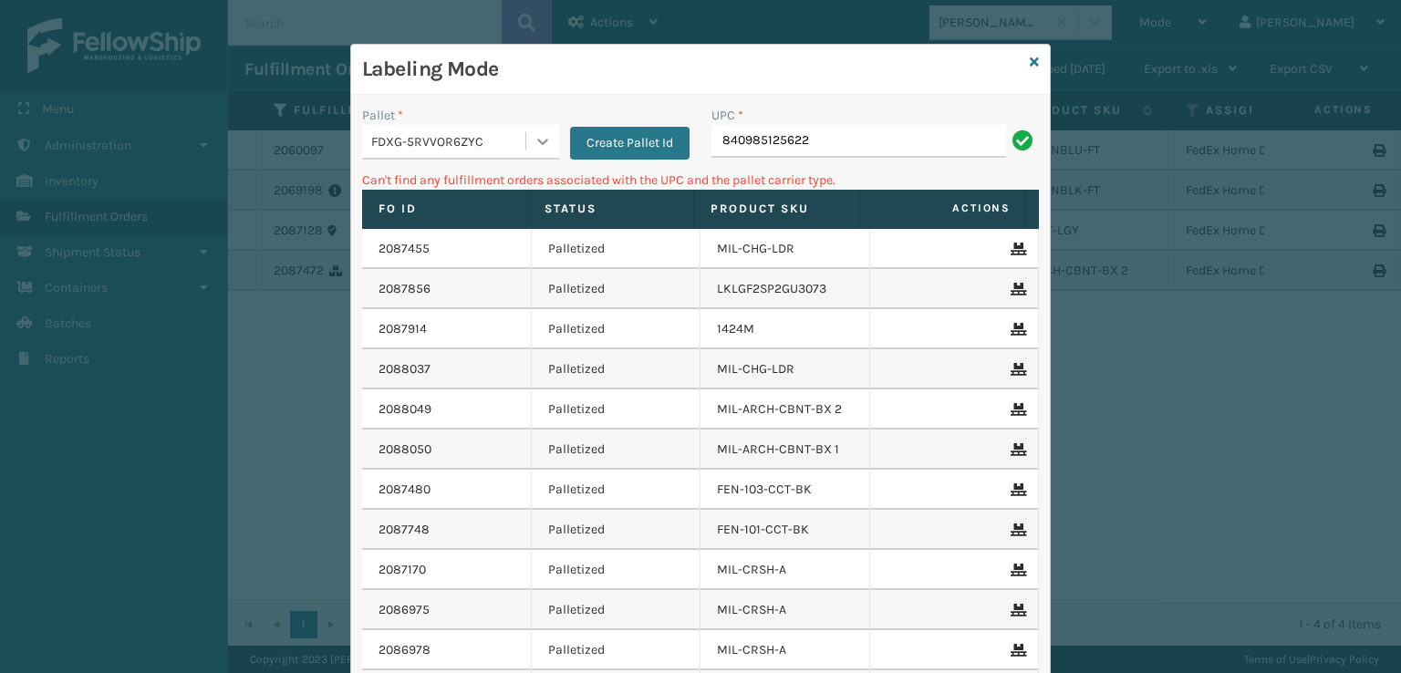
click at [533, 140] on icon at bounding box center [542, 141] width 18 height 18
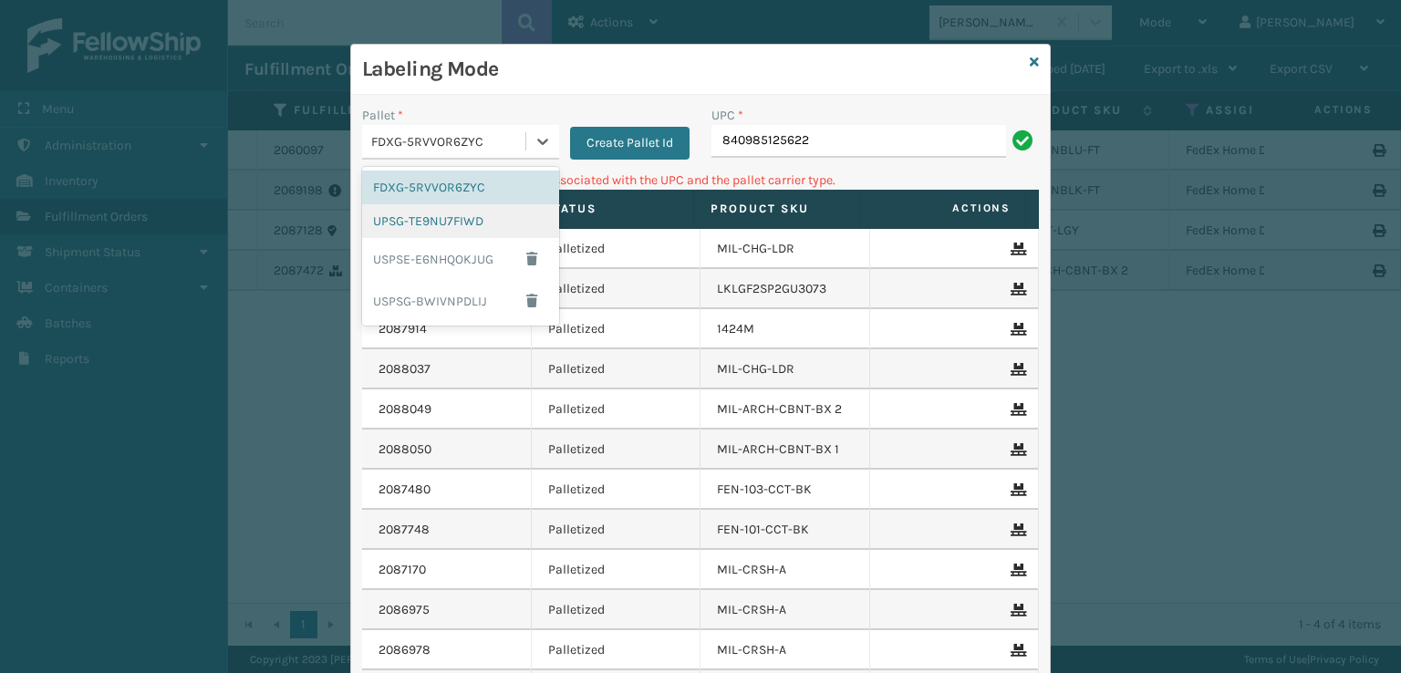
click at [395, 220] on div "UPSG-TE9NU7FIWD" at bounding box center [460, 221] width 197 height 34
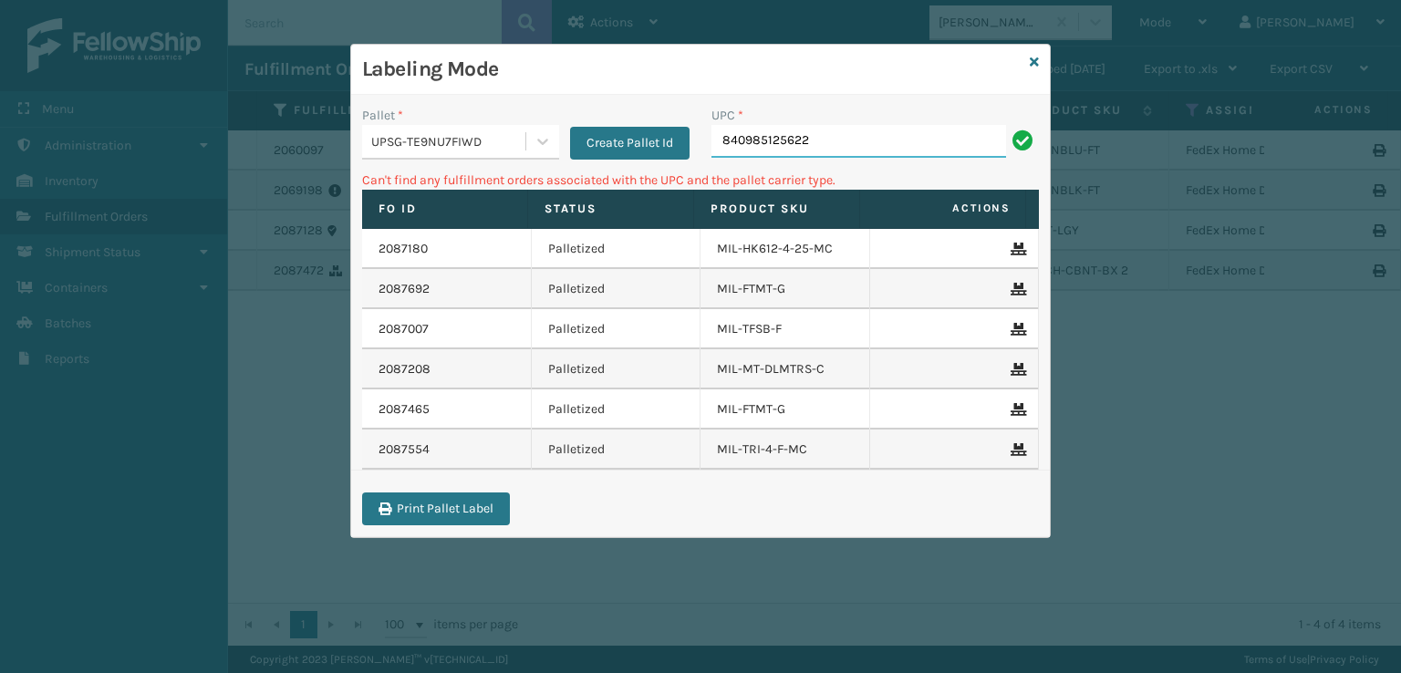
click at [857, 133] on input "840985125622" at bounding box center [858, 141] width 295 height 33
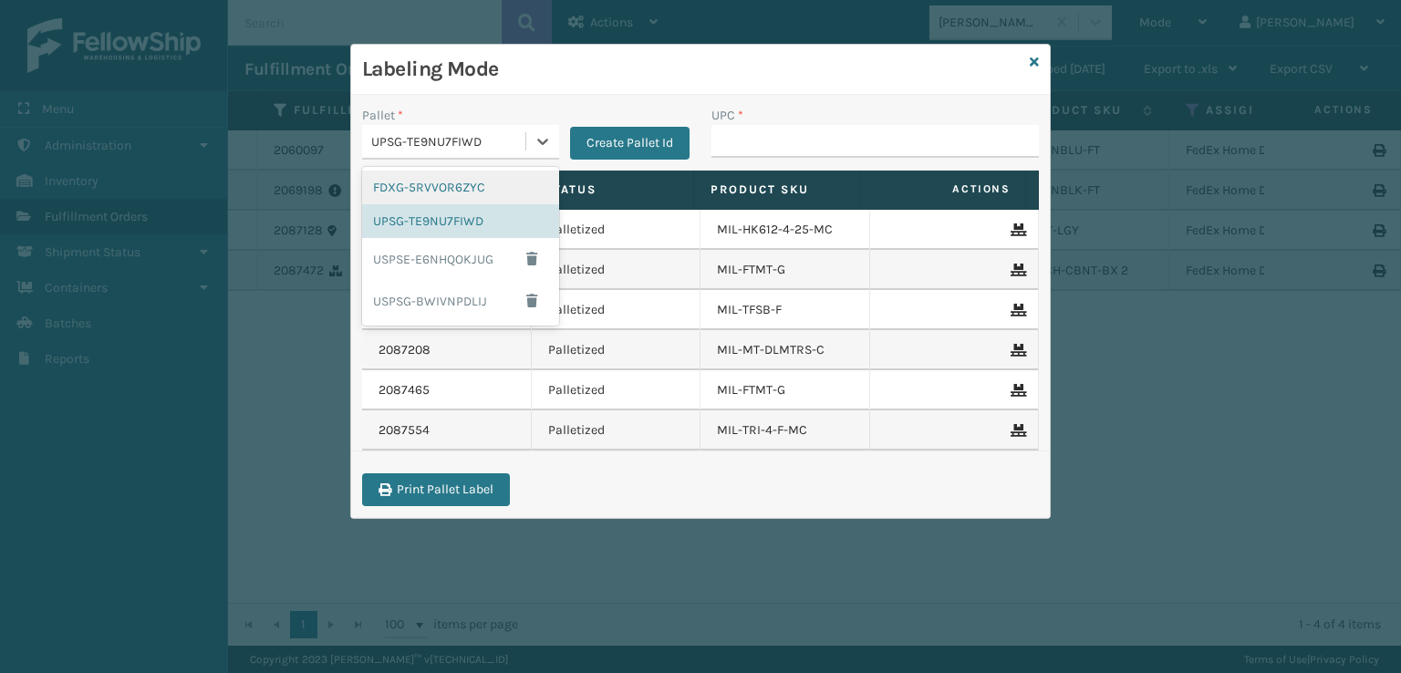
click at [512, 136] on div "UPSG-TE9NU7FIWD" at bounding box center [449, 141] width 156 height 19
click at [471, 189] on div "FDXG-5RVVOR6ZYC" at bounding box center [460, 188] width 197 height 34
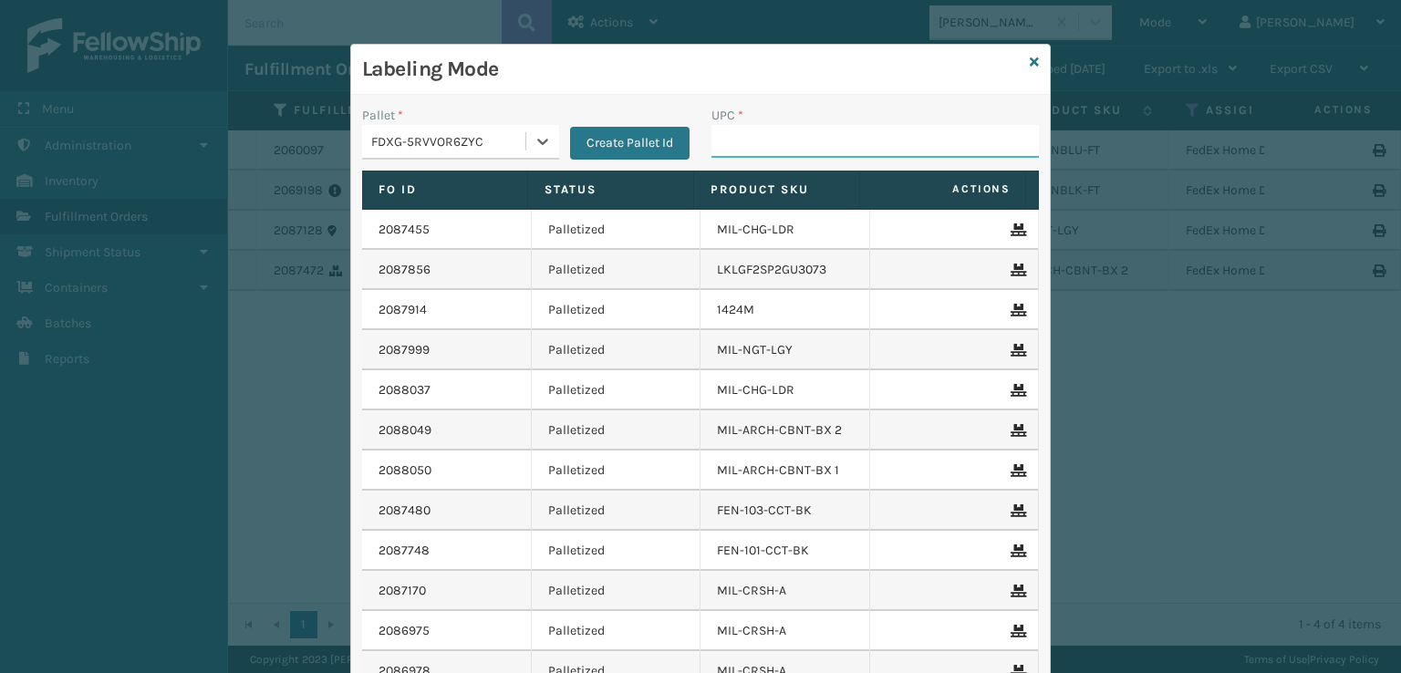
click at [881, 143] on input "UPC *" at bounding box center [874, 141] width 327 height 33
type input "8100819"
type input "8100819626"
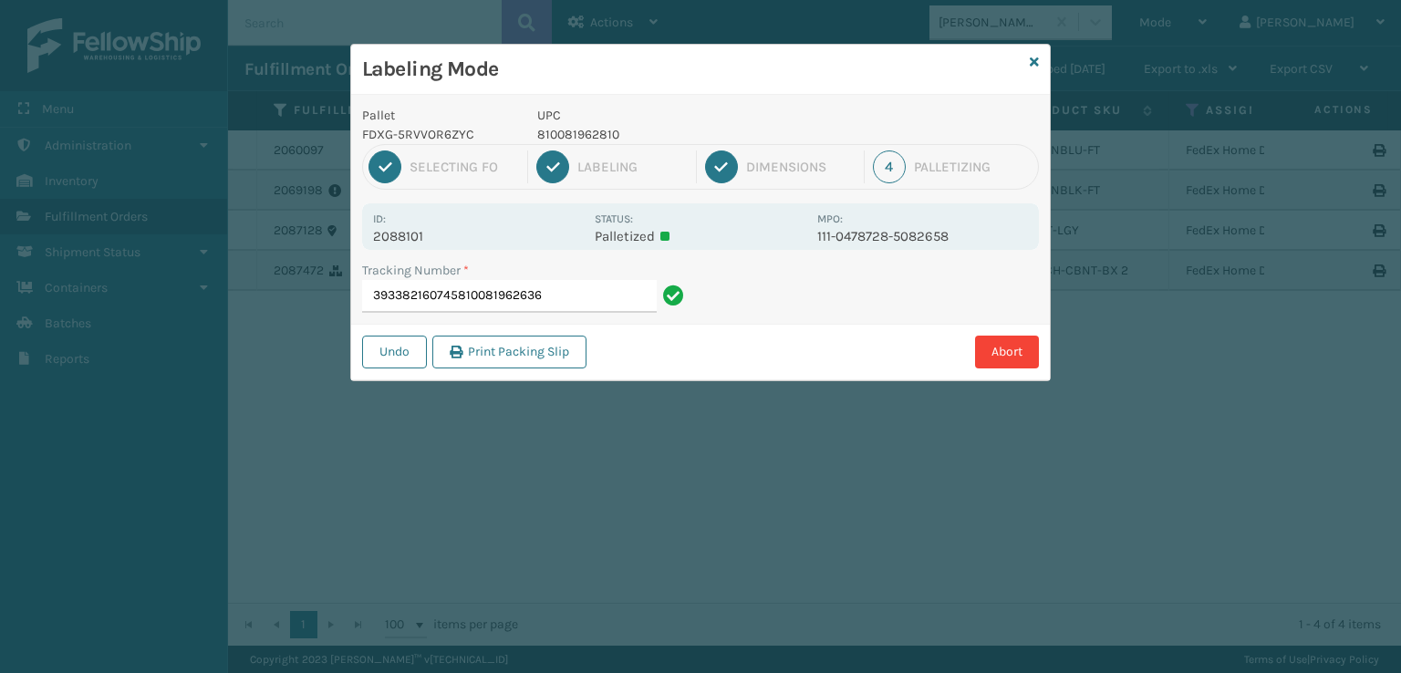
type input "393382160745810081962636"
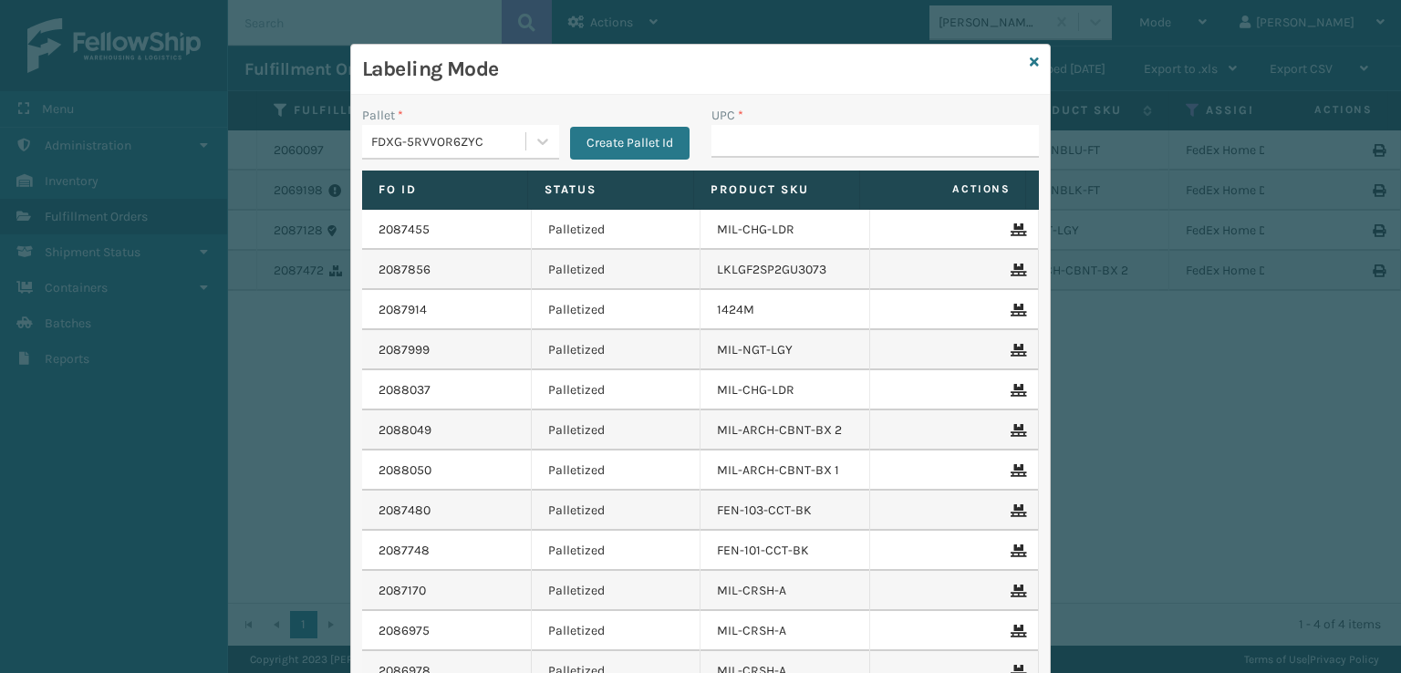
click at [500, 144] on div "FDXG-5RVVOR6ZYC" at bounding box center [449, 141] width 156 height 19
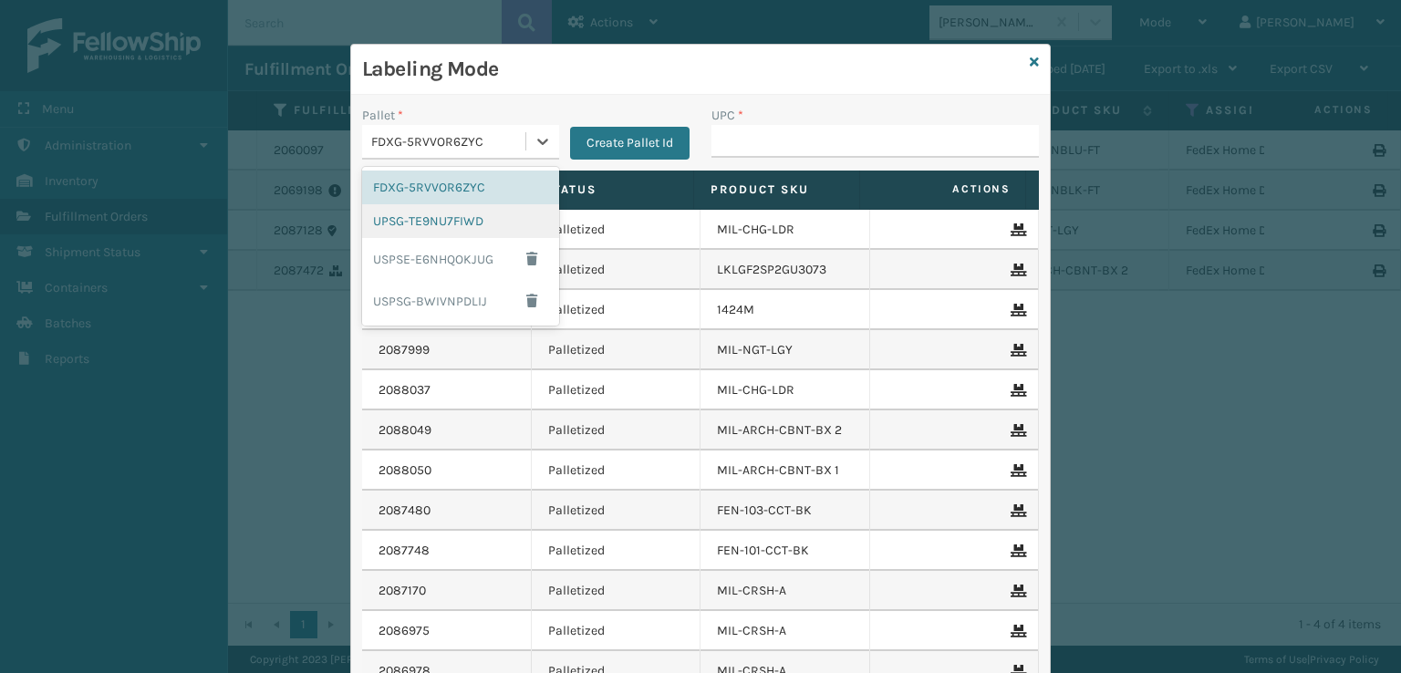
click at [448, 220] on div "UPSG-TE9NU7FIWD" at bounding box center [460, 221] width 197 height 34
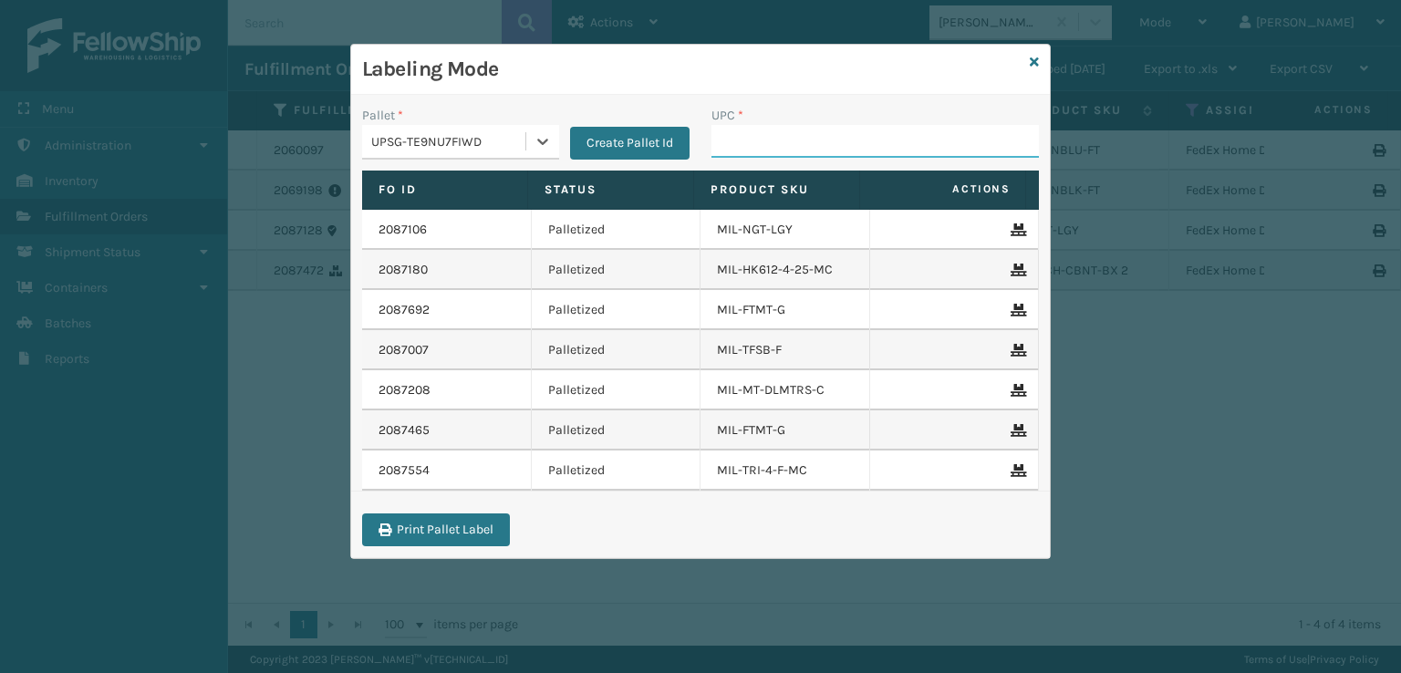
click at [740, 149] on input "UPC *" at bounding box center [874, 141] width 327 height 33
type input "MIL-ARCH-CBNT-BX 2"
click at [916, 147] on input "MIL-ARCH-CBNT-BX 2" at bounding box center [858, 141] width 295 height 33
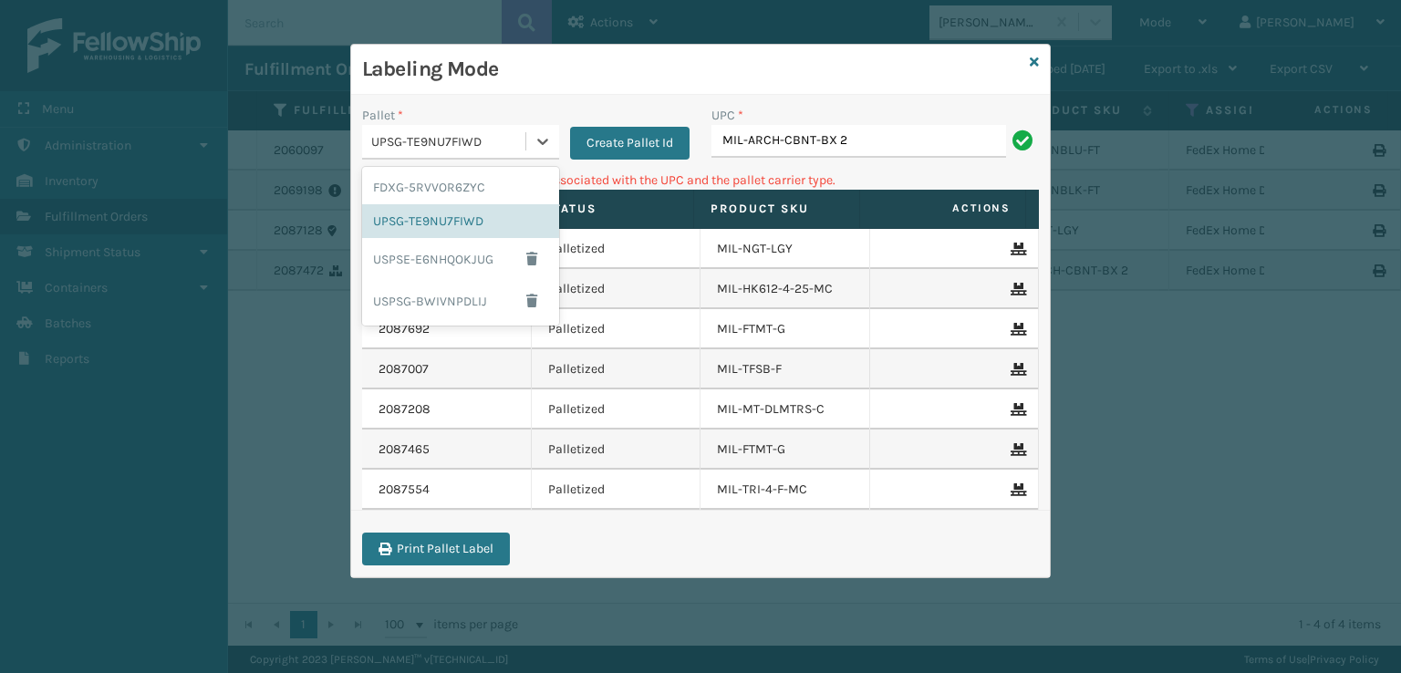
click at [502, 134] on div "UPSG-TE9NU7FIWD" at bounding box center [449, 141] width 156 height 19
click at [463, 181] on div "FDXG-5RVVOR6ZYC" at bounding box center [460, 188] width 197 height 34
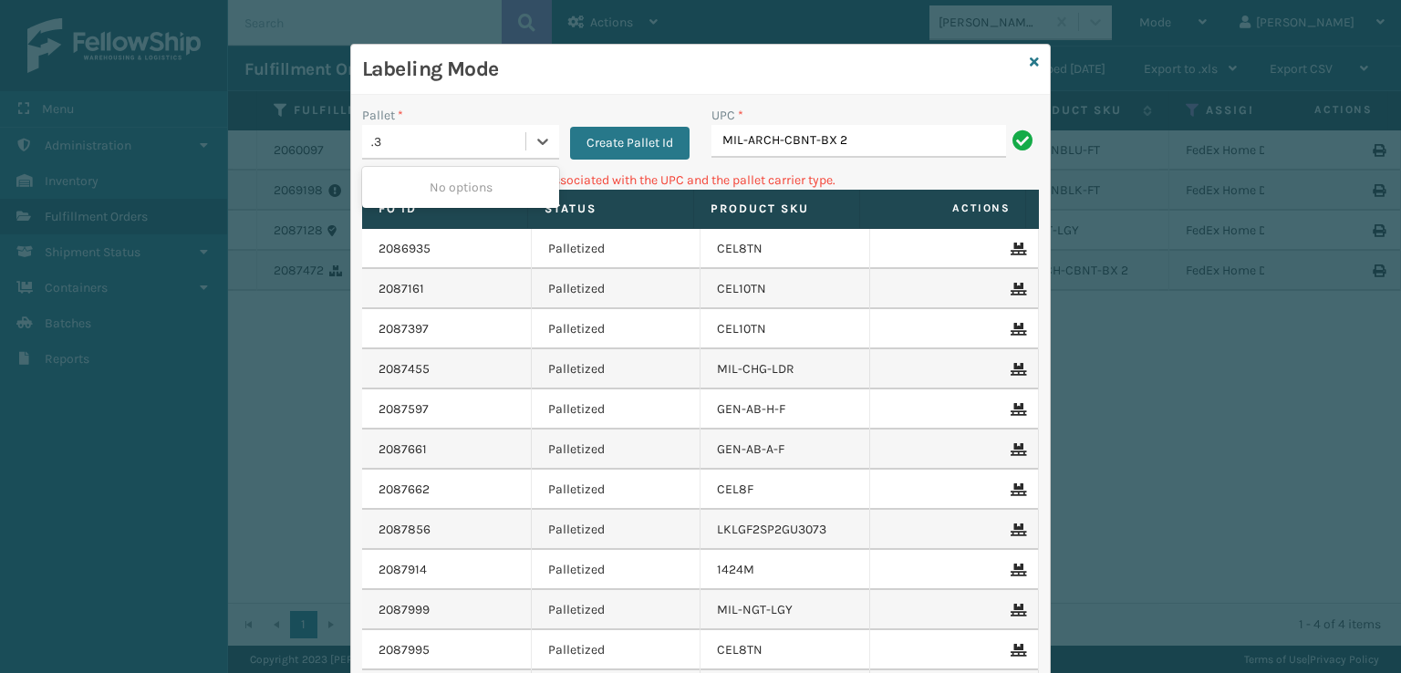
type input "."
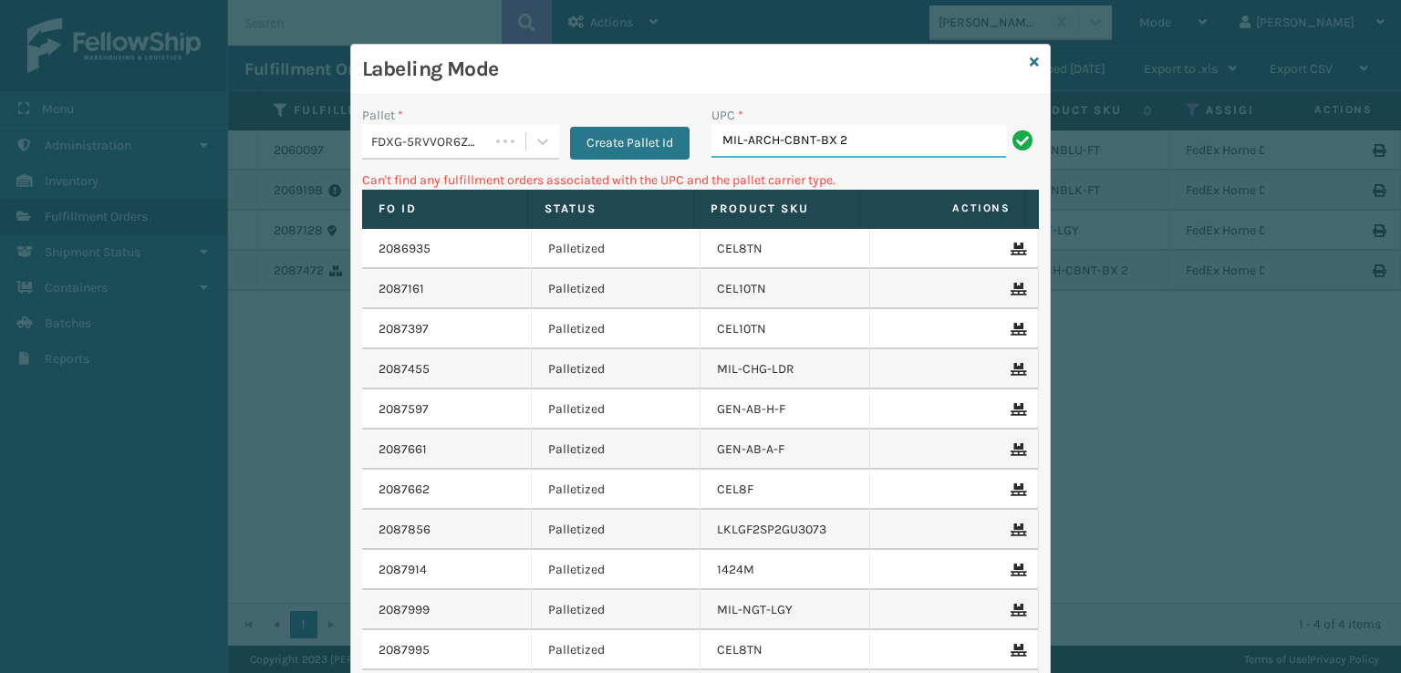
click at [920, 144] on input "MIL-ARCH-CBNT-BX 2" at bounding box center [858, 141] width 295 height 33
type input "MIL-ARCH-CBNT-BX 2"
click at [526, 140] on div at bounding box center [542, 141] width 33 height 33
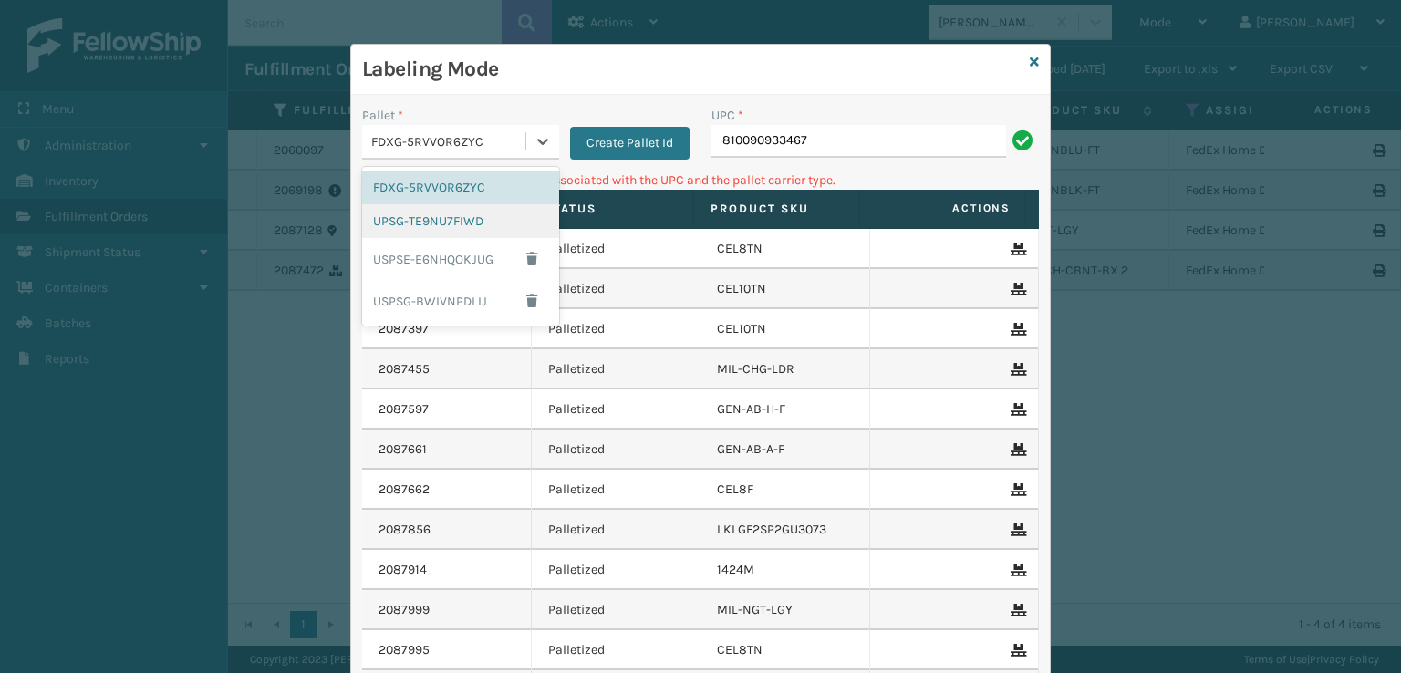
click at [442, 224] on div "UPSG-TE9NU7FIWD" at bounding box center [460, 221] width 197 height 34
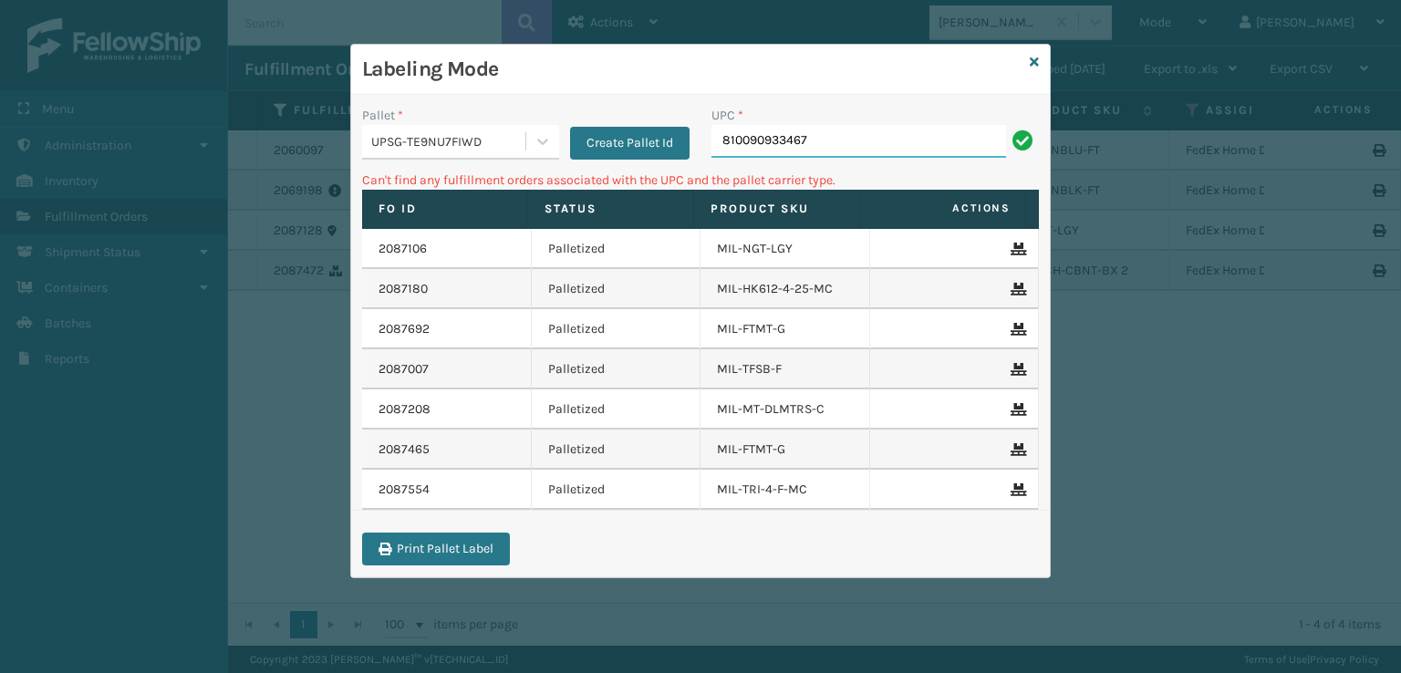
drag, startPoint x: 813, startPoint y: 147, endPoint x: 706, endPoint y: 149, distance: 107.6
click at [706, 149] on div "UPC * 810090933467" at bounding box center [874, 138] width 349 height 65
drag, startPoint x: 817, startPoint y: 139, endPoint x: 799, endPoint y: 129, distance: 20.4
click at [814, 140] on input "810090933467" at bounding box center [858, 141] width 295 height 33
click at [844, 131] on input "810090933467" at bounding box center [858, 141] width 295 height 33
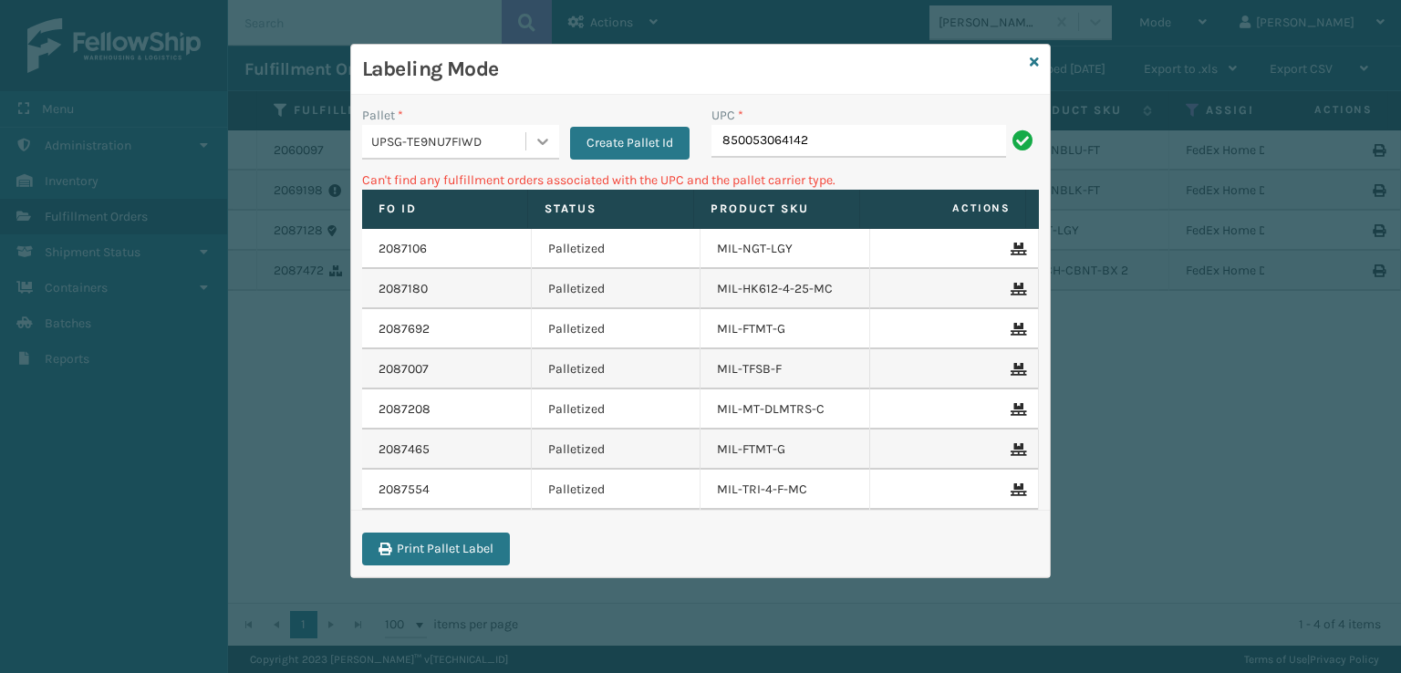
click at [526, 147] on div at bounding box center [542, 141] width 33 height 33
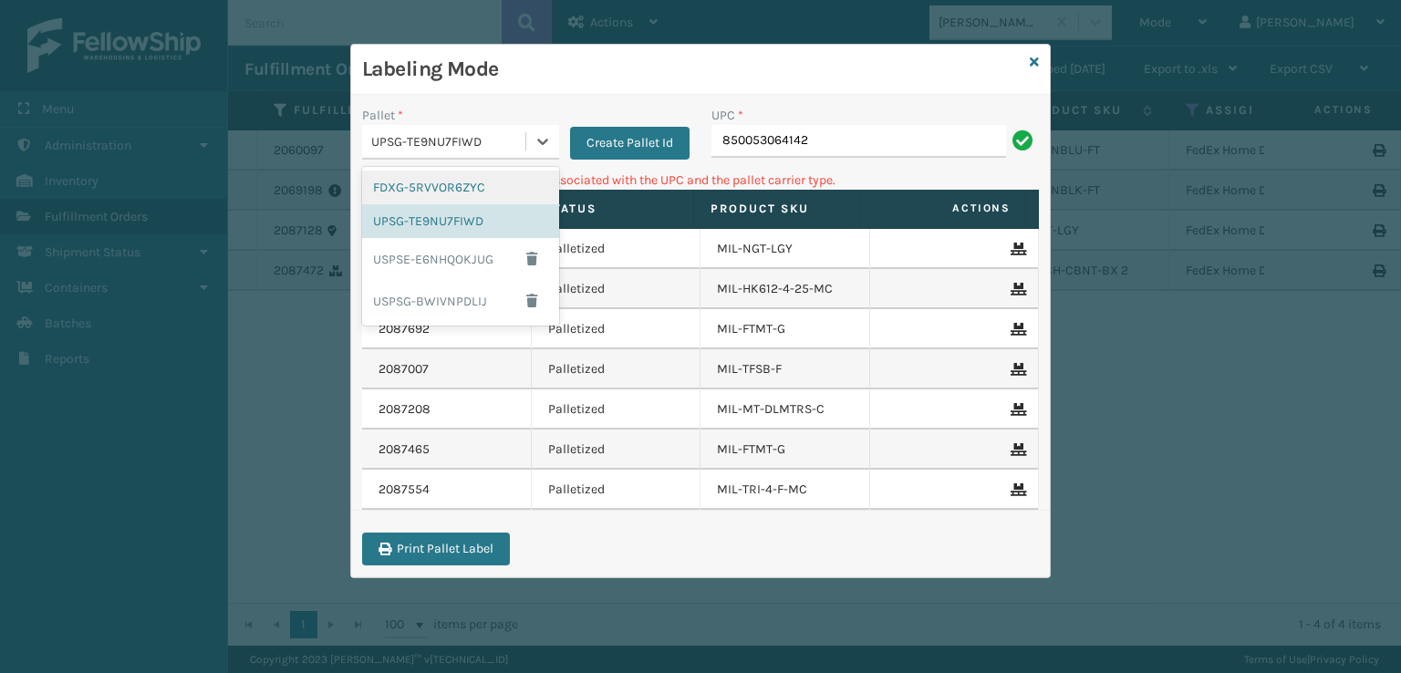
click at [493, 185] on div "FDXG-5RVVOR6ZYC" at bounding box center [460, 188] width 197 height 34
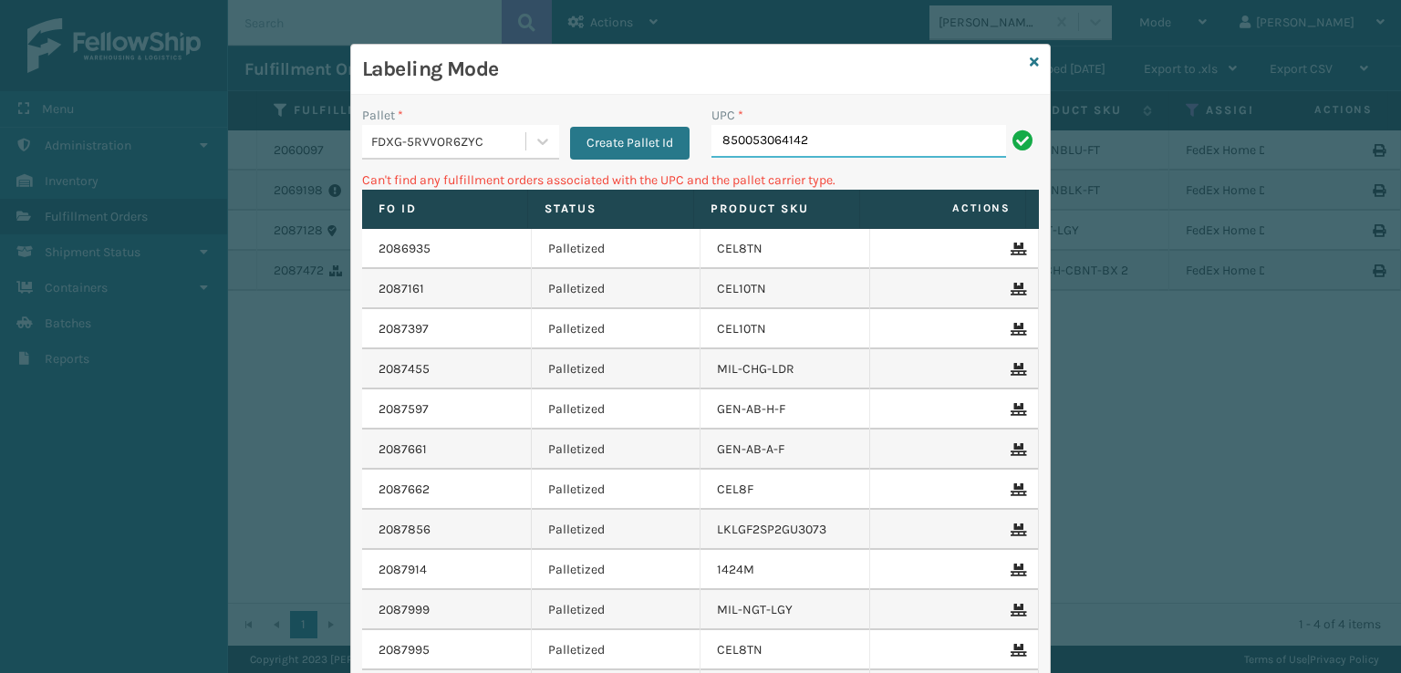
click at [841, 132] on input "850053064142" at bounding box center [858, 141] width 295 height 33
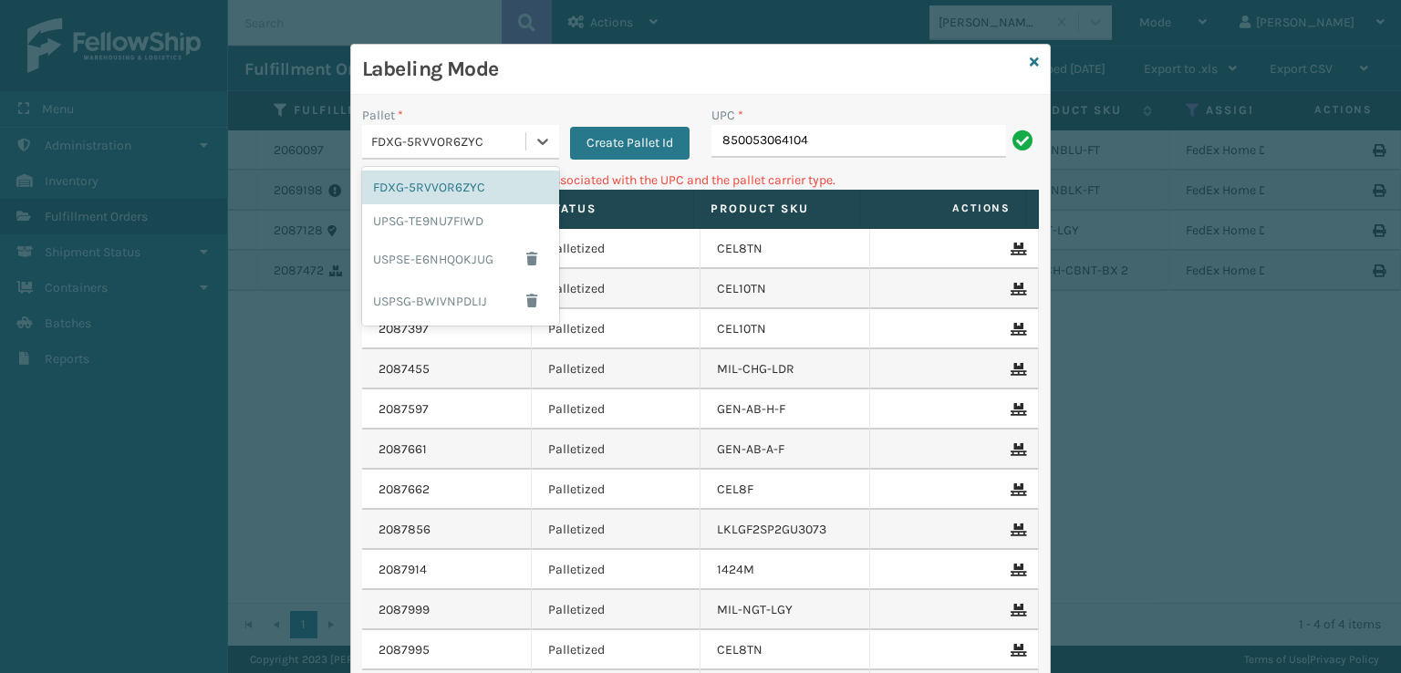
click at [496, 138] on div "FDXG-5RVVOR6ZYC" at bounding box center [449, 141] width 156 height 19
click at [441, 212] on div "UPSG-TE9NU7FIWD" at bounding box center [460, 221] width 197 height 34
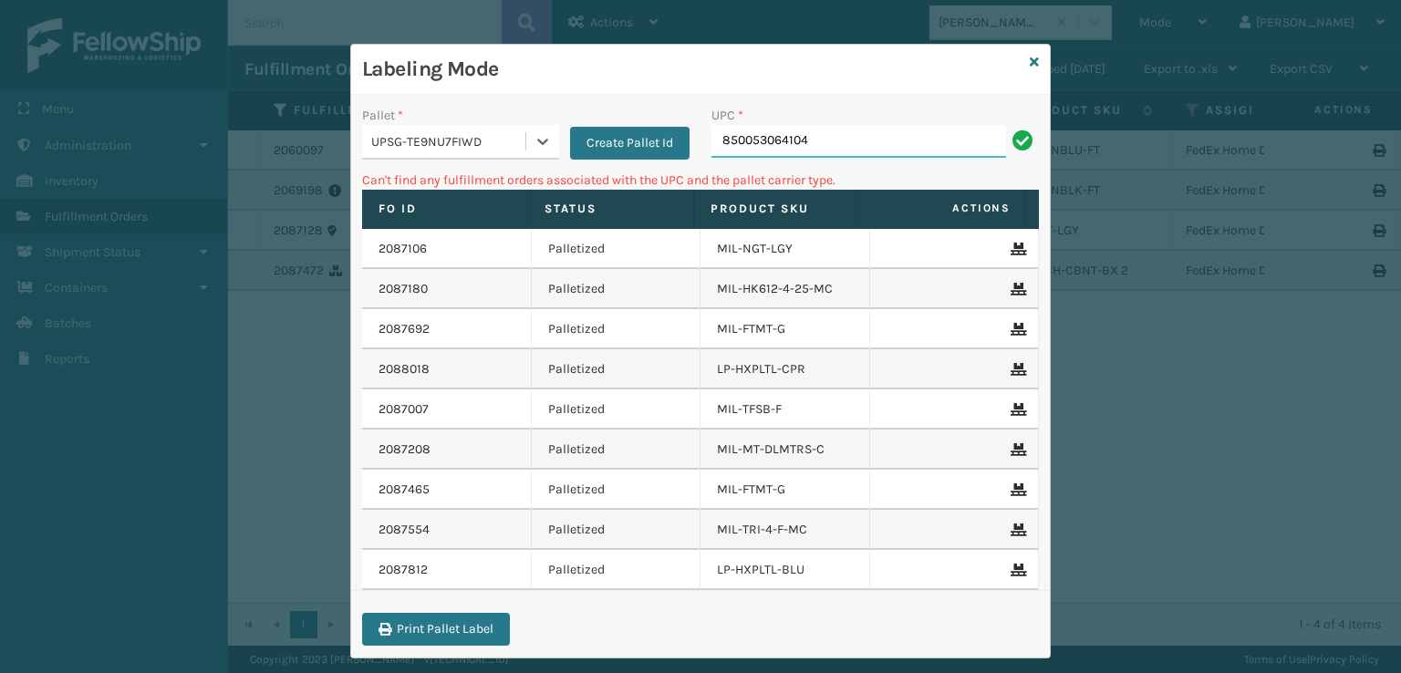
click at [850, 147] on input "850053064104" at bounding box center [858, 141] width 295 height 33
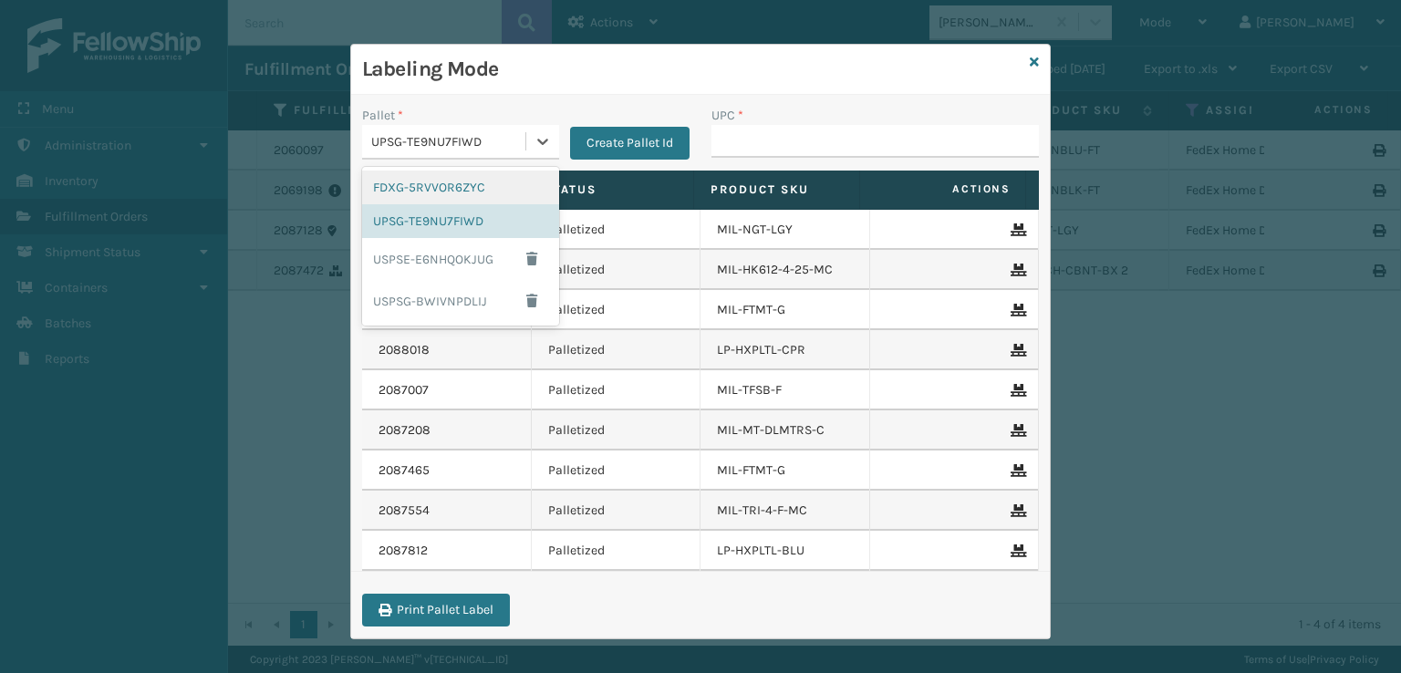
click at [477, 141] on div "UPSG-TE9NU7FIWD" at bounding box center [449, 141] width 156 height 19
click at [453, 183] on div "FDXG-5RVVOR6ZYC" at bounding box center [460, 188] width 197 height 34
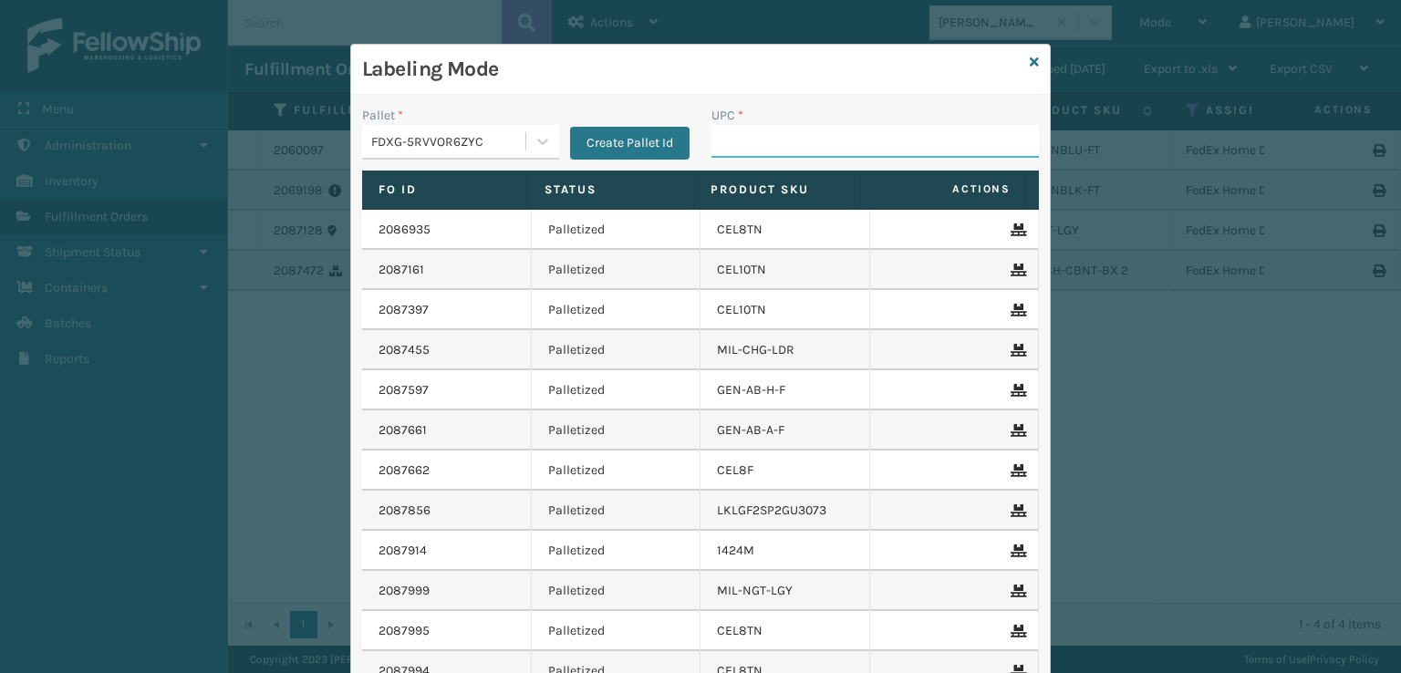
click at [774, 143] on input "UPC *" at bounding box center [874, 141] width 327 height 33
